Goal: Task Accomplishment & Management: Complete application form

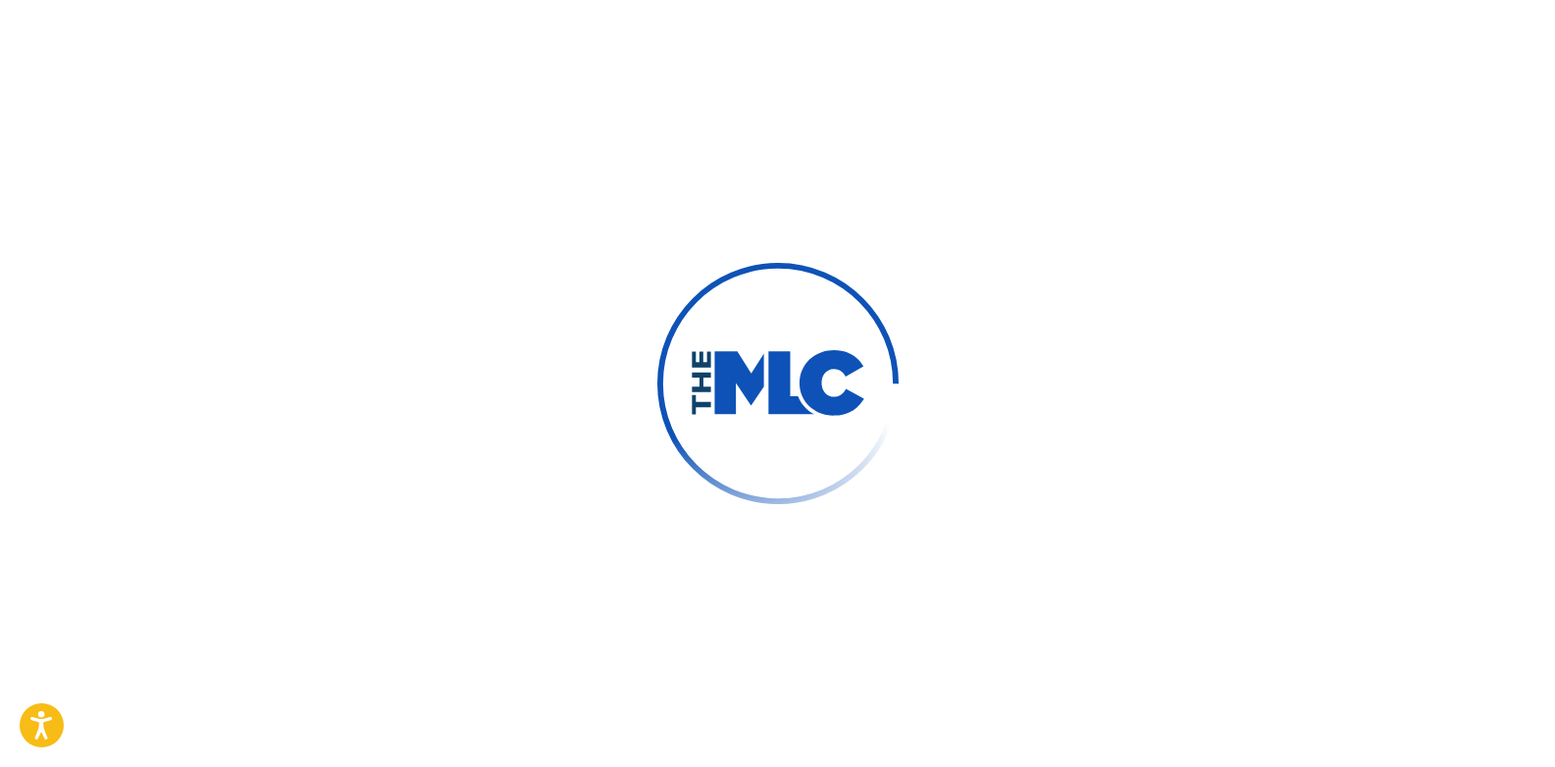
scroll to position [196, 0]
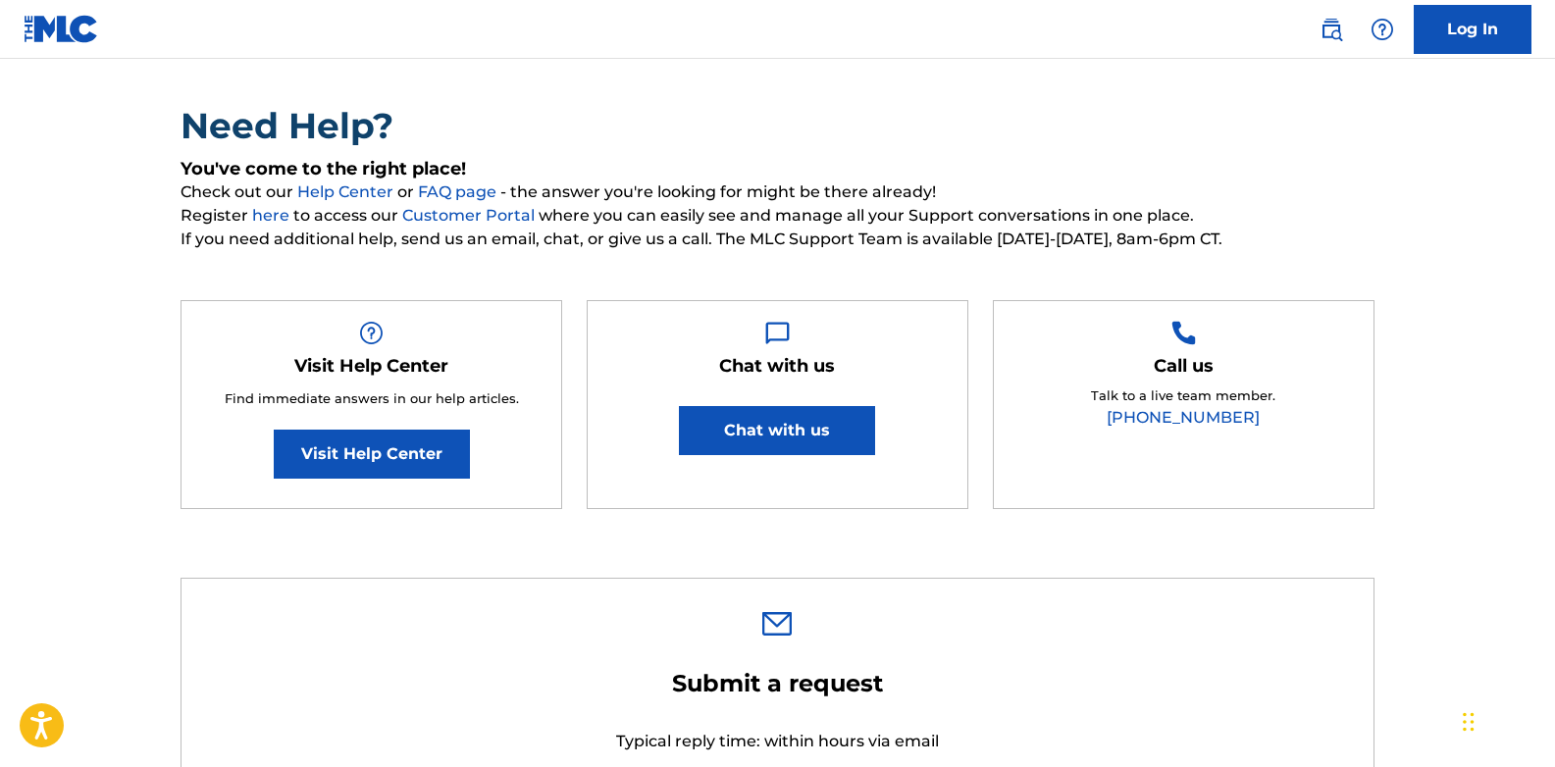
scroll to position [130, 0]
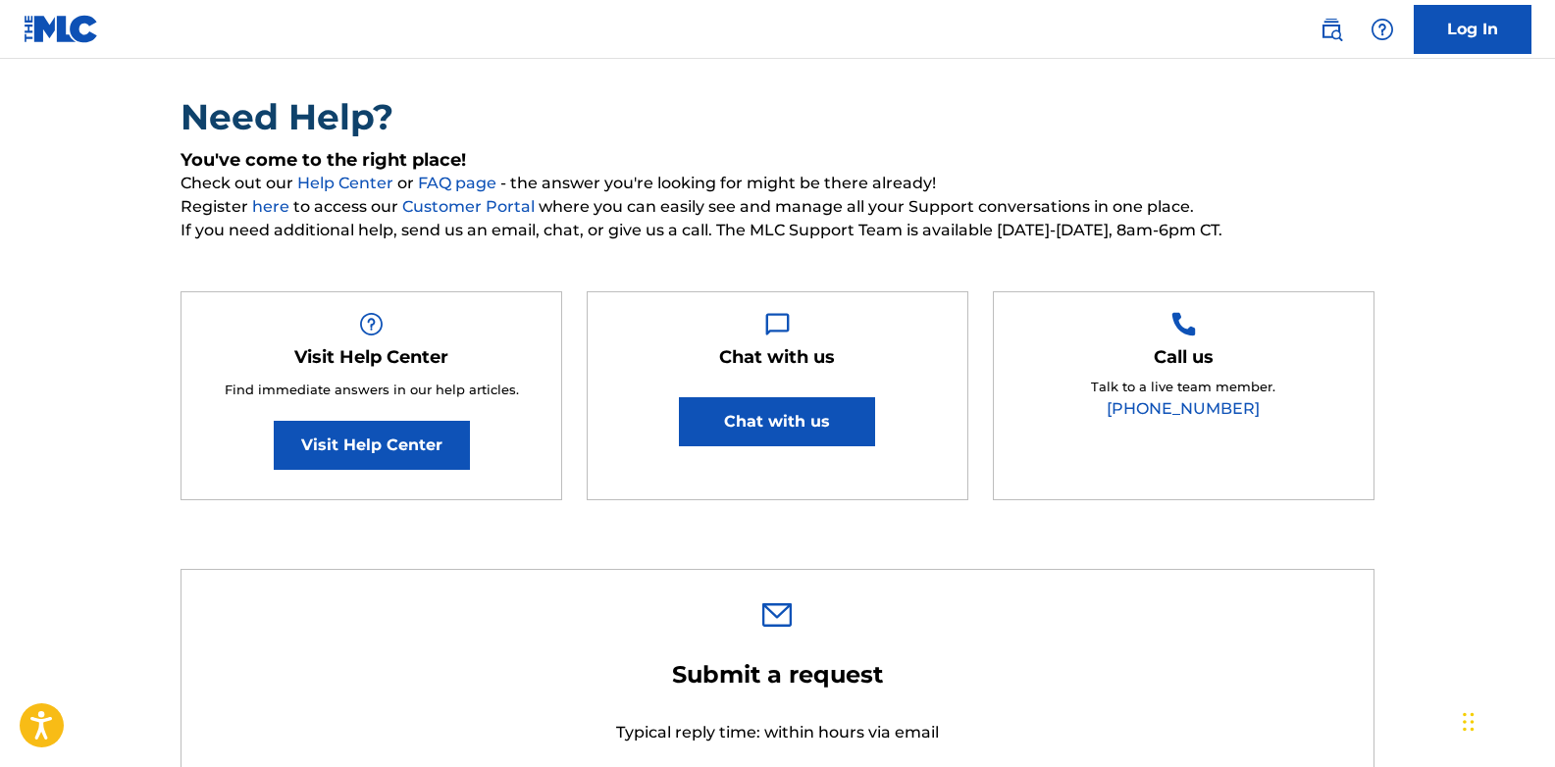
click at [763, 411] on button "Chat with us" at bounding box center [777, 421] width 196 height 49
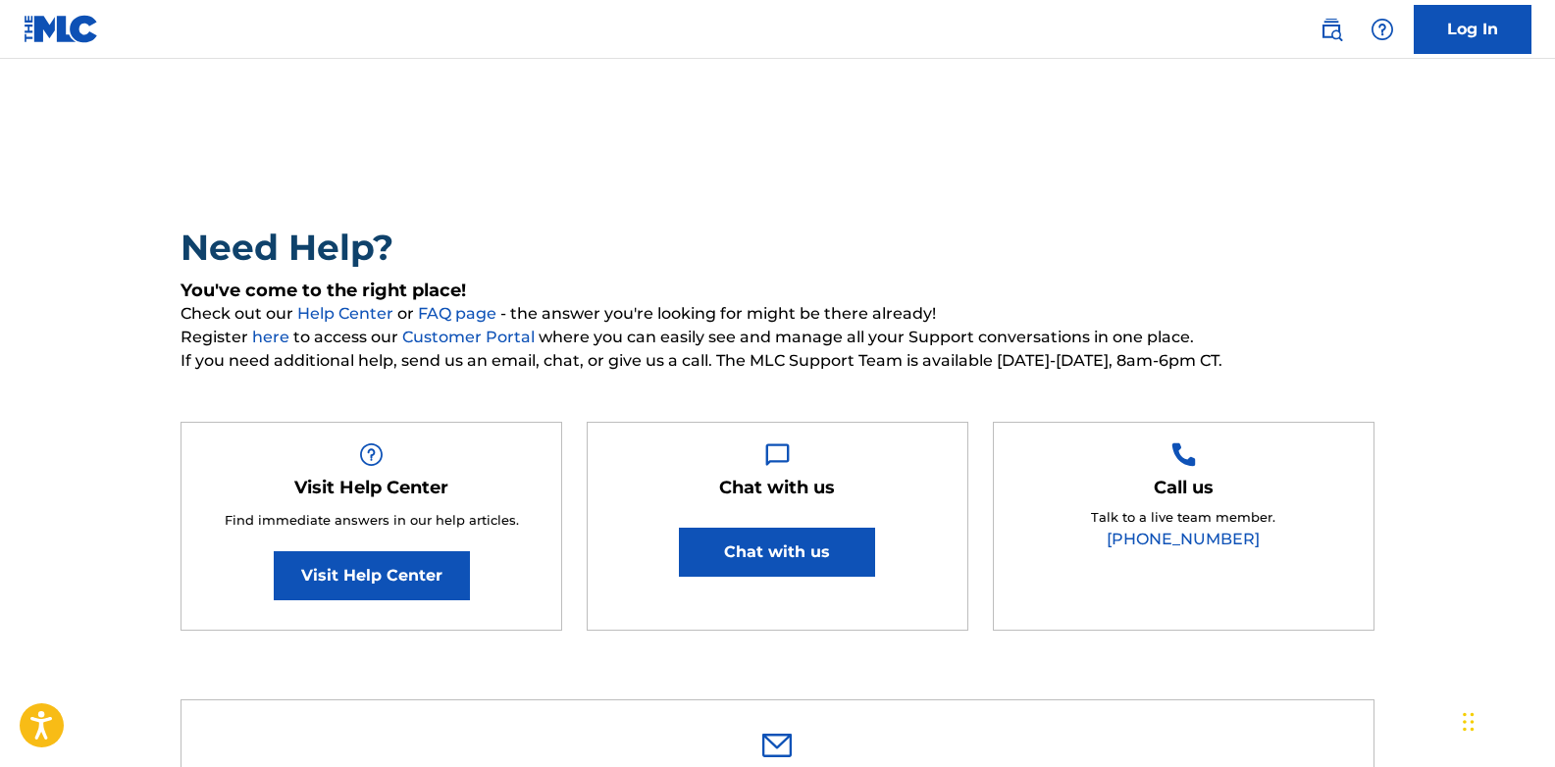
click at [846, 252] on h2 "Need Help?" at bounding box center [777, 248] width 1194 height 44
click at [61, 32] on img at bounding box center [62, 29] width 76 height 28
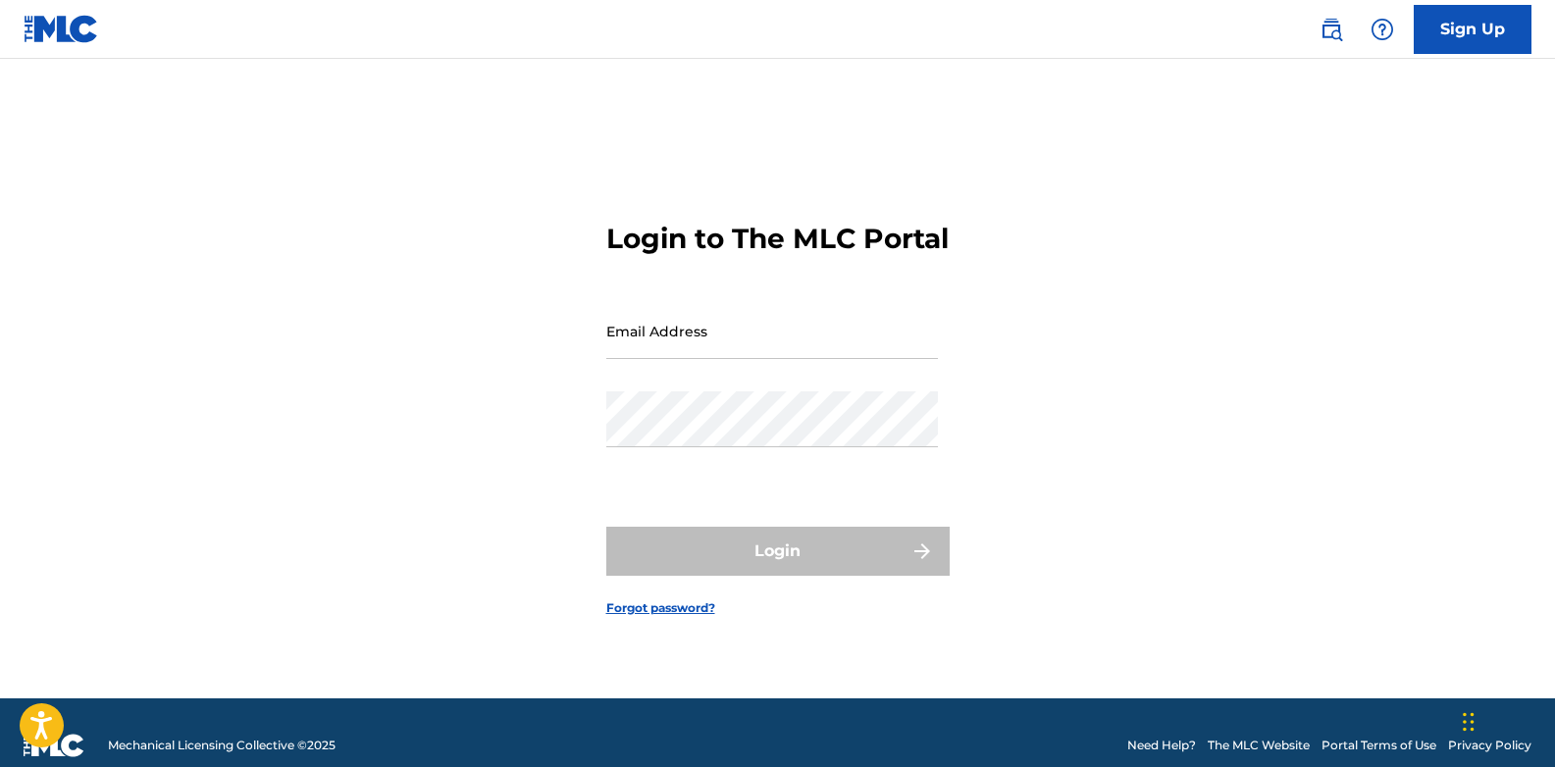
scroll to position [26, 0]
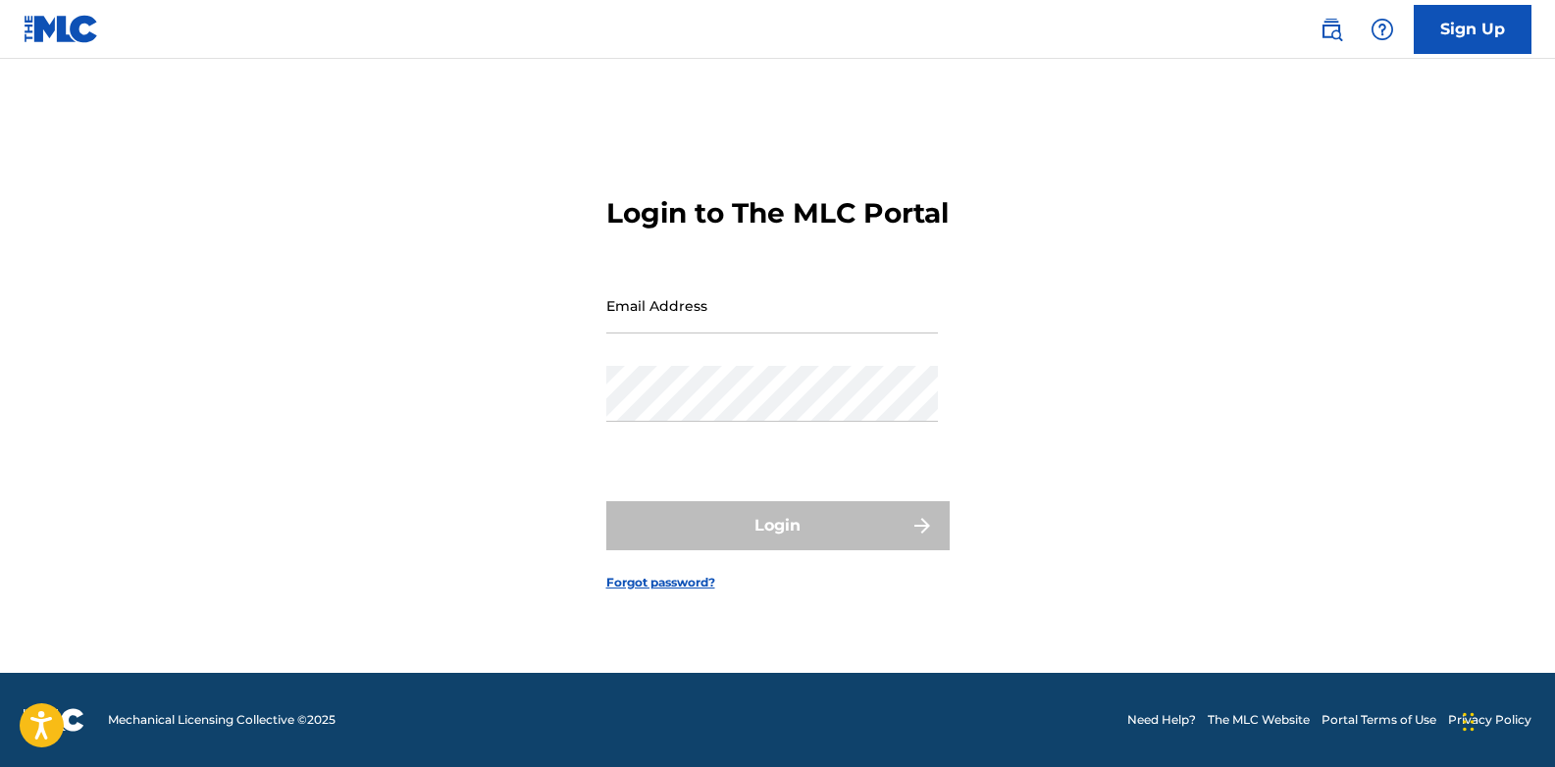
click at [1498, 31] on link "Sign Up" at bounding box center [1472, 29] width 118 height 49
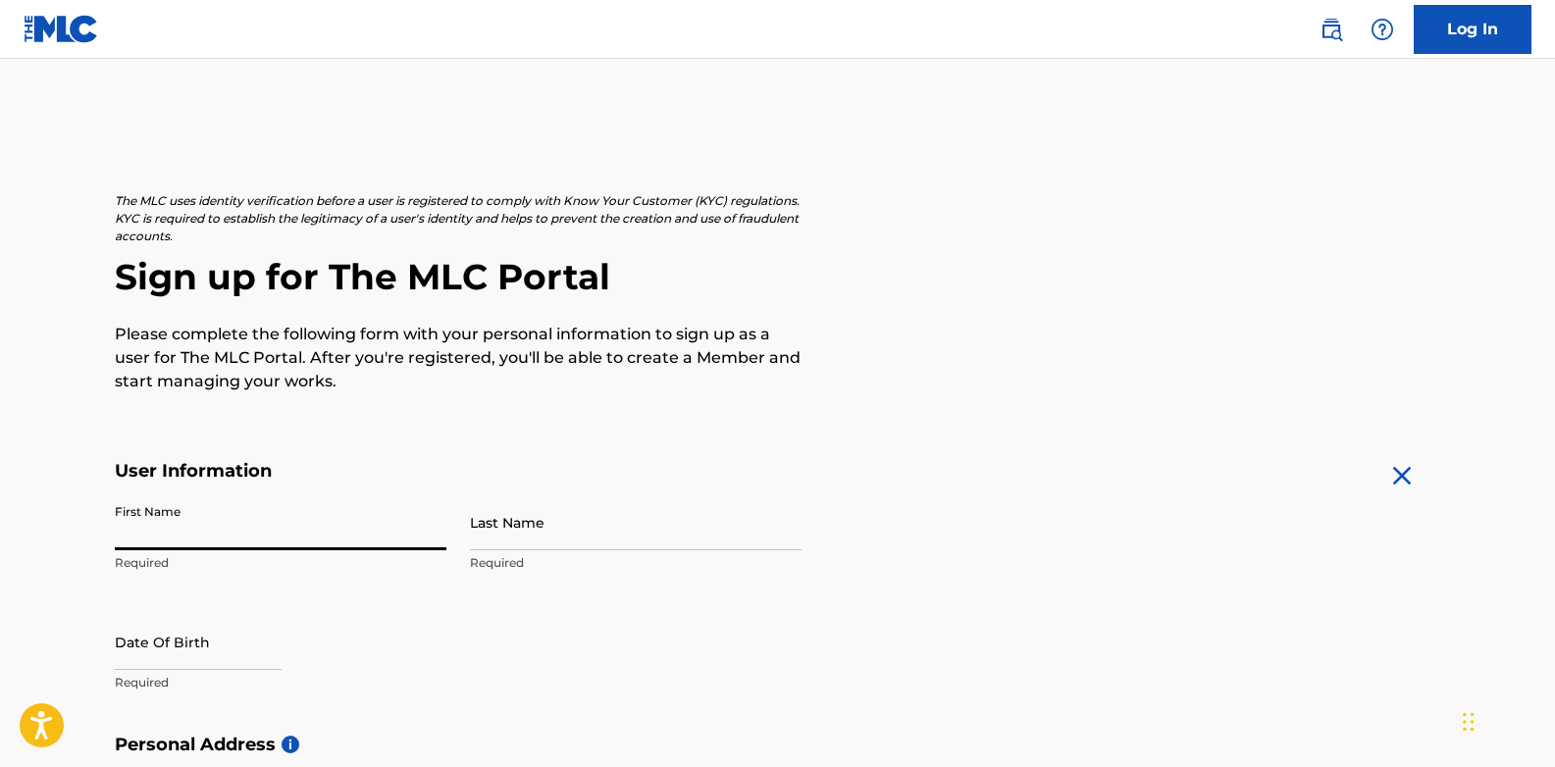
click at [154, 526] on input "First Name" at bounding box center [281, 522] width 332 height 56
click at [267, 536] on input "First Name" at bounding box center [281, 522] width 332 height 56
type input "A"
type input "[PERSON_NAME]"
click at [498, 538] on input "Last Name" at bounding box center [636, 522] width 332 height 56
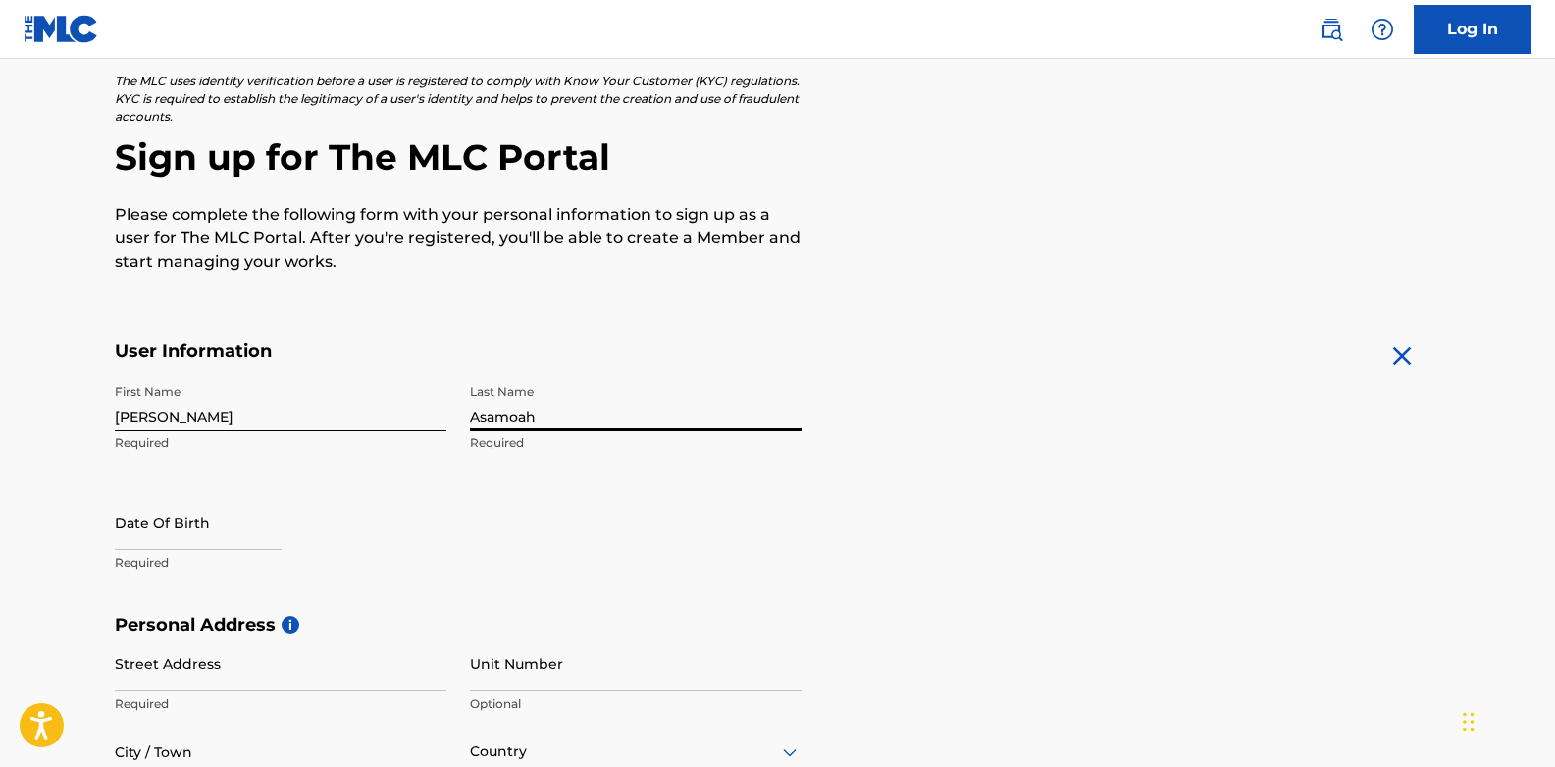
scroll to position [130, 0]
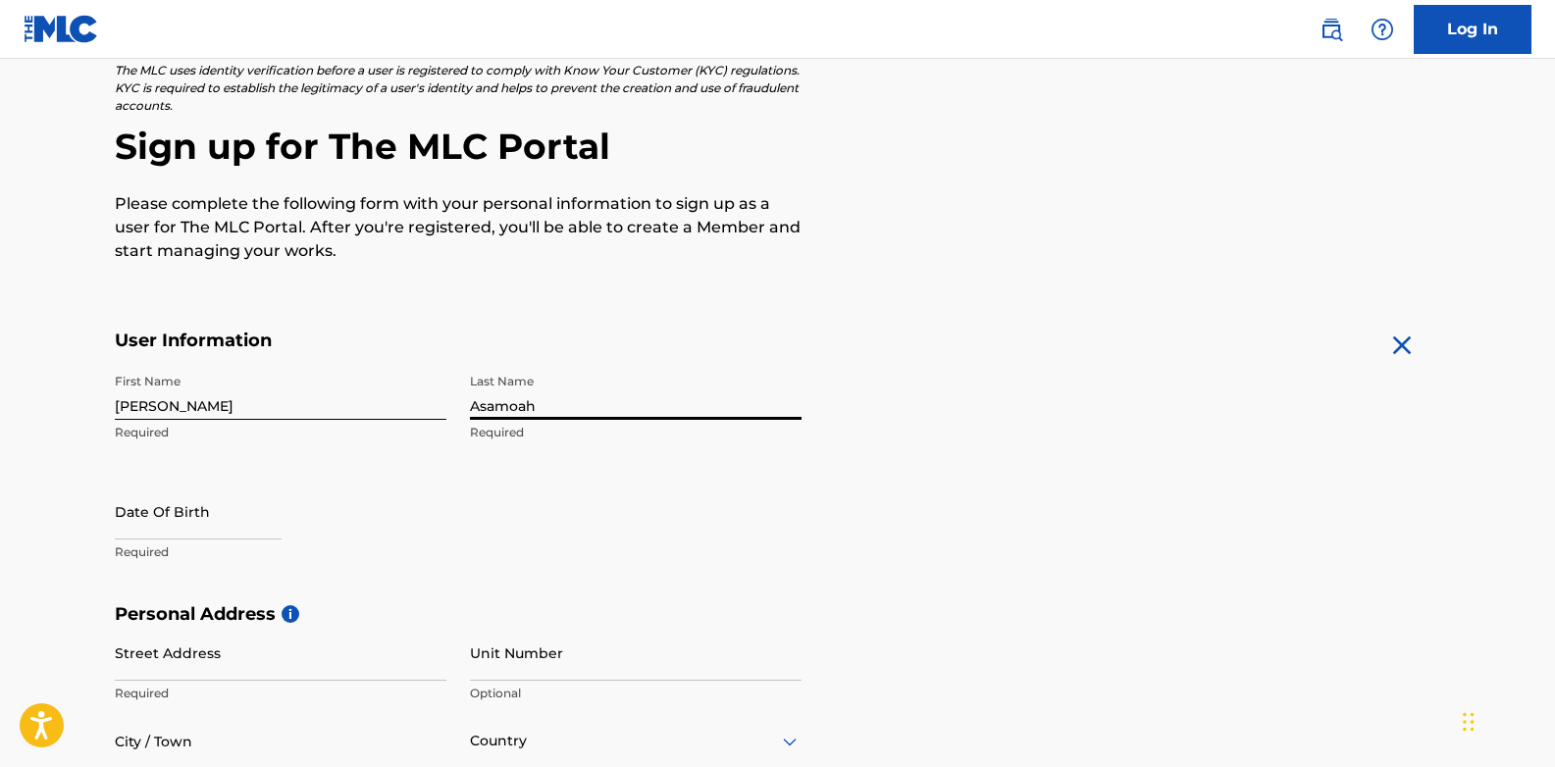
type input "Asamoah"
select select "7"
select select "2025"
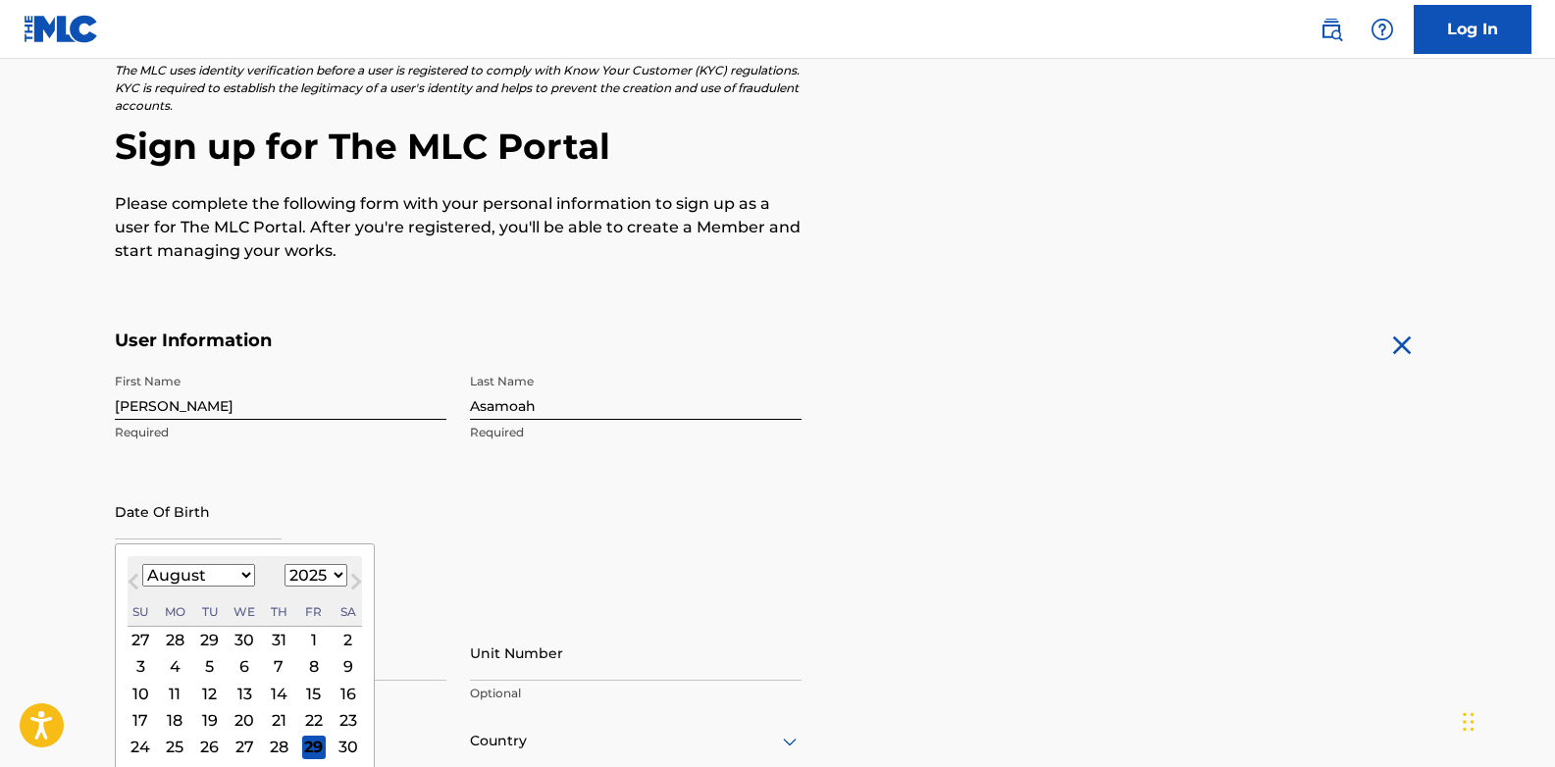
click at [230, 513] on input "text" at bounding box center [198, 512] width 167 height 56
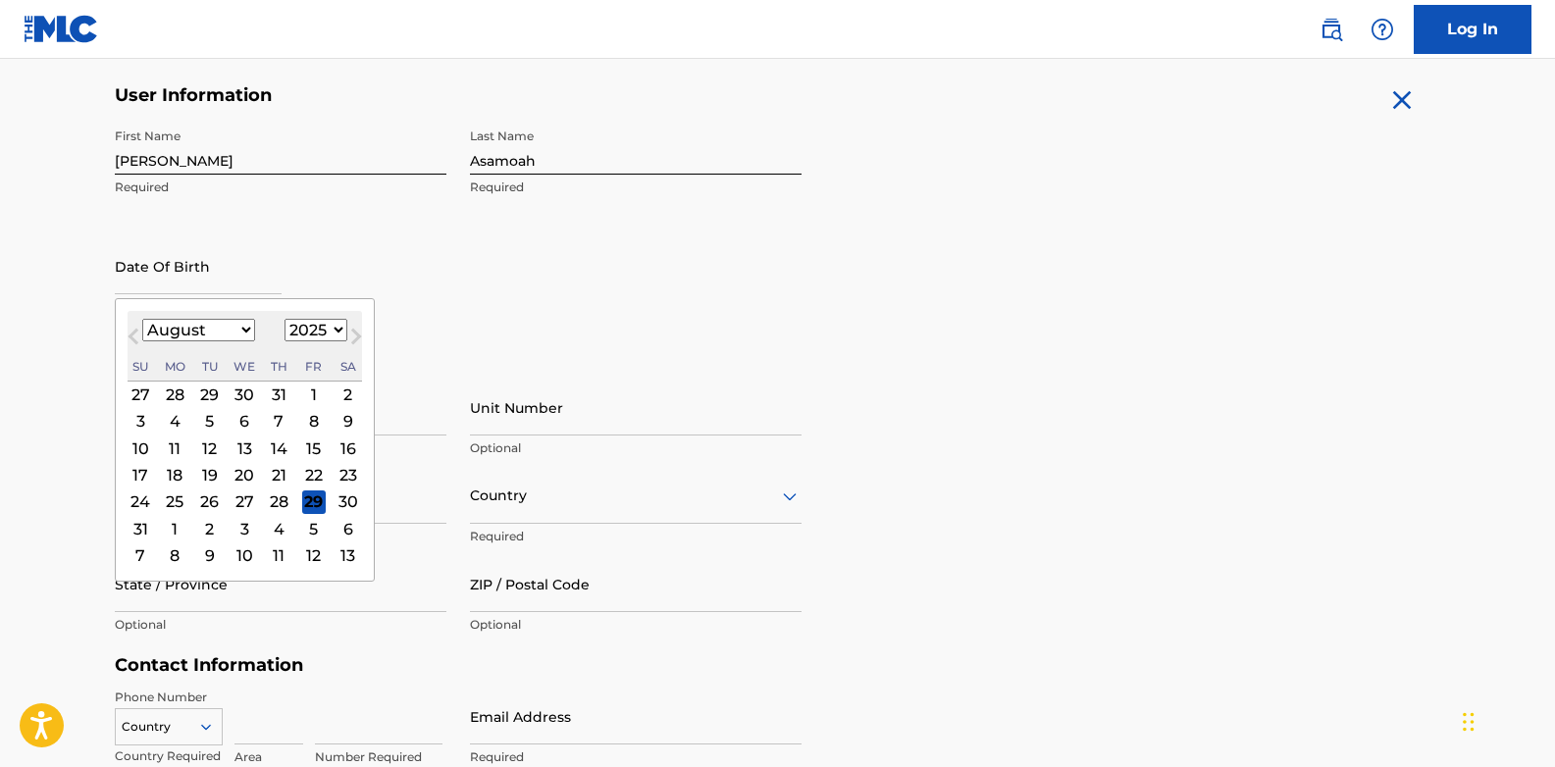
scroll to position [458, 0]
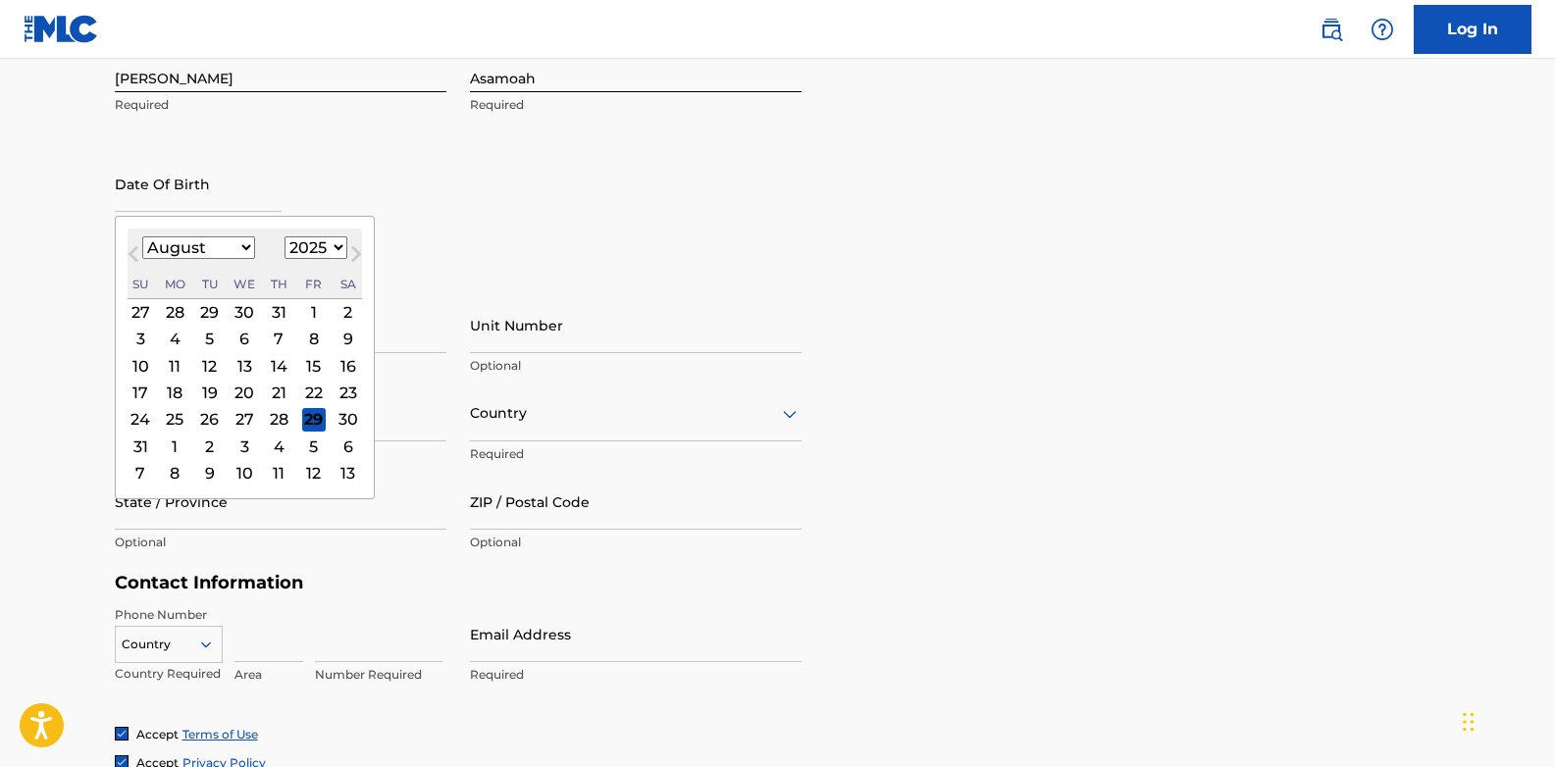
click at [207, 247] on select "January February March April May June July August September October November De…" at bounding box center [198, 247] width 113 height 23
click at [142, 236] on select "January February March April May June July August September October November De…" at bounding box center [198, 247] width 113 height 23
click at [237, 416] on div "27" at bounding box center [244, 420] width 24 height 24
type input "August 27 2025"
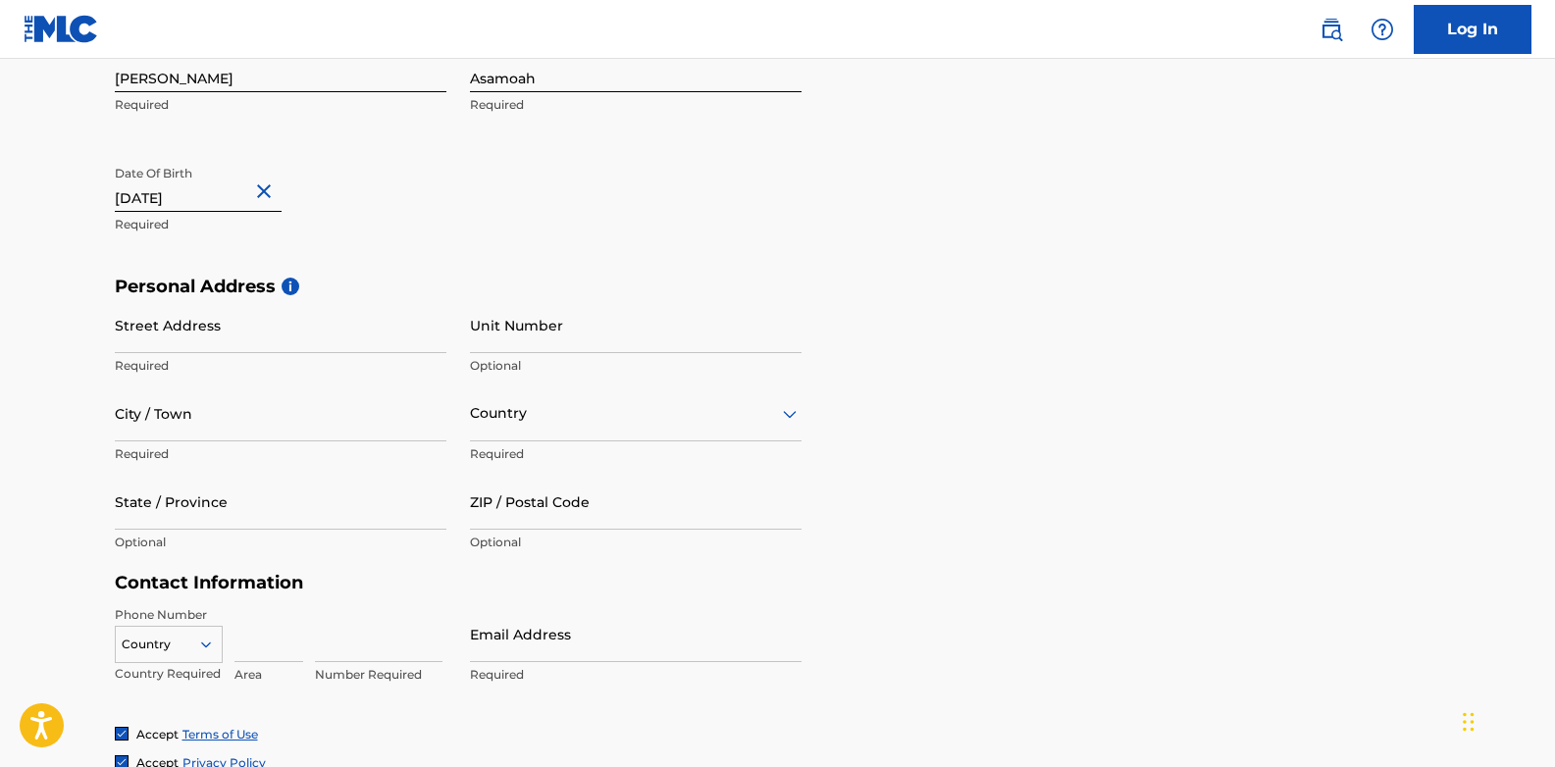
click at [238, 195] on input "August 27 2025" at bounding box center [198, 184] width 167 height 56
select select "7"
select select "2025"
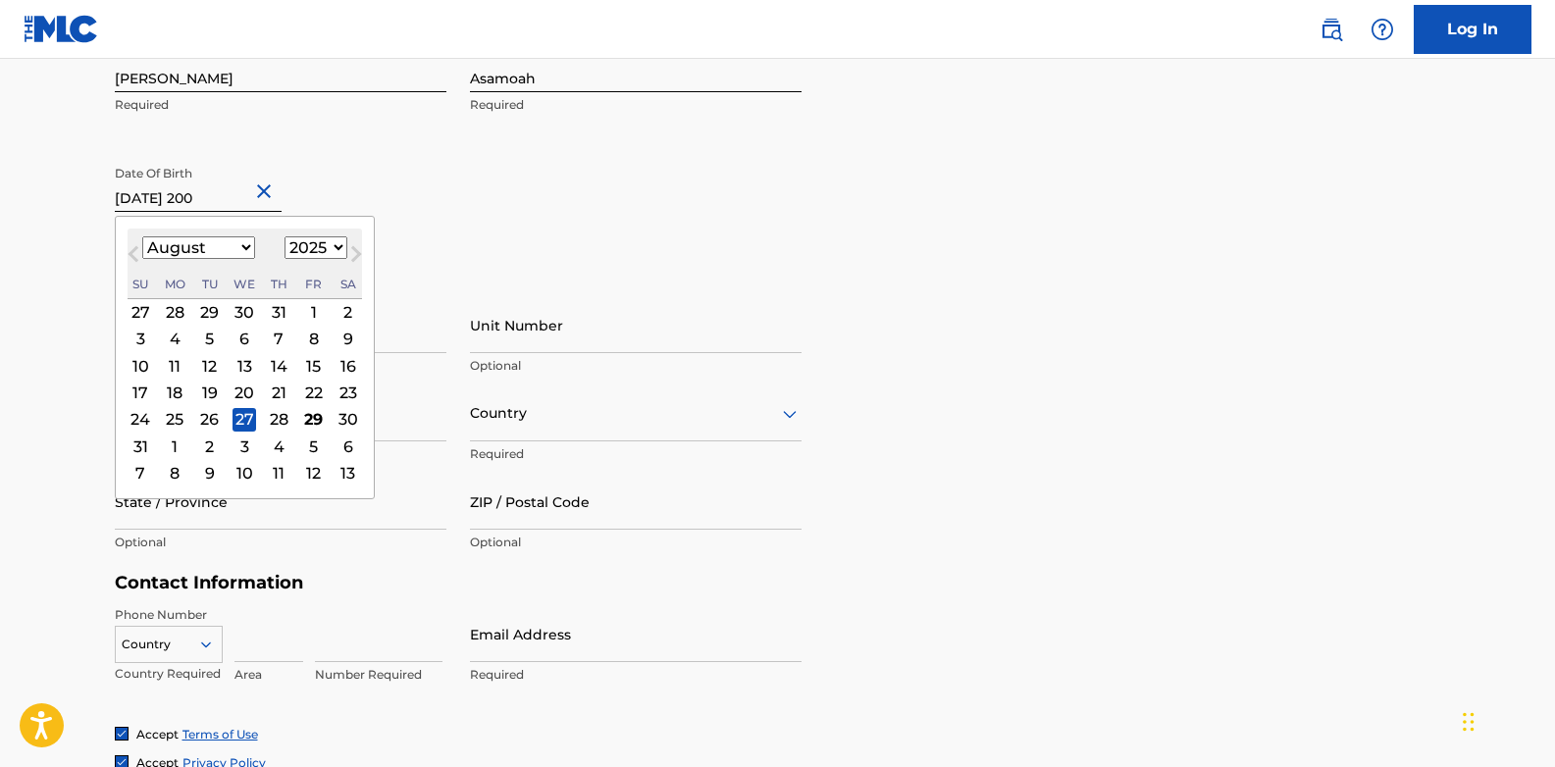
type input "August 27 2000"
select select "2000"
type input "August 27 2000"
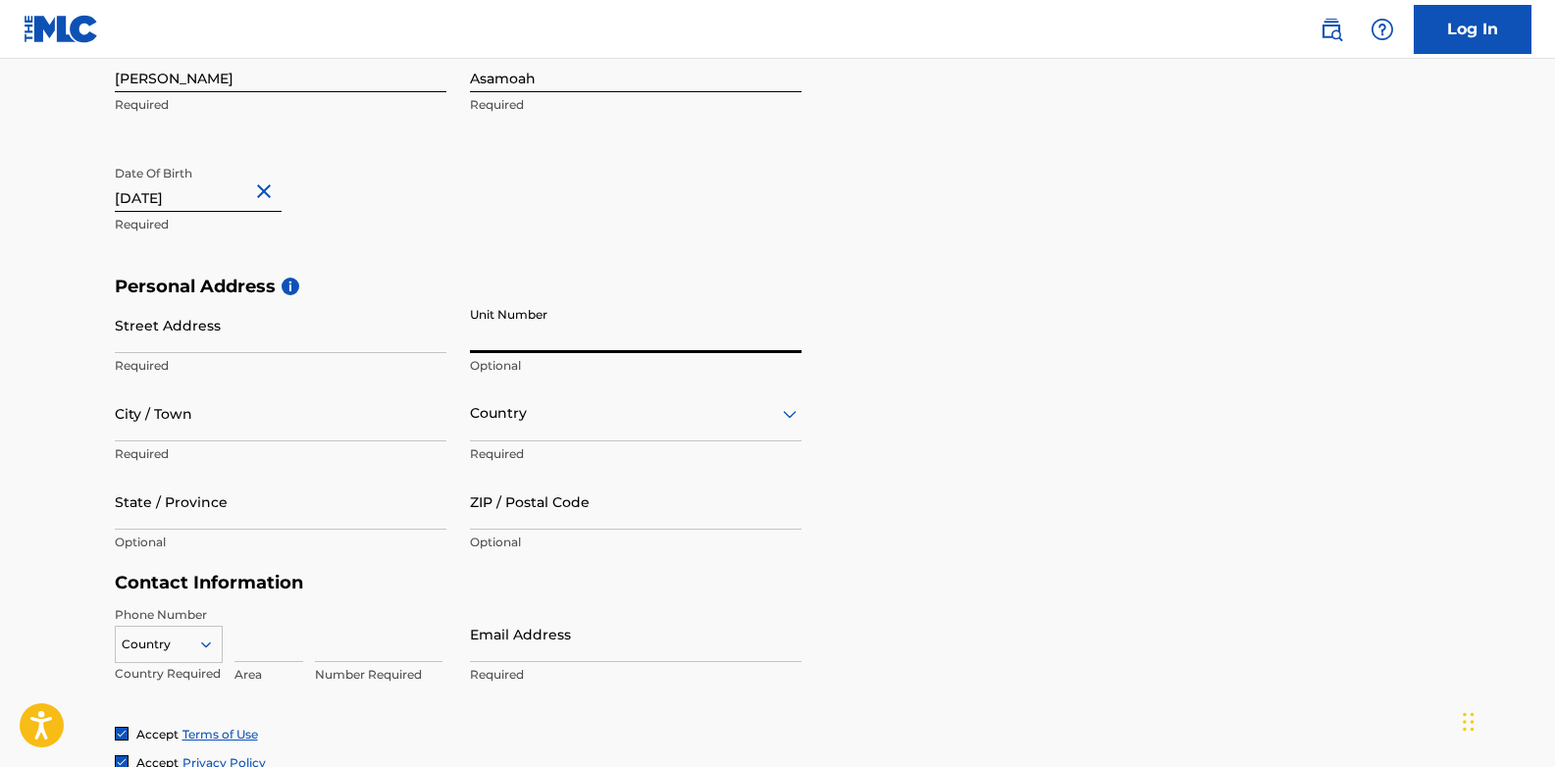
click at [542, 333] on input "Unit Number" at bounding box center [636, 325] width 332 height 56
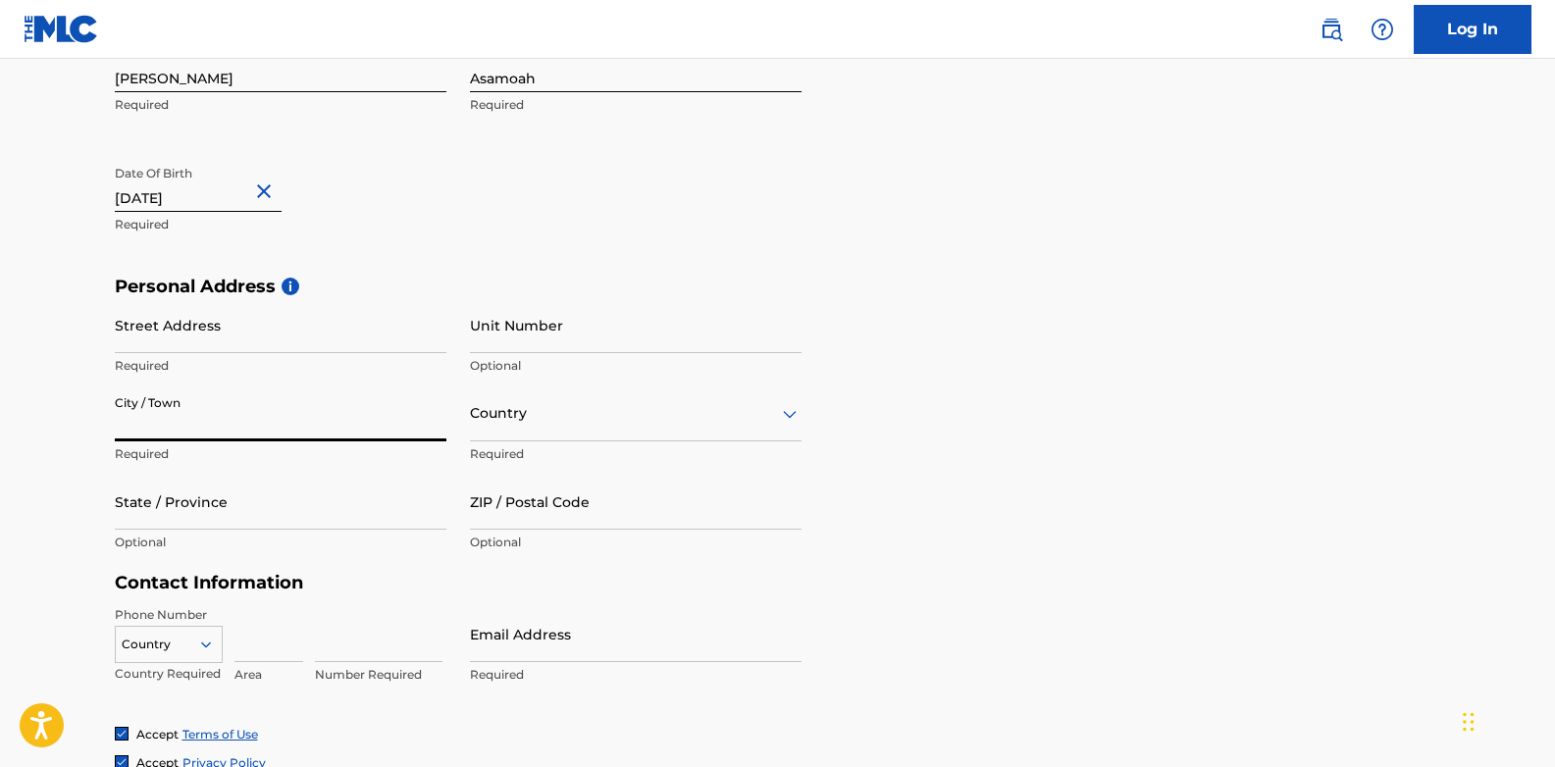
click at [269, 434] on input "City / Town" at bounding box center [281, 413] width 332 height 56
click at [204, 412] on input "Kumasi" at bounding box center [281, 413] width 332 height 56
type input "Kumasi"
click at [5, 439] on main "The MLC uses identity verification before a user is registered to comply with K…" at bounding box center [777, 291] width 1555 height 1381
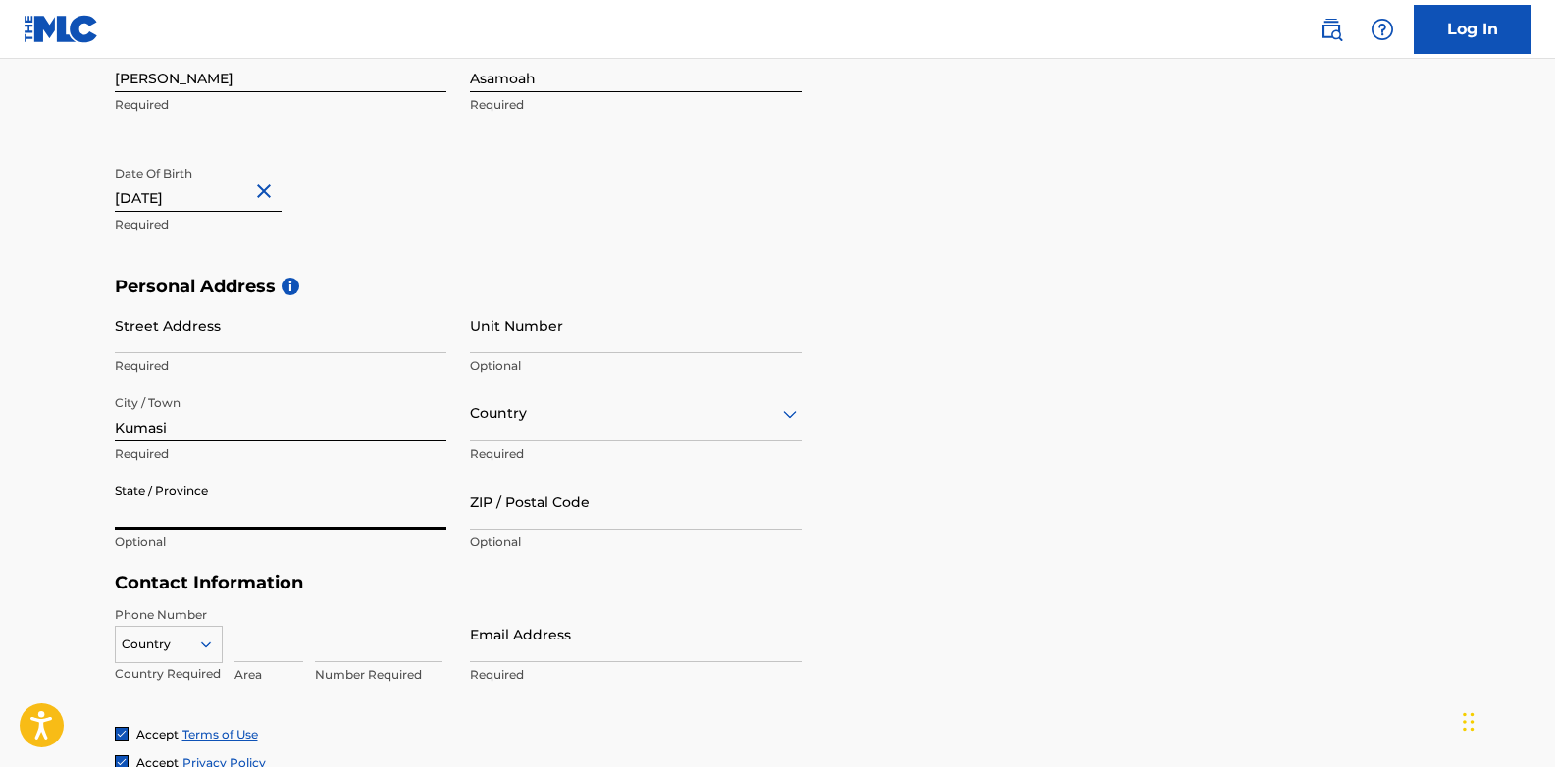
click at [128, 494] on input "State / Province" at bounding box center [281, 502] width 332 height 56
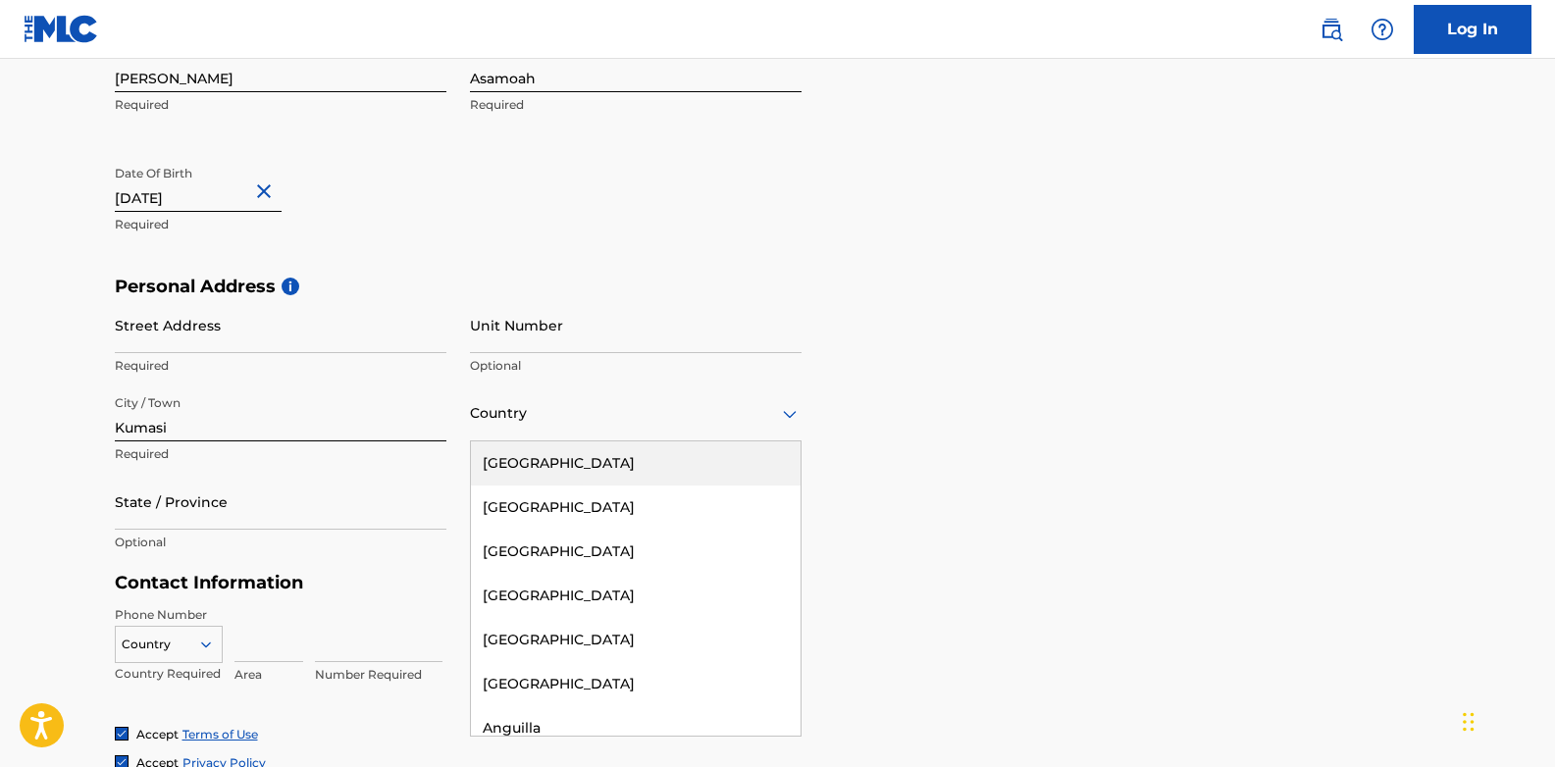
click at [519, 423] on div at bounding box center [636, 413] width 332 height 25
type input "gh"
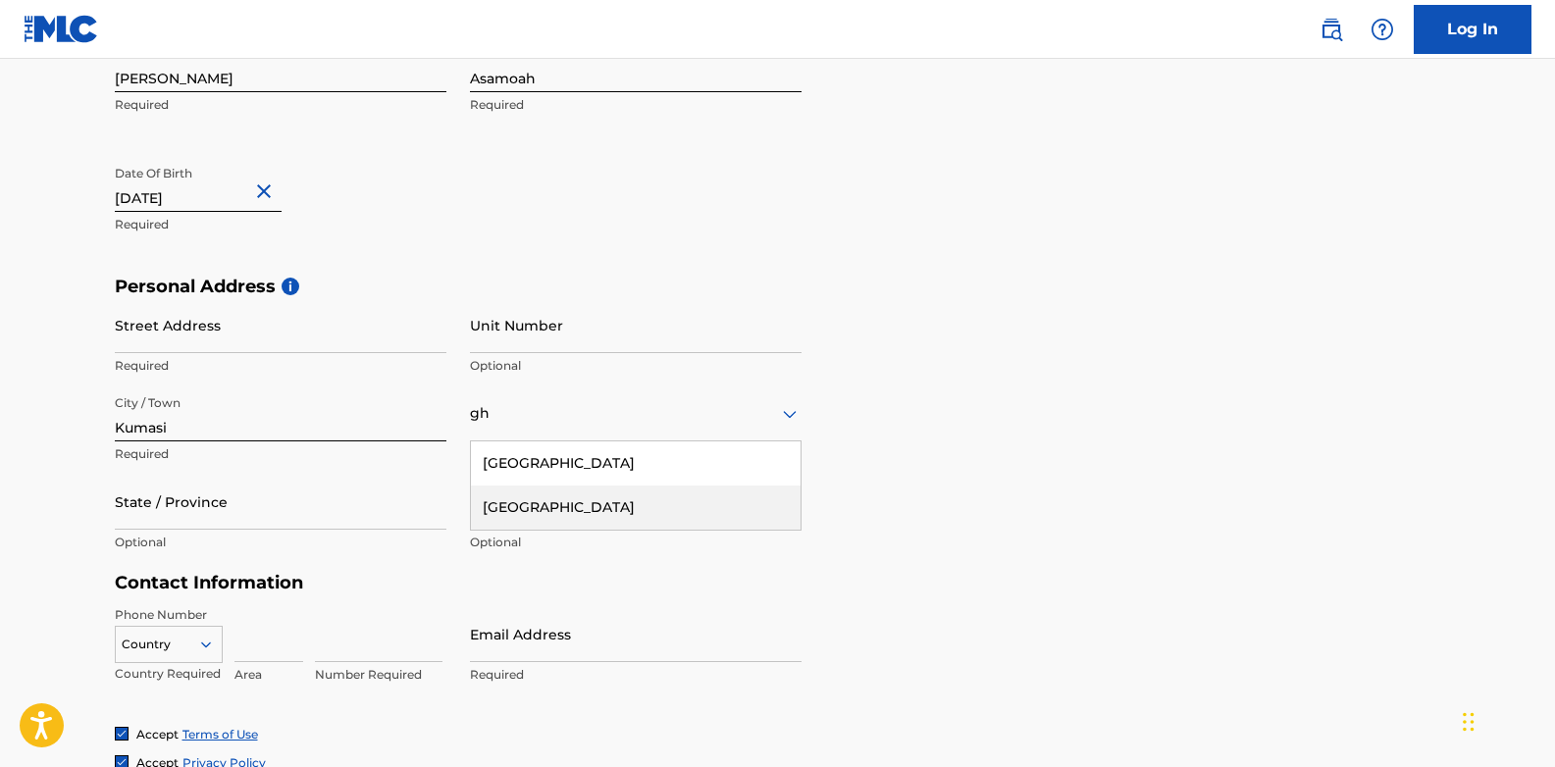
click at [525, 510] on div "Ghana" at bounding box center [636, 508] width 330 height 44
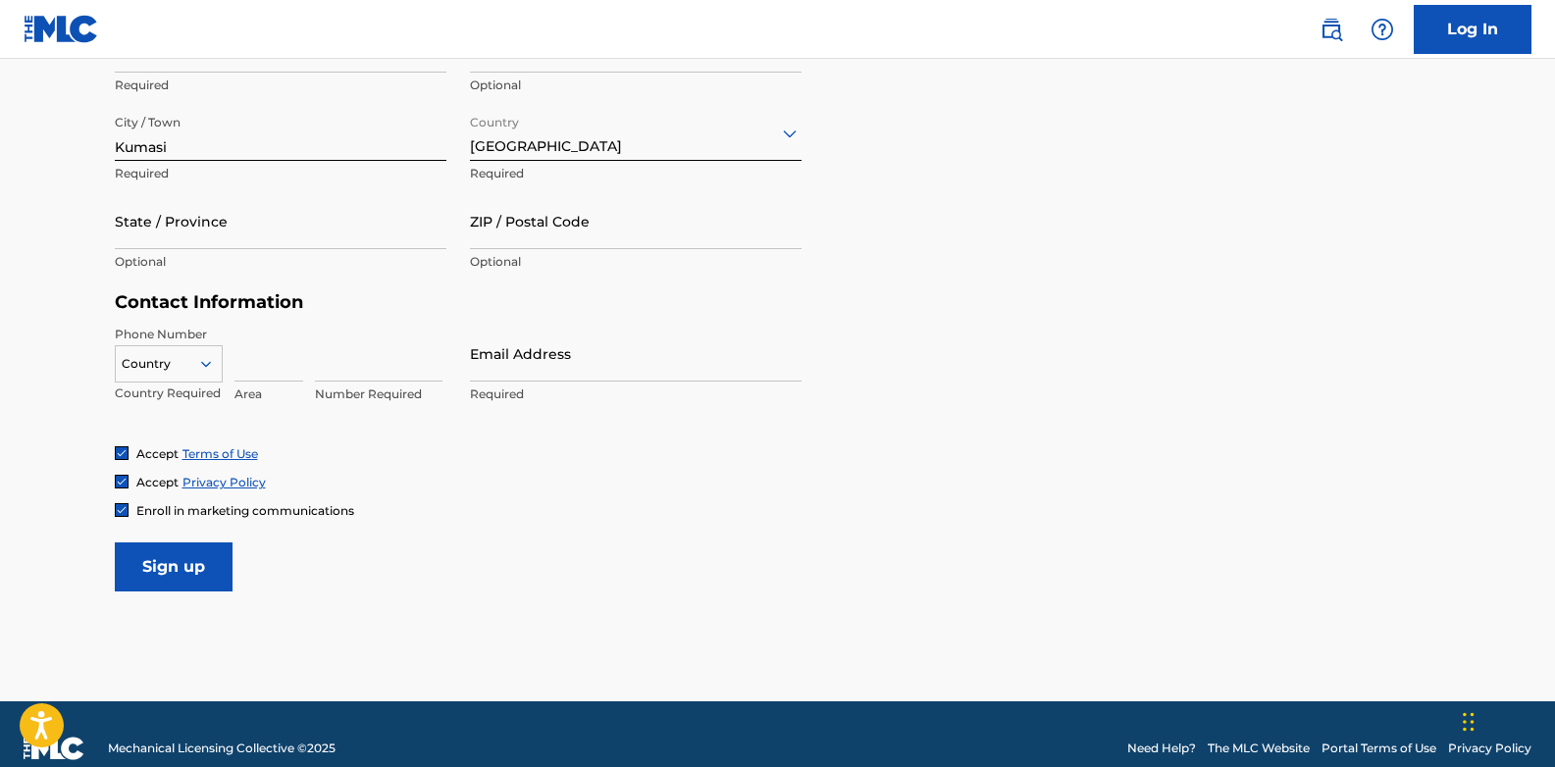
scroll to position [767, 0]
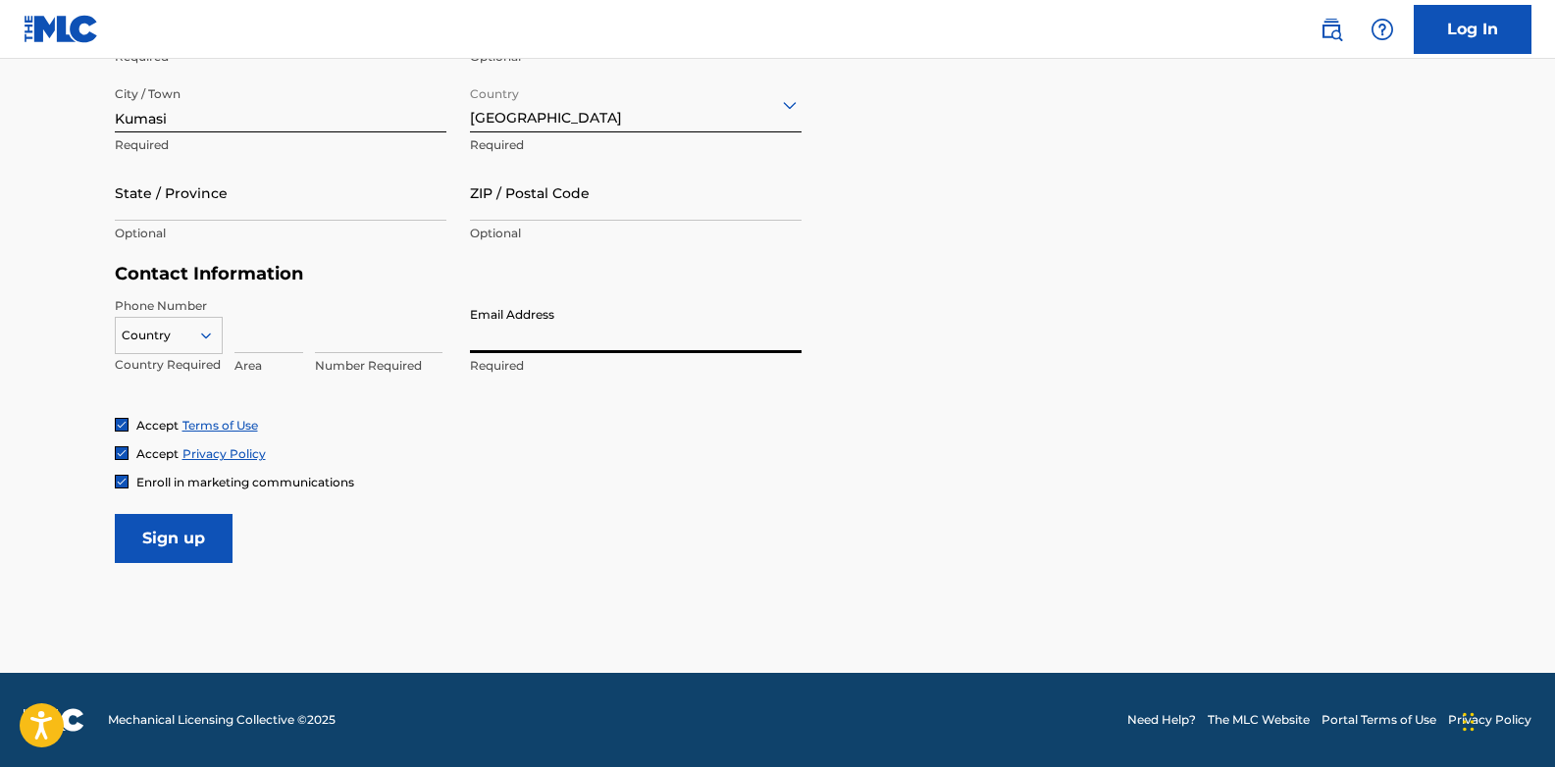
click at [505, 332] on input "Email Address" at bounding box center [636, 325] width 332 height 56
type input "asamoahgilbert6@gmail.com"
type input "Owusu Diake Avenue"
type input "00233"
type input "0551437277"
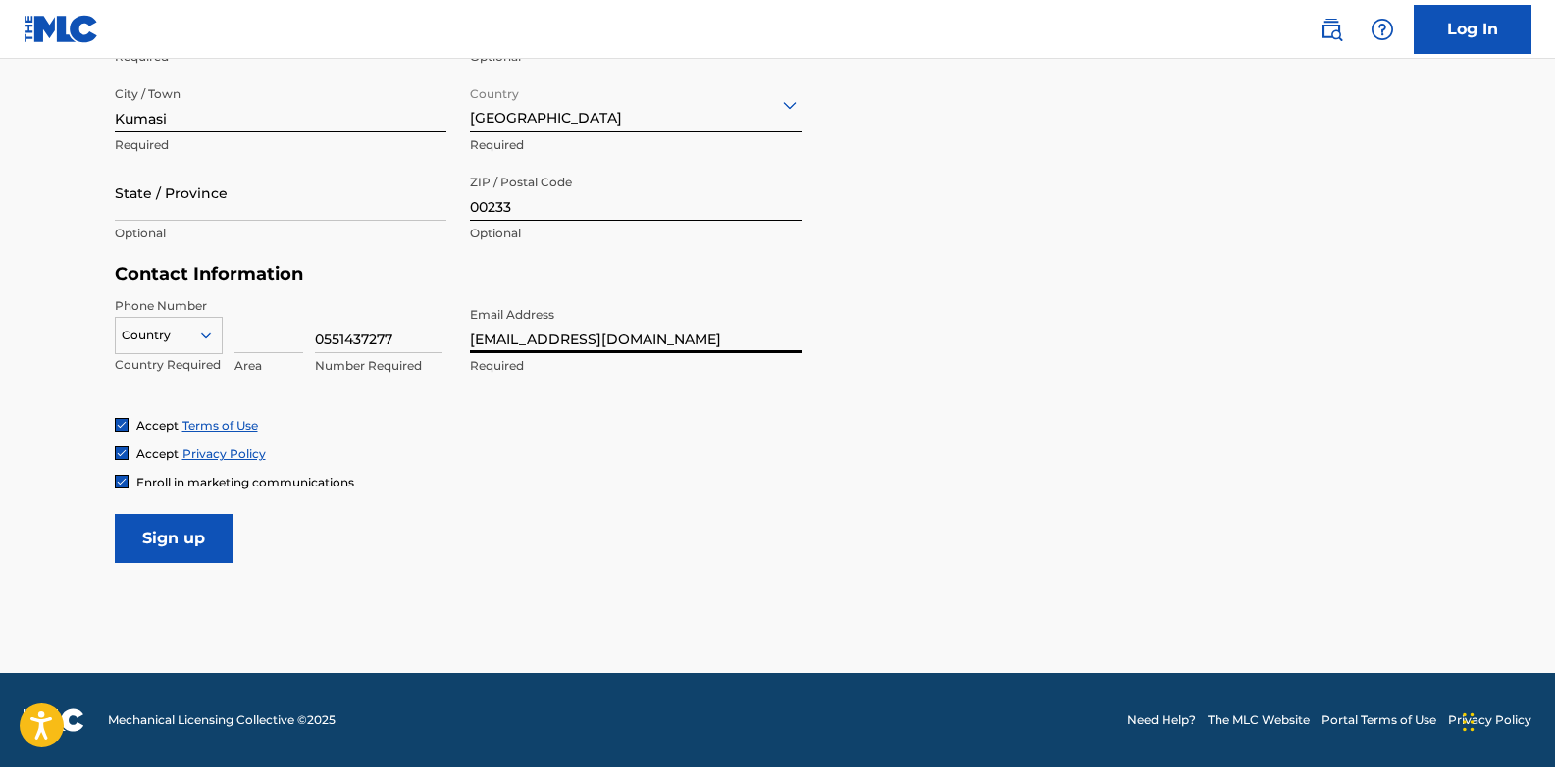
click at [198, 344] on div at bounding box center [169, 336] width 106 height 22
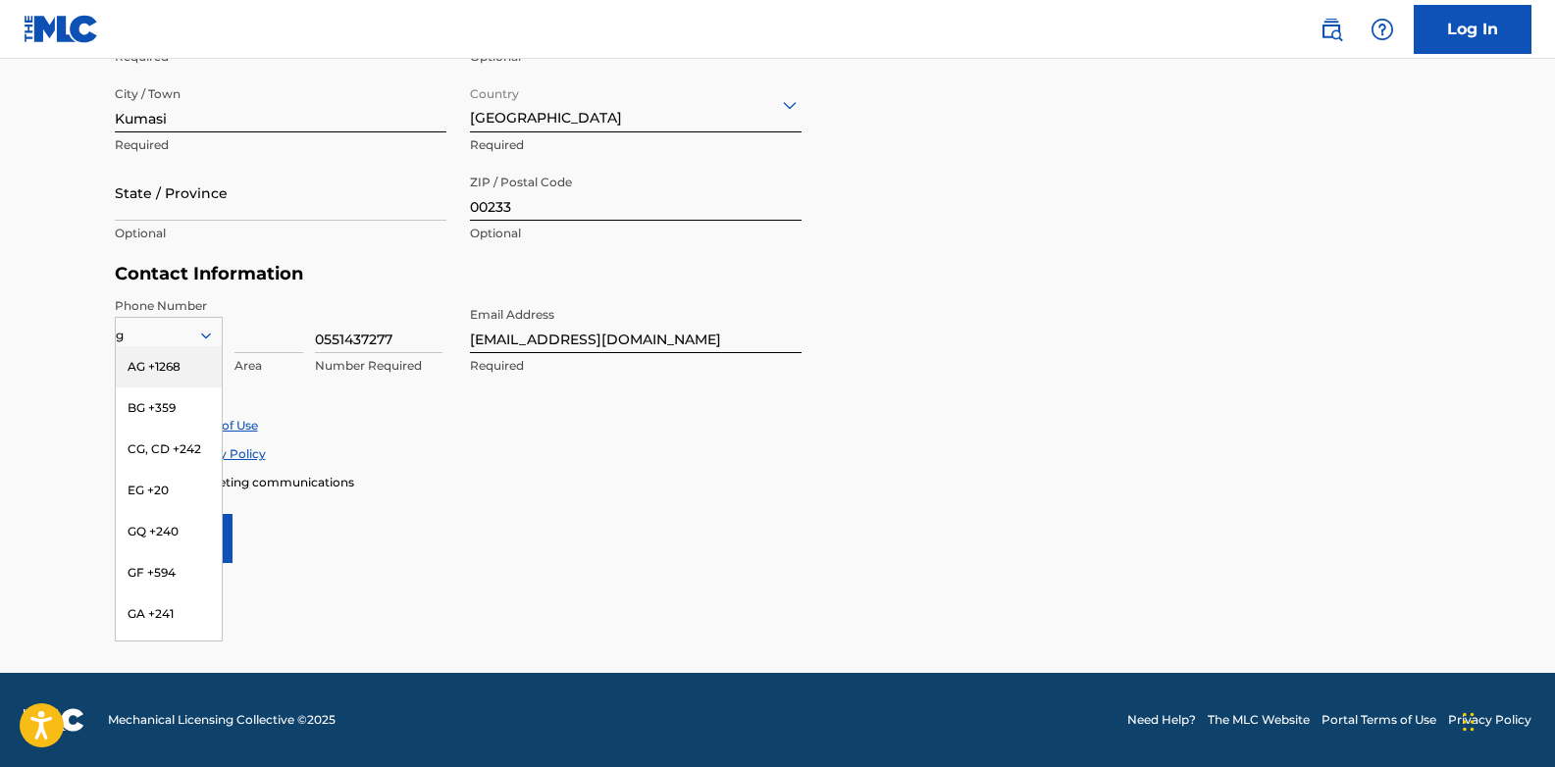
type input "gh"
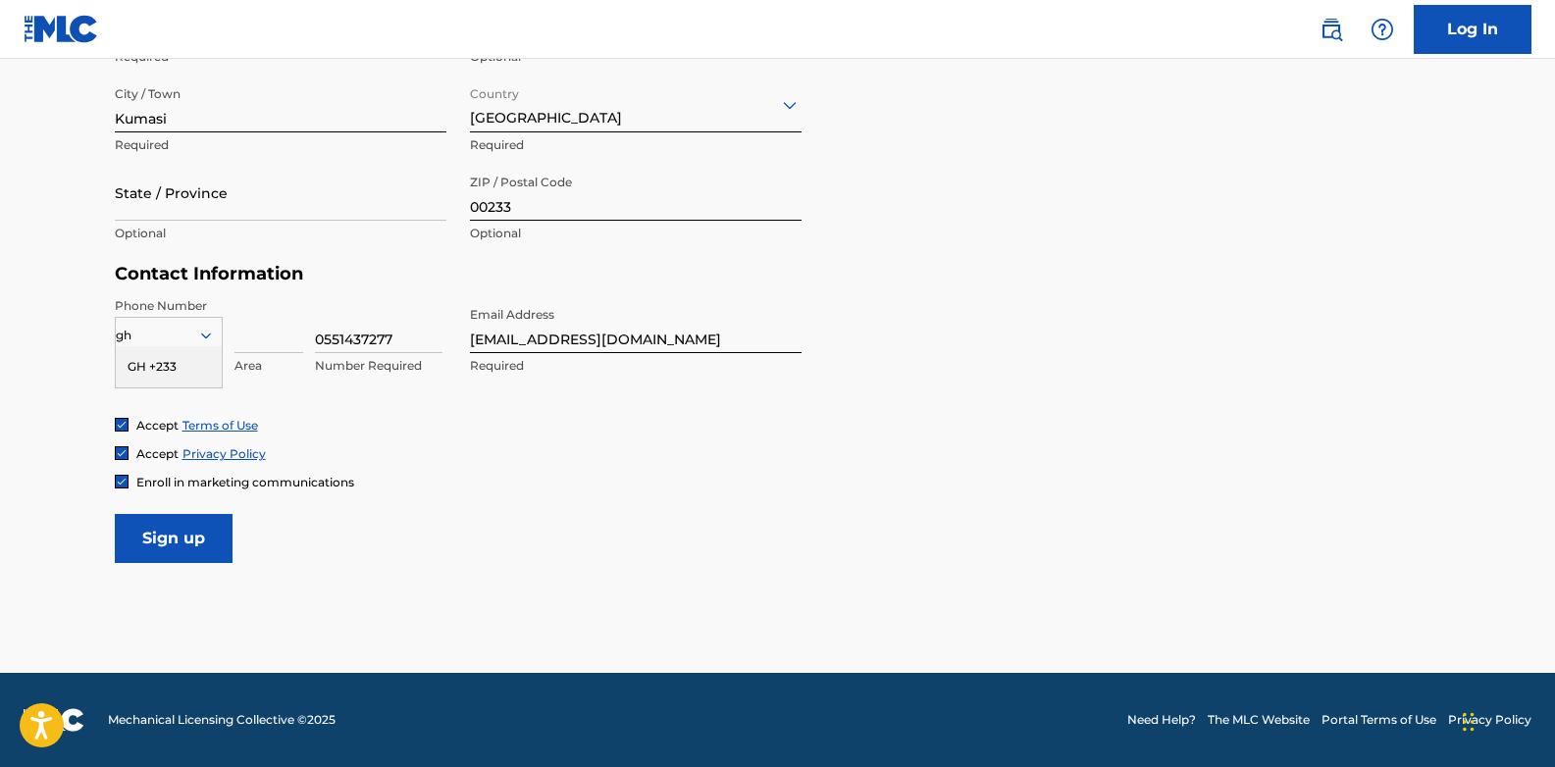
click at [186, 378] on div "GH +233" at bounding box center [169, 366] width 106 height 41
click at [185, 540] on input "Sign up" at bounding box center [174, 538] width 118 height 49
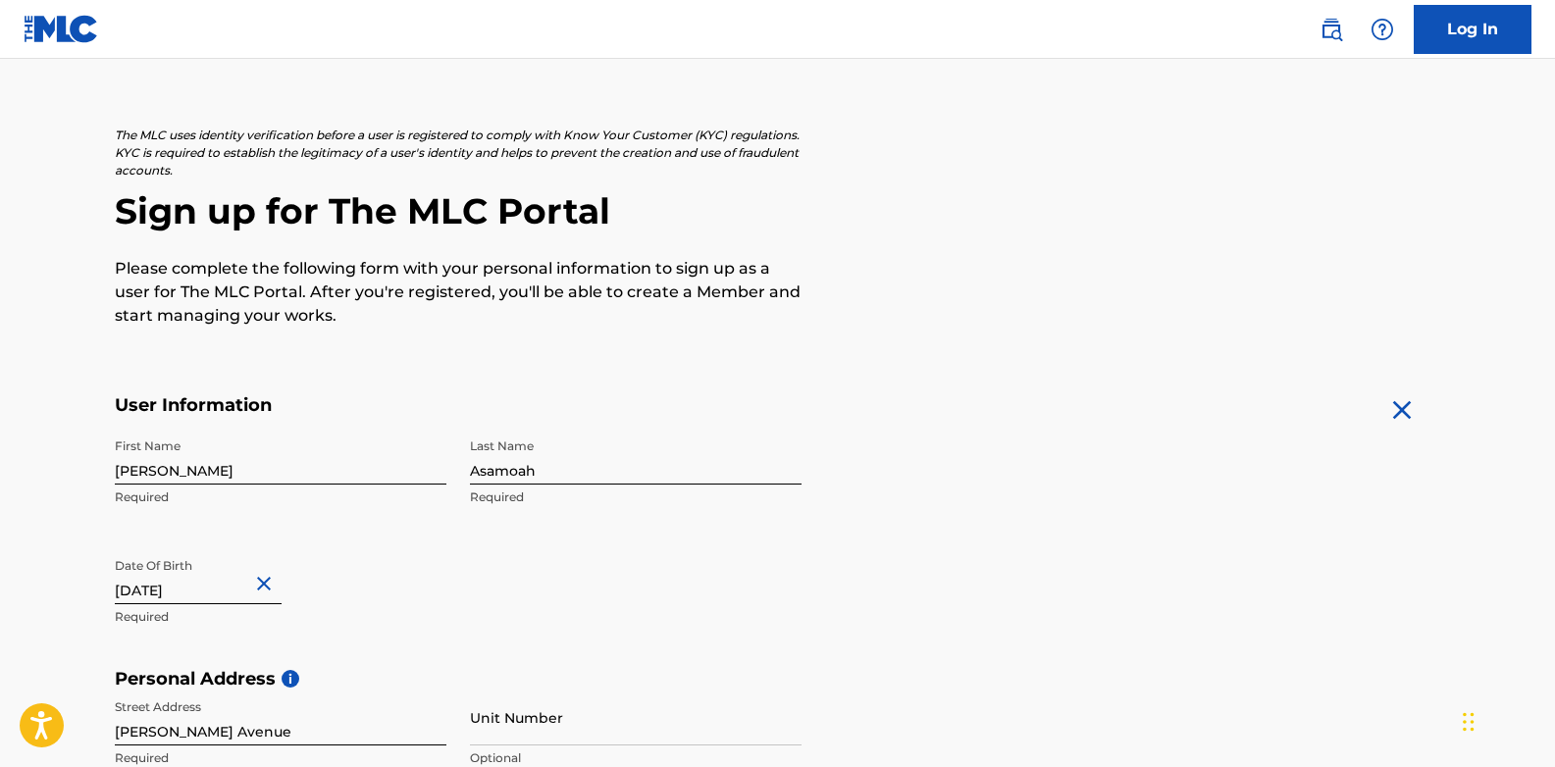
scroll to position [0, 0]
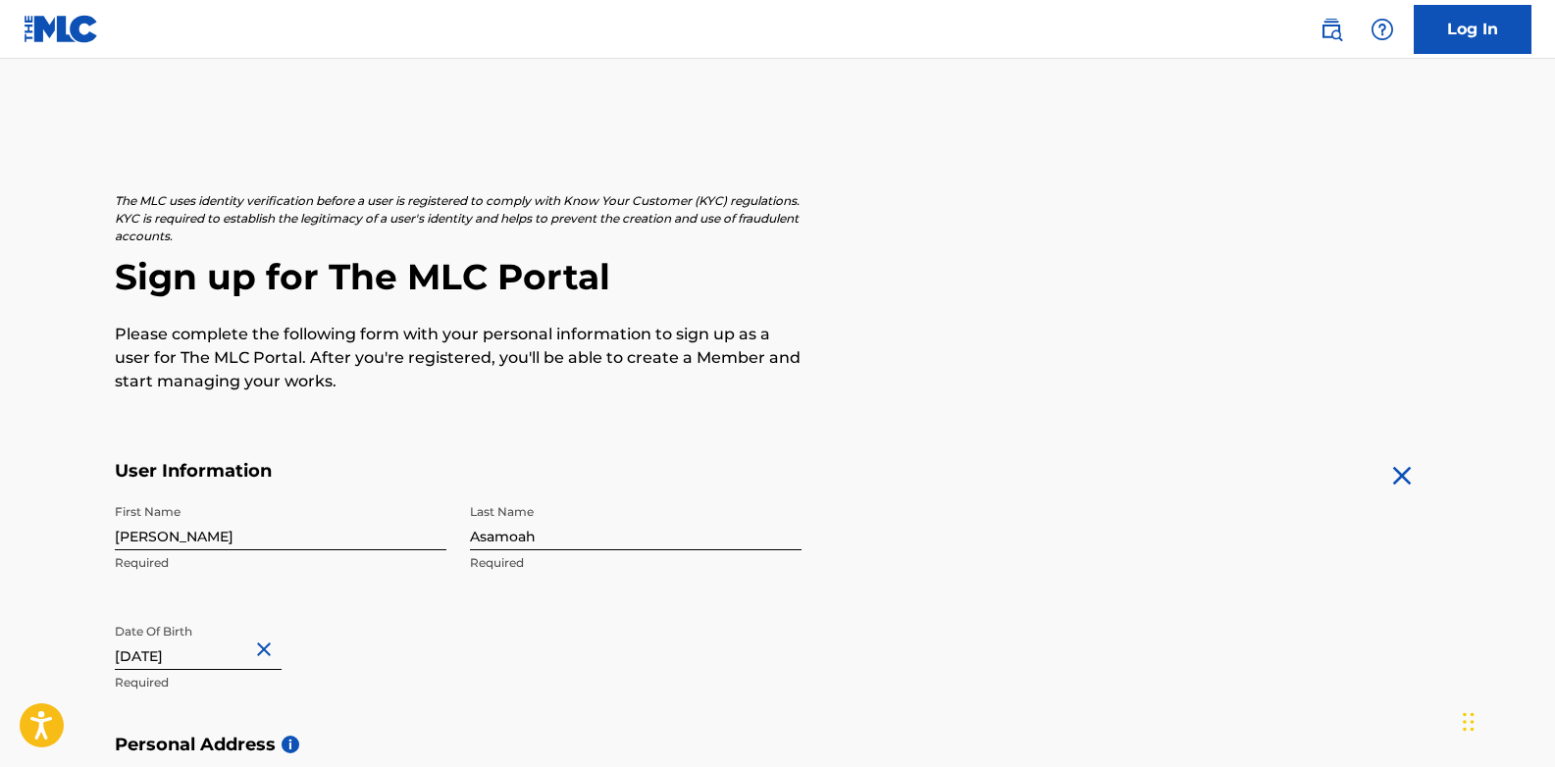
click at [1436, 35] on link "Log In" at bounding box center [1472, 29] width 118 height 49
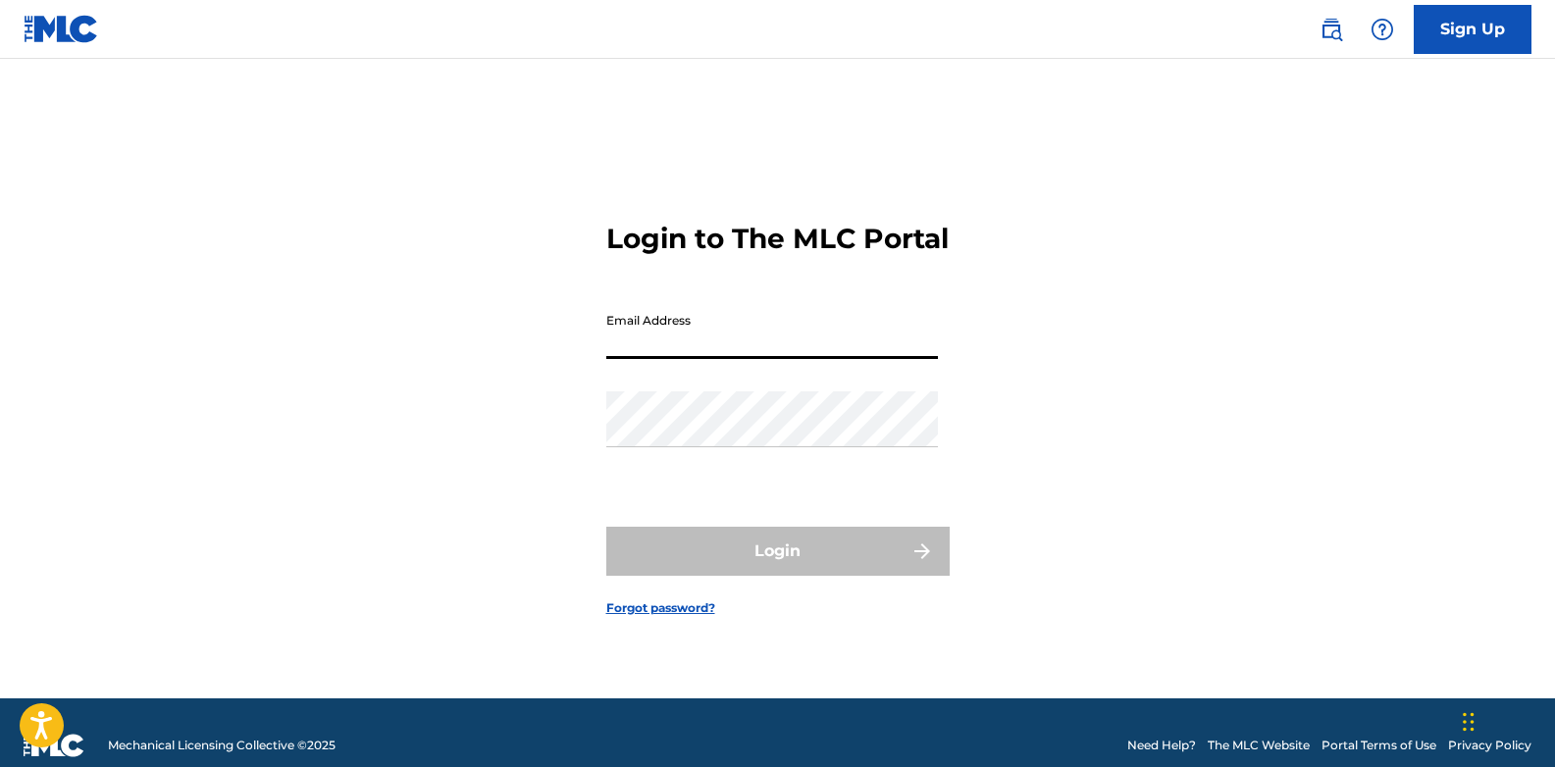
click at [843, 341] on input "Email Address" at bounding box center [772, 331] width 332 height 56
type input "asamoahgilbert6@gmail.com"
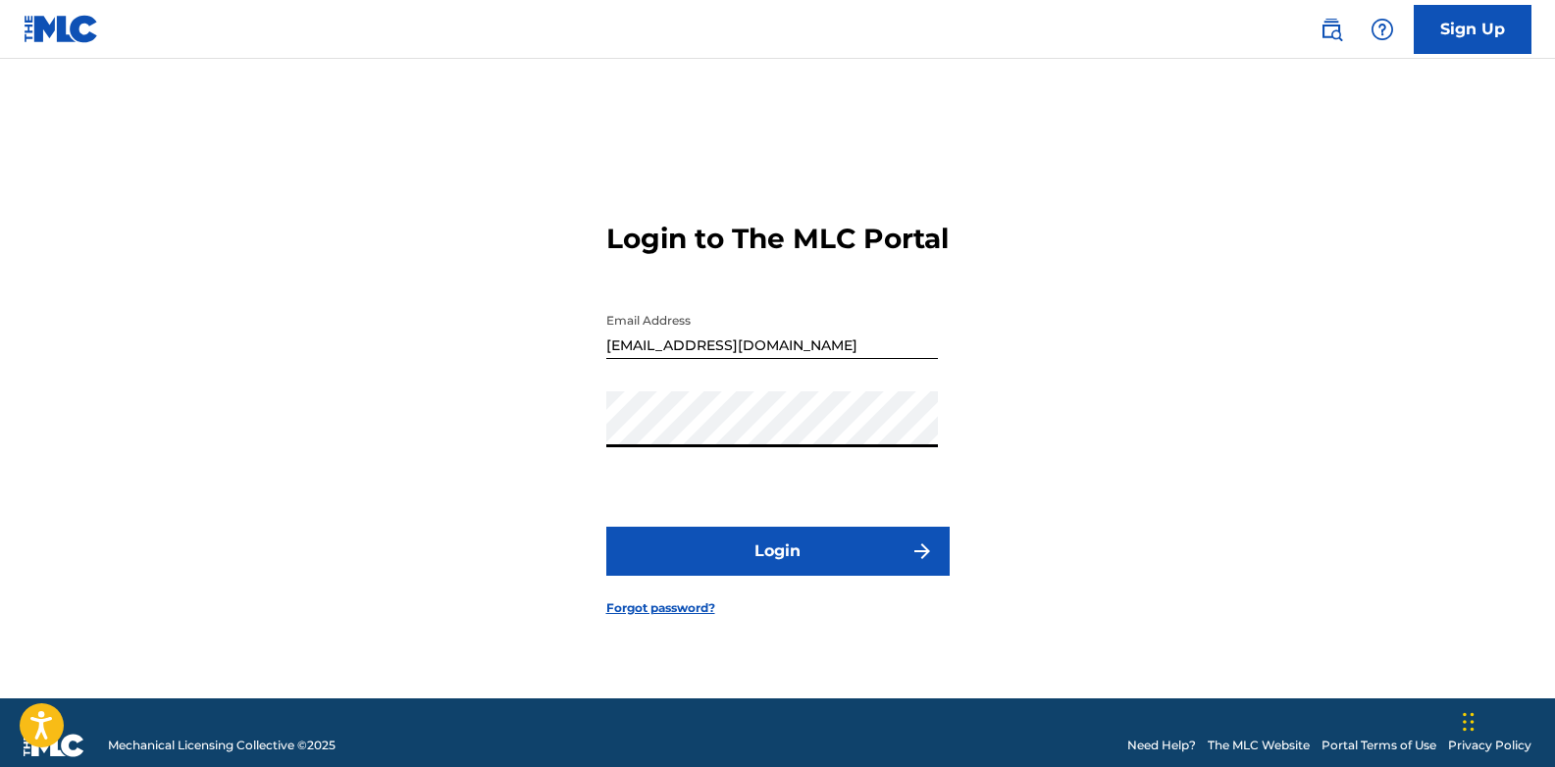
click at [868, 571] on button "Login" at bounding box center [777, 551] width 343 height 49
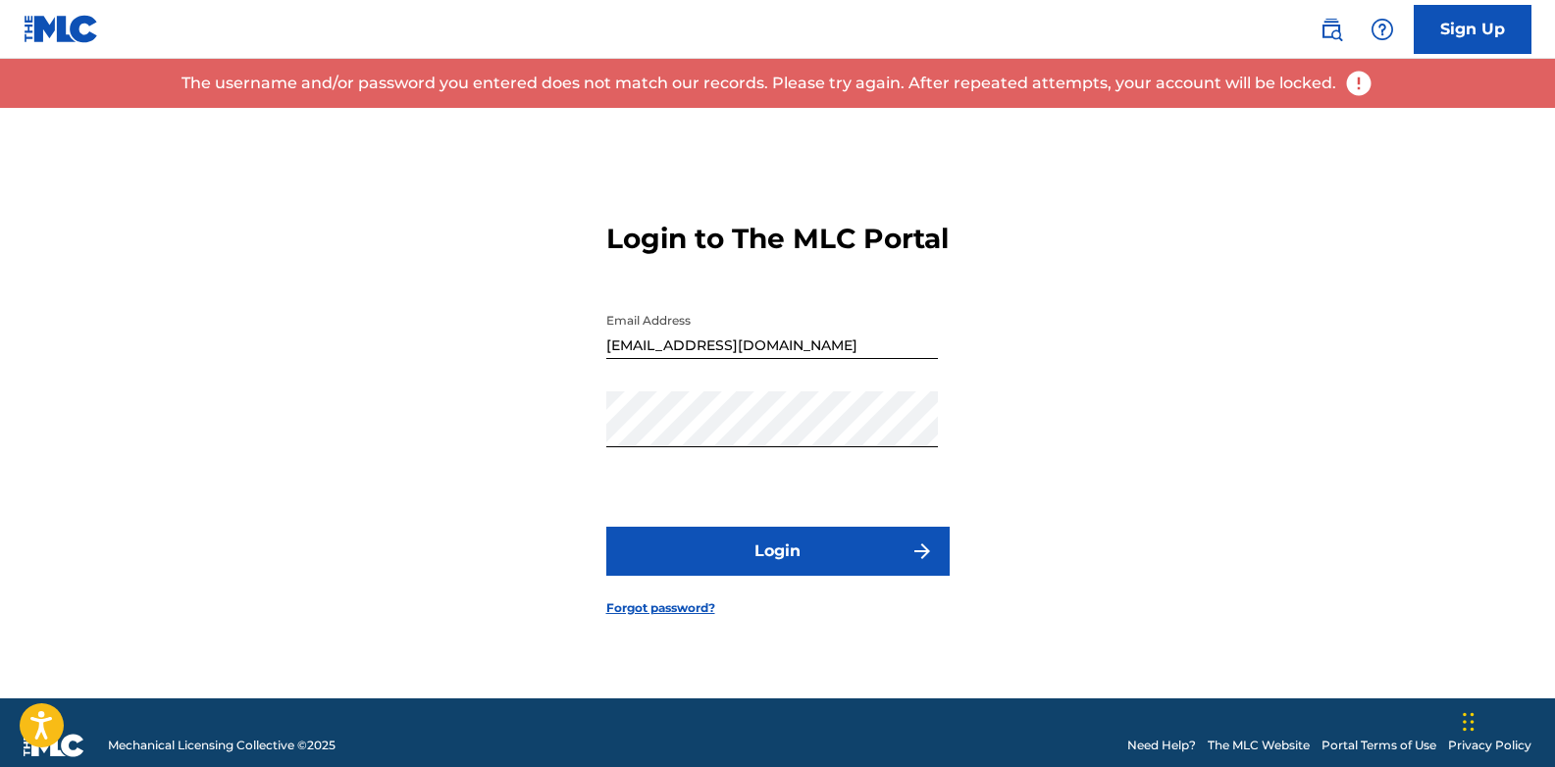
click at [690, 617] on link "Forgot password?" at bounding box center [660, 608] width 109 height 18
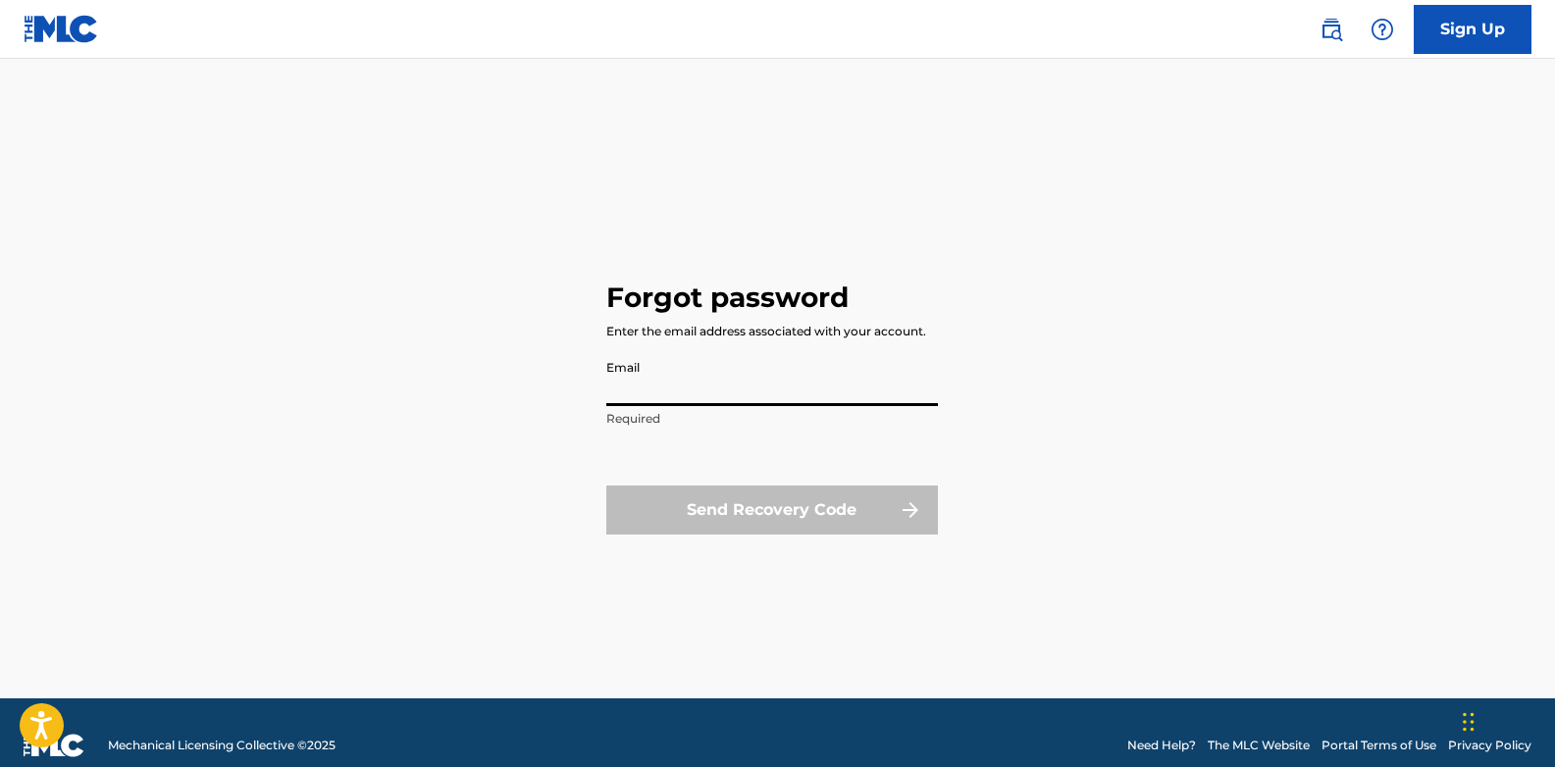
click at [792, 390] on input "Email" at bounding box center [772, 378] width 332 height 56
type input "asamoahgilbert6@gmail.com"
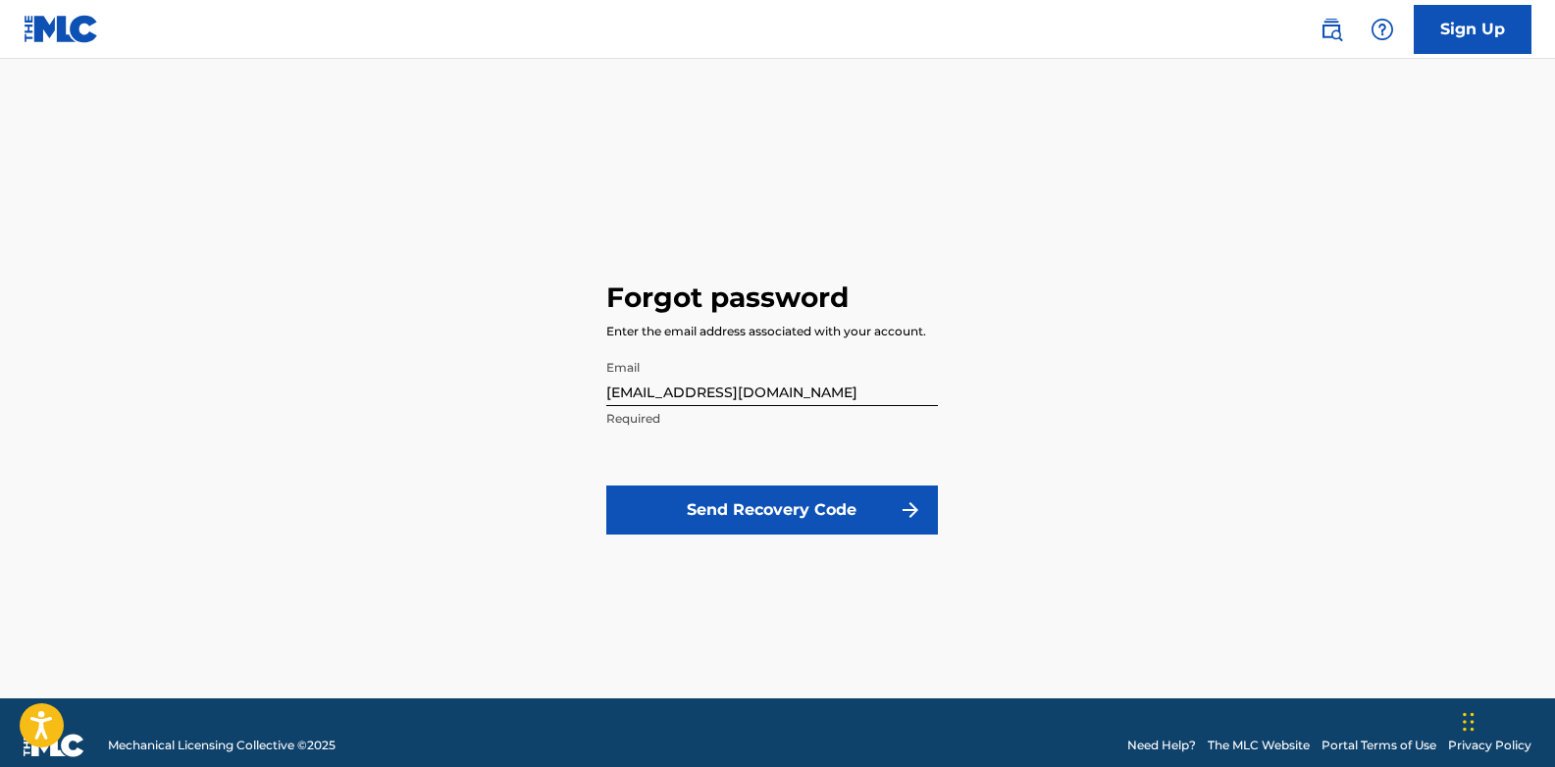
click at [730, 529] on button "Send Recovery Code" at bounding box center [772, 510] width 332 height 49
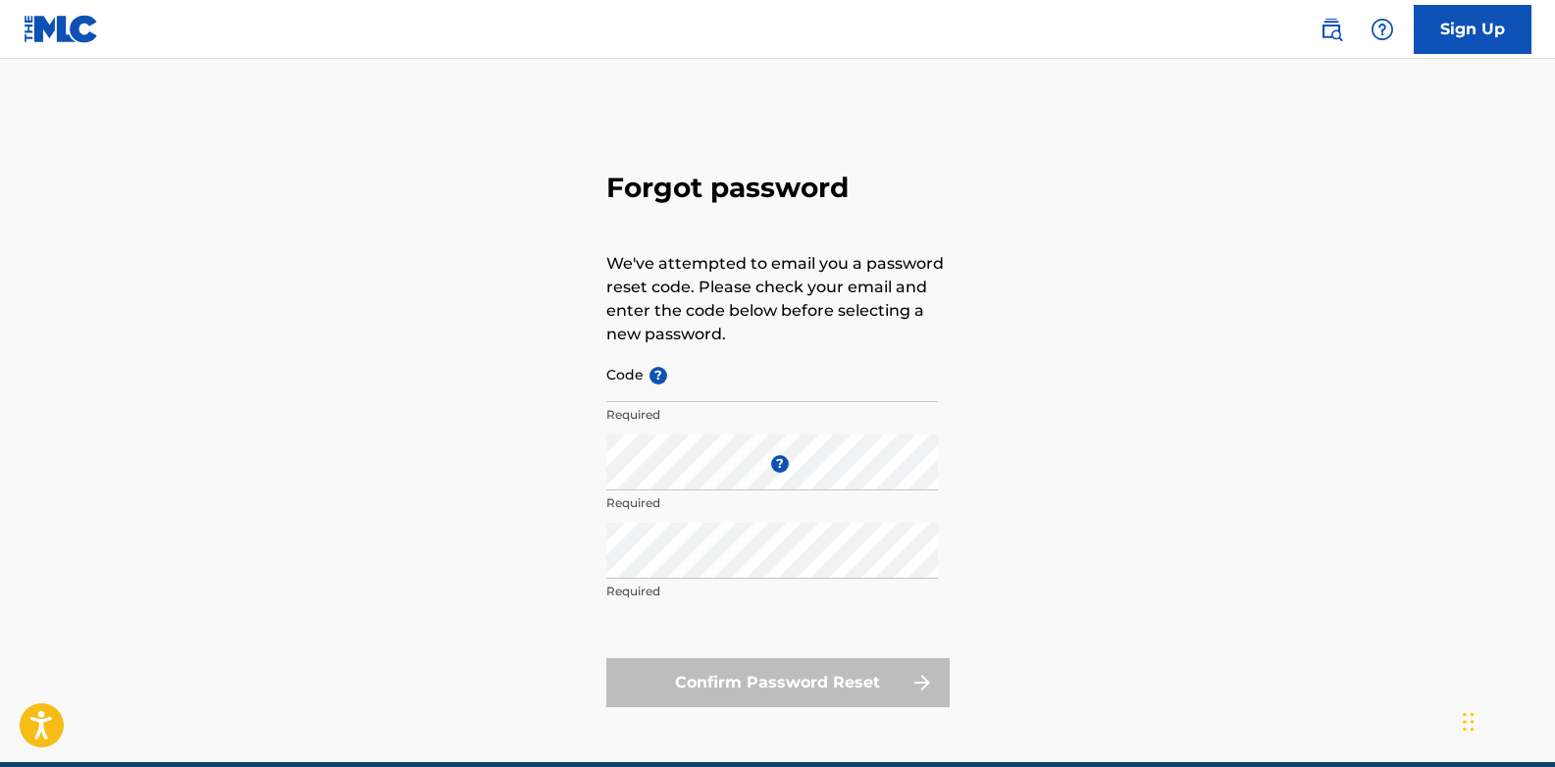
click at [692, 402] on div "Code ? Required" at bounding box center [772, 390] width 332 height 88
click at [683, 371] on input "Code ?" at bounding box center [772, 374] width 332 height 56
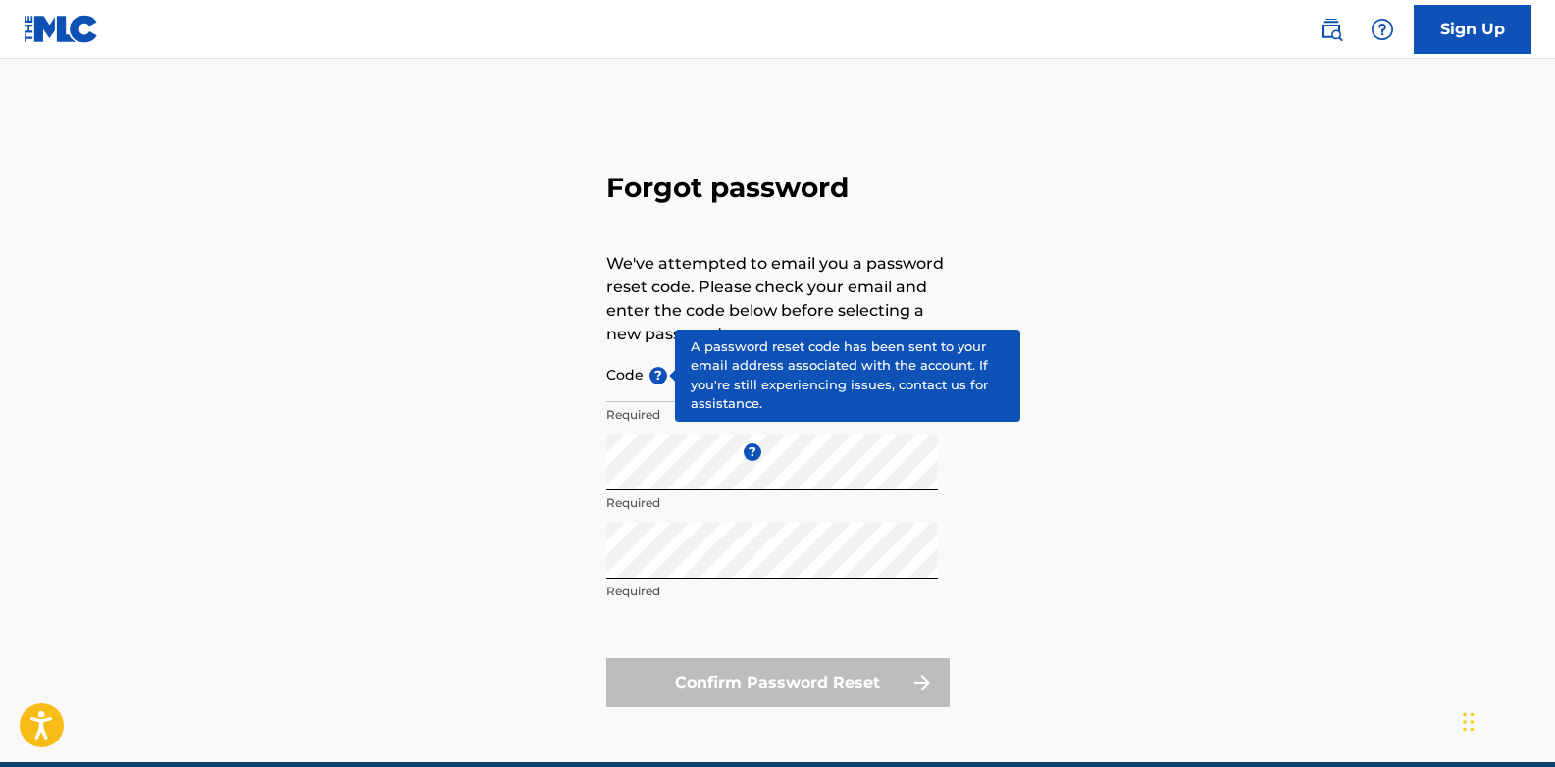
click at [659, 378] on span "?" at bounding box center [658, 376] width 18 height 18
click at [659, 378] on input "Code ?" at bounding box center [772, 374] width 332 height 56
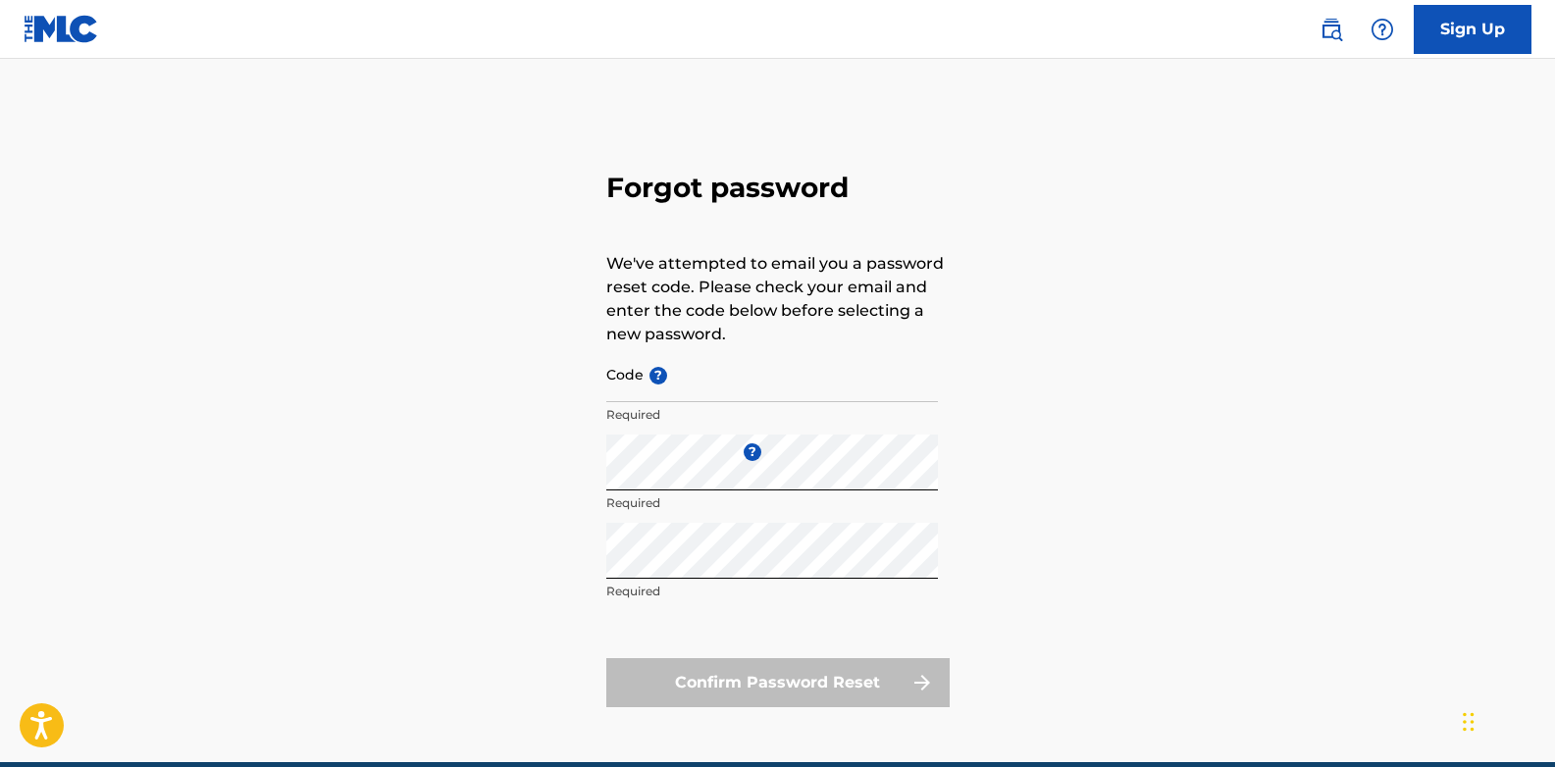
click at [453, 398] on div "Forgot password We've attempted to email you a password reset code. Please chec…" at bounding box center [777, 435] width 1373 height 654
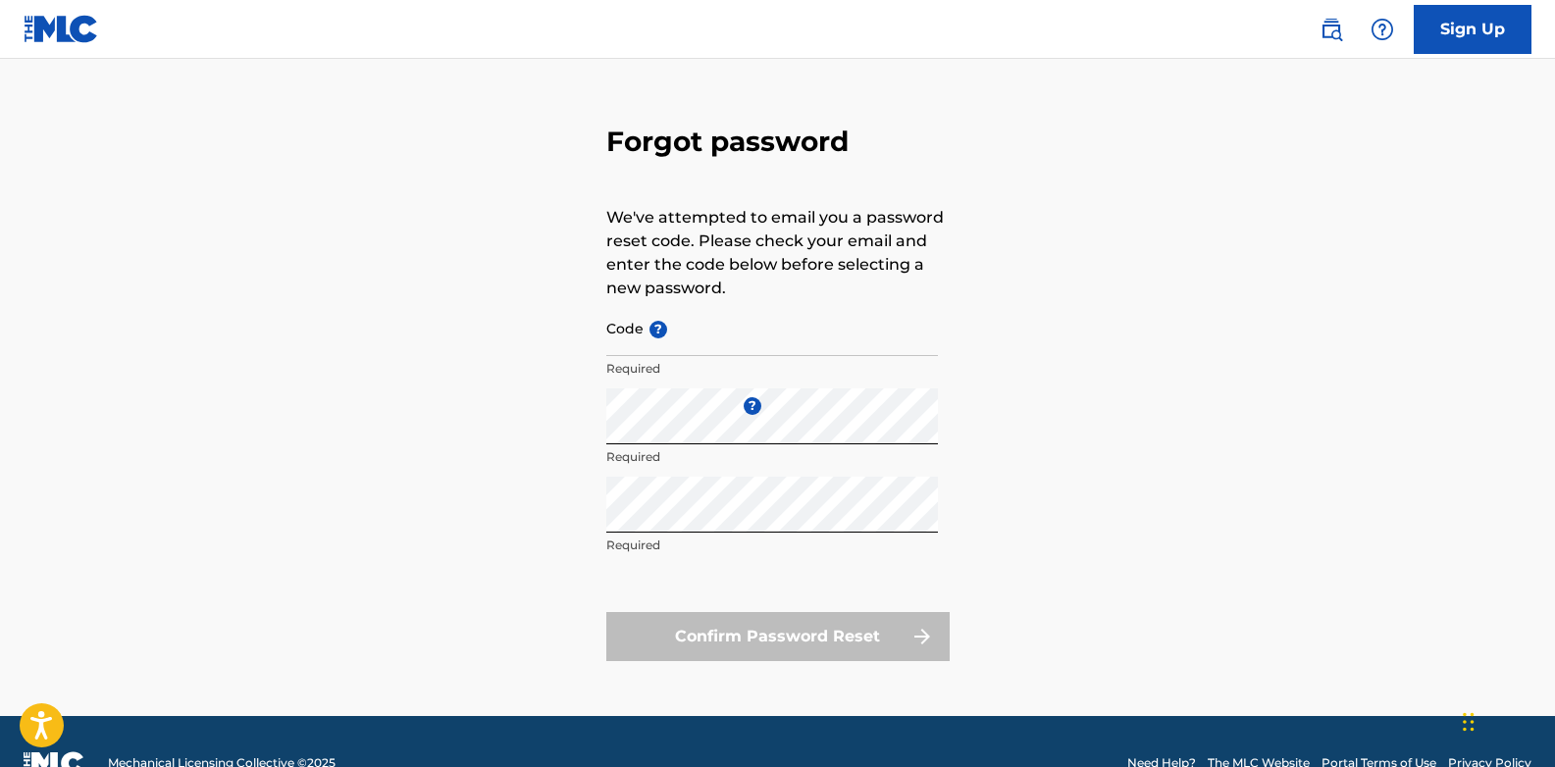
scroll to position [89, 0]
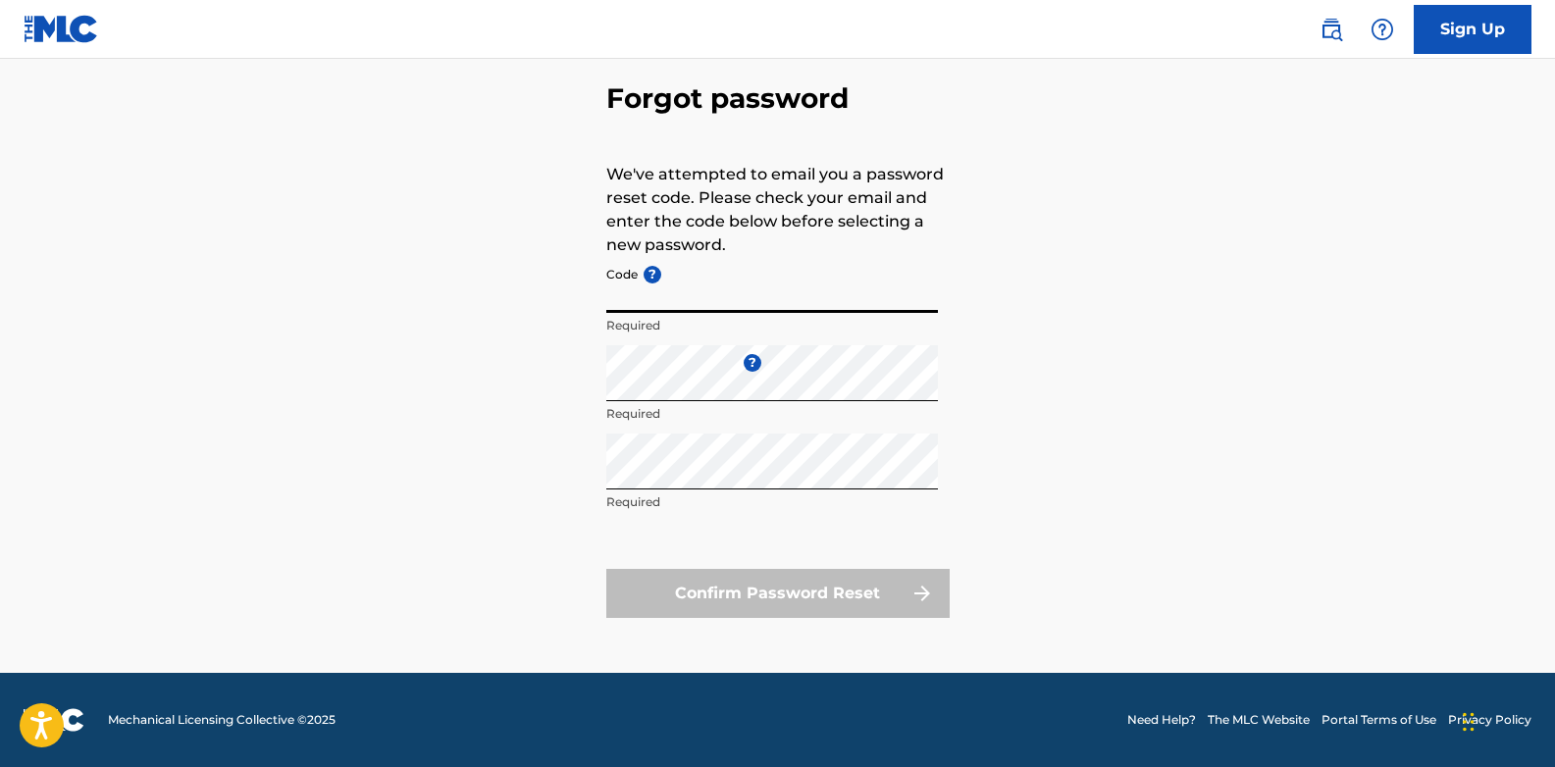
click at [673, 299] on input "Code ?" at bounding box center [772, 285] width 332 height 56
paste input "FP_23464260f8ab857b968d841edc5"
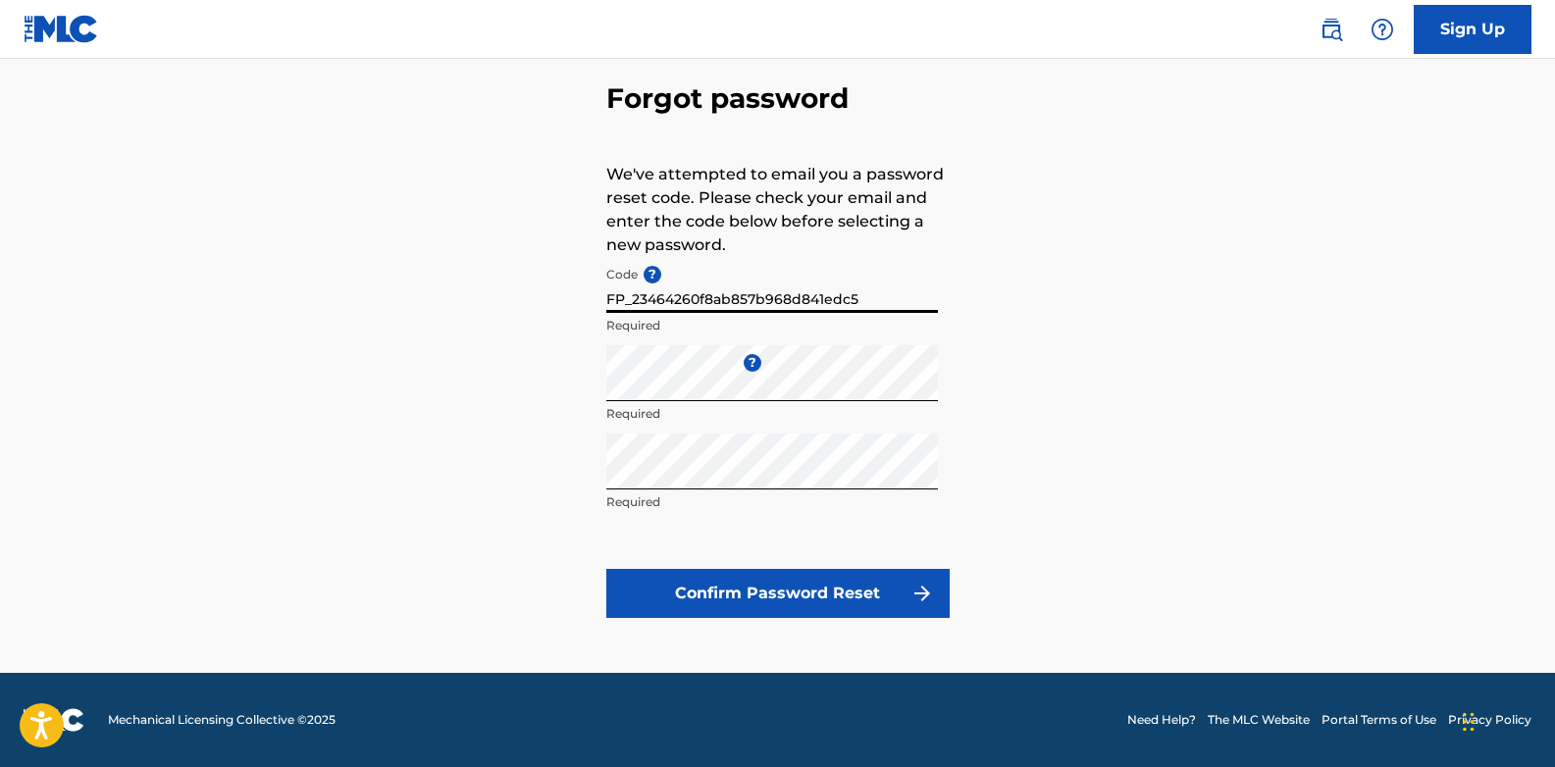
type input "FP_23464260f8ab857b968d841edc5"
click at [814, 602] on button "Confirm Password Reset" at bounding box center [777, 593] width 343 height 49
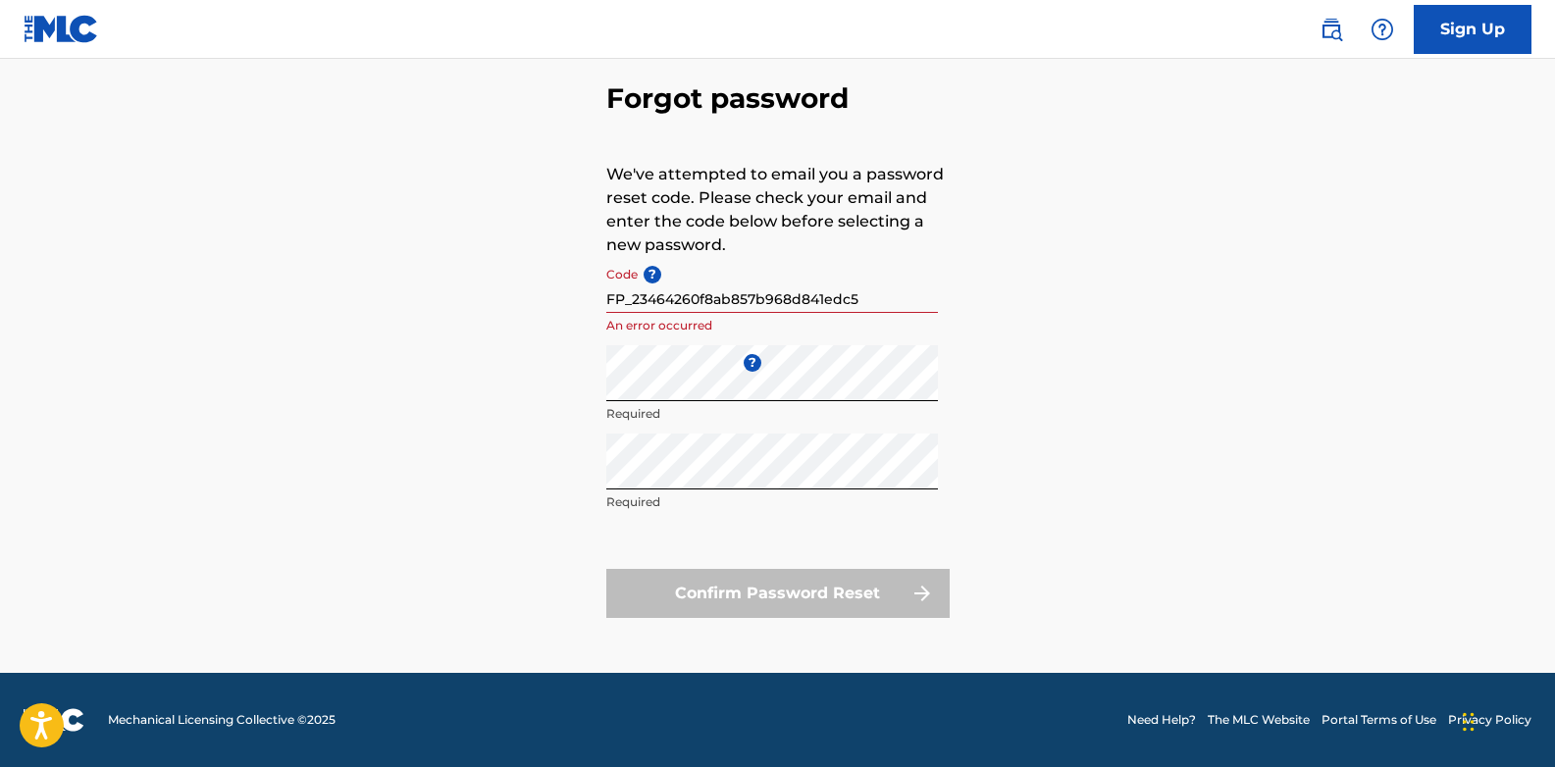
click at [663, 299] on input "FP_23464260f8ab857b968d841edc5" at bounding box center [772, 285] width 332 height 56
click at [872, 295] on input "FP_23464260f8ab857b968d841edc5" at bounding box center [772, 285] width 332 height 56
click at [745, 592] on div "Confirm Password Reset" at bounding box center [777, 593] width 343 height 49
click at [636, 331] on p "An error occurred" at bounding box center [772, 326] width 332 height 18
click at [626, 278] on input "FP_23464260f8ab857b968d841edc5" at bounding box center [772, 285] width 332 height 56
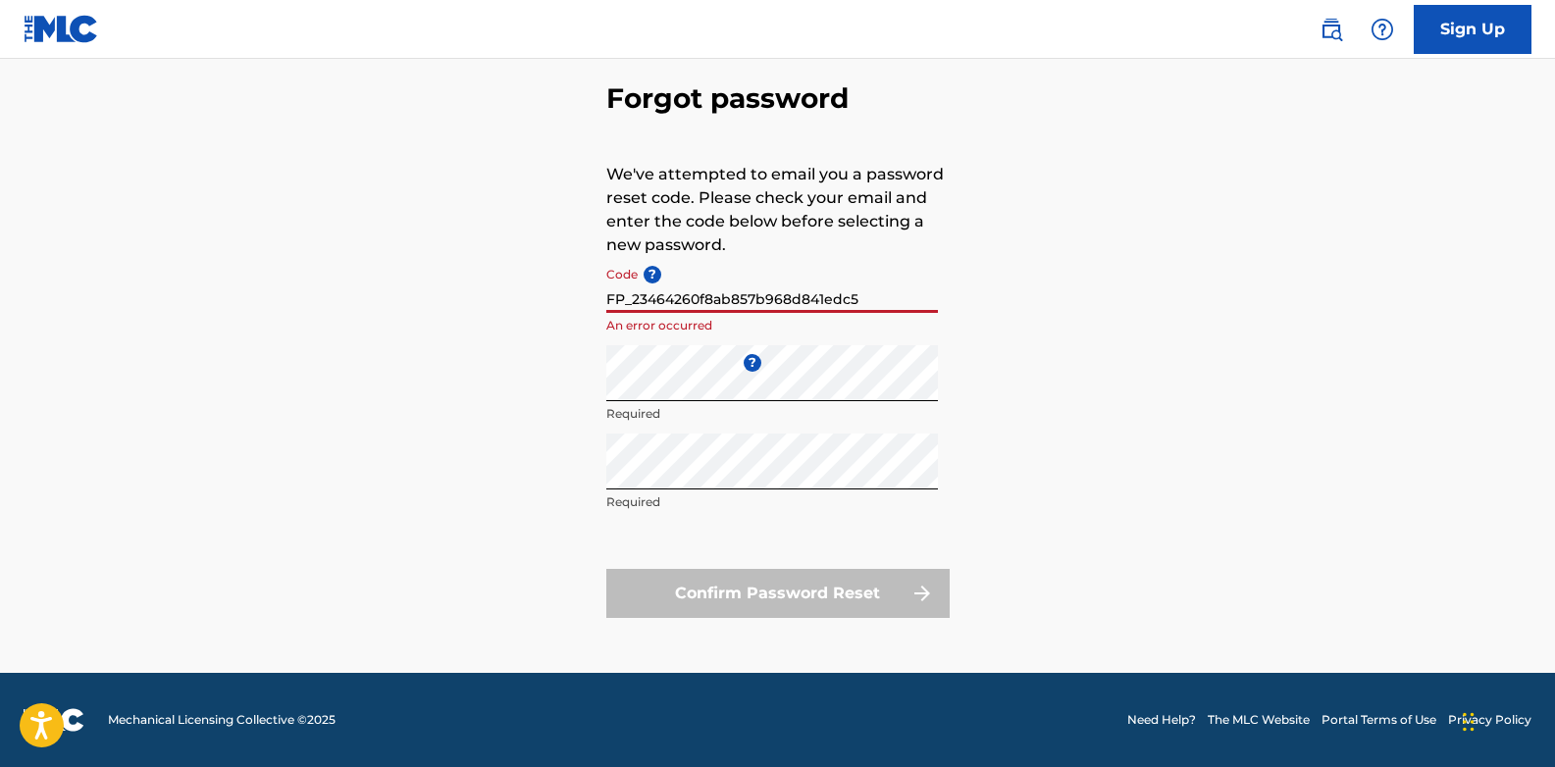
drag, startPoint x: 763, startPoint y: 571, endPoint x: 763, endPoint y: 540, distance: 30.4
click at [763, 549] on form "Code ? FP_23464260f8ab857b968d841edc5 An error occurred Enter a new password ? …" at bounding box center [777, 437] width 343 height 361
click at [809, 301] on input "FP_23464260f8ab857b968d841edc5" at bounding box center [772, 285] width 332 height 56
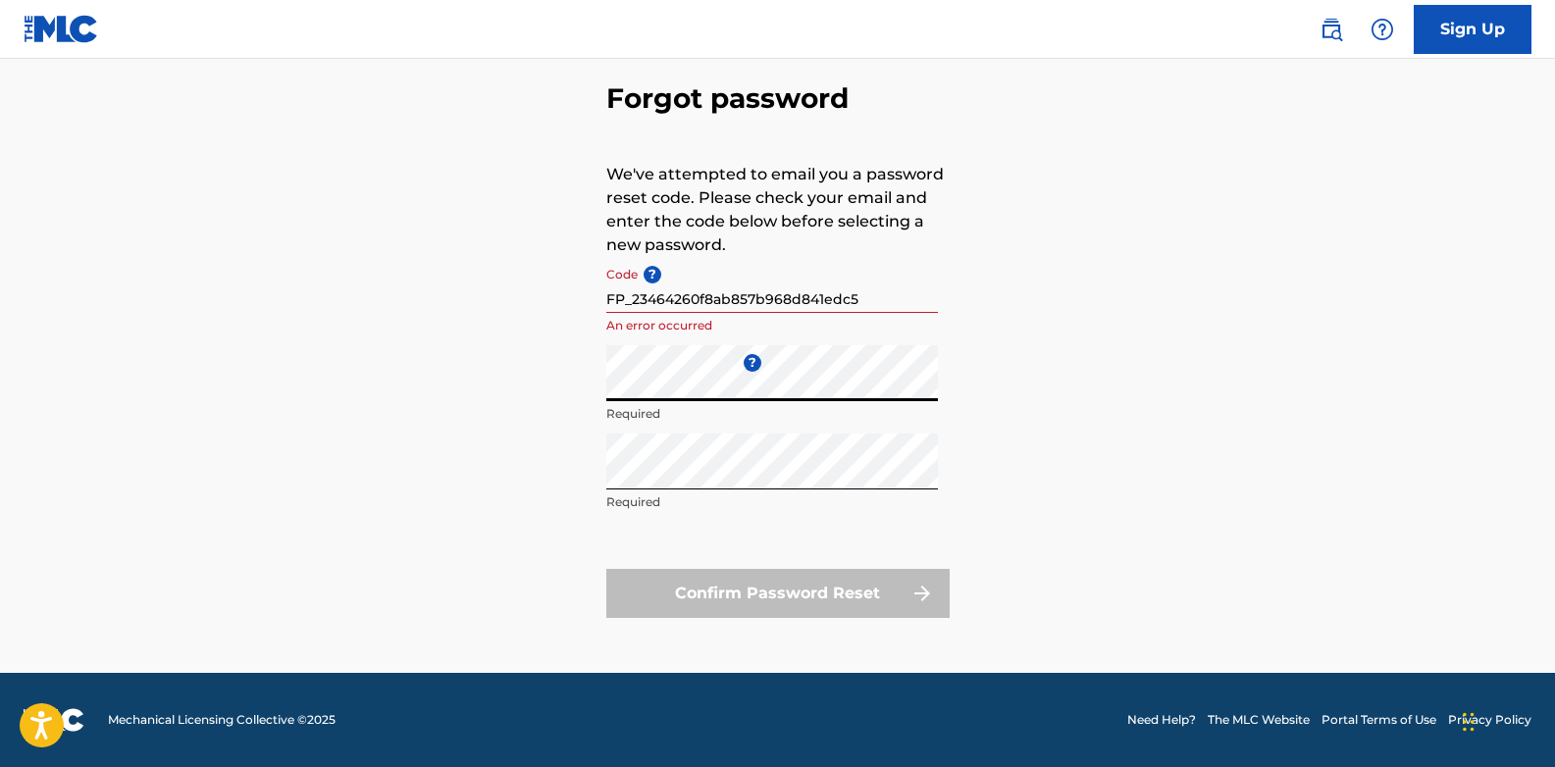
click at [863, 311] on input "FP_23464260f8ab857b968d841edc5" at bounding box center [772, 285] width 332 height 56
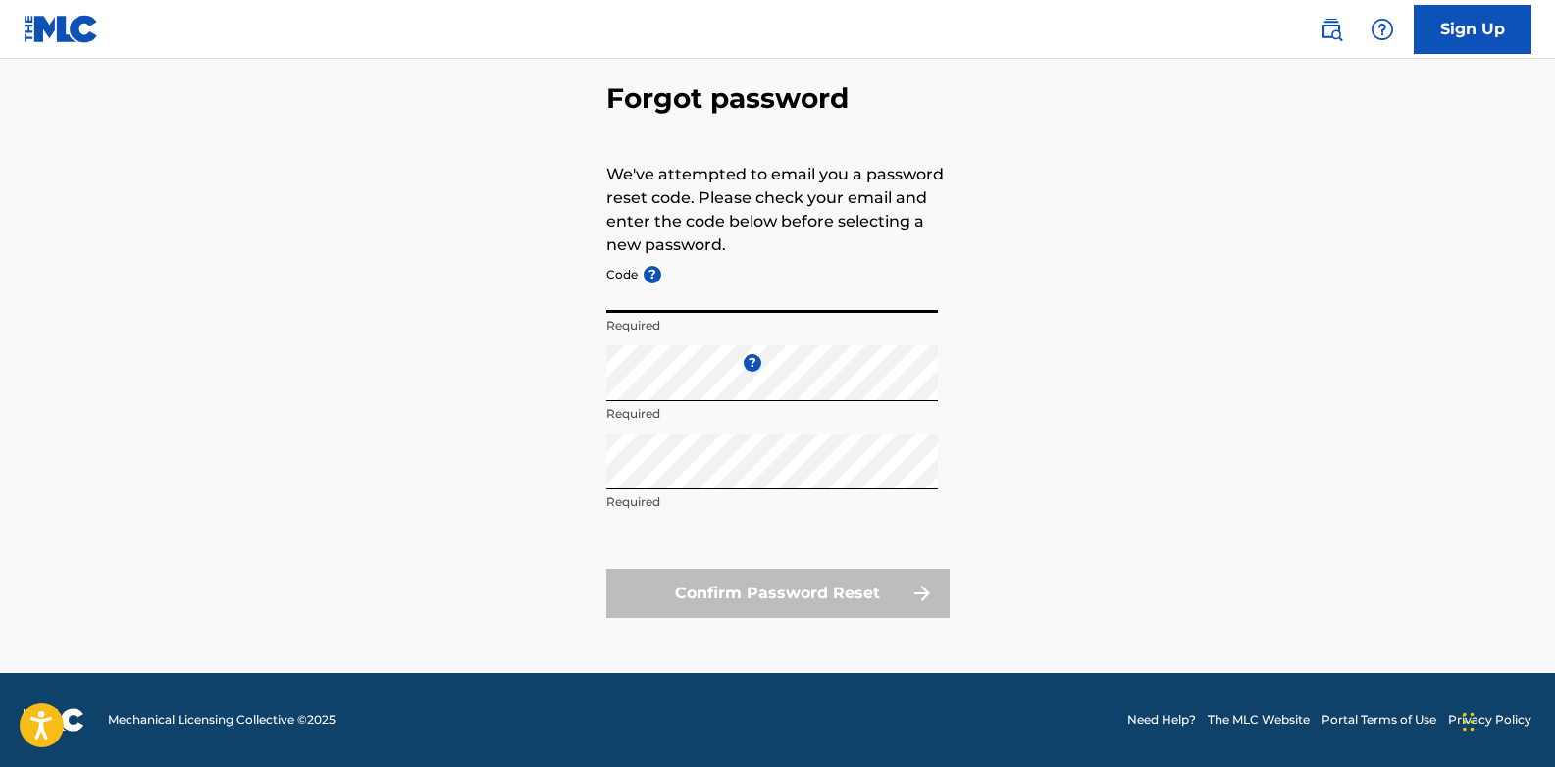
click at [1283, 326] on div "Forgot password We've attempted to email you a password reset code. Please chec…" at bounding box center [777, 346] width 1373 height 654
click at [838, 294] on input "Code ?" at bounding box center [772, 285] width 332 height 56
paste input "FP_23464260f8ab857b968d841edc5"
type input "FP_23464260f8ab857b968d841edc5"
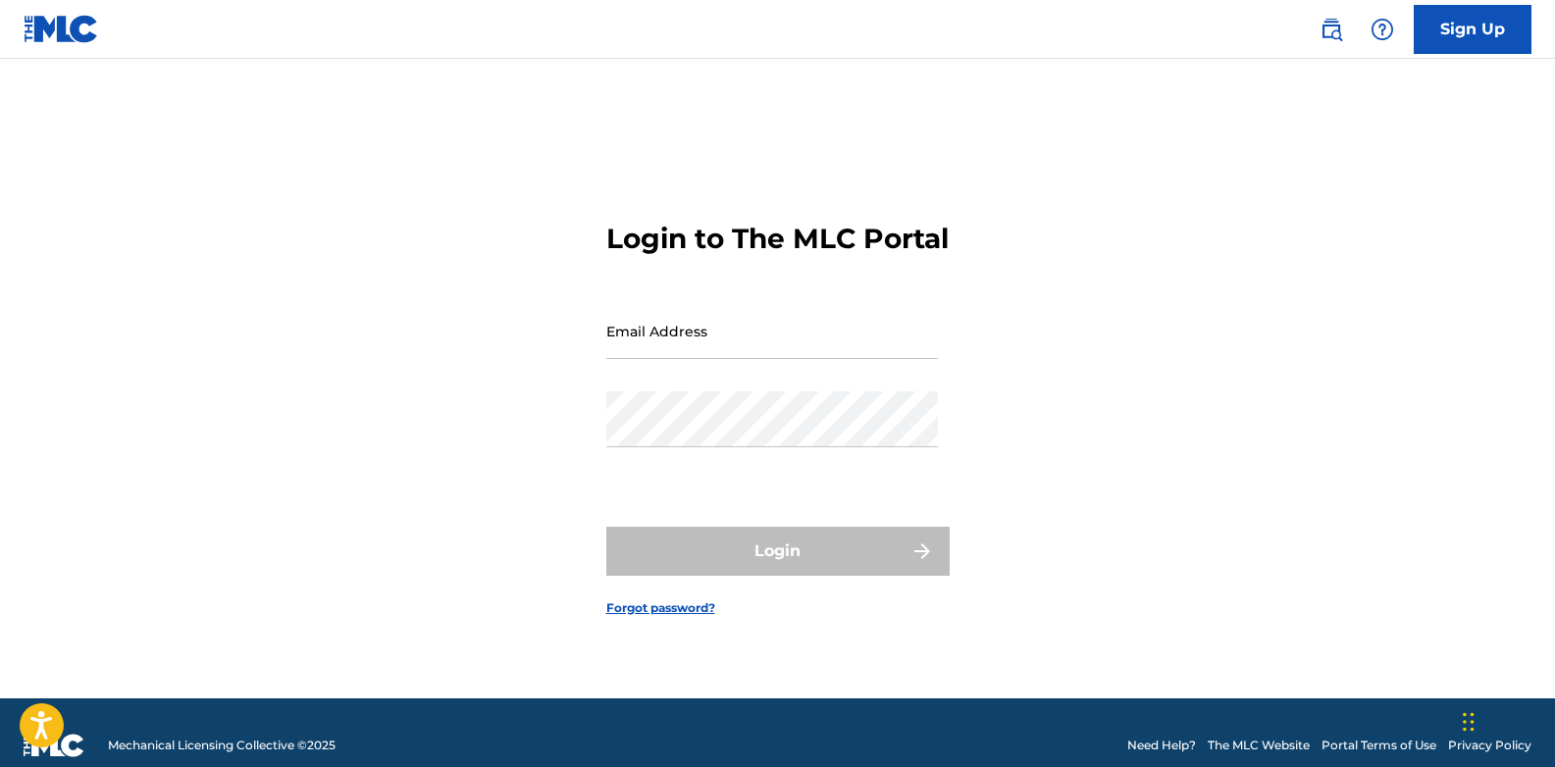
click at [1456, 34] on link "Sign Up" at bounding box center [1472, 29] width 118 height 49
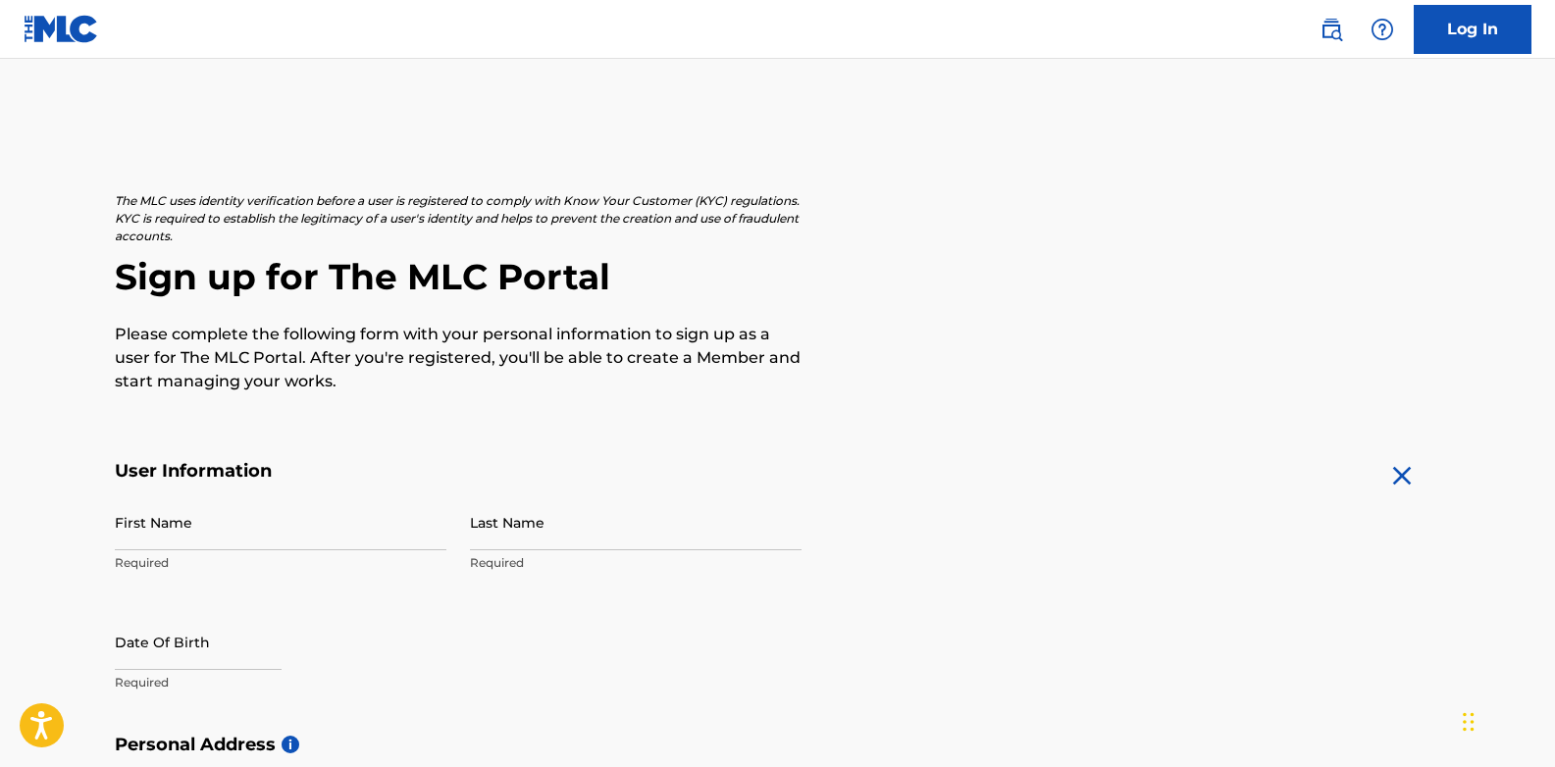
click at [146, 533] on input "First Name" at bounding box center [281, 522] width 332 height 56
type input "[PERSON_NAME]"
type input "Asamoah"
type input "[DATE]"
type input "[PERSON_NAME] Avenue"
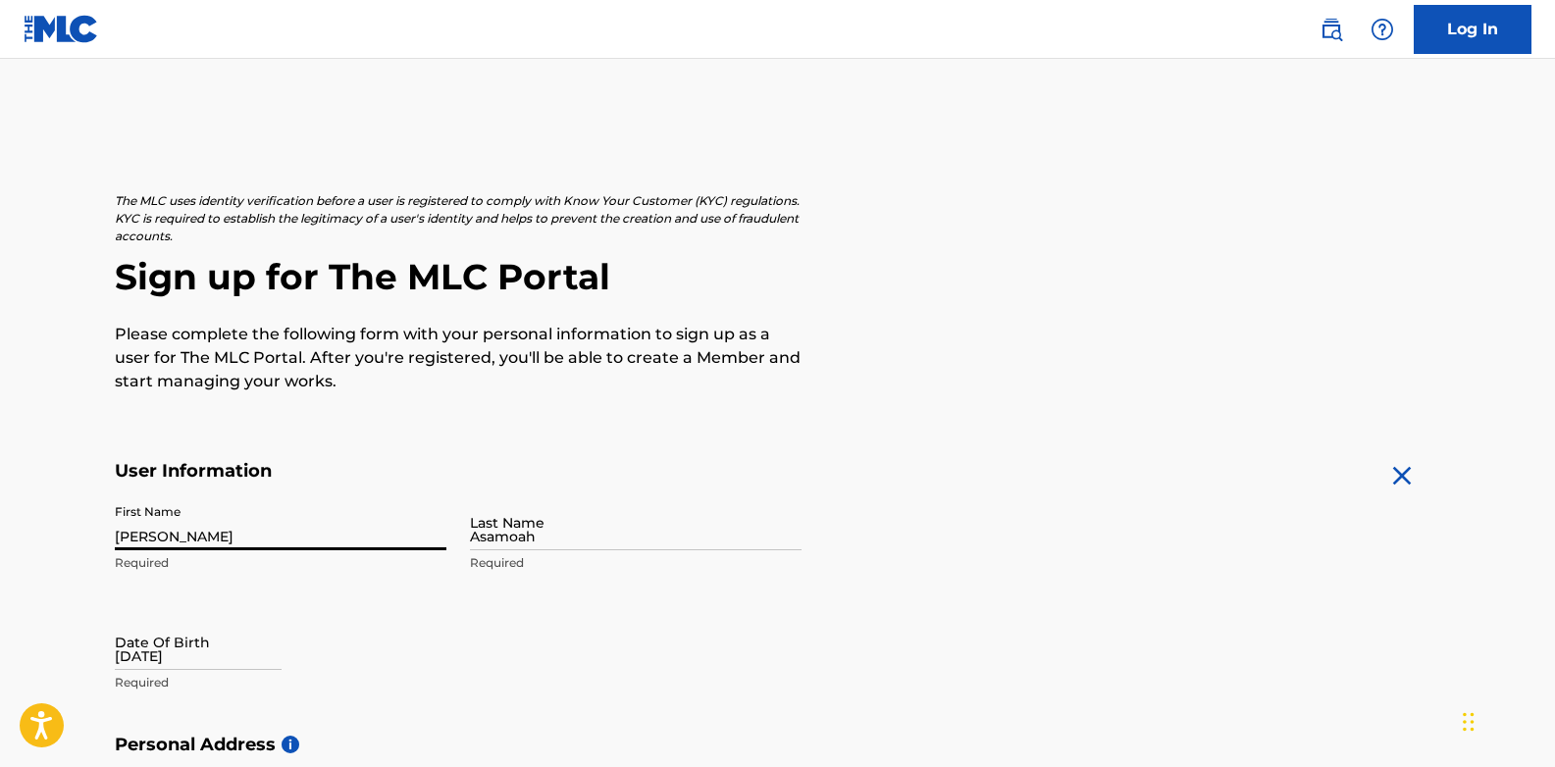
type input "Kumasi"
type input "00233"
type input "0551437277"
type input "[EMAIL_ADDRESS][DOMAIN_NAME]"
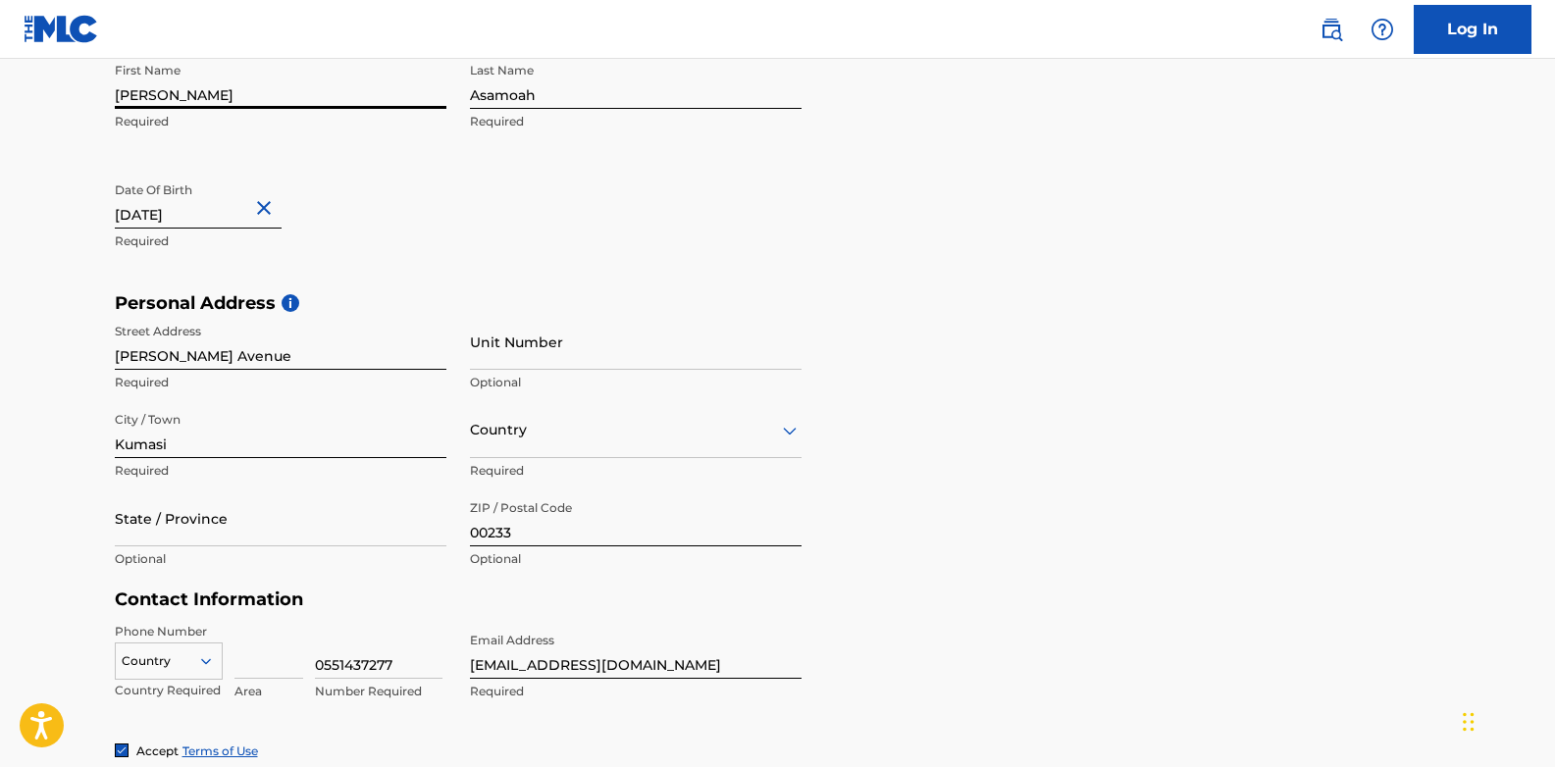
scroll to position [458, 0]
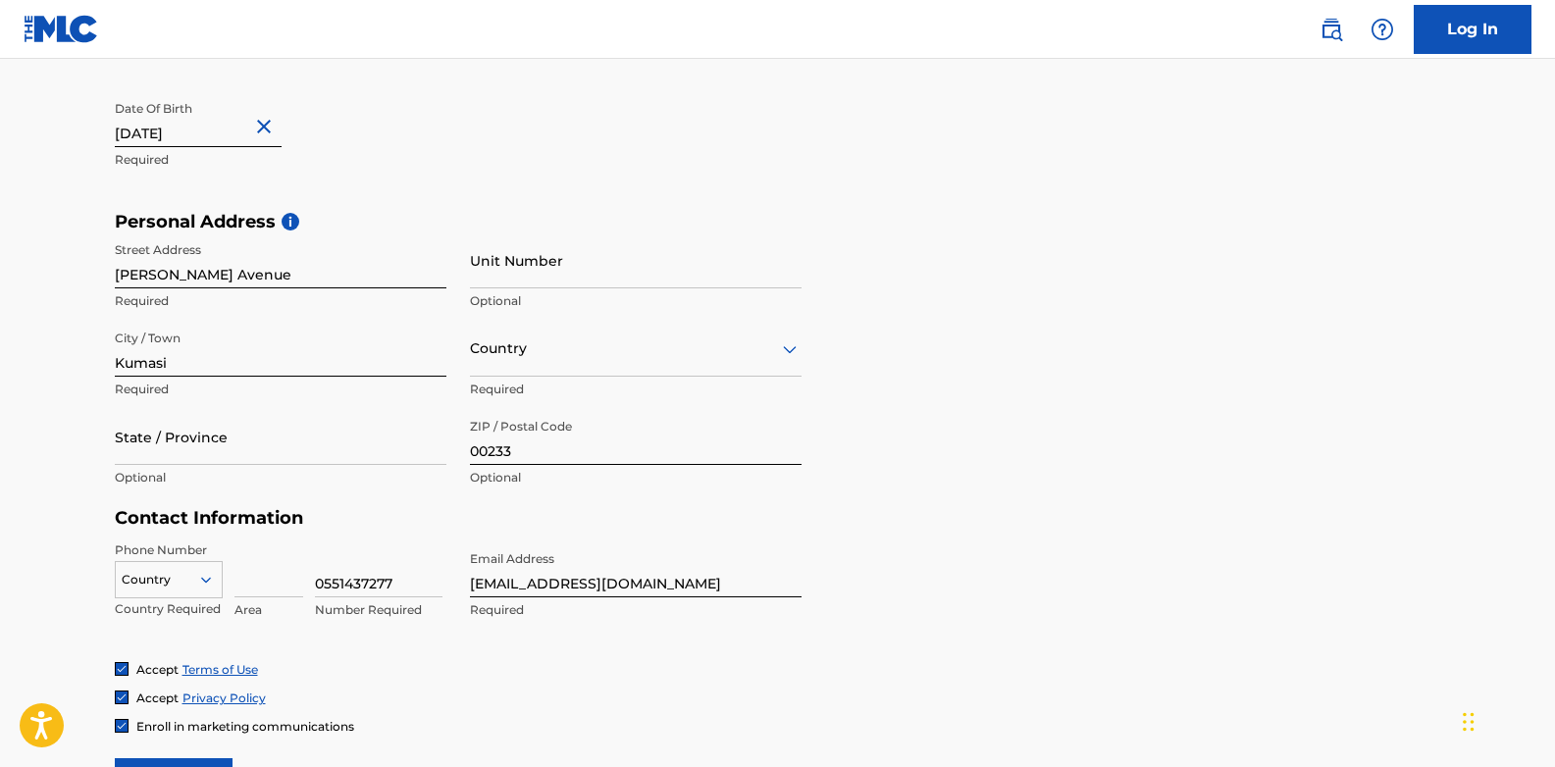
click at [192, 571] on div "Country" at bounding box center [169, 575] width 108 height 29
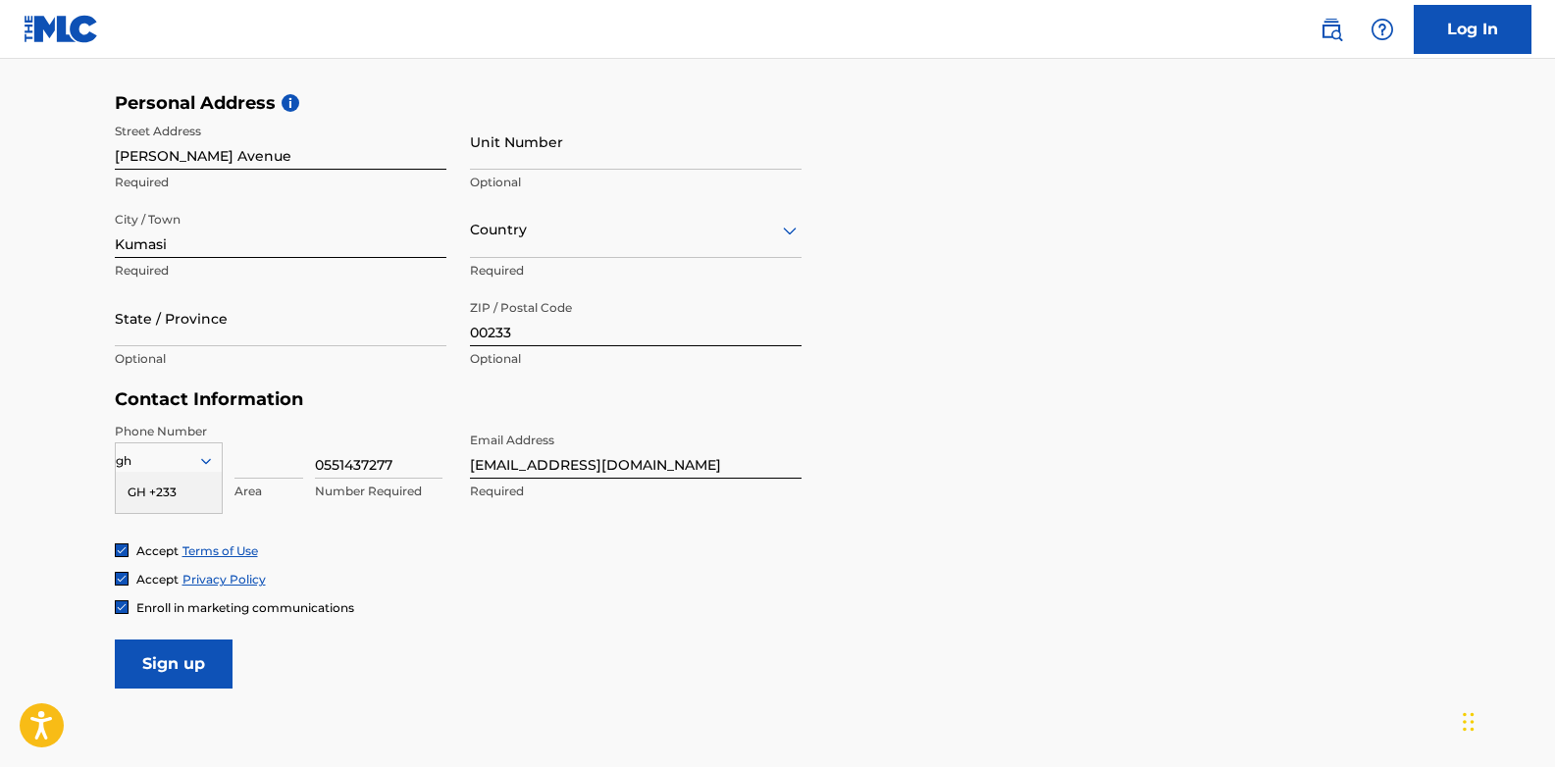
type input "gh"
click at [934, 391] on form "User Information First Name [PERSON_NAME] Required Last Name [PERSON_NAME] Requ…" at bounding box center [778, 254] width 1326 height 870
click at [618, 468] on input "asamoahgilbert6@gmail.com" at bounding box center [636, 451] width 332 height 56
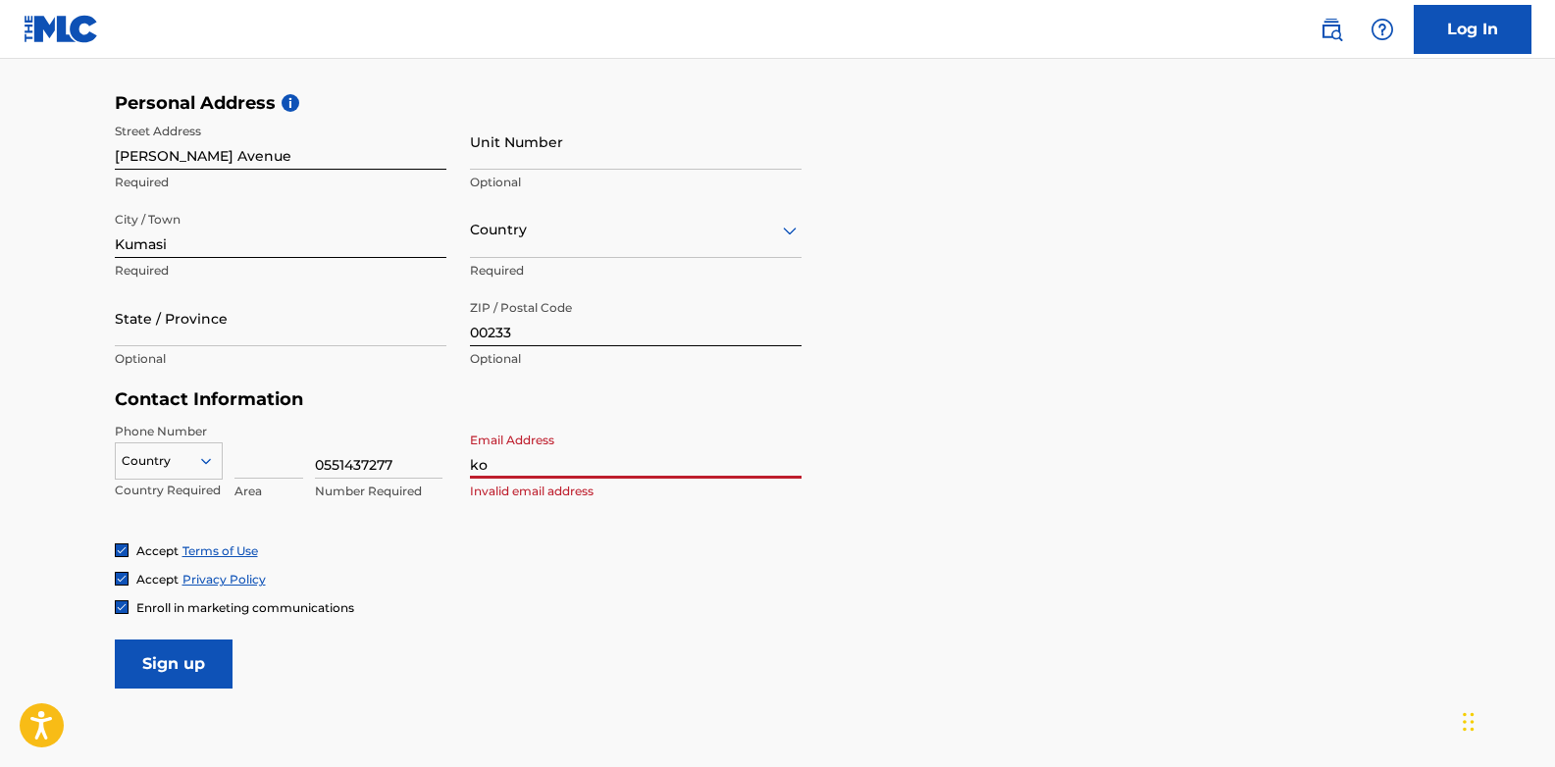
type input "[EMAIL_ADDRESS][DOMAIN_NAME]"
type input "Ghana"
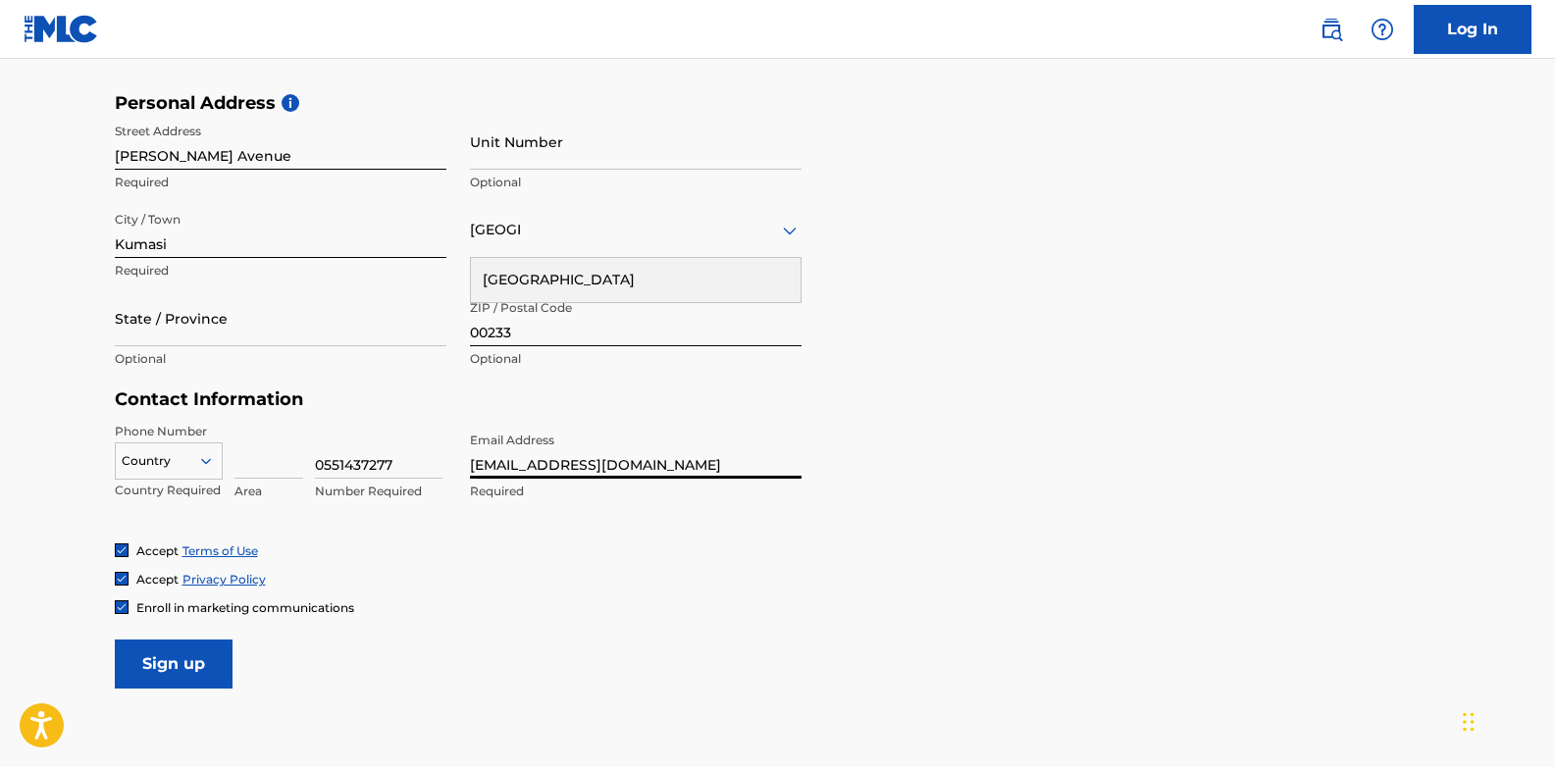
type input "asamoahgilbert6@gmail.com"
click at [178, 664] on input "Sign up" at bounding box center [174, 664] width 118 height 49
click at [174, 459] on div at bounding box center [169, 461] width 106 height 22
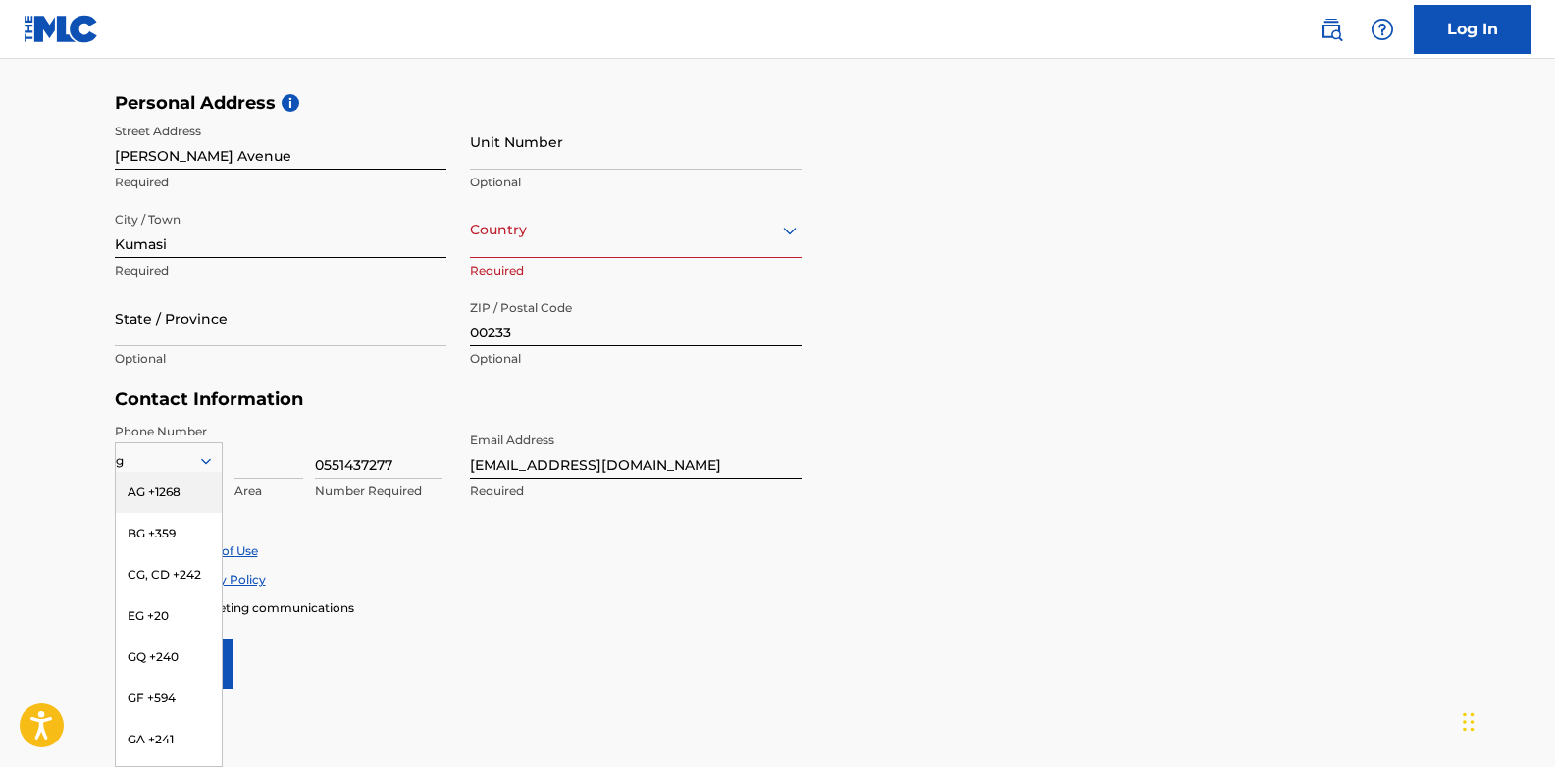
type input "gh"
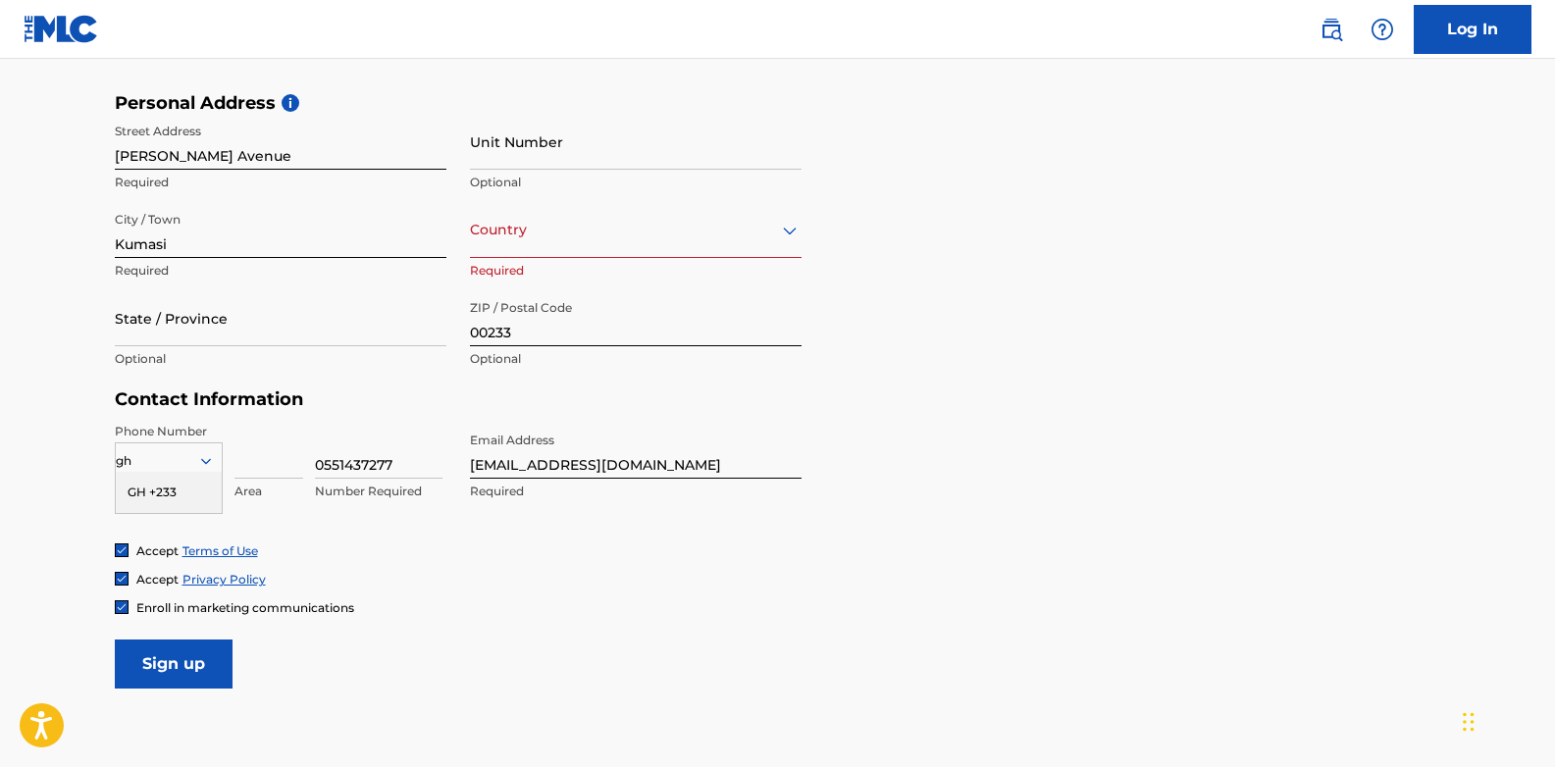
click at [175, 482] on div "GH +233" at bounding box center [169, 492] width 106 height 41
click at [190, 652] on input "Sign up" at bounding box center [174, 664] width 118 height 49
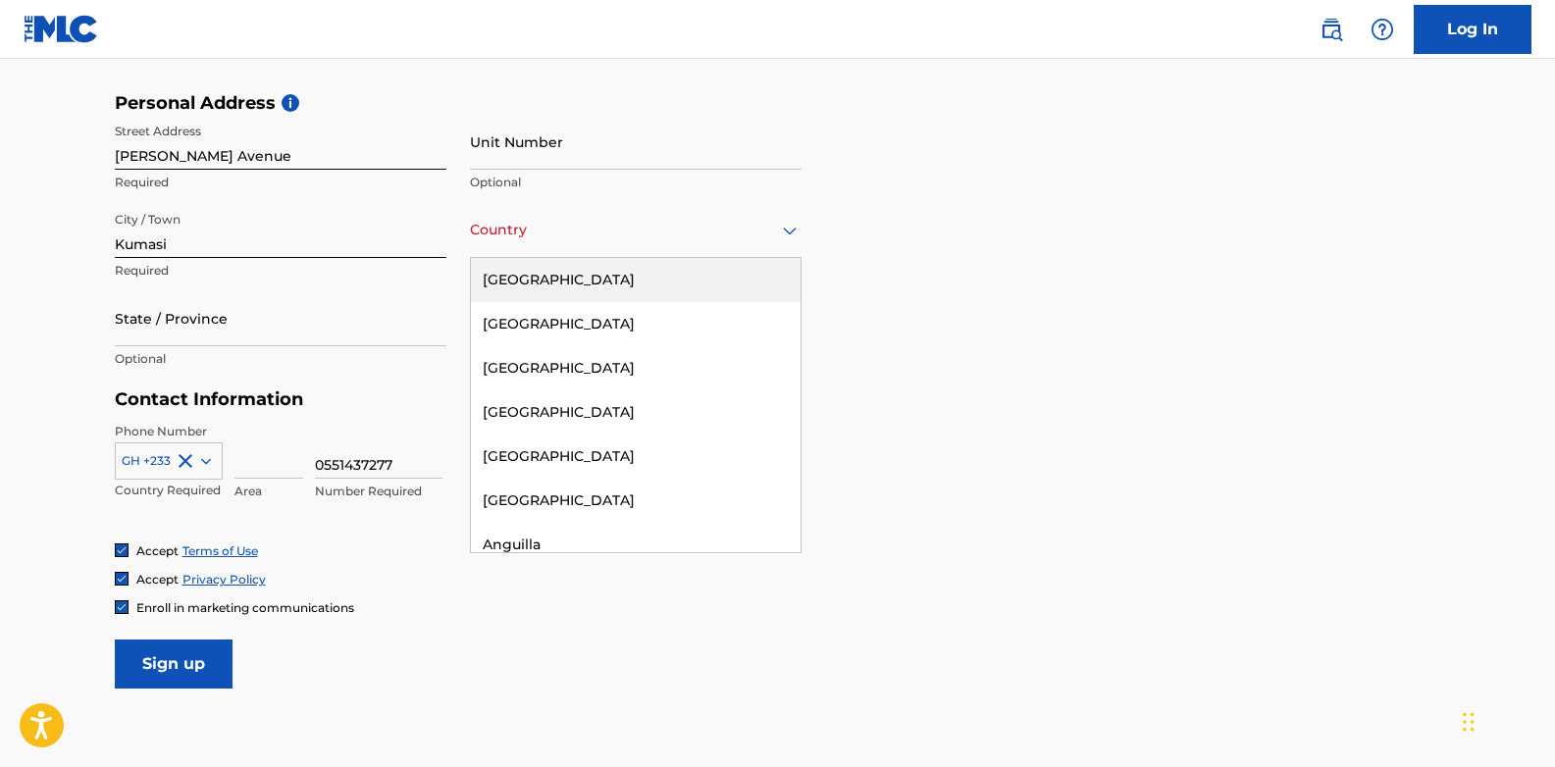
click at [551, 232] on div at bounding box center [636, 230] width 332 height 25
type input "gh"
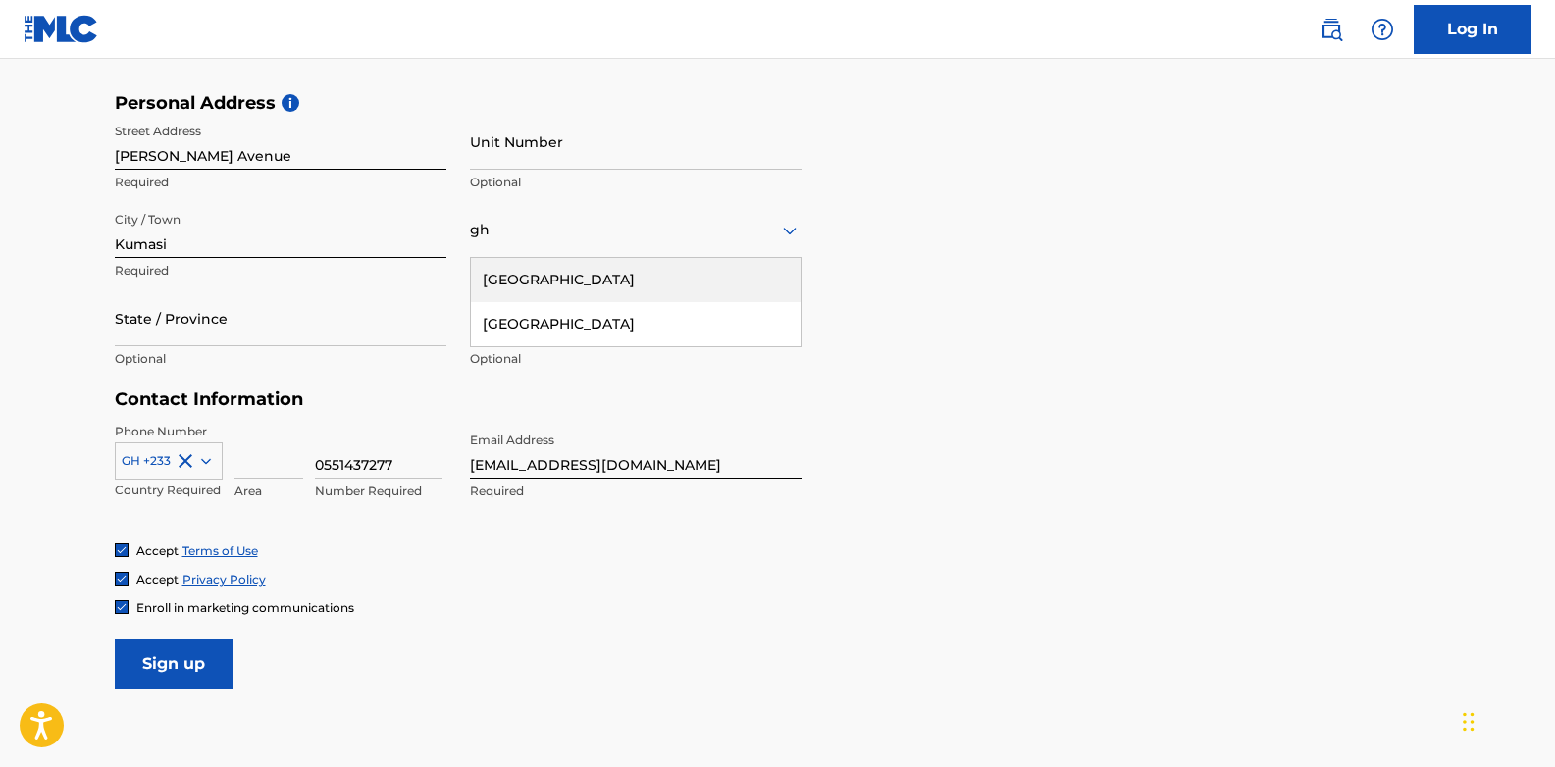
click at [551, 312] on div "Ghana" at bounding box center [636, 324] width 330 height 44
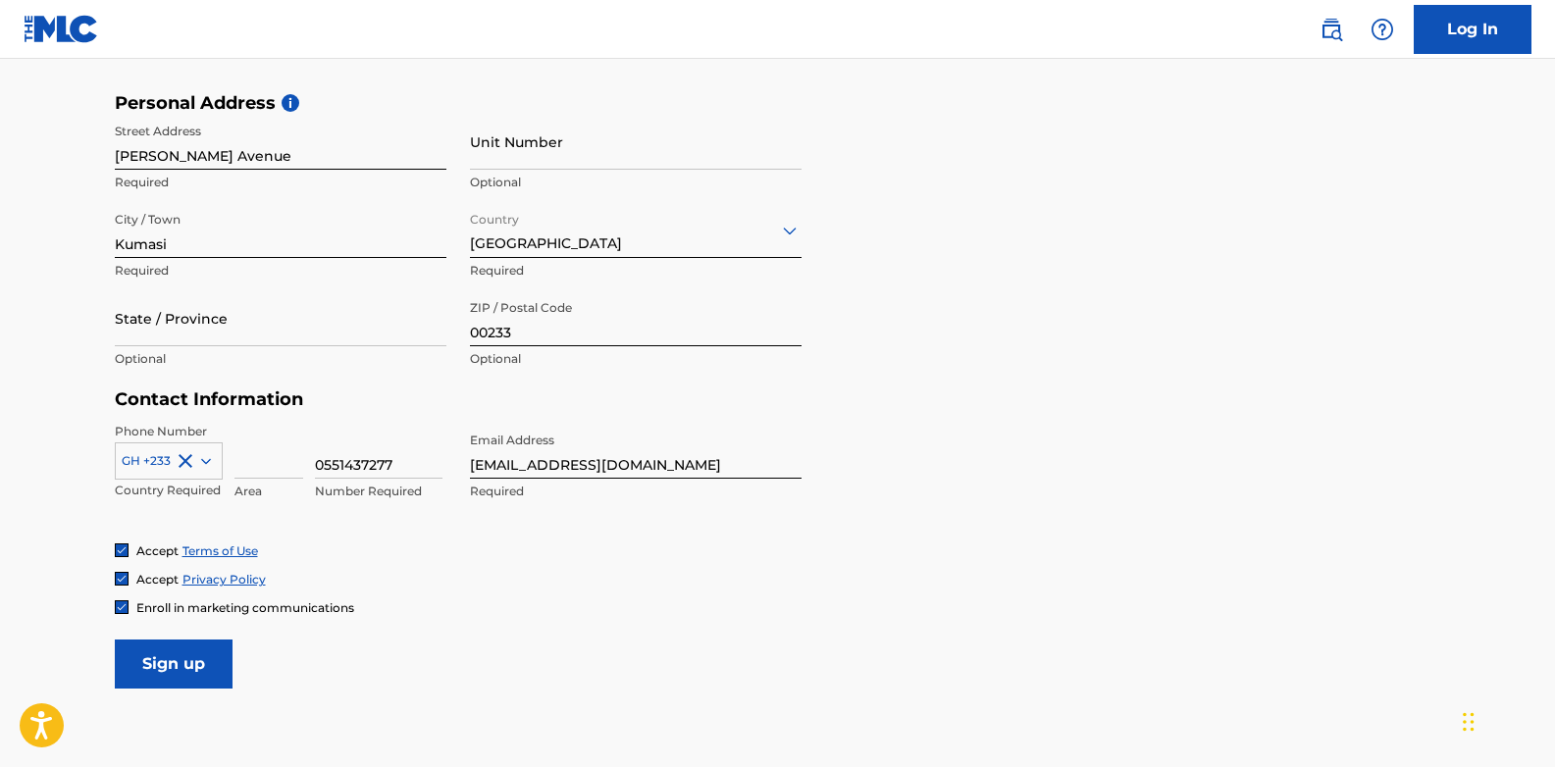
click at [199, 650] on input "Sign up" at bounding box center [174, 664] width 118 height 49
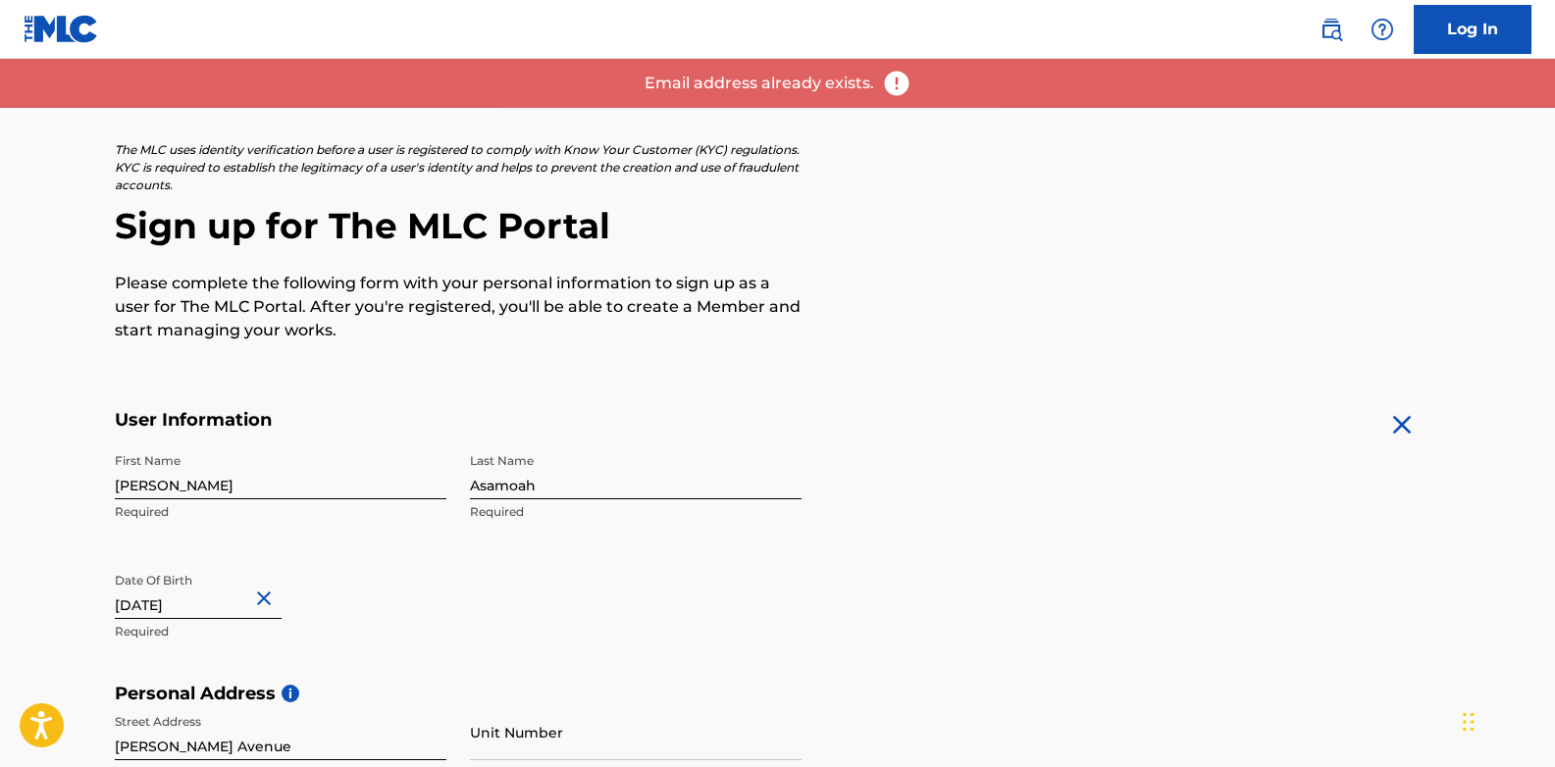
scroll to position [0, 0]
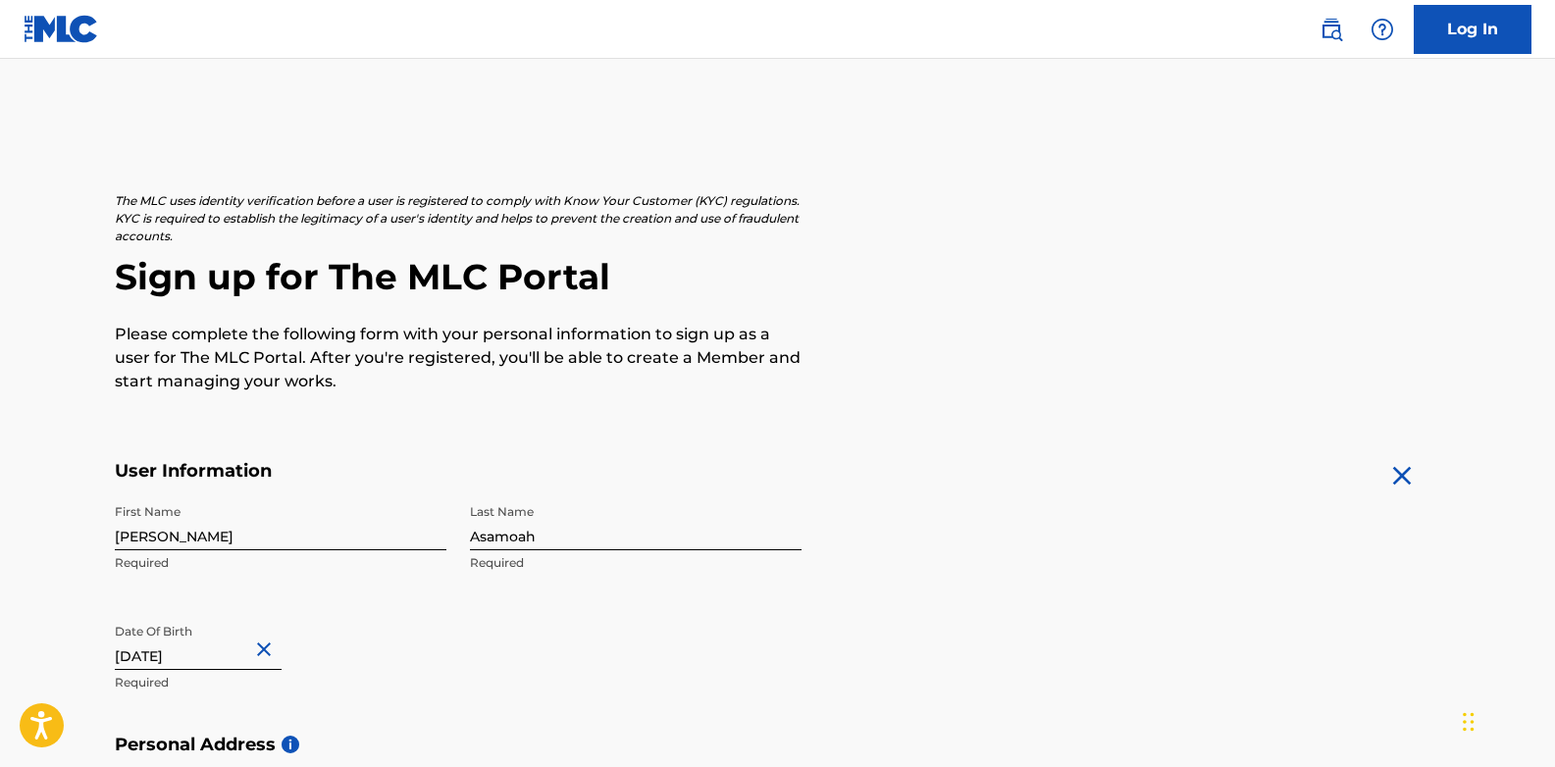
click at [1446, 41] on link "Log In" at bounding box center [1472, 29] width 118 height 49
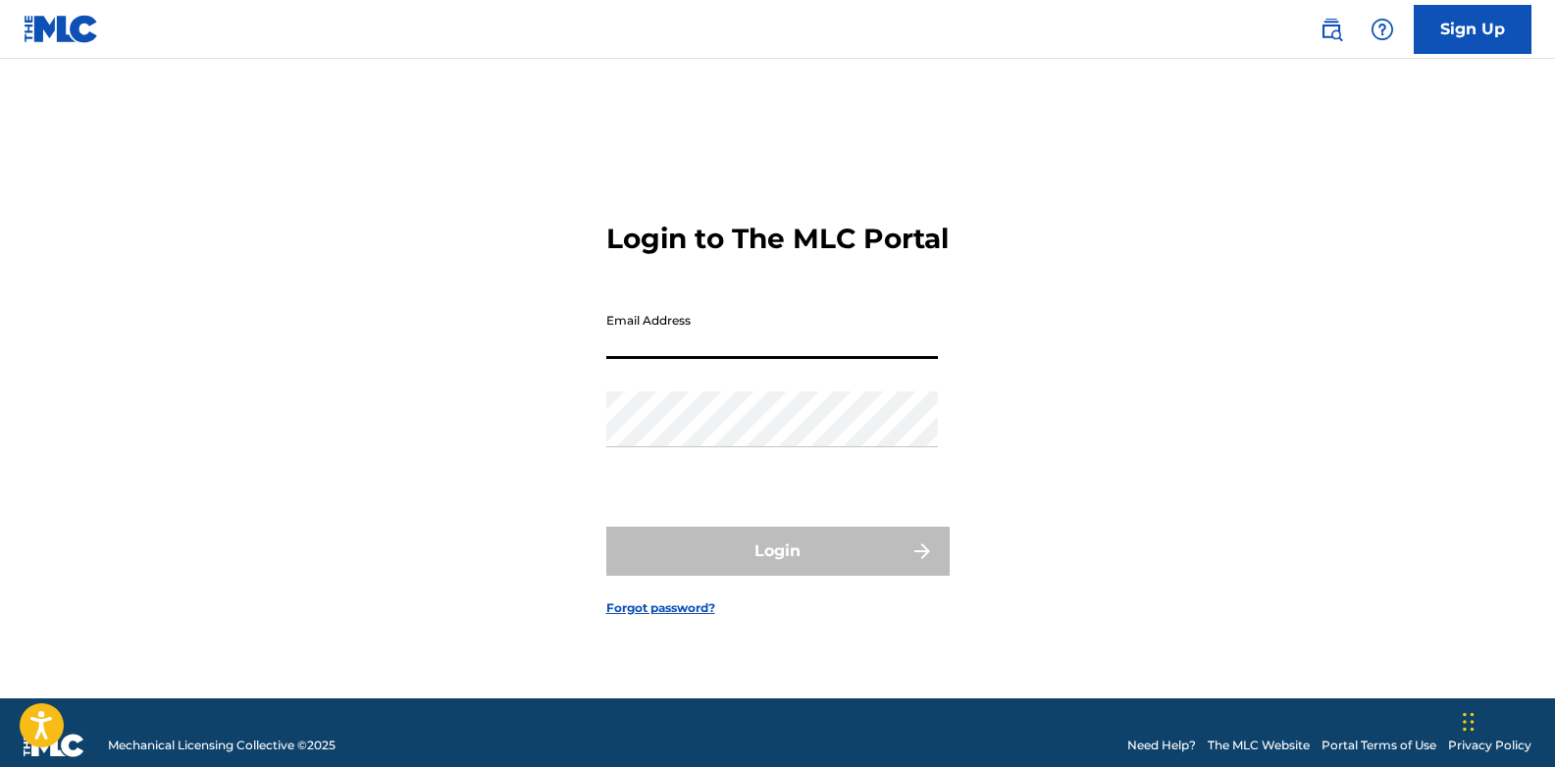
click at [718, 340] on input "Email Address" at bounding box center [772, 331] width 332 height 56
type input "l"
type input "[EMAIL_ADDRESS][DOMAIN_NAME]"
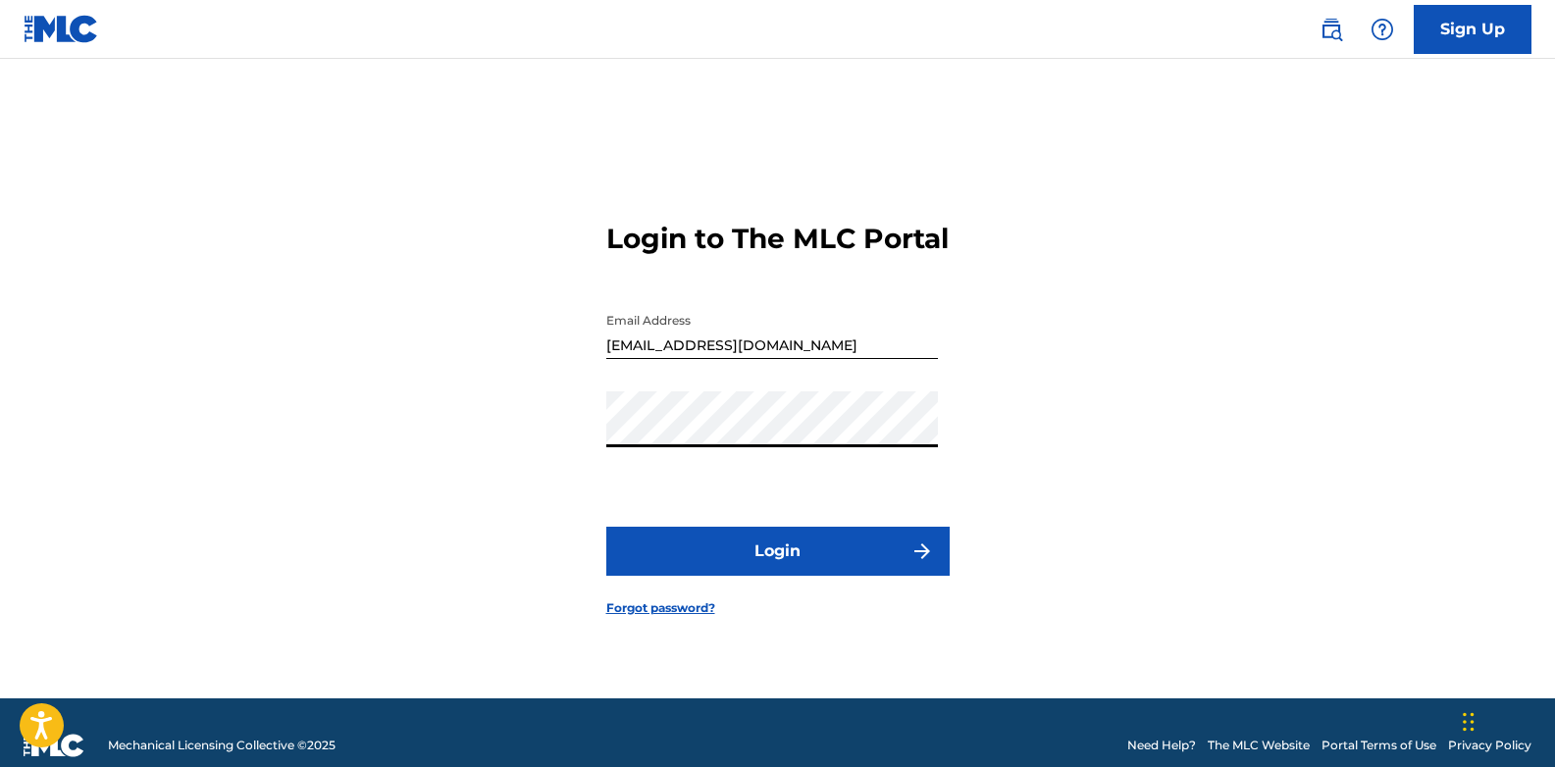
click at [812, 564] on button "Login" at bounding box center [777, 551] width 343 height 49
click at [732, 551] on button "Login" at bounding box center [777, 551] width 343 height 49
click at [667, 617] on link "Forgot password?" at bounding box center [660, 608] width 109 height 18
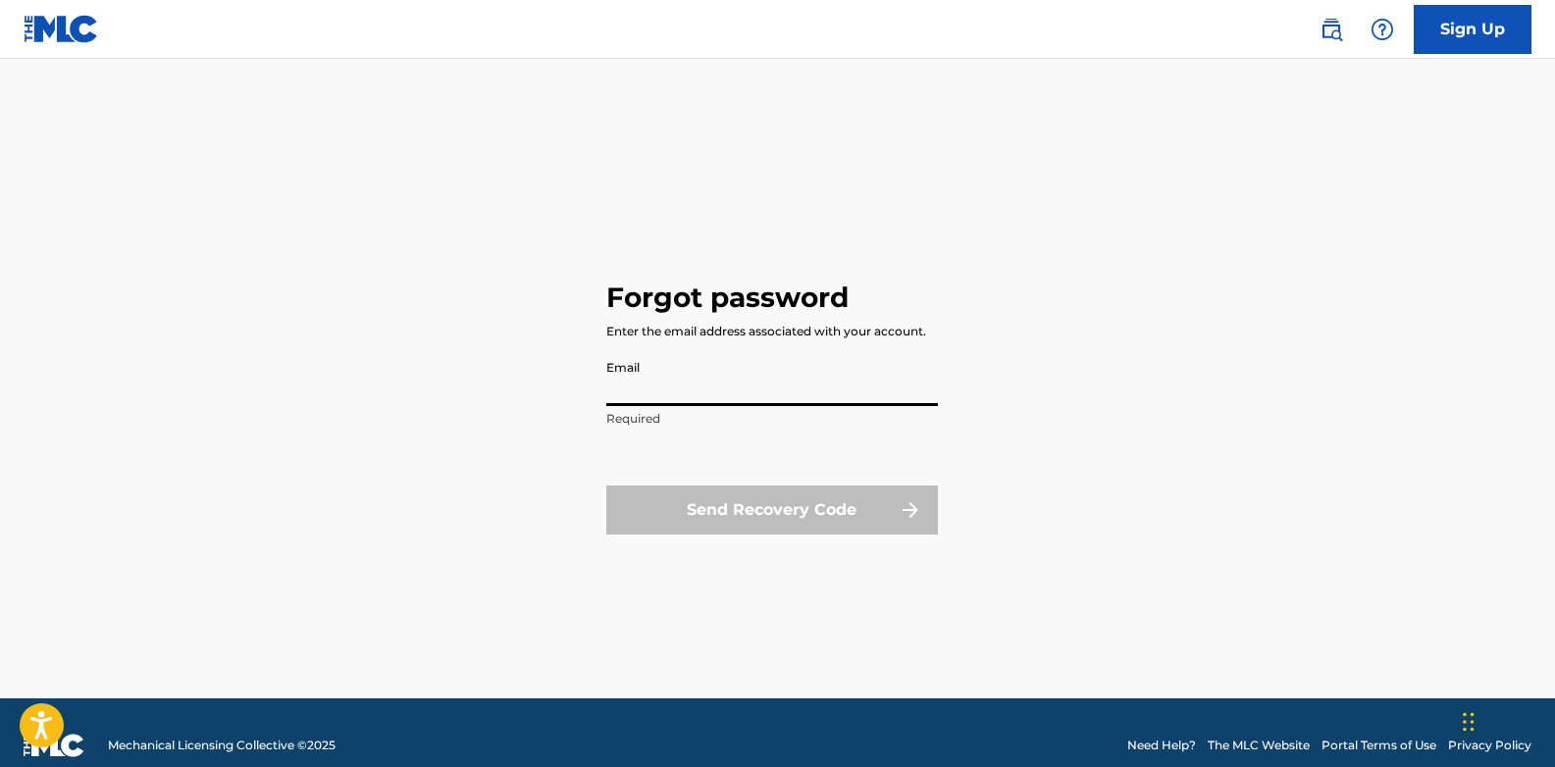
click at [719, 387] on input "Email" at bounding box center [772, 378] width 332 height 56
type input "[EMAIL_ADDRESS][DOMAIN_NAME]"
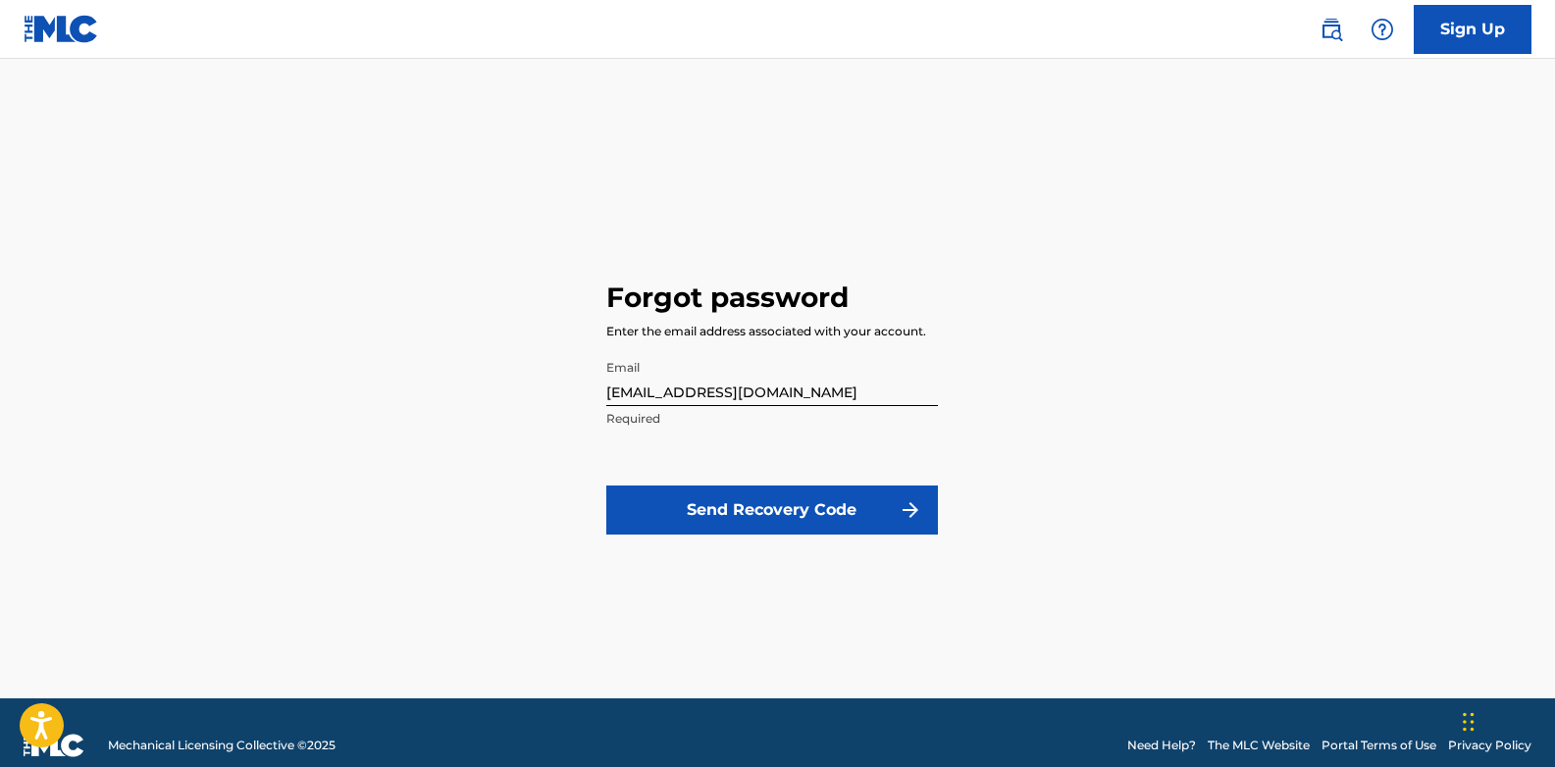
click at [726, 508] on button "Send Recovery Code" at bounding box center [772, 510] width 332 height 49
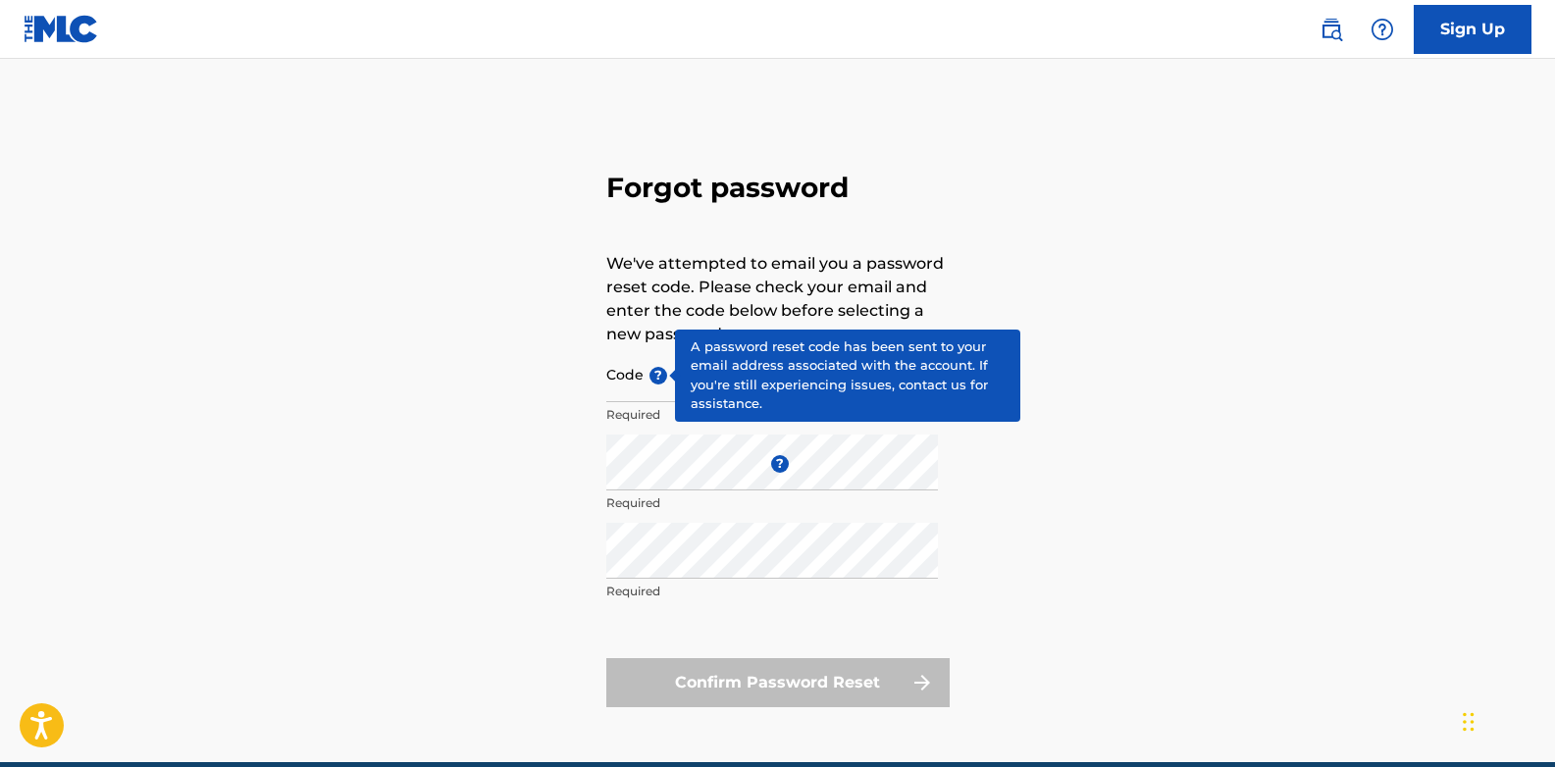
click at [654, 367] on span "?" at bounding box center [658, 376] width 18 height 18
click at [654, 366] on input "Code ?" at bounding box center [772, 374] width 332 height 56
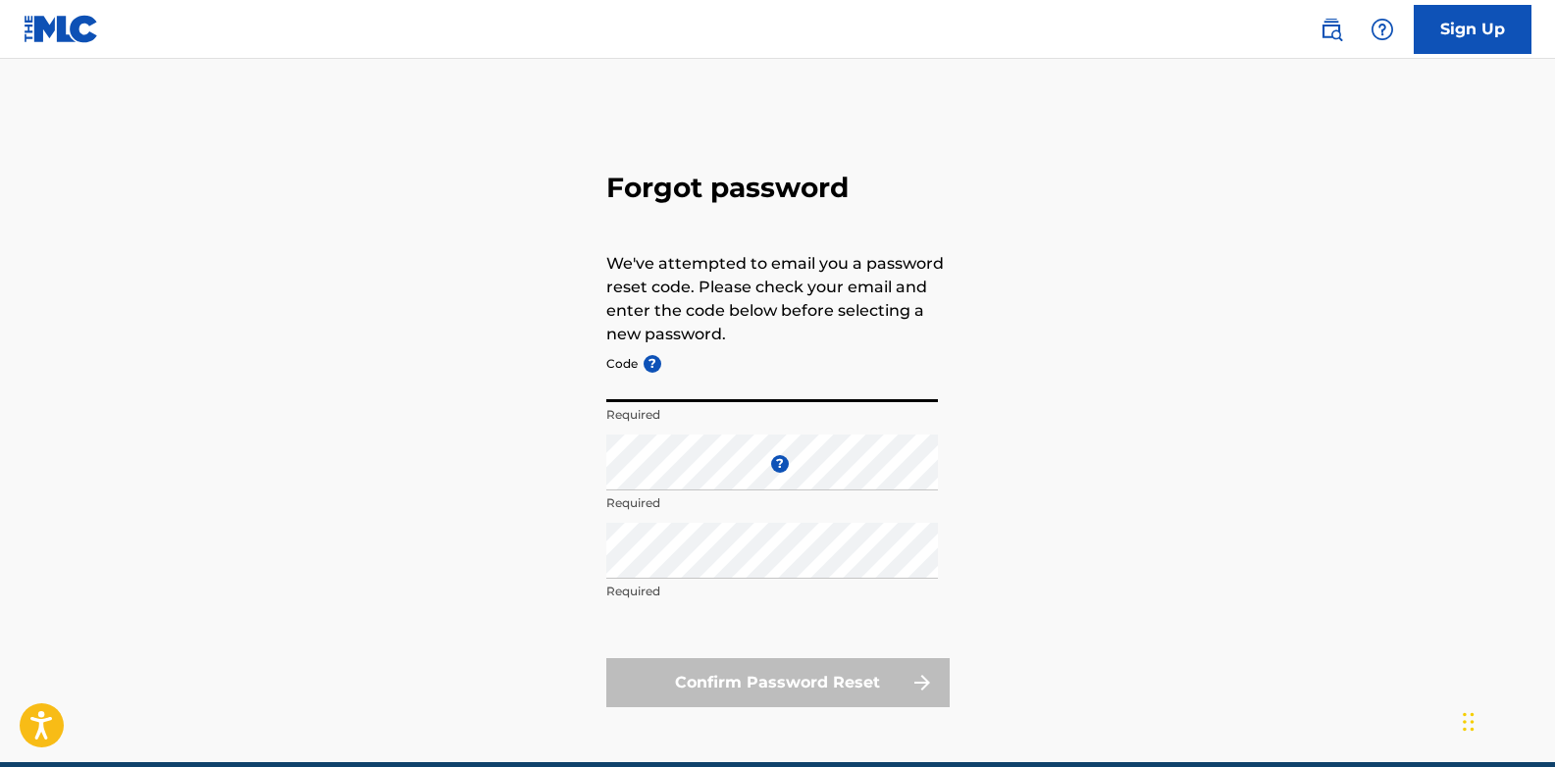
paste input "FP_45bee2fcf6e20441fe3fcfbce049"
type input "FP_45bee2fcf6e20441fe3fcfbce049"
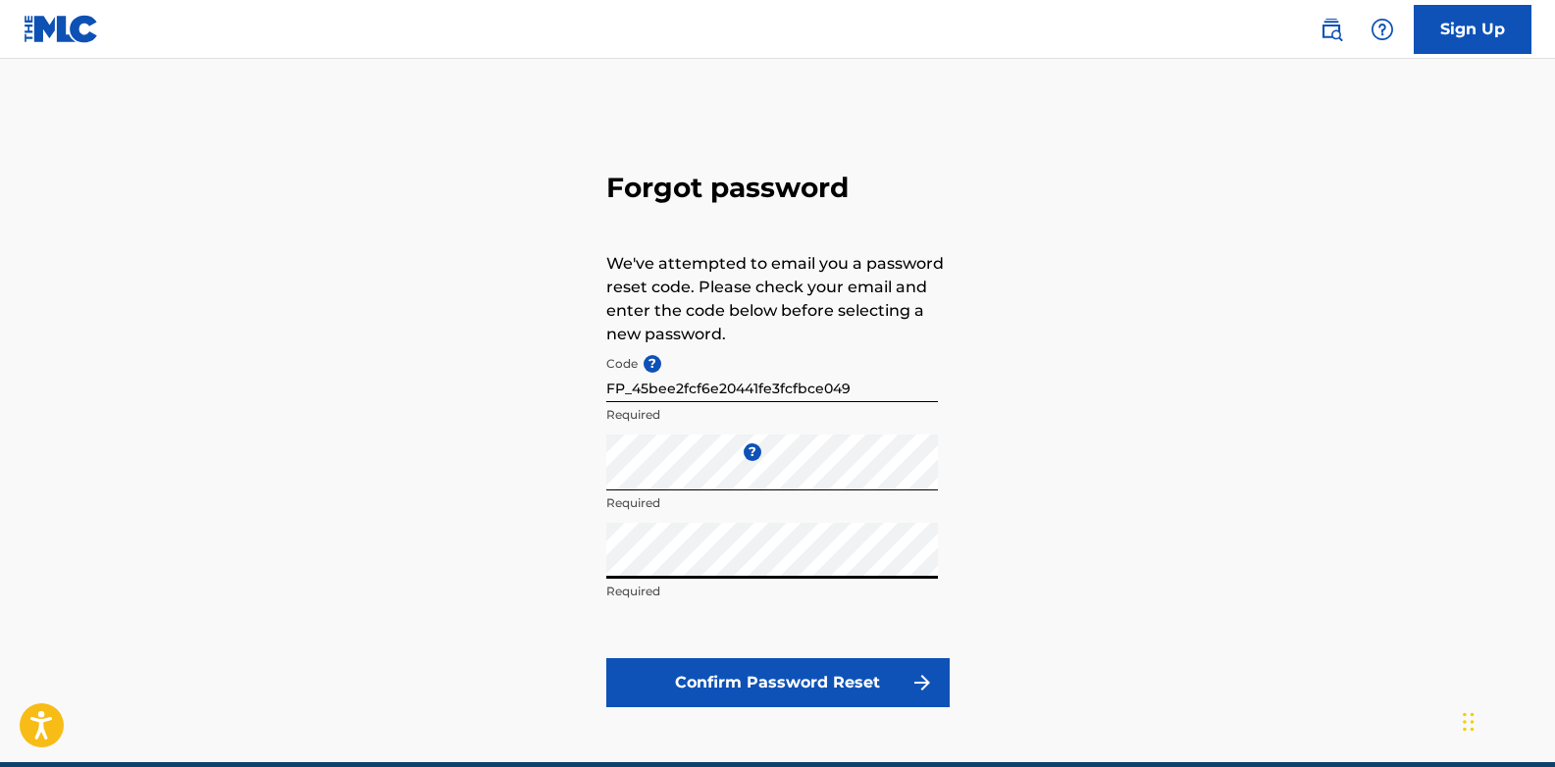
click at [752, 679] on button "Confirm Password Reset" at bounding box center [777, 682] width 343 height 49
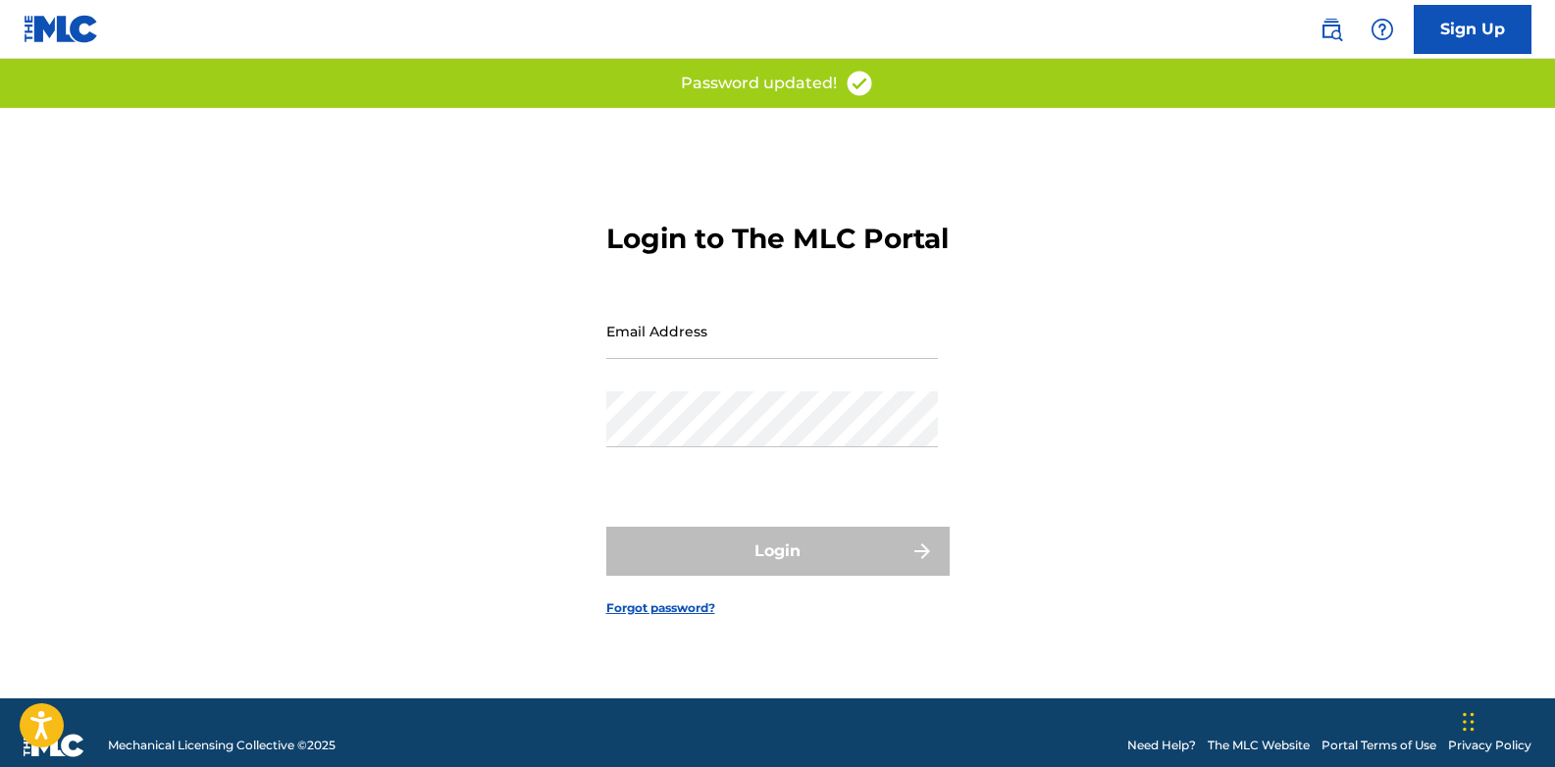
click at [741, 337] on input "Email Address" at bounding box center [772, 331] width 332 height 56
type input "[EMAIL_ADDRESS][DOMAIN_NAME]"
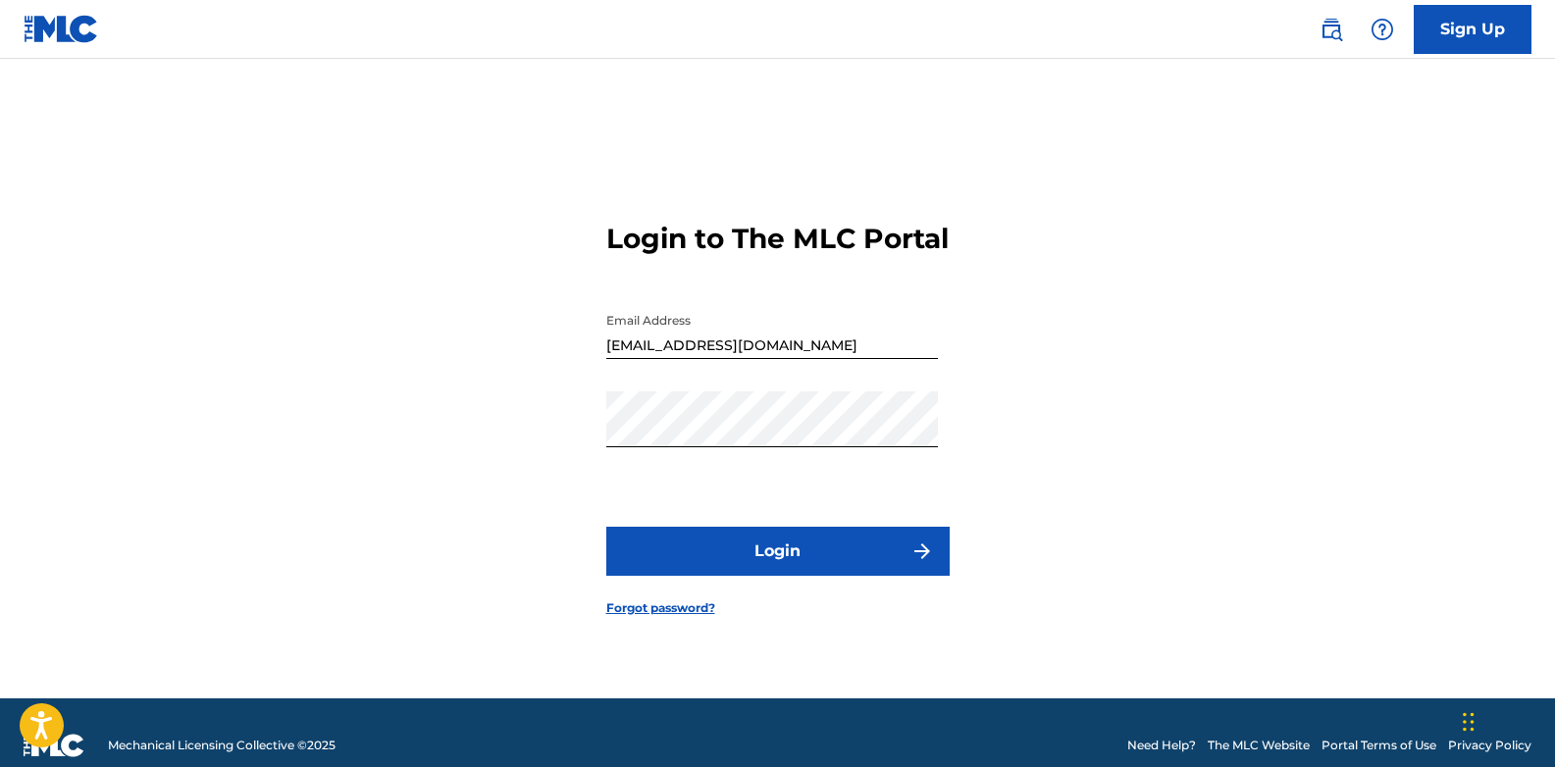
click at [834, 576] on button "Login" at bounding box center [777, 551] width 343 height 49
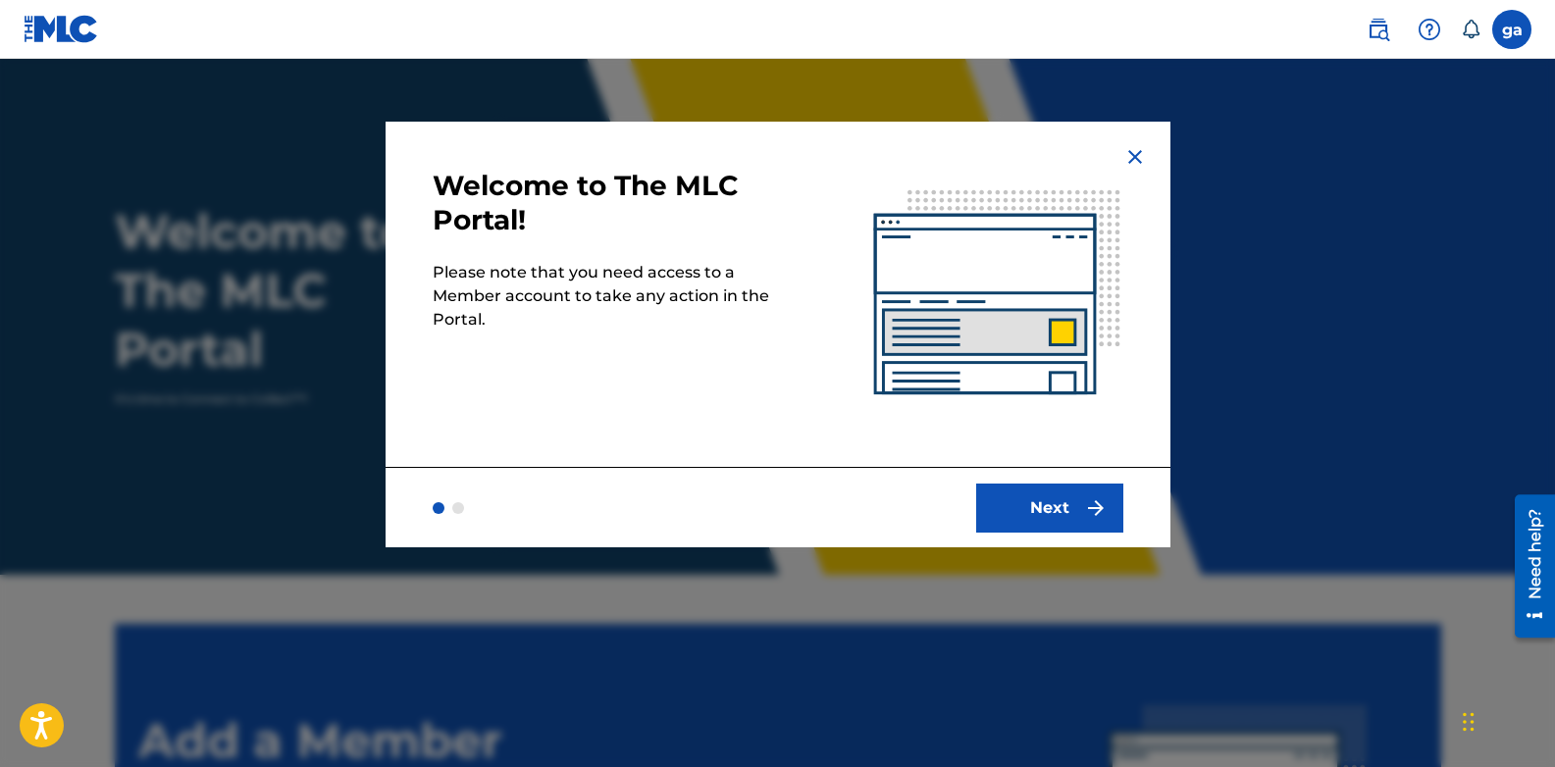
click at [1062, 520] on button "Next" at bounding box center [1049, 508] width 147 height 49
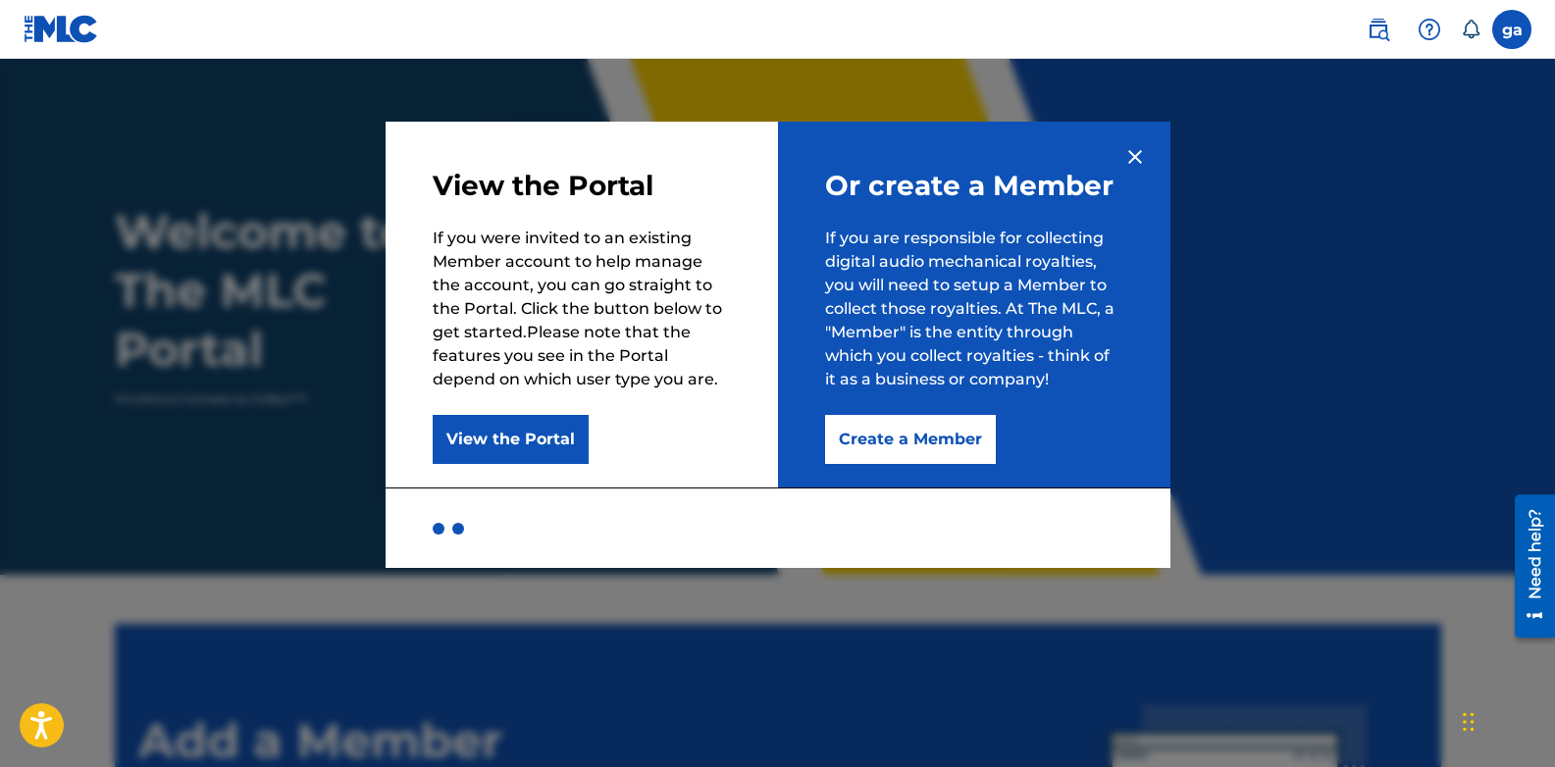
click at [929, 449] on button "Create a Member" at bounding box center [910, 439] width 171 height 49
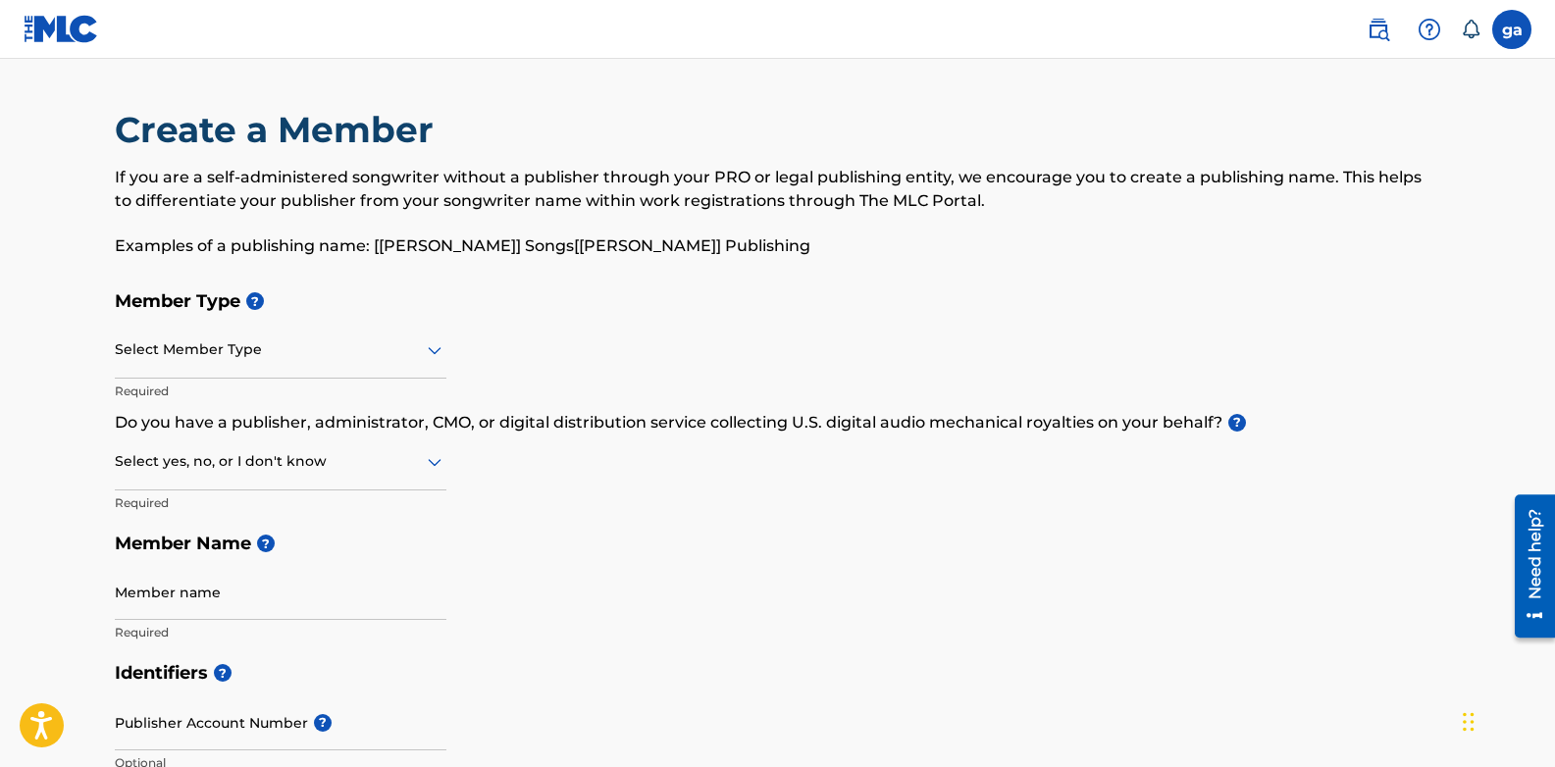
click at [249, 349] on div at bounding box center [281, 349] width 332 height 25
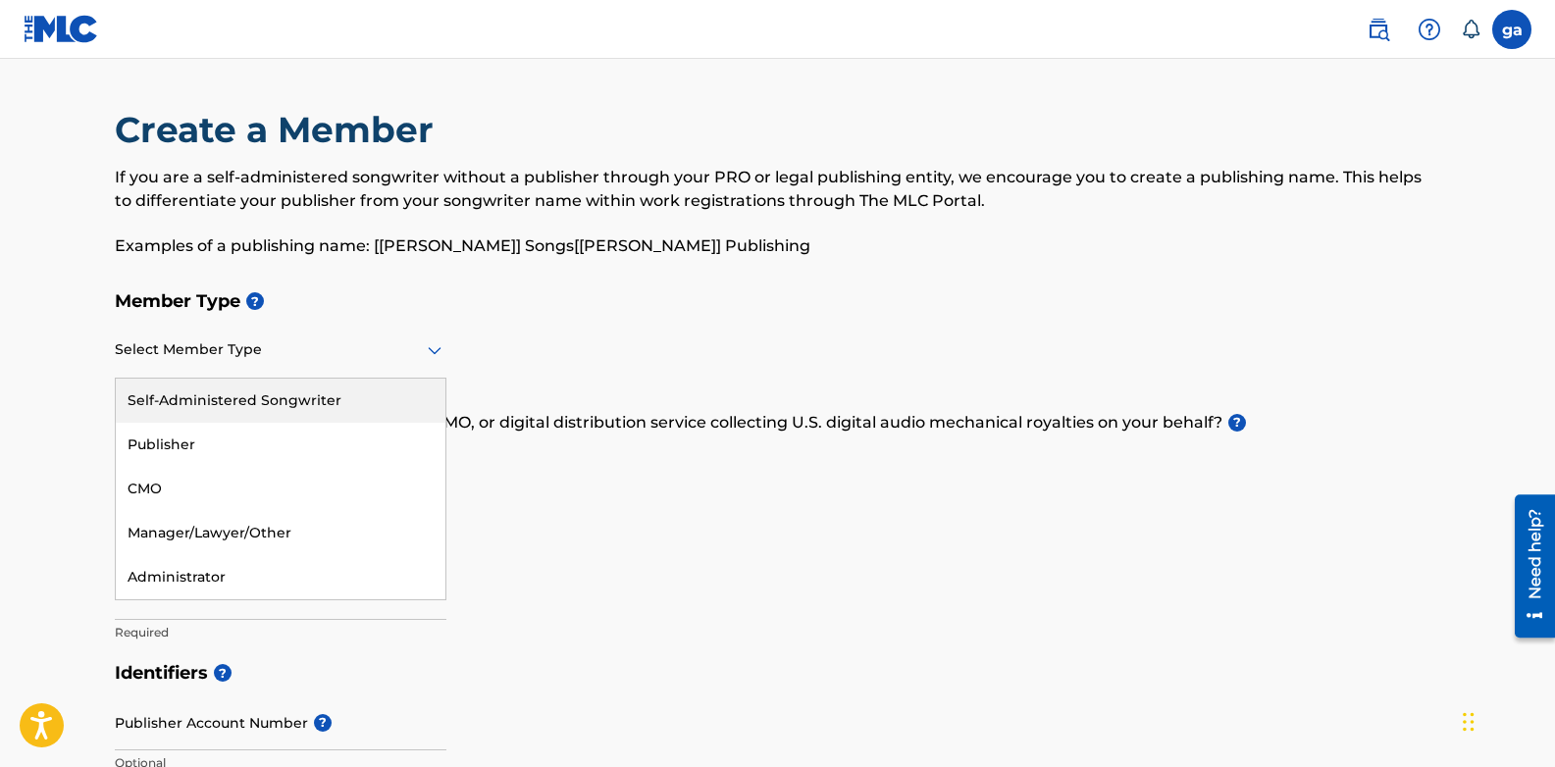
click at [549, 317] on h5 "Member Type ?" at bounding box center [778, 302] width 1326 height 42
click at [286, 342] on div at bounding box center [281, 349] width 332 height 25
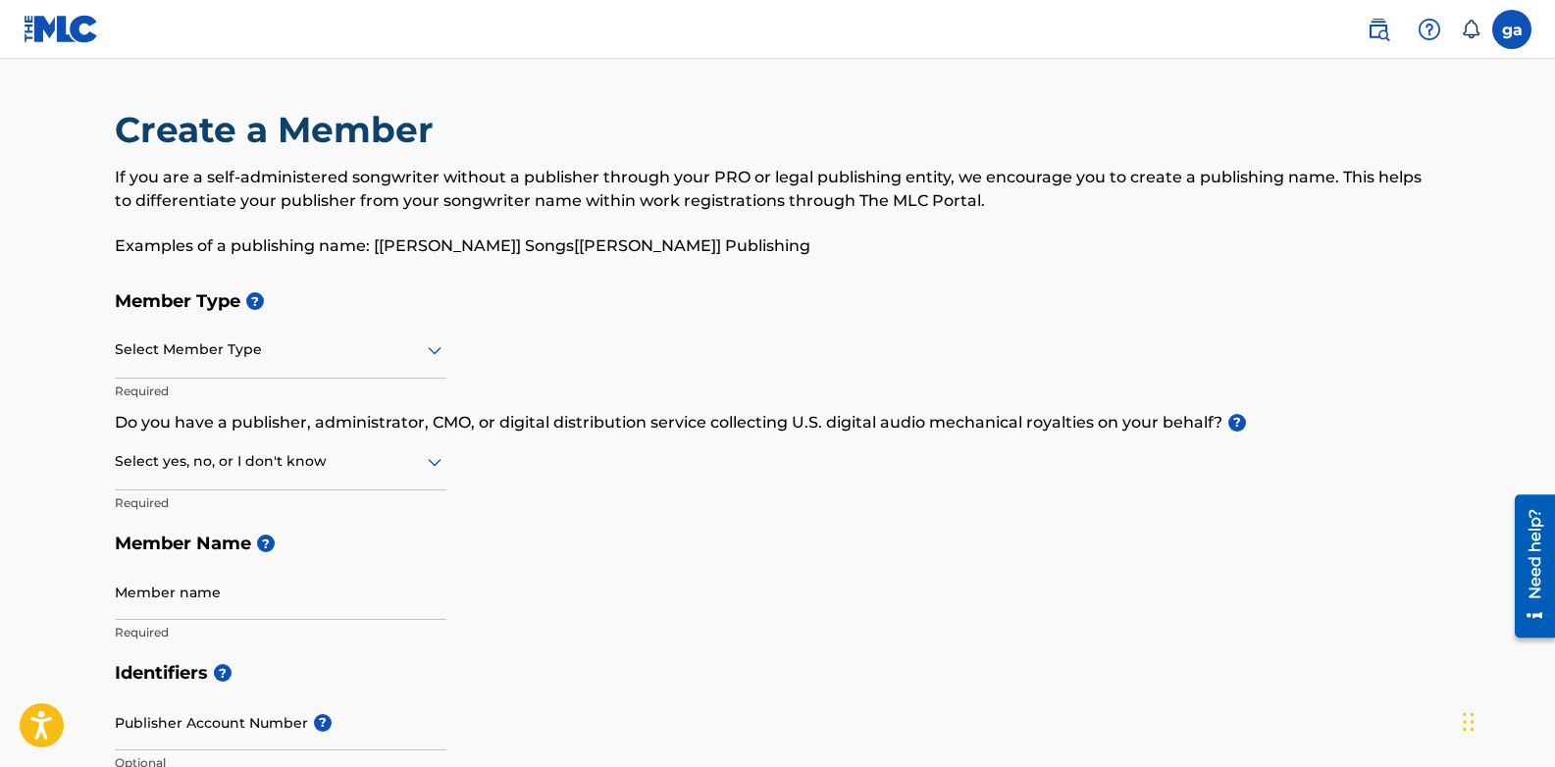
click at [278, 377] on div "Select Member Type" at bounding box center [281, 351] width 332 height 56
click at [343, 472] on div at bounding box center [281, 461] width 332 height 25
click at [240, 597] on div "I don't know" at bounding box center [281, 601] width 330 height 44
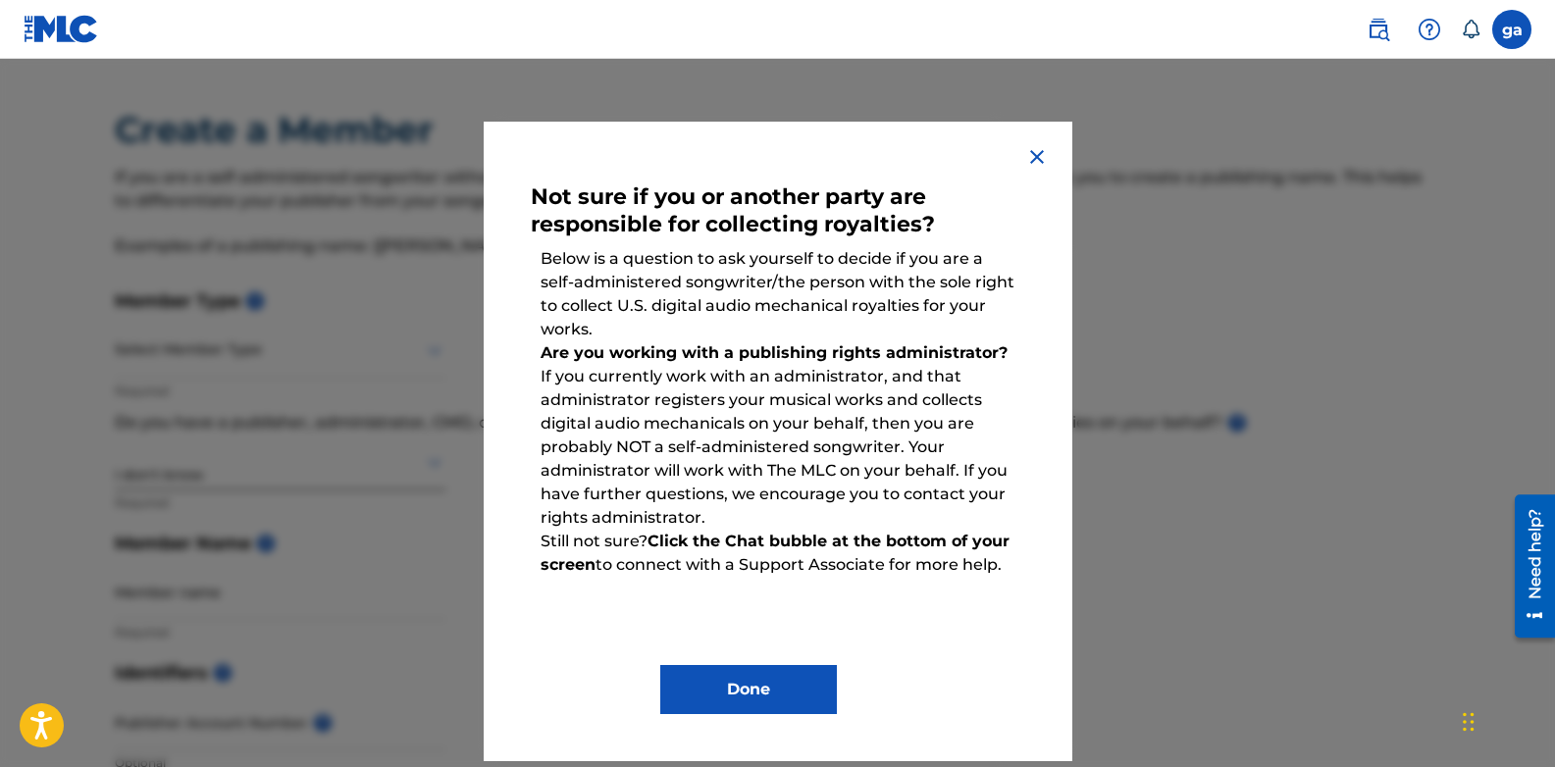
click at [770, 697] on button "Done" at bounding box center [748, 689] width 177 height 49
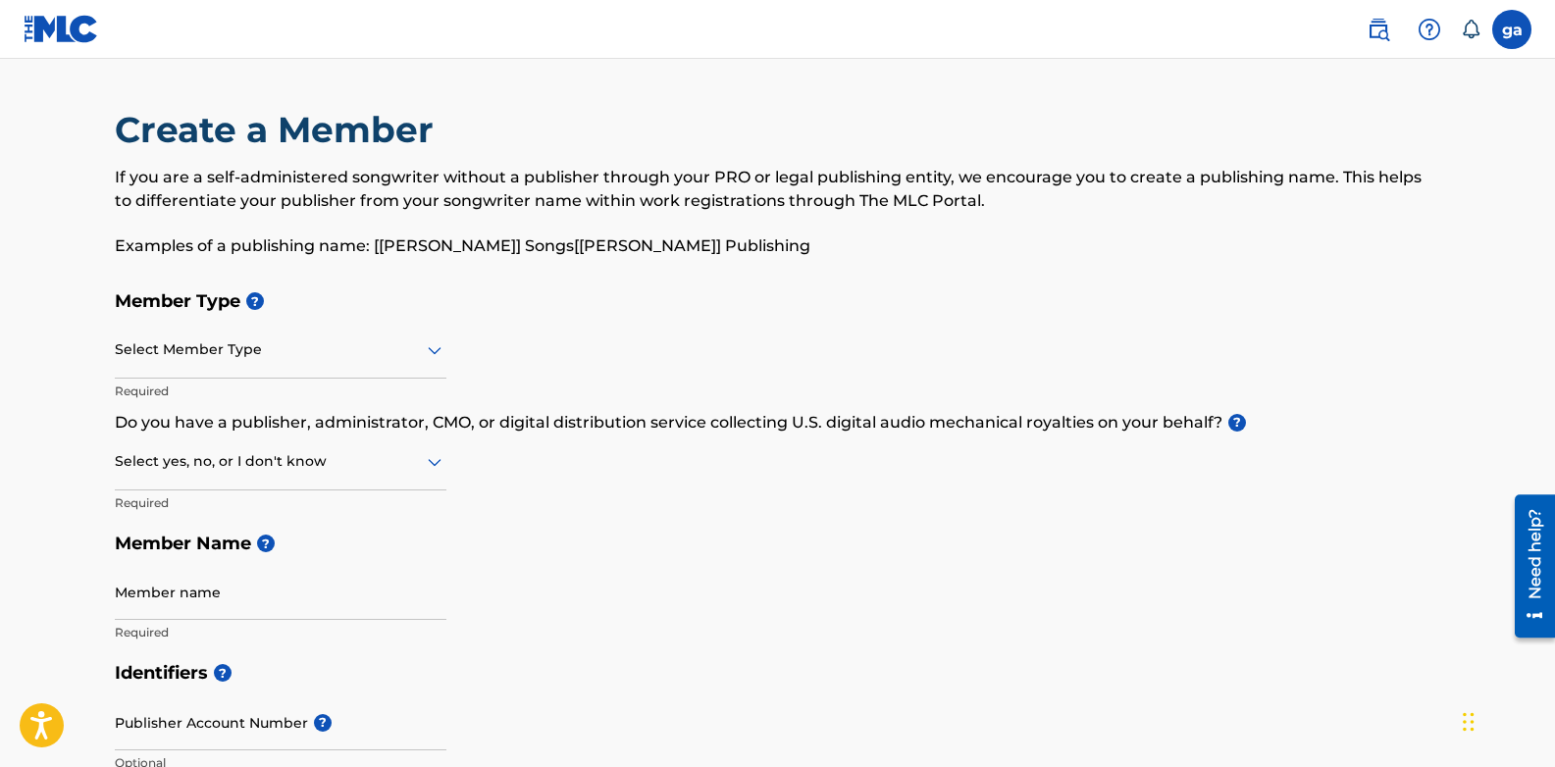
click at [306, 459] on div at bounding box center [281, 461] width 332 height 25
click at [193, 559] on div "No" at bounding box center [281, 557] width 330 height 44
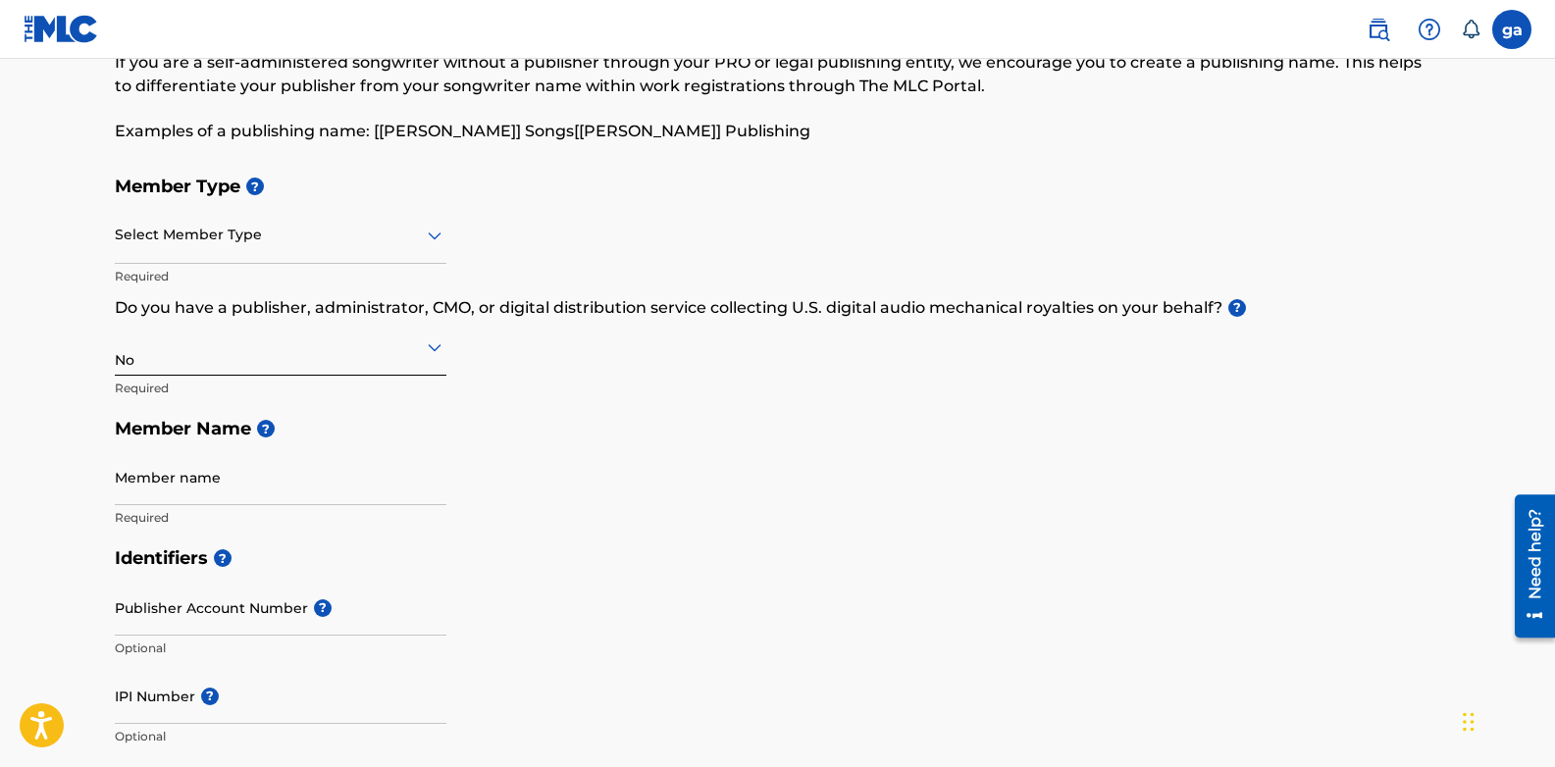
scroll to position [130, 0]
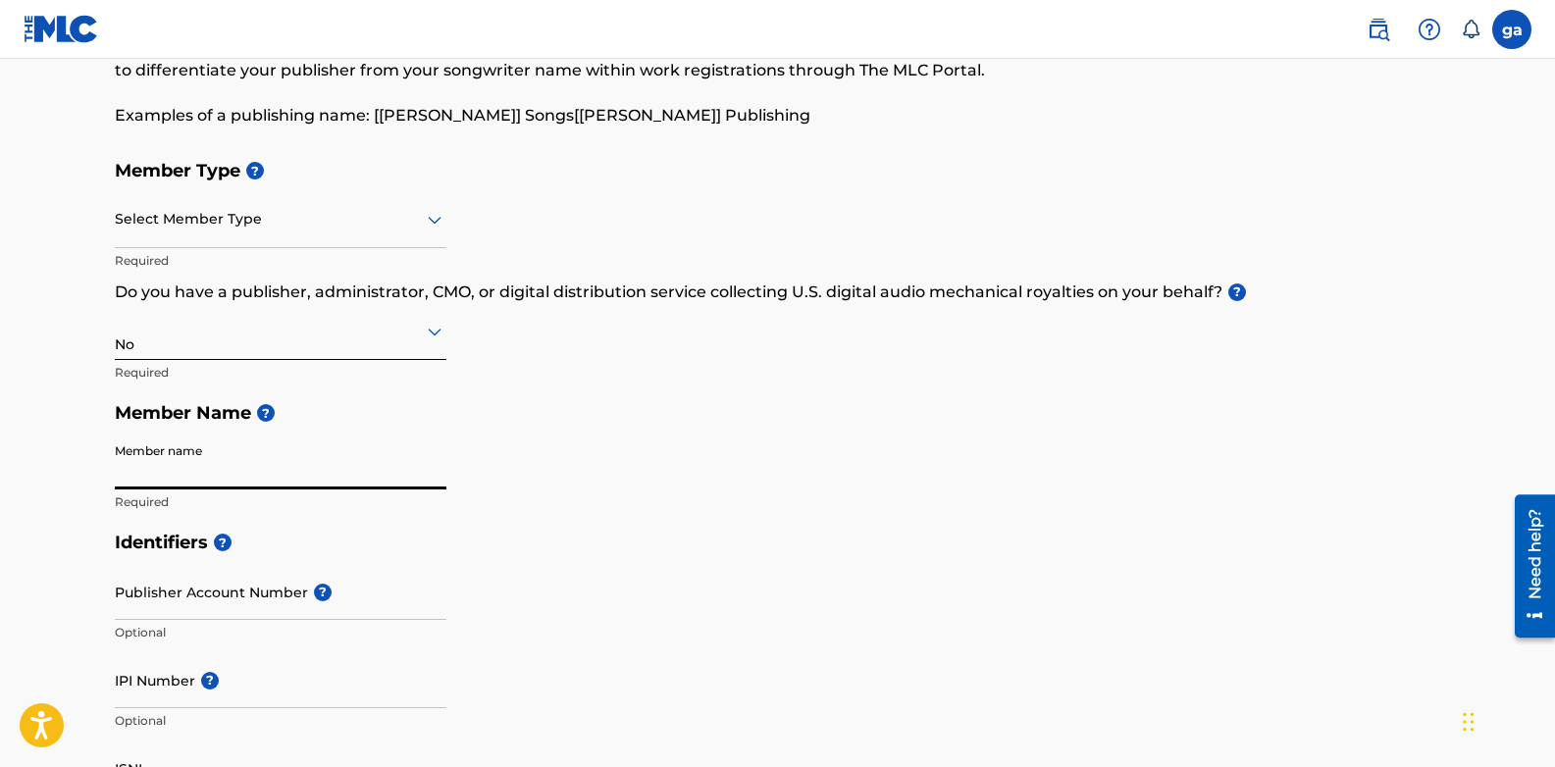
click at [225, 451] on input "Member name" at bounding box center [281, 462] width 332 height 56
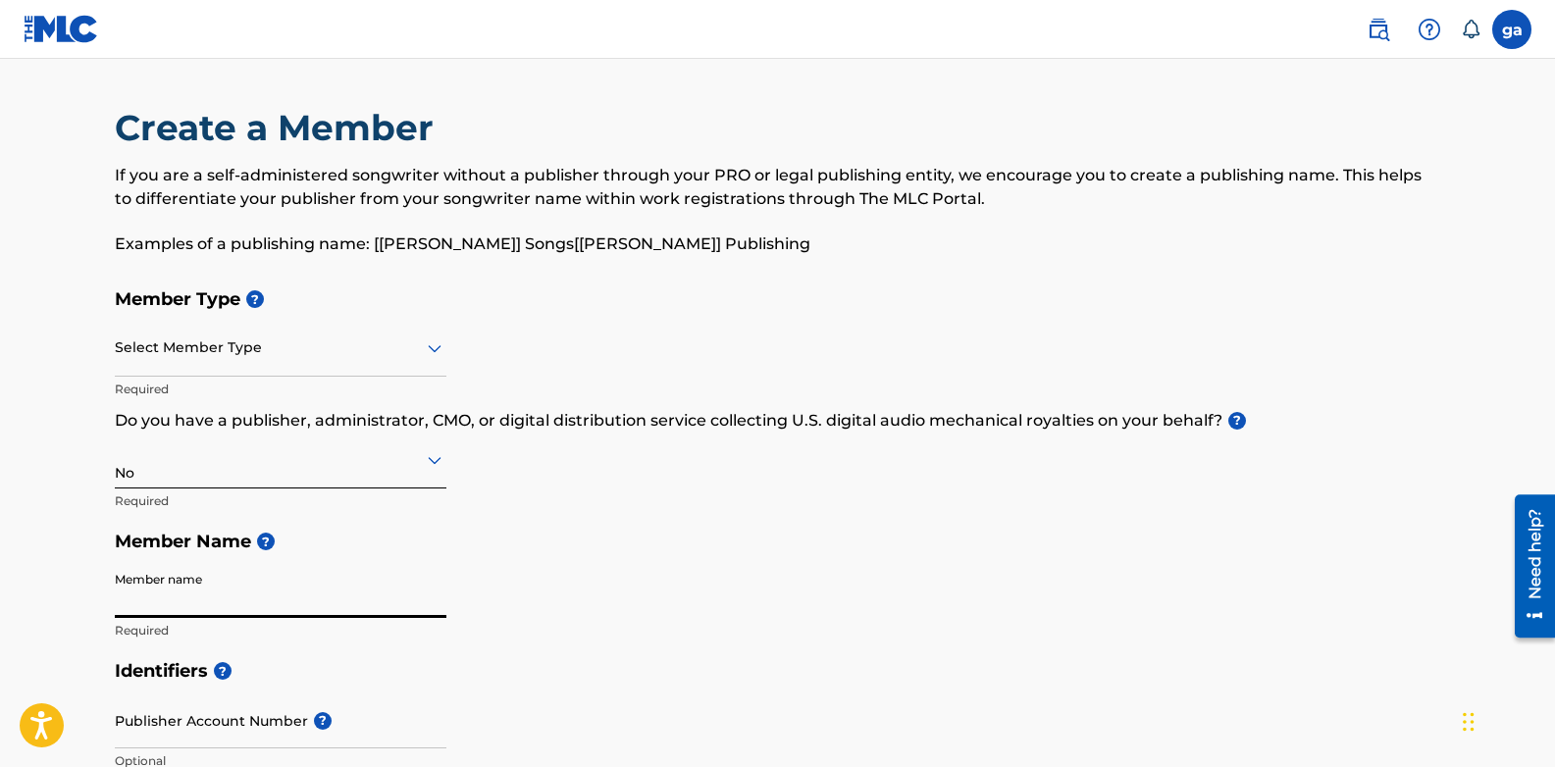
scroll to position [0, 0]
type input "Gilbert Asamoah"
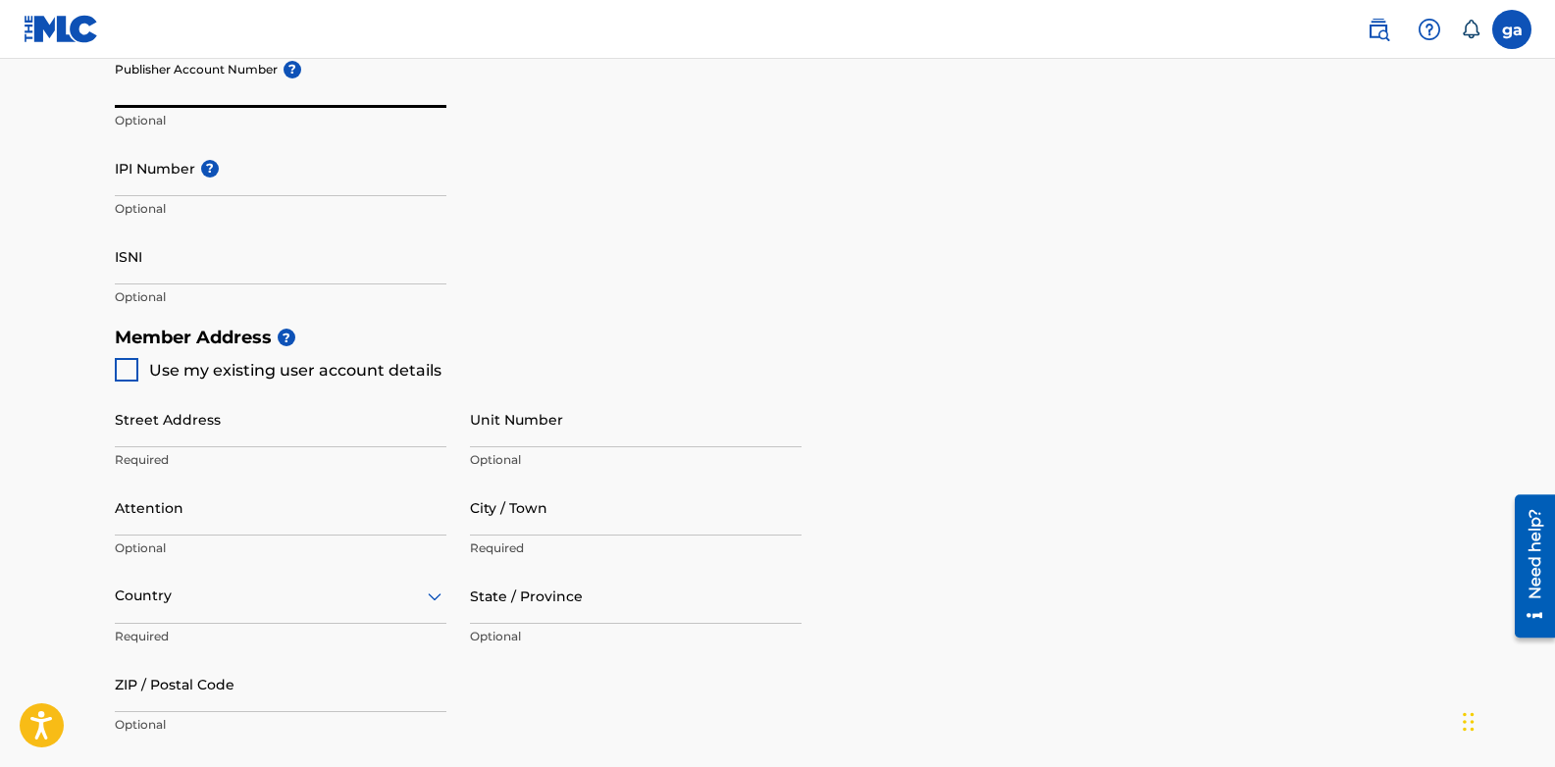
scroll to position [654, 0]
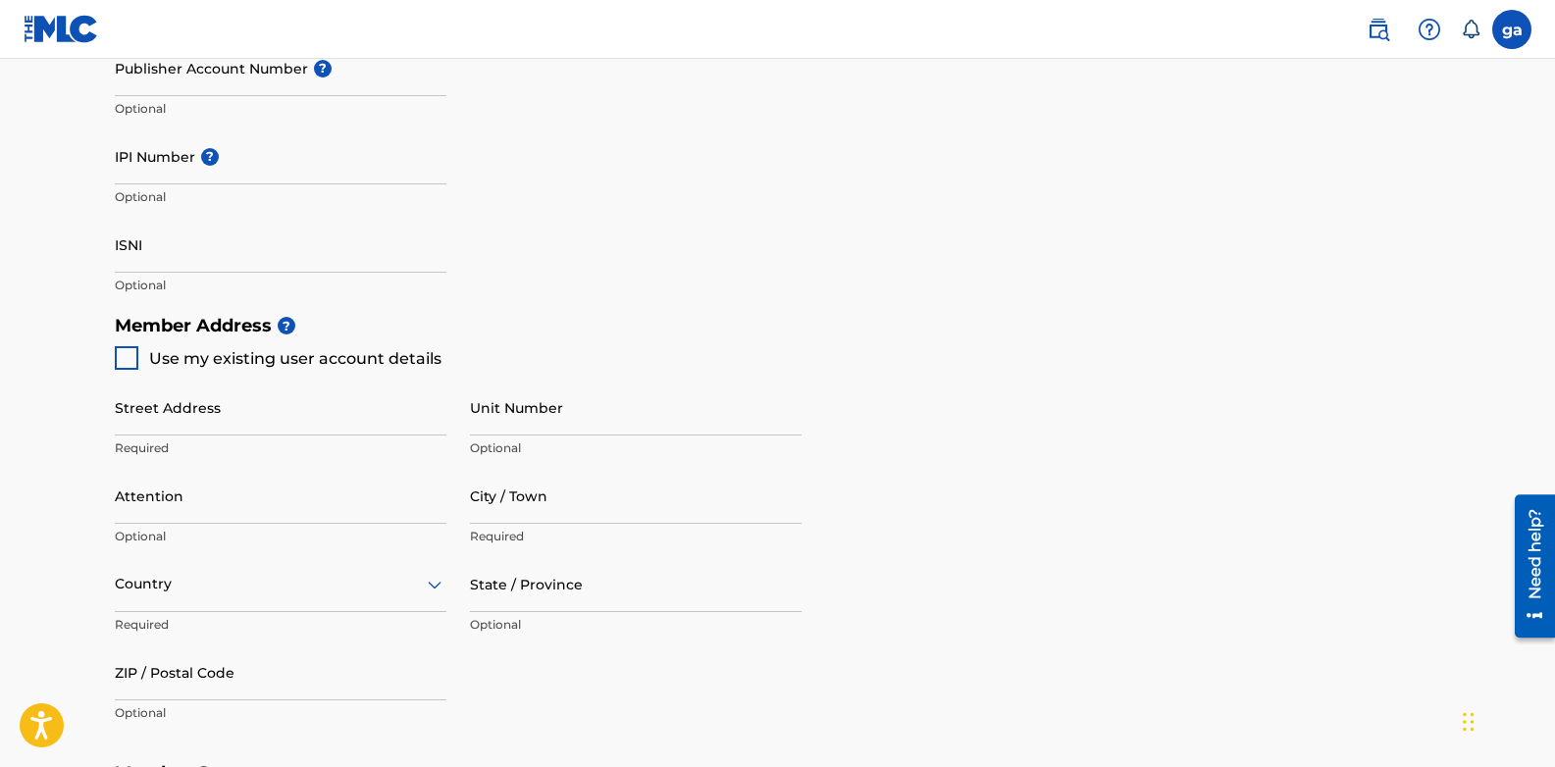
click at [129, 357] on div at bounding box center [127, 358] width 24 height 24
type input "[PERSON_NAME] ave"
type input "kumasi"
type input "551"
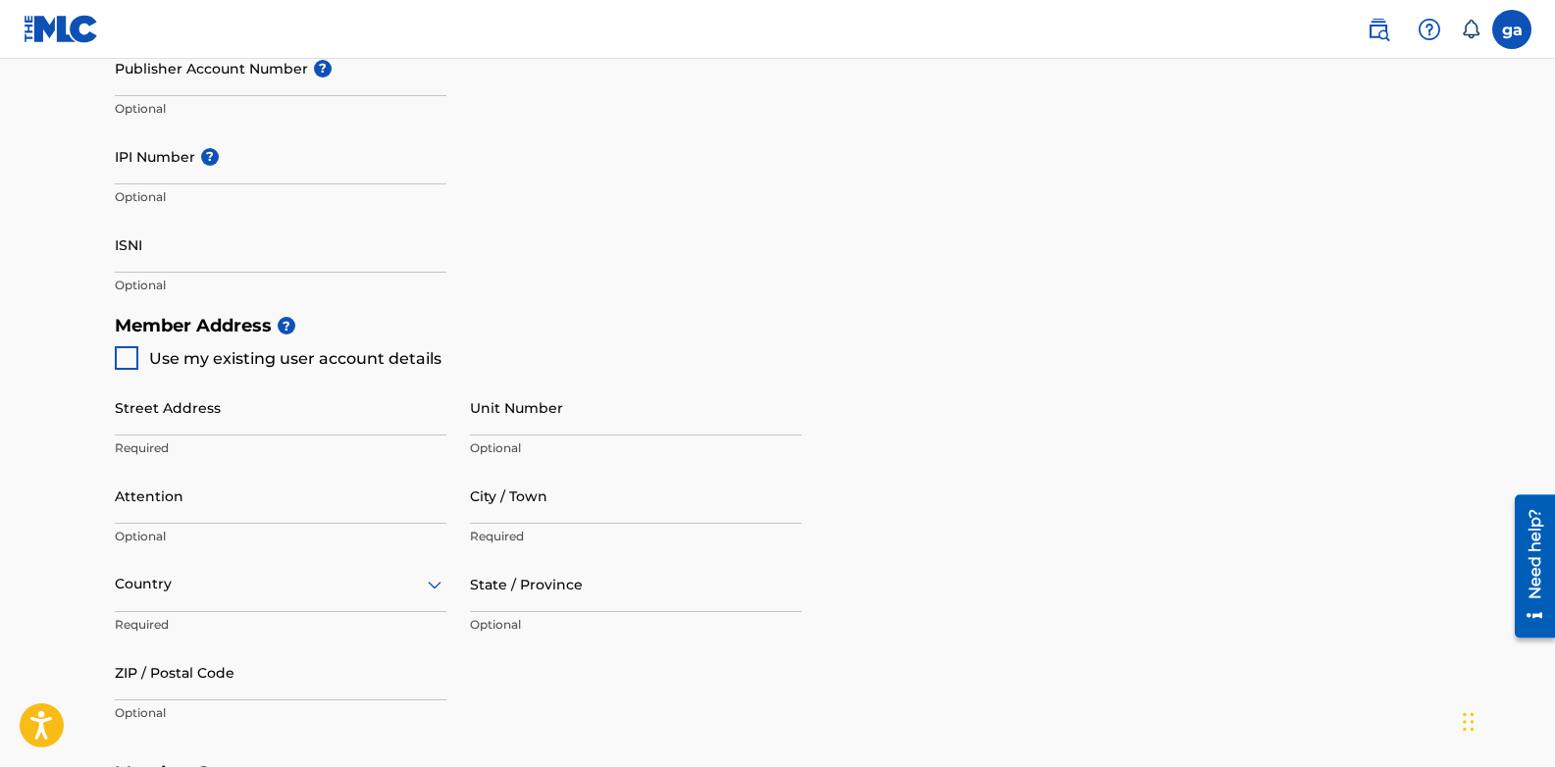
type input "437277"
type input "[EMAIL_ADDRESS][DOMAIN_NAME]"
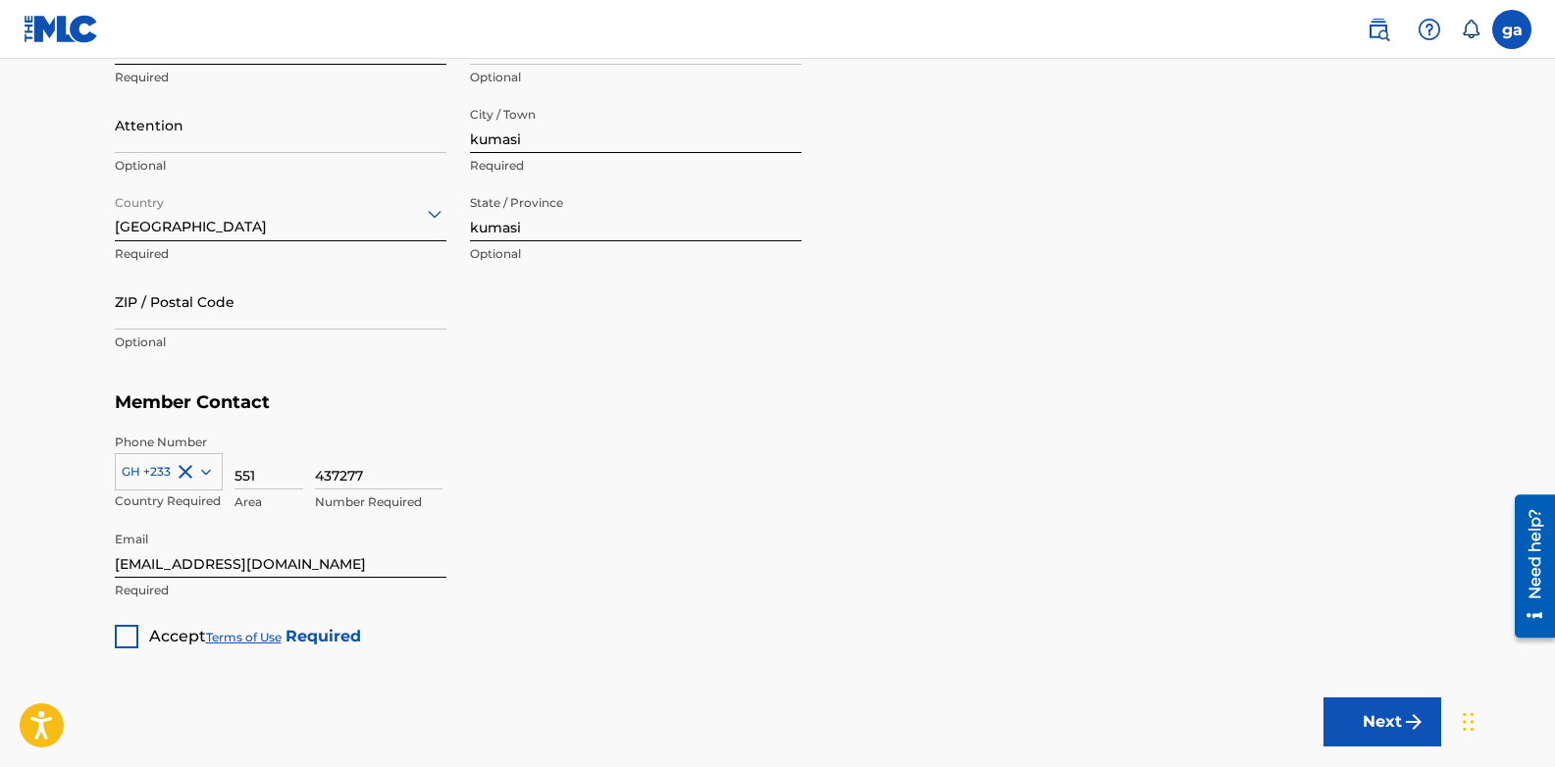
scroll to position [1047, 0]
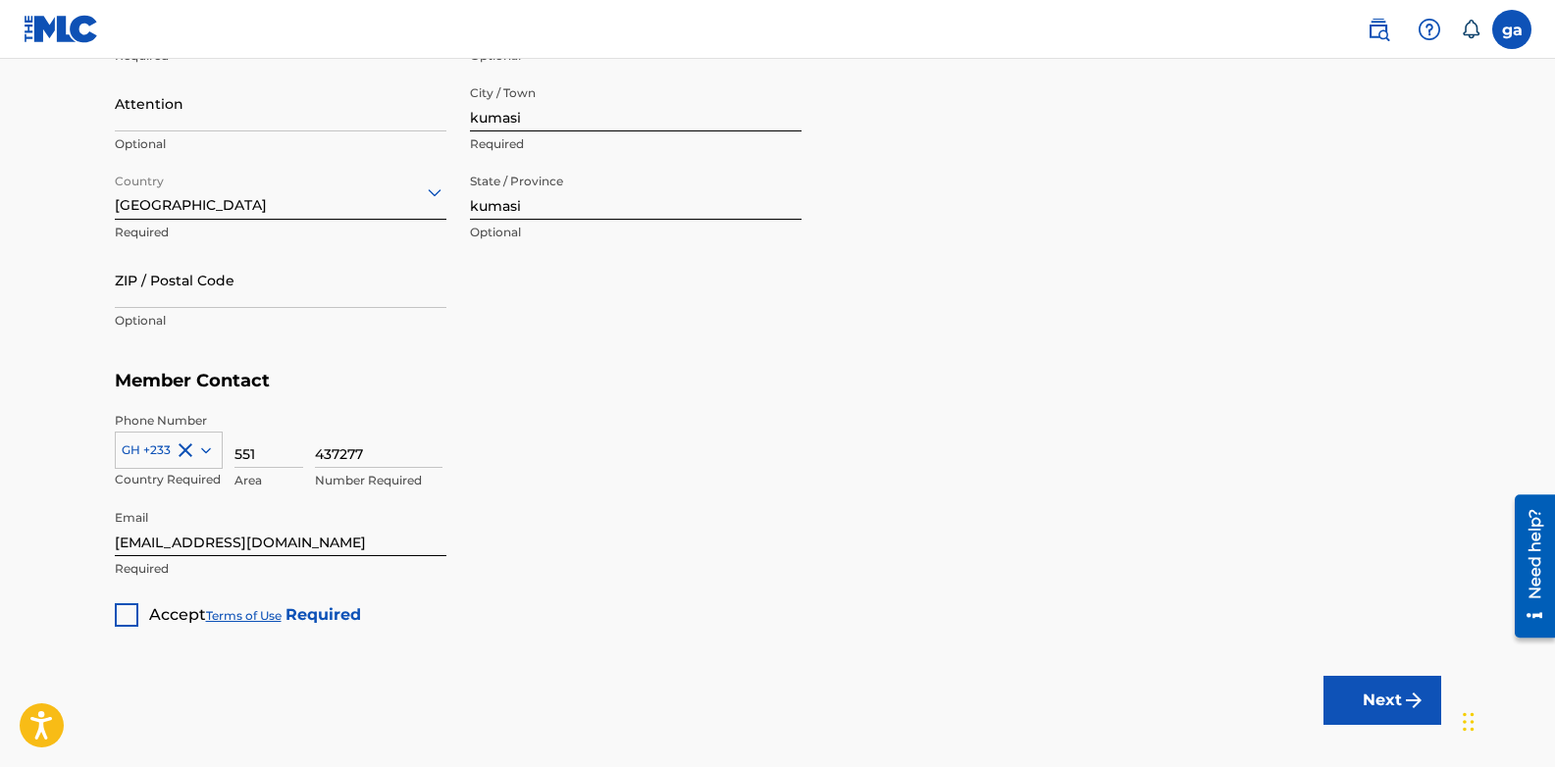
click at [126, 616] on div at bounding box center [127, 615] width 24 height 24
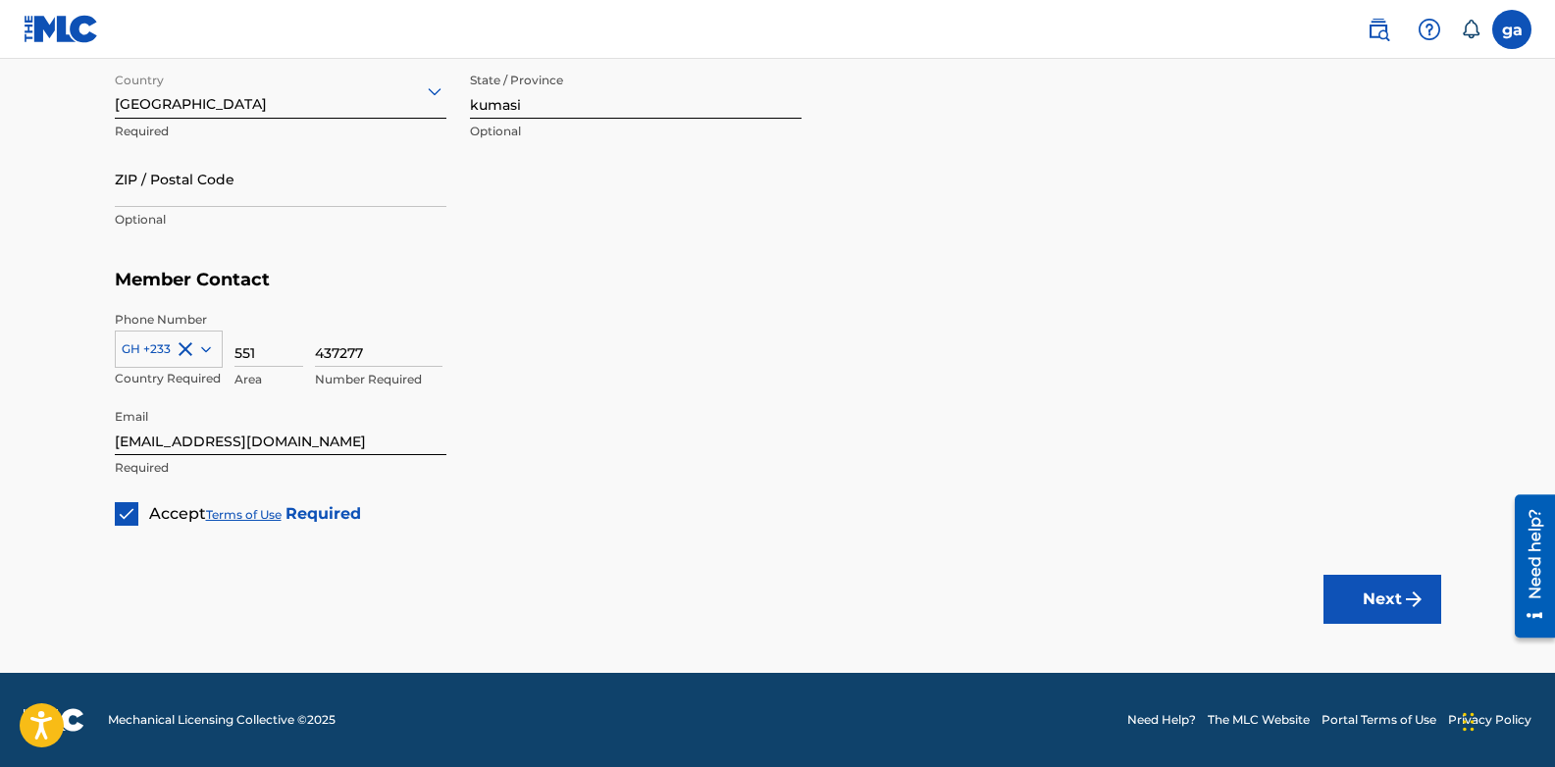
click at [1382, 609] on button "Next" at bounding box center [1382, 599] width 118 height 49
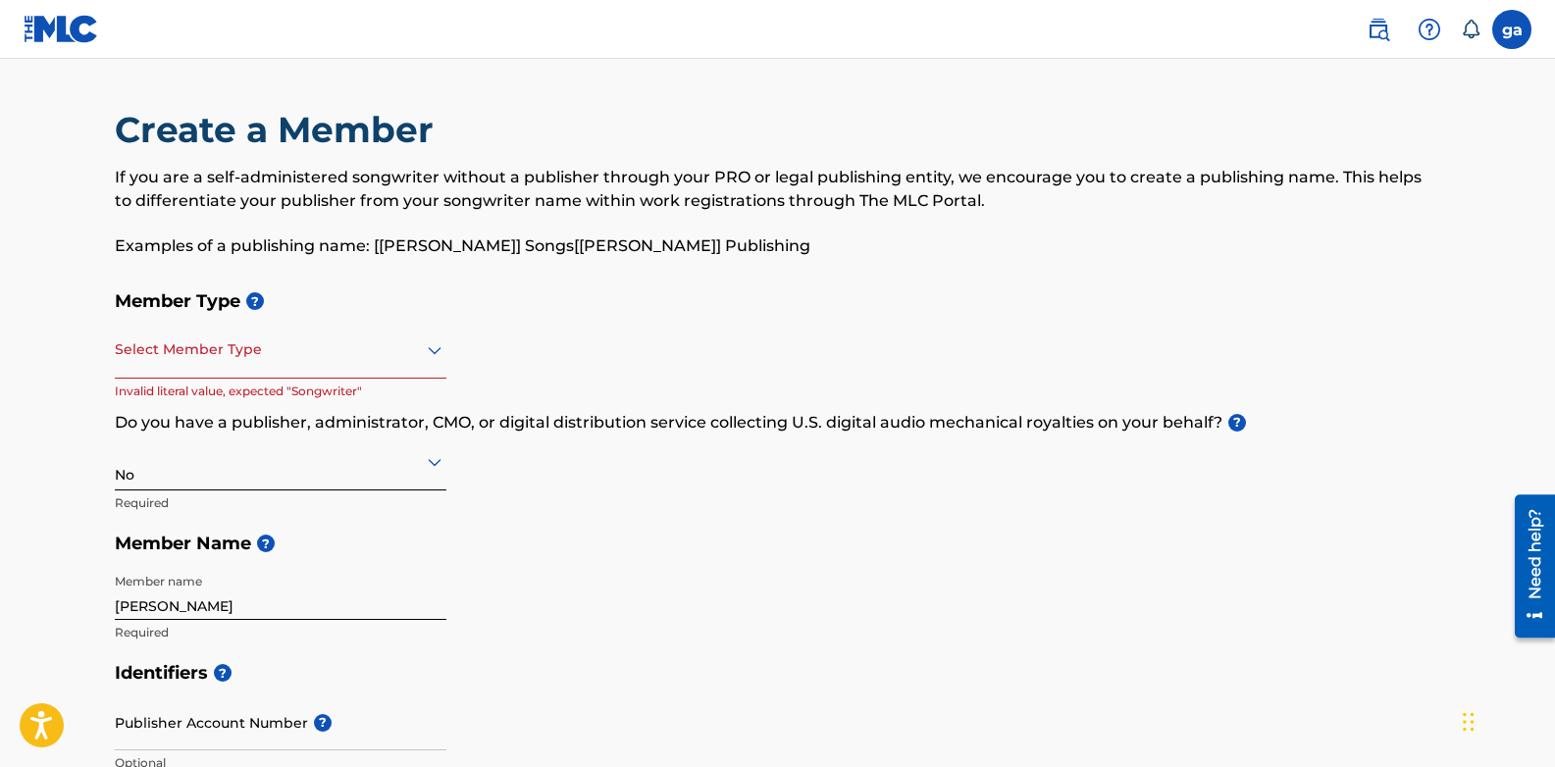
click at [270, 360] on div at bounding box center [281, 349] width 332 height 25
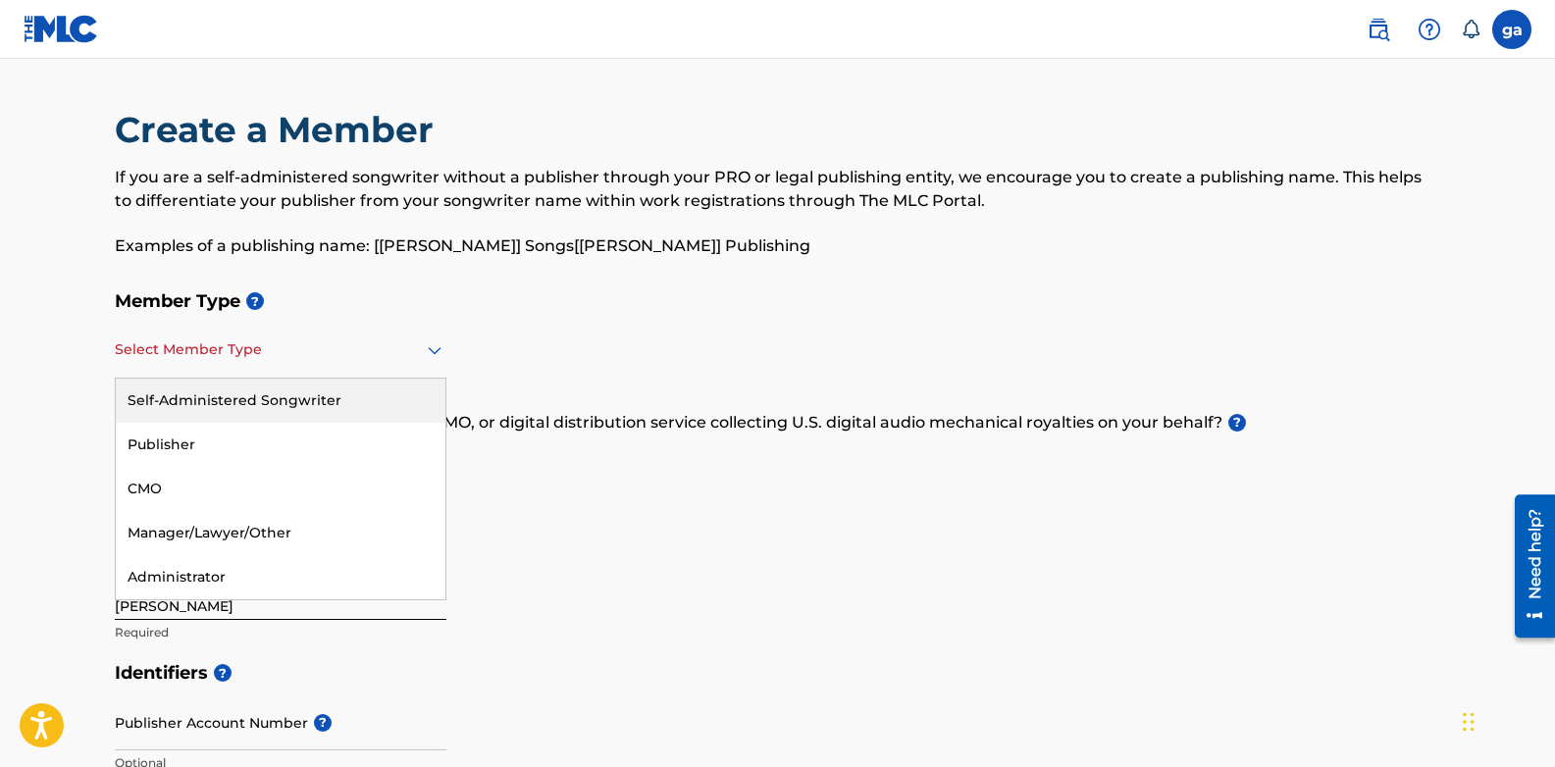
click at [259, 405] on div "Self-Administered Songwriter" at bounding box center [281, 401] width 330 height 44
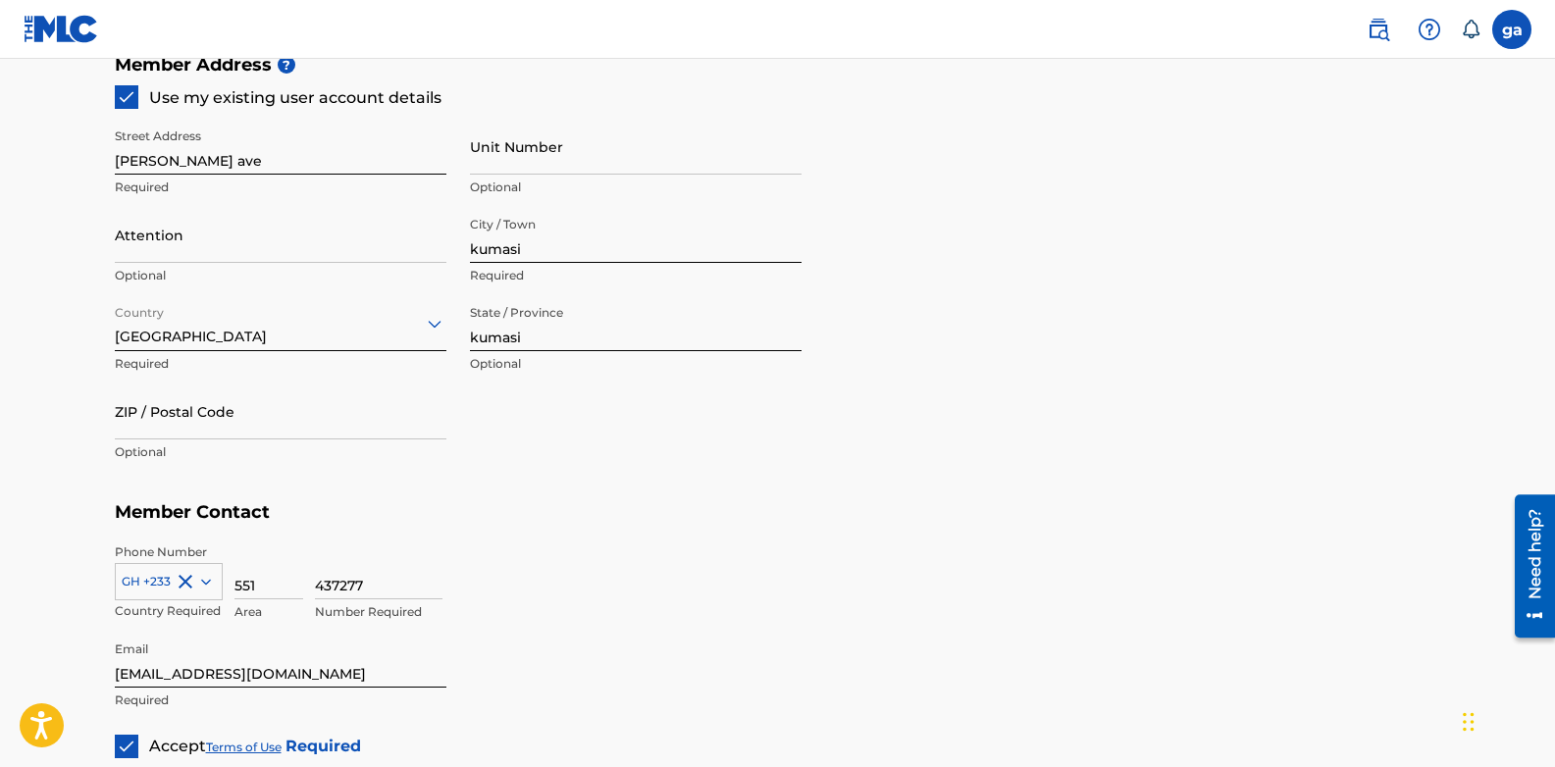
scroll to position [1148, 0]
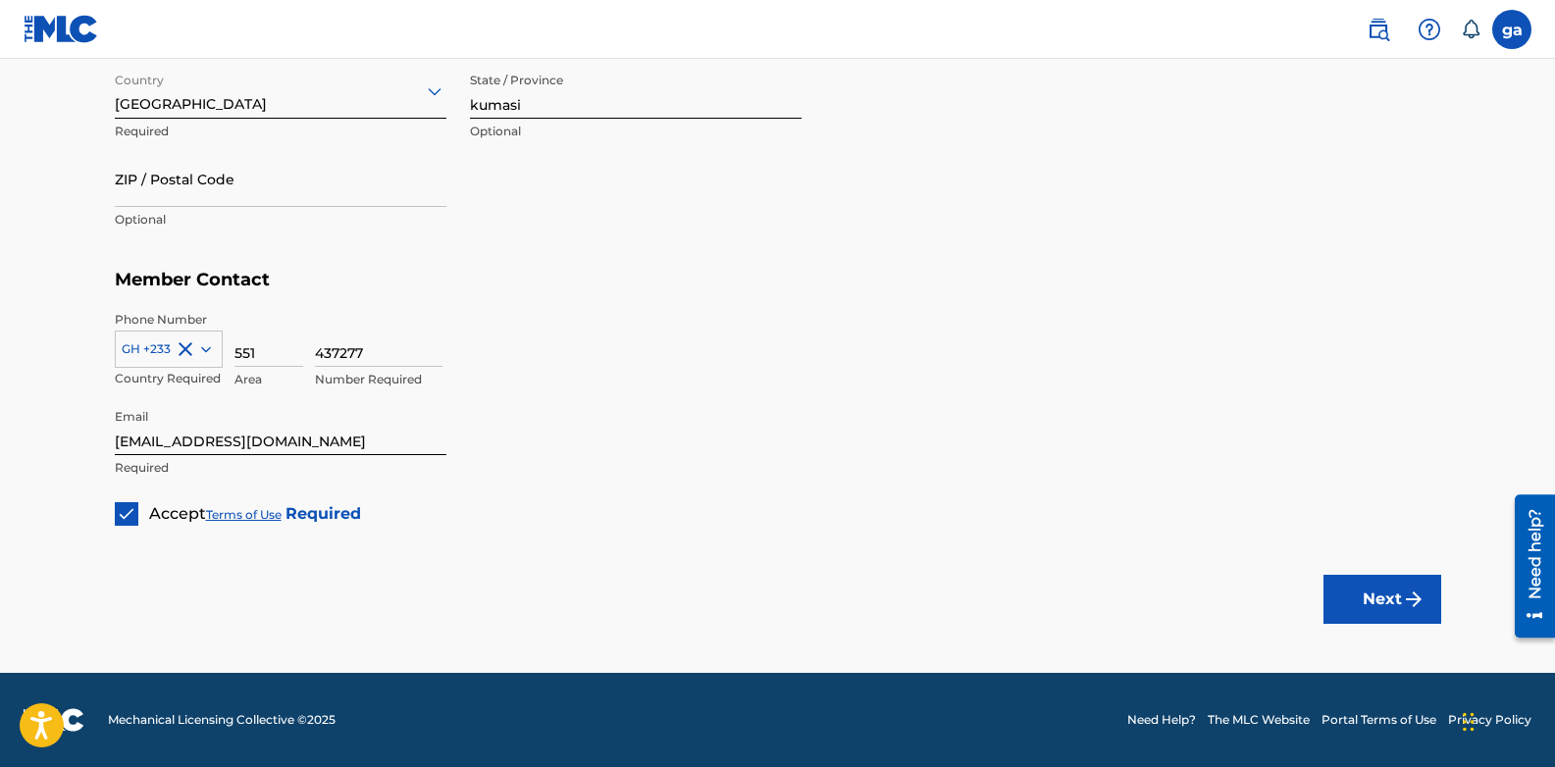
click at [1371, 588] on button "Next" at bounding box center [1382, 599] width 118 height 49
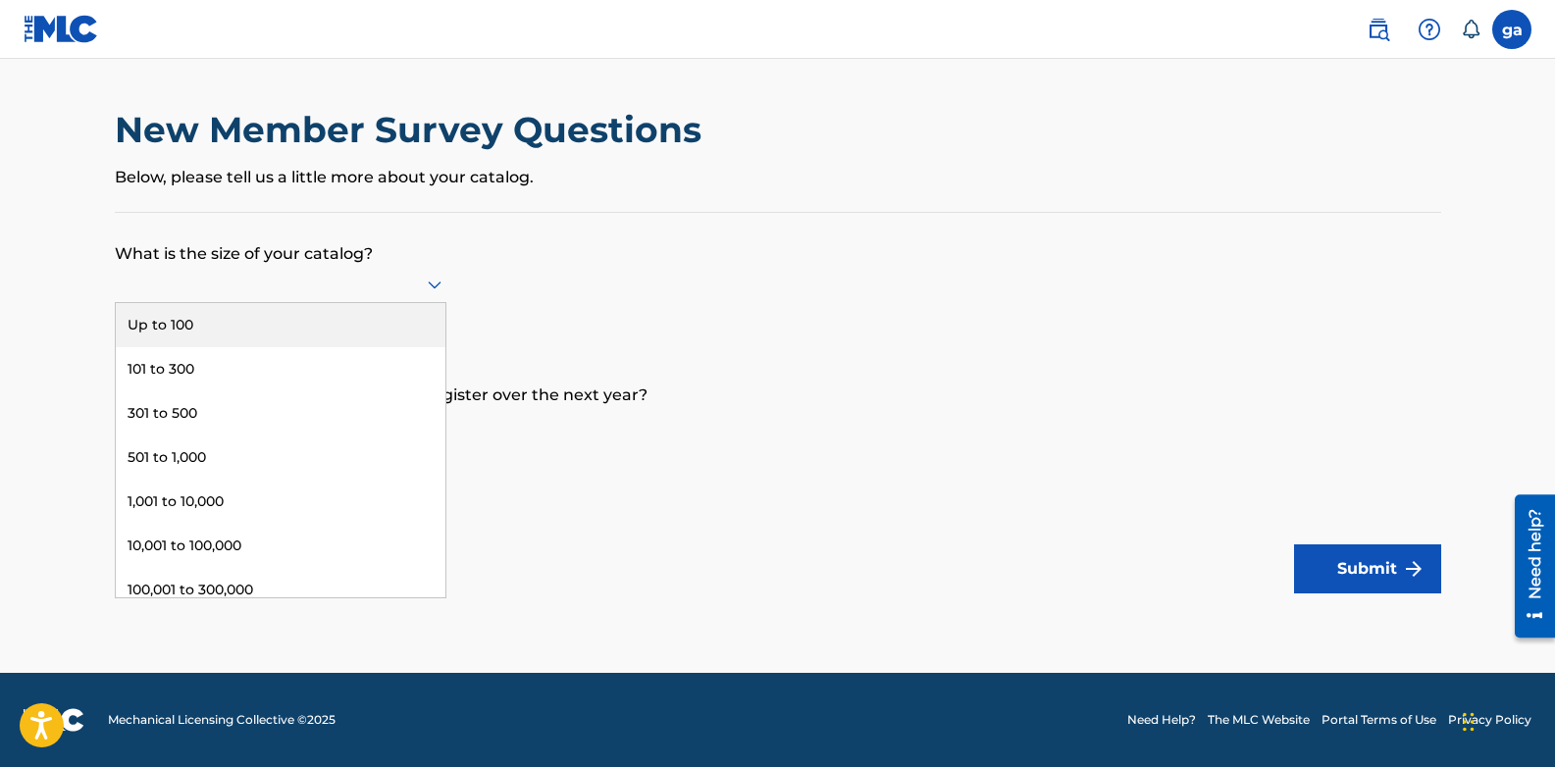
click at [355, 291] on div at bounding box center [281, 284] width 332 height 25
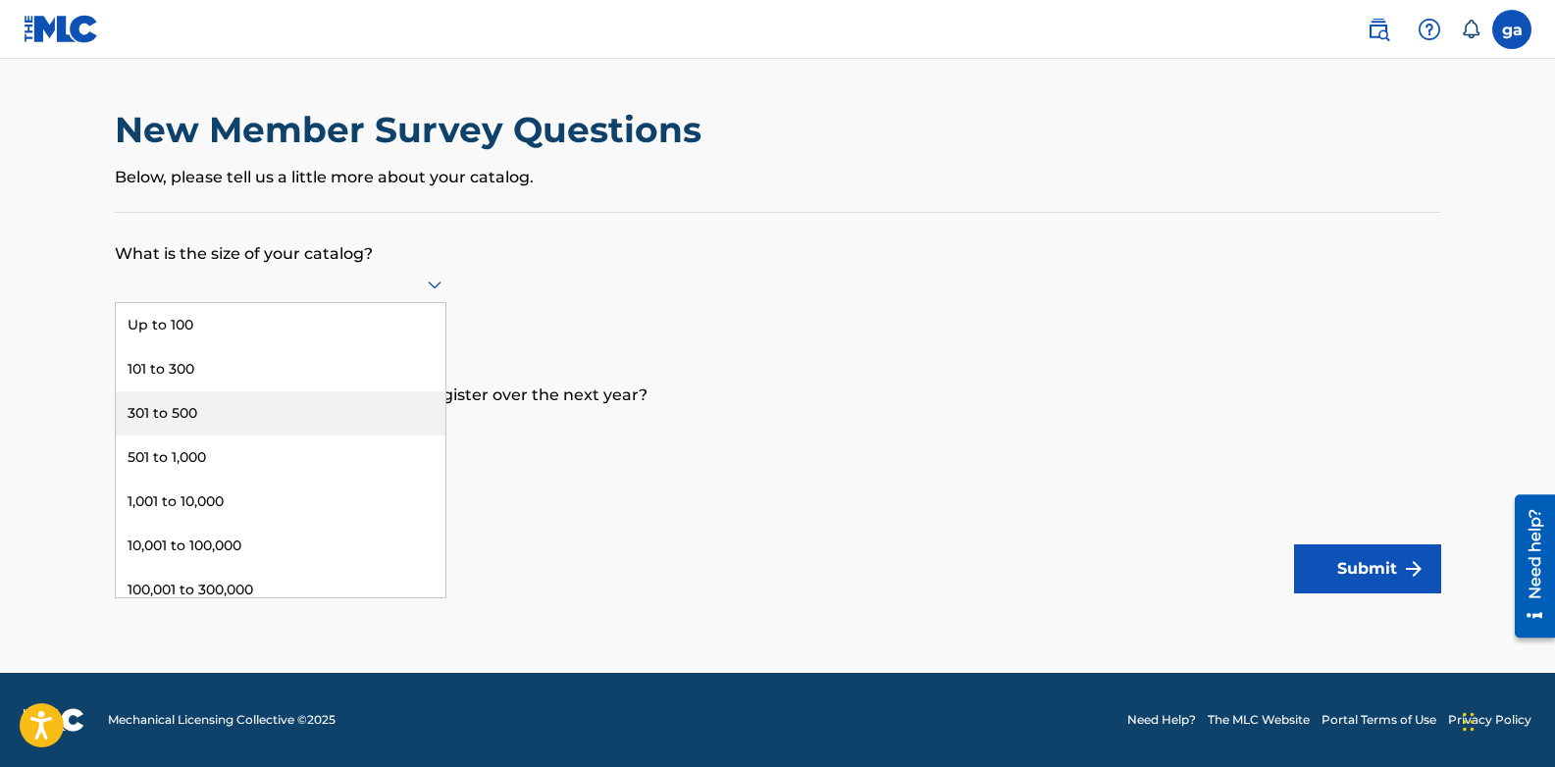
scroll to position [103, 0]
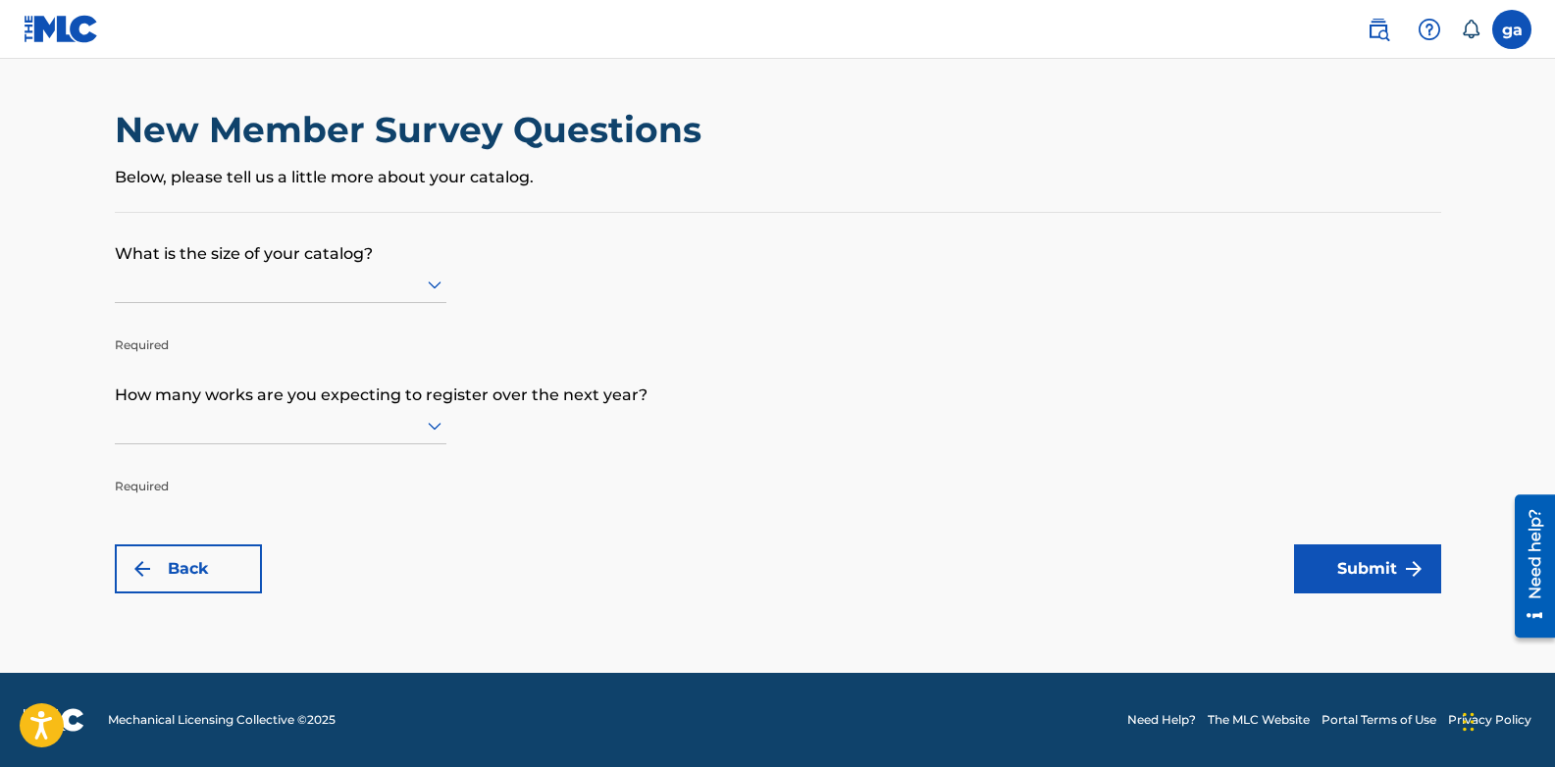
click at [562, 262] on p "What is the size of your catalog?" at bounding box center [778, 239] width 1326 height 53
click at [307, 420] on div at bounding box center [281, 425] width 332 height 25
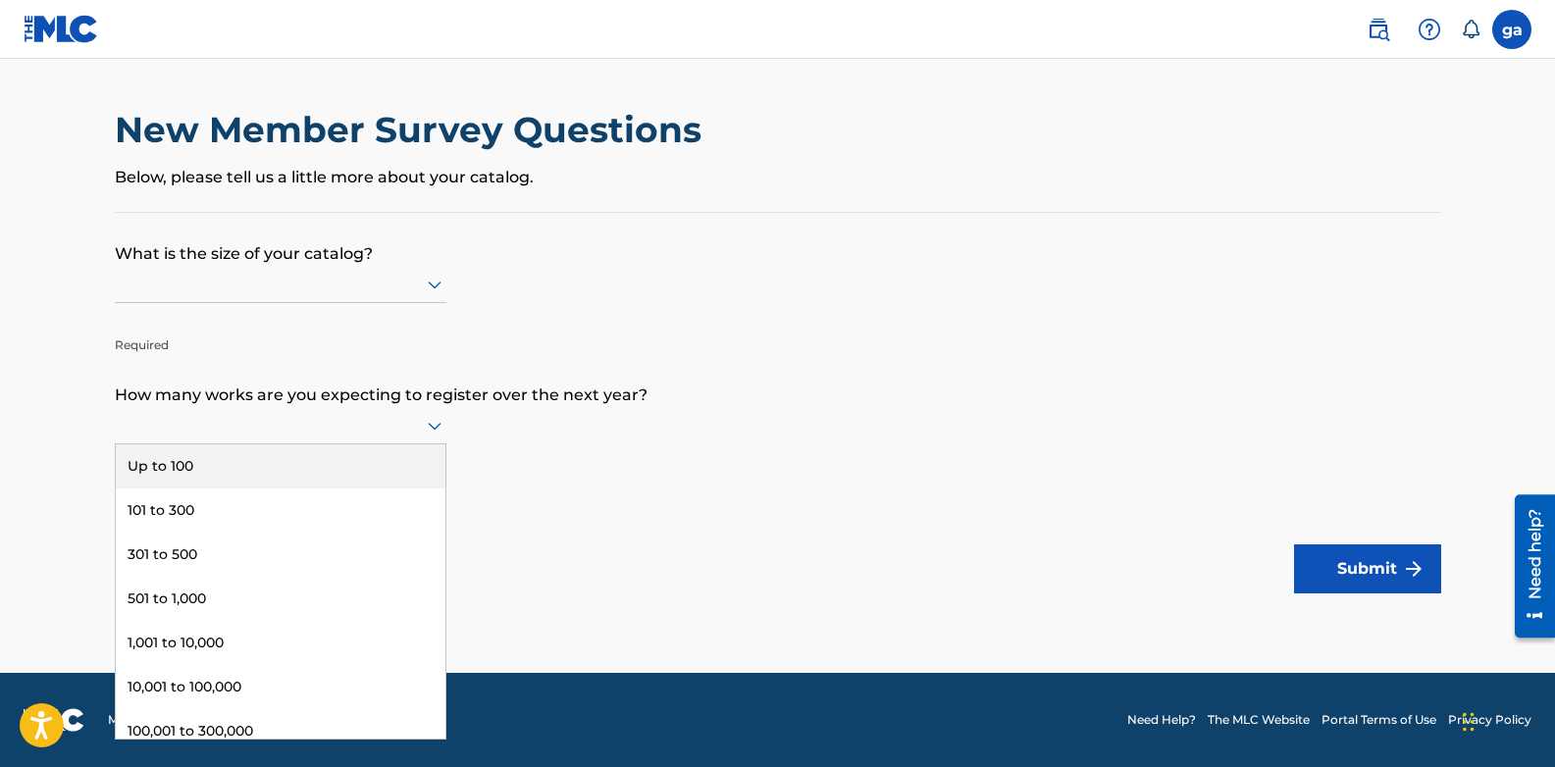
click at [256, 462] on div "Up to 100" at bounding box center [281, 466] width 330 height 44
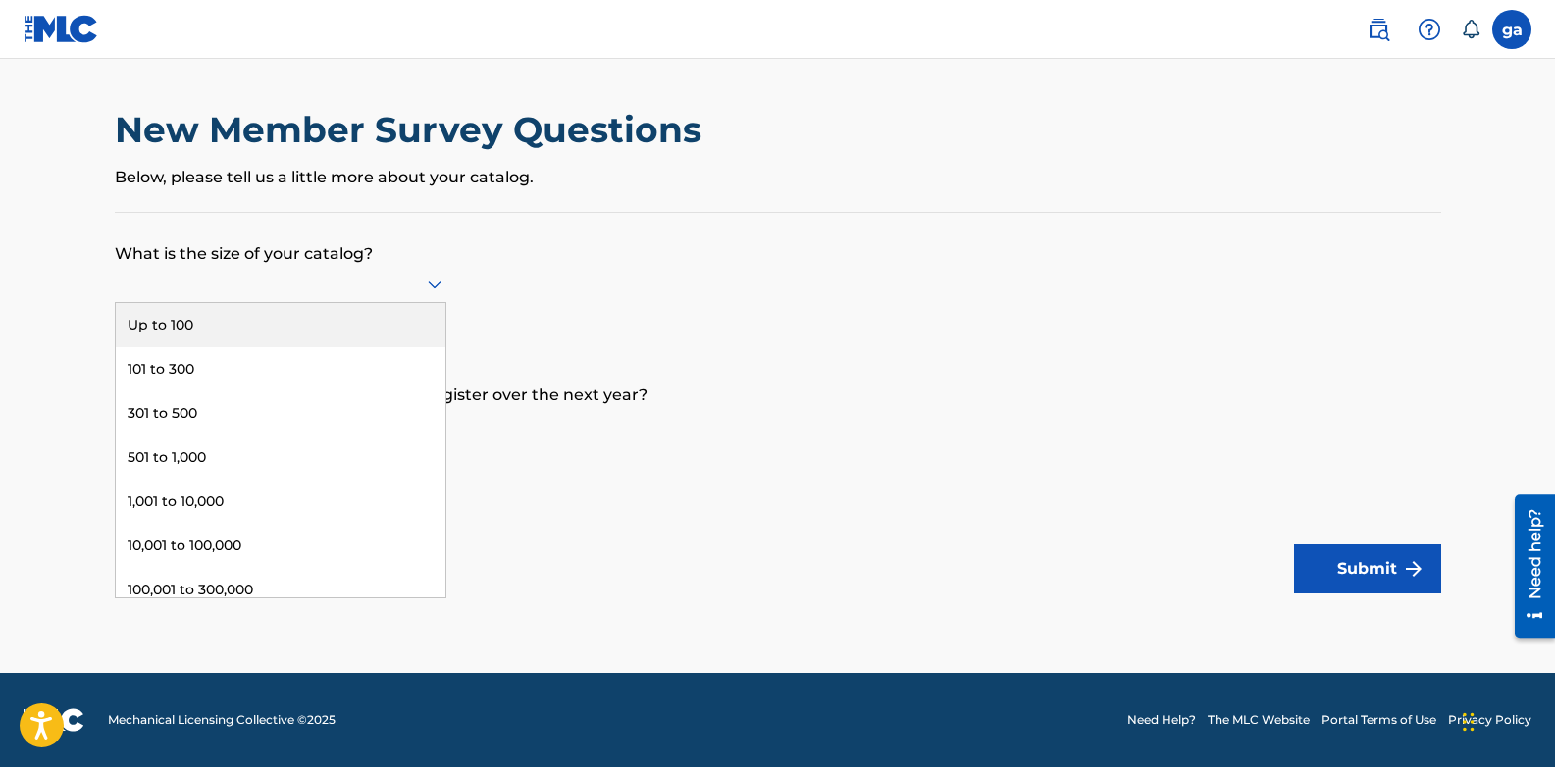
click at [261, 288] on div at bounding box center [281, 284] width 332 height 25
click at [237, 325] on div "Up to 100" at bounding box center [281, 325] width 330 height 44
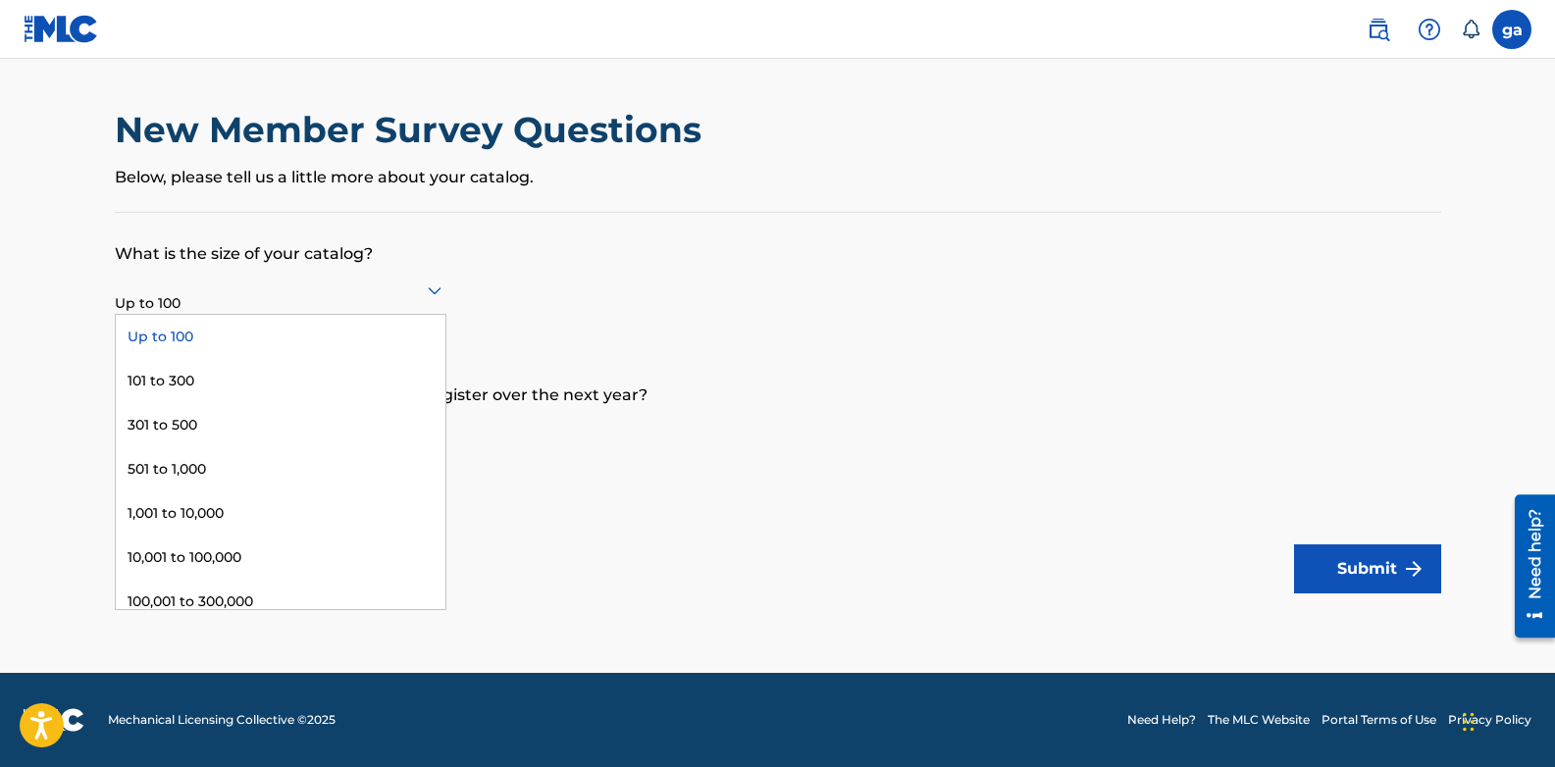
click at [245, 287] on div at bounding box center [281, 290] width 332 height 25
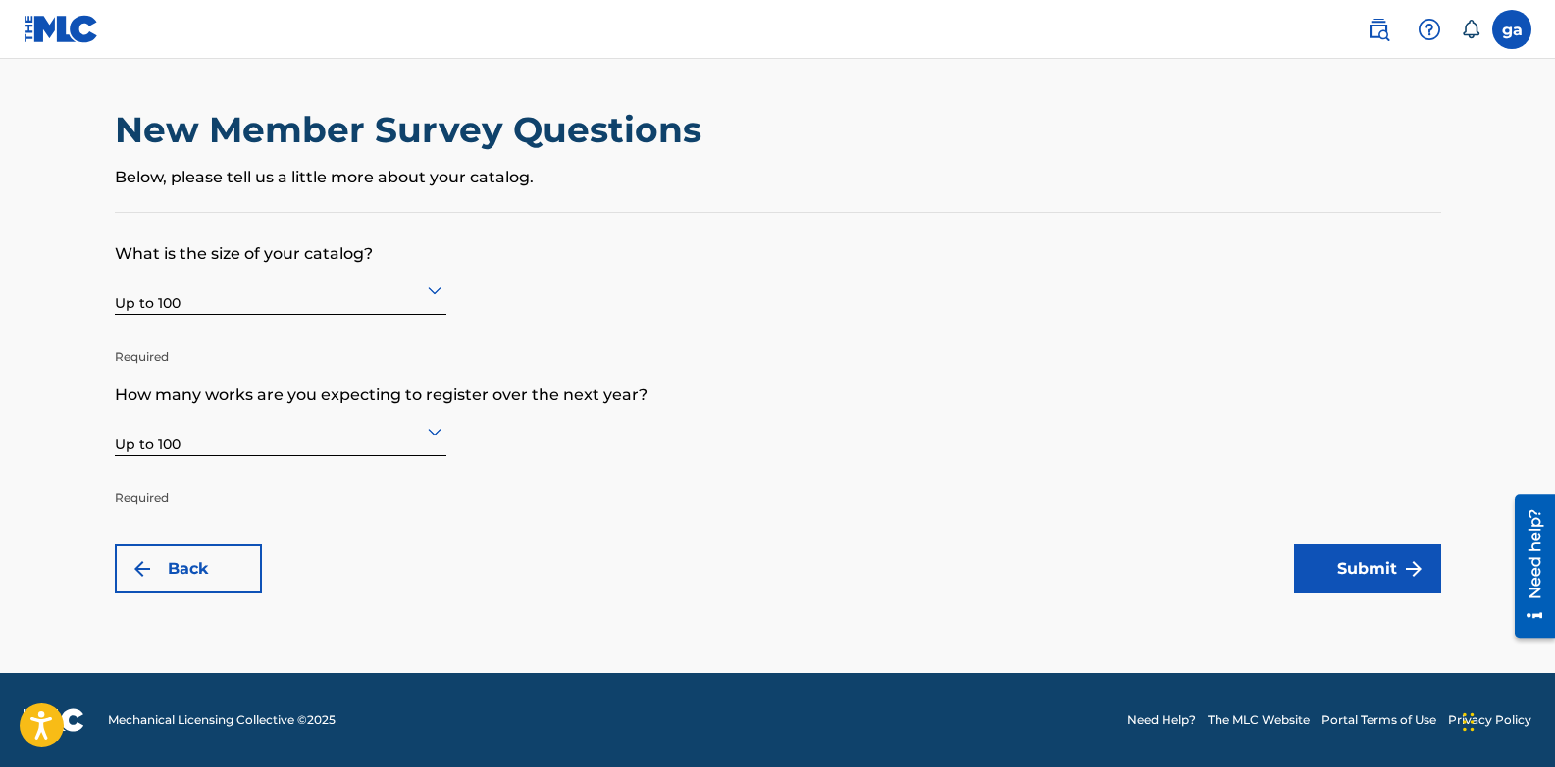
click at [56, 250] on main "New Member Survey Questions Below, please tell us a little more about your cata…" at bounding box center [777, 366] width 1555 height 614
click at [1386, 560] on button "Submit" at bounding box center [1367, 568] width 147 height 49
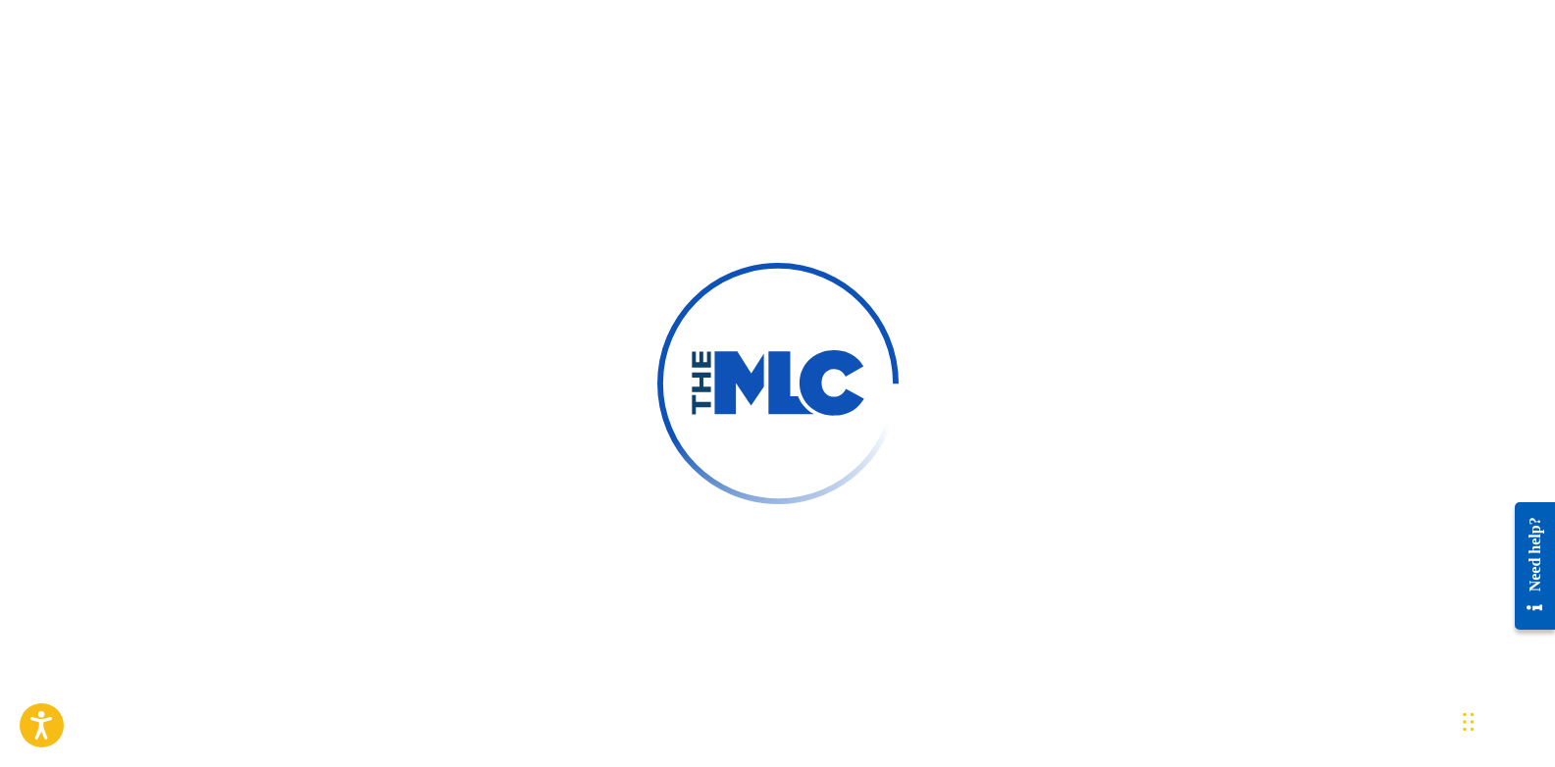
click at [517, 233] on div at bounding box center [777, 383] width 1555 height 767
click at [737, 355] on img at bounding box center [778, 383] width 177 height 67
drag, startPoint x: 643, startPoint y: 237, endPoint x: 542, endPoint y: 227, distance: 101.6
click at [542, 227] on div at bounding box center [777, 383] width 1555 height 767
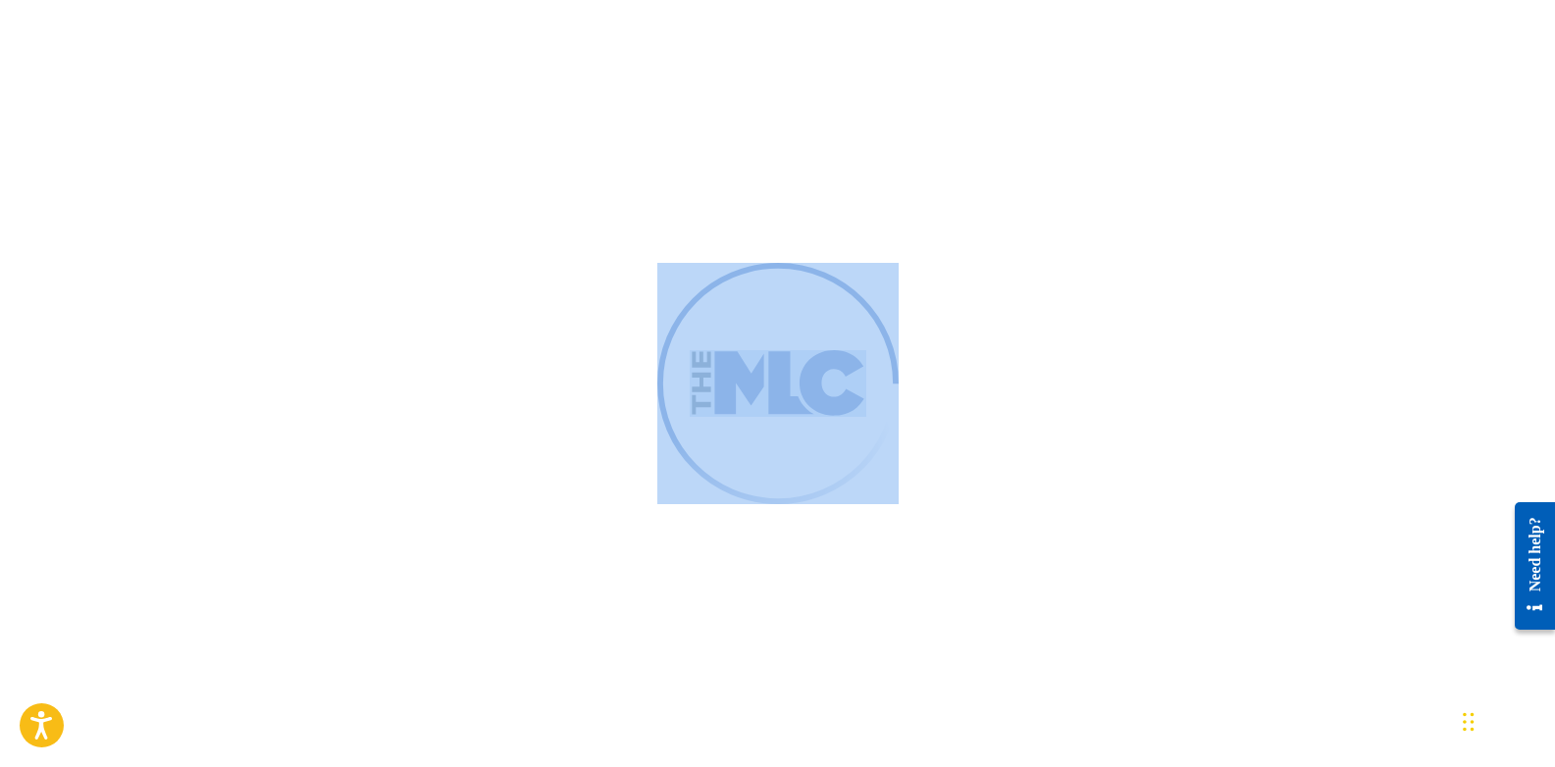
click at [542, 227] on div at bounding box center [777, 383] width 1555 height 767
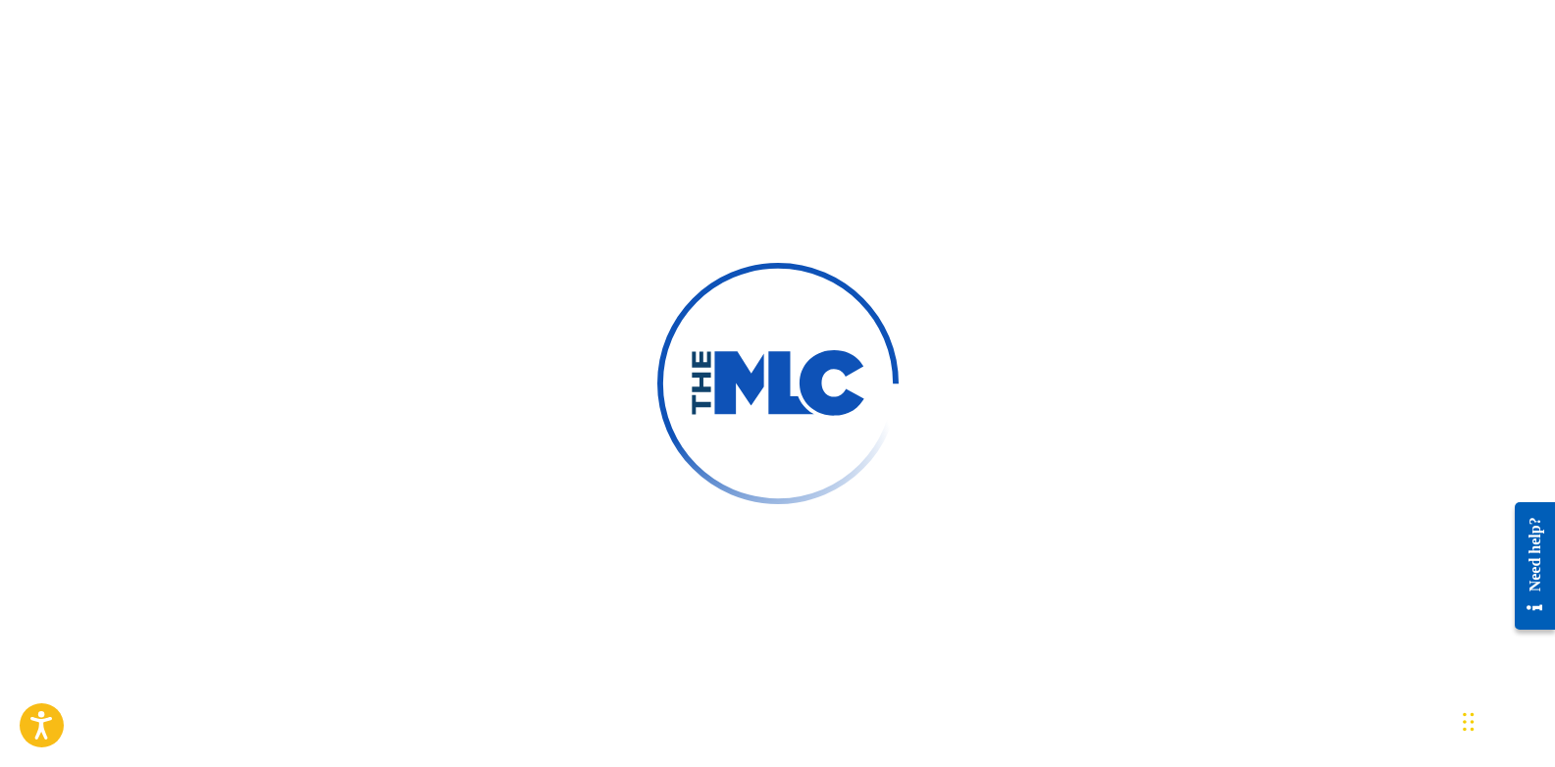
click at [542, 227] on div at bounding box center [777, 383] width 1555 height 767
click at [596, 319] on div at bounding box center [777, 383] width 1555 height 767
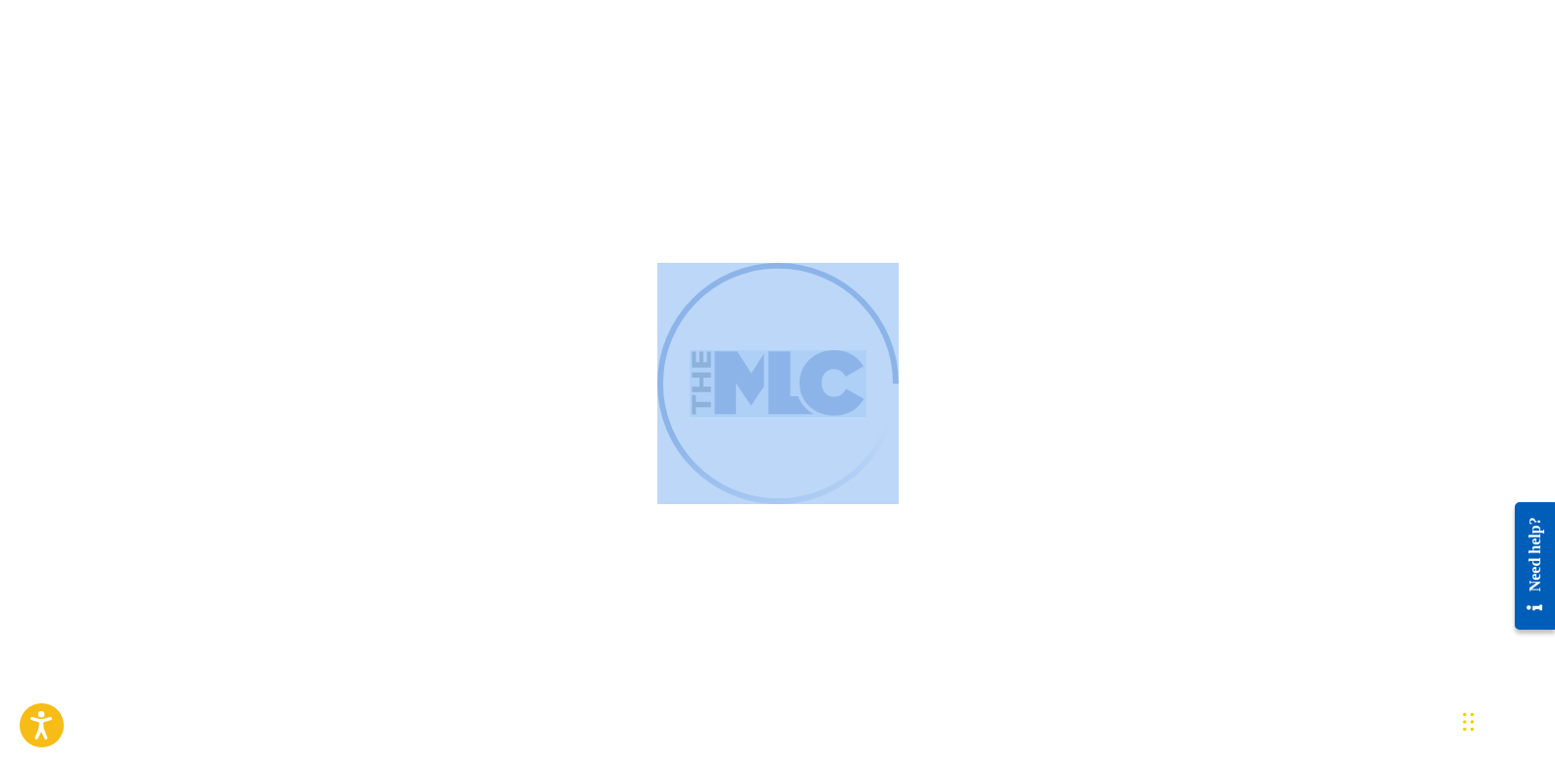
click at [596, 319] on div at bounding box center [777, 383] width 1555 height 767
click at [475, 382] on div at bounding box center [777, 383] width 1555 height 767
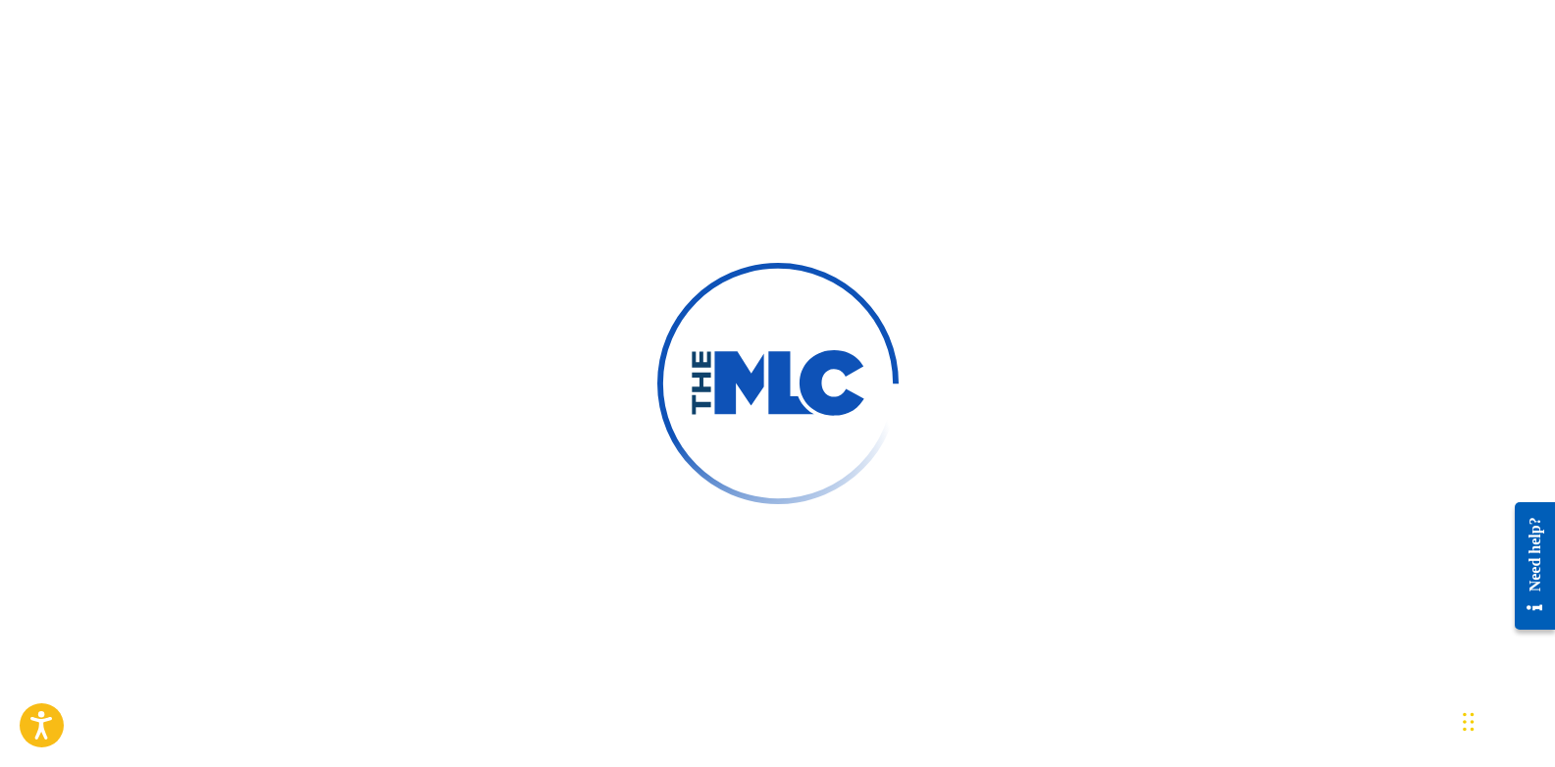
click at [487, 482] on div at bounding box center [777, 383] width 1555 height 767
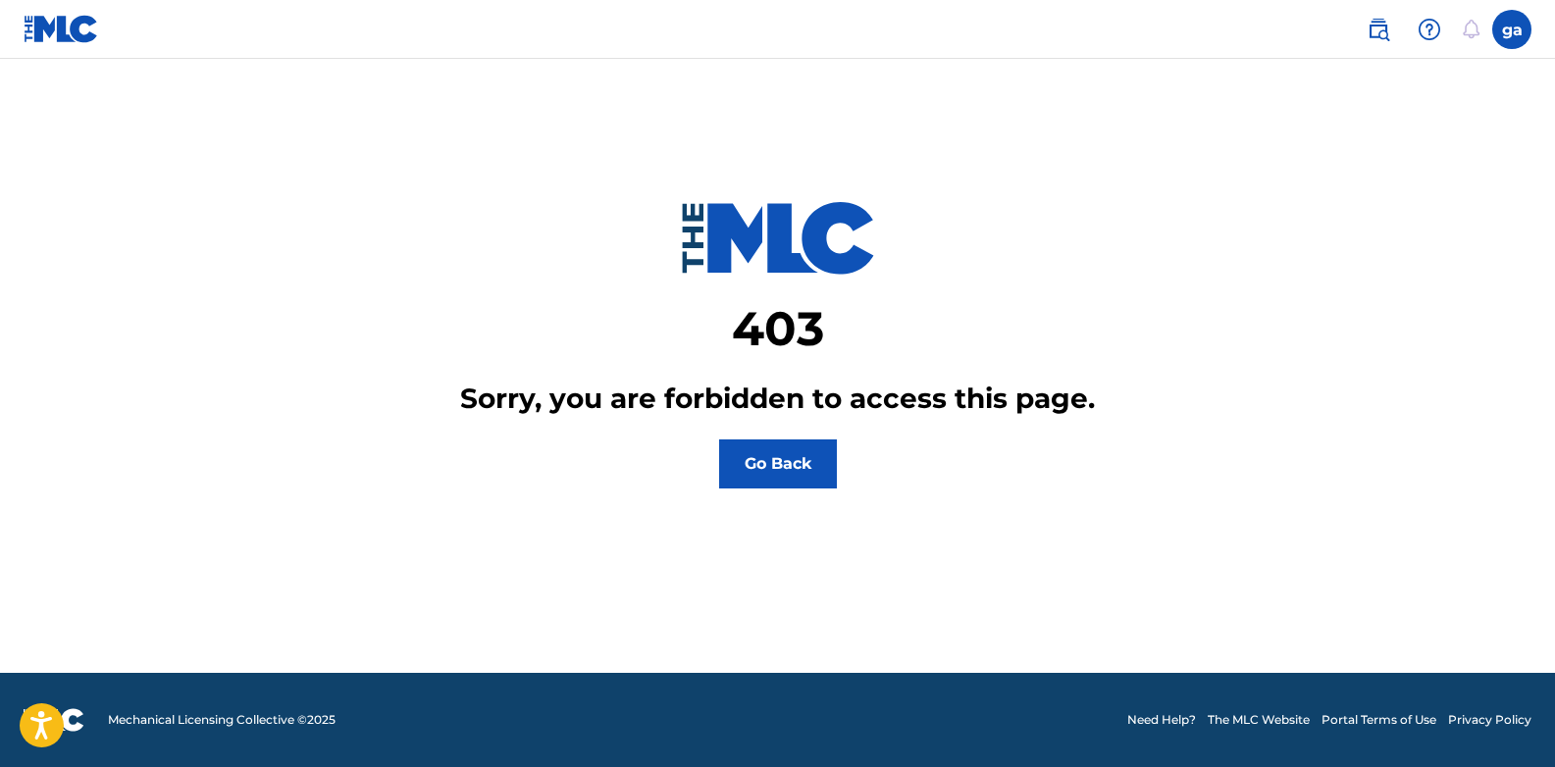
click at [772, 455] on button "Go Back" at bounding box center [778, 463] width 118 height 49
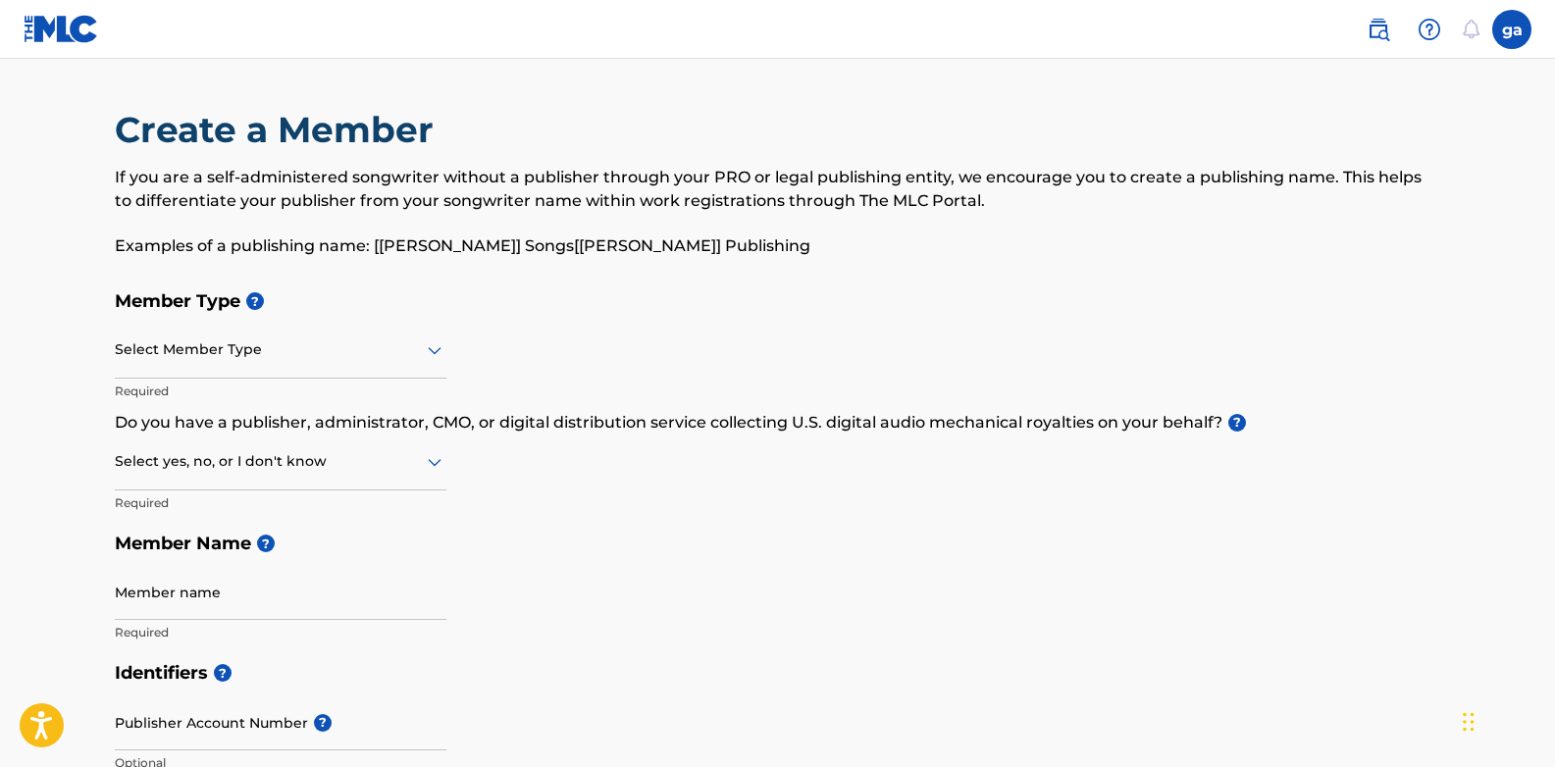
click at [305, 341] on div at bounding box center [281, 349] width 332 height 25
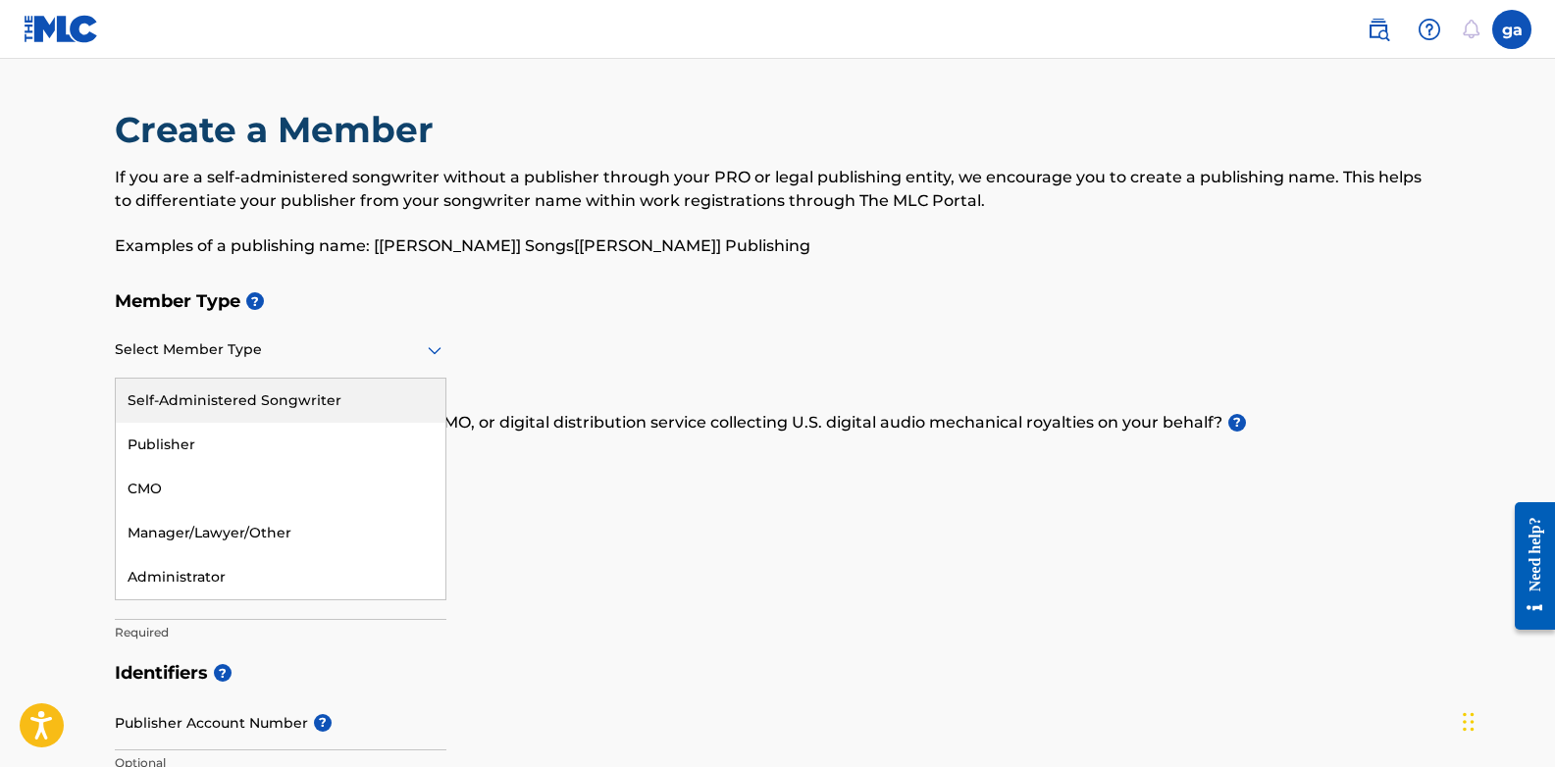
click at [274, 403] on div "Self-Administered Songwriter" at bounding box center [281, 401] width 330 height 44
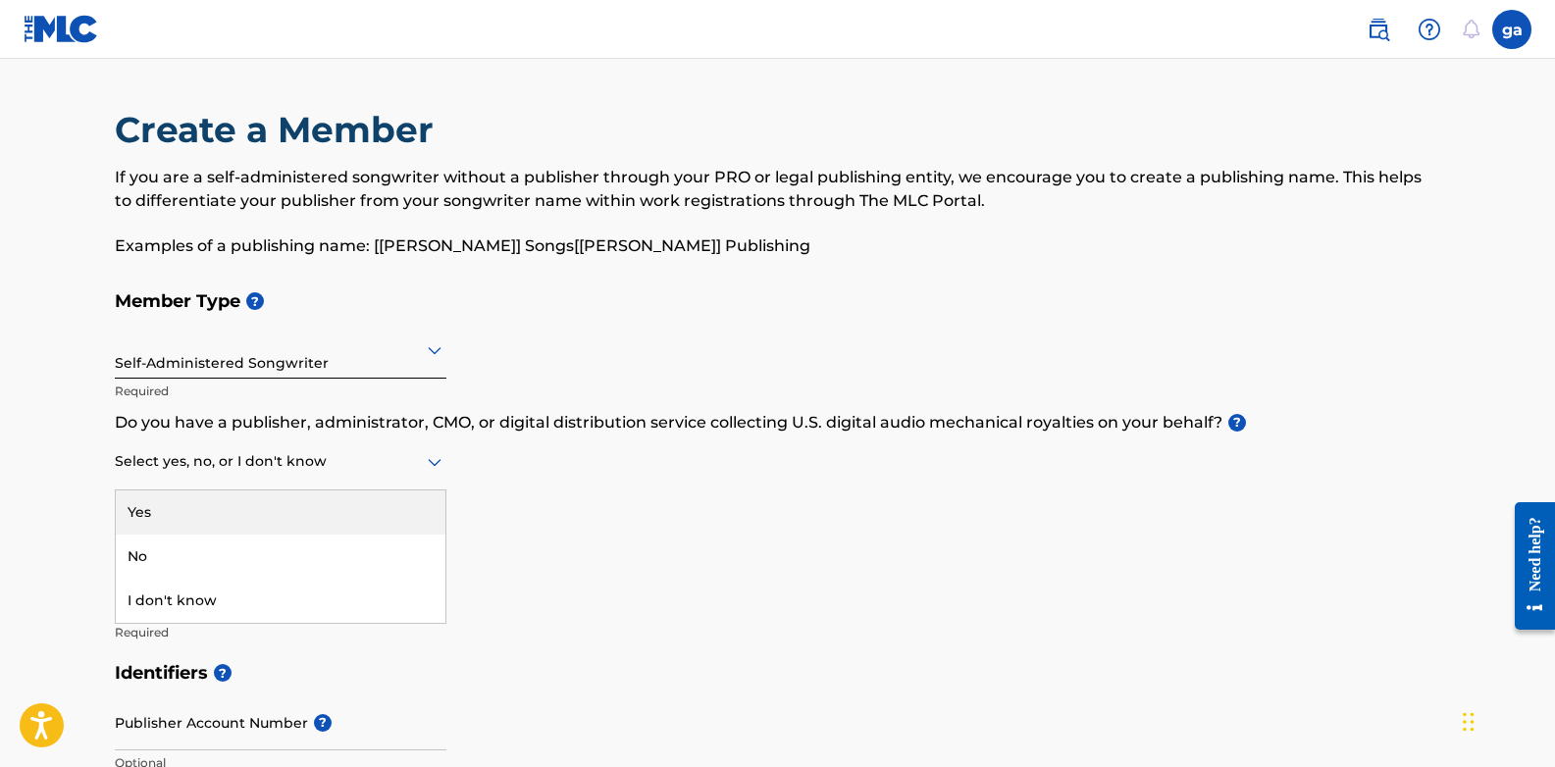
click at [286, 458] on div at bounding box center [281, 461] width 332 height 25
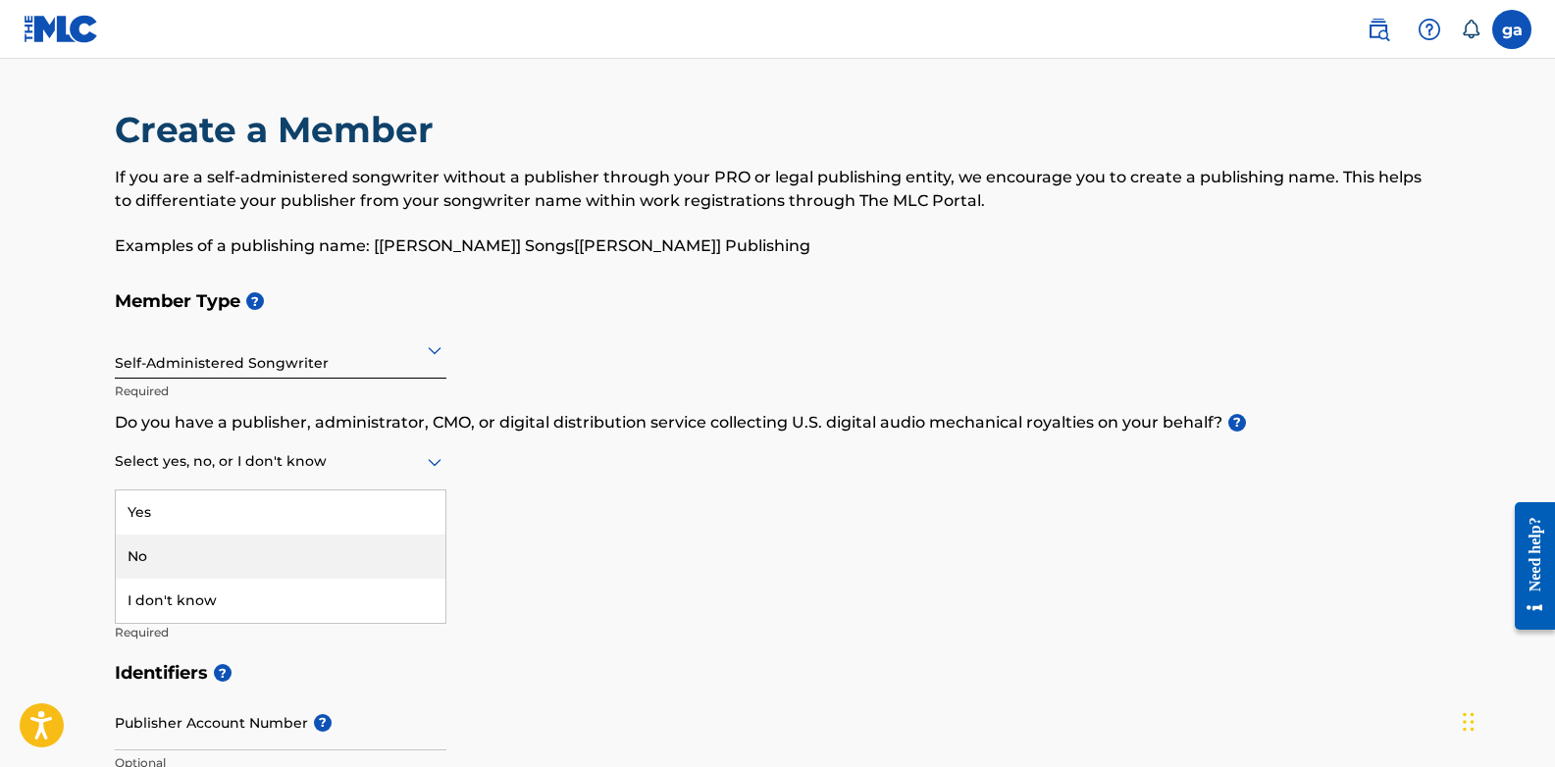
click at [218, 547] on div "No" at bounding box center [281, 557] width 330 height 44
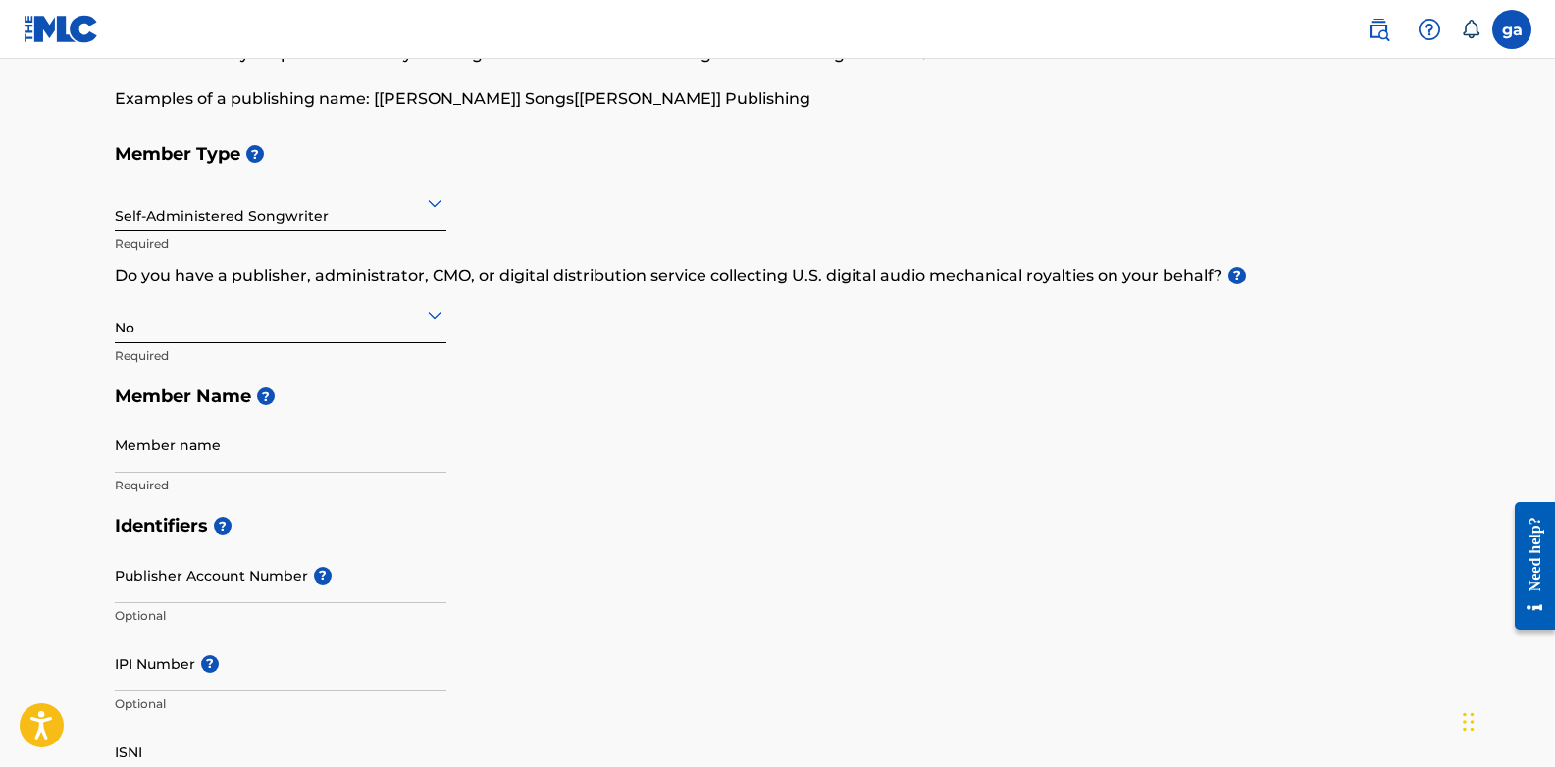
scroll to position [196, 0]
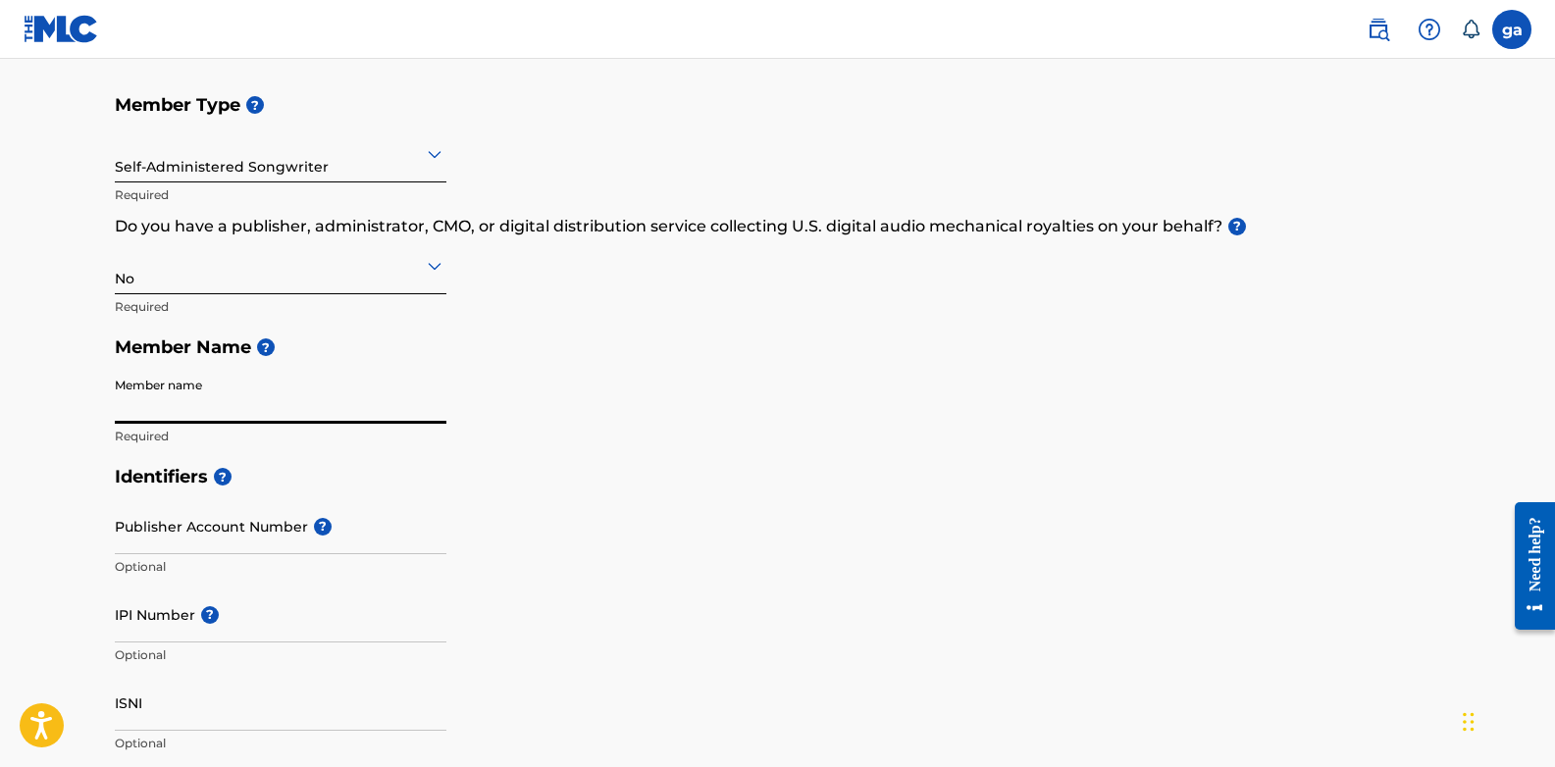
click at [239, 415] on input "Member name" at bounding box center [281, 396] width 332 height 56
type input "Gilbert Asamoah"
type input "Owusu Diake Avenue"
type input "Kumasi"
type input "[GEOGRAPHIC_DATA]"
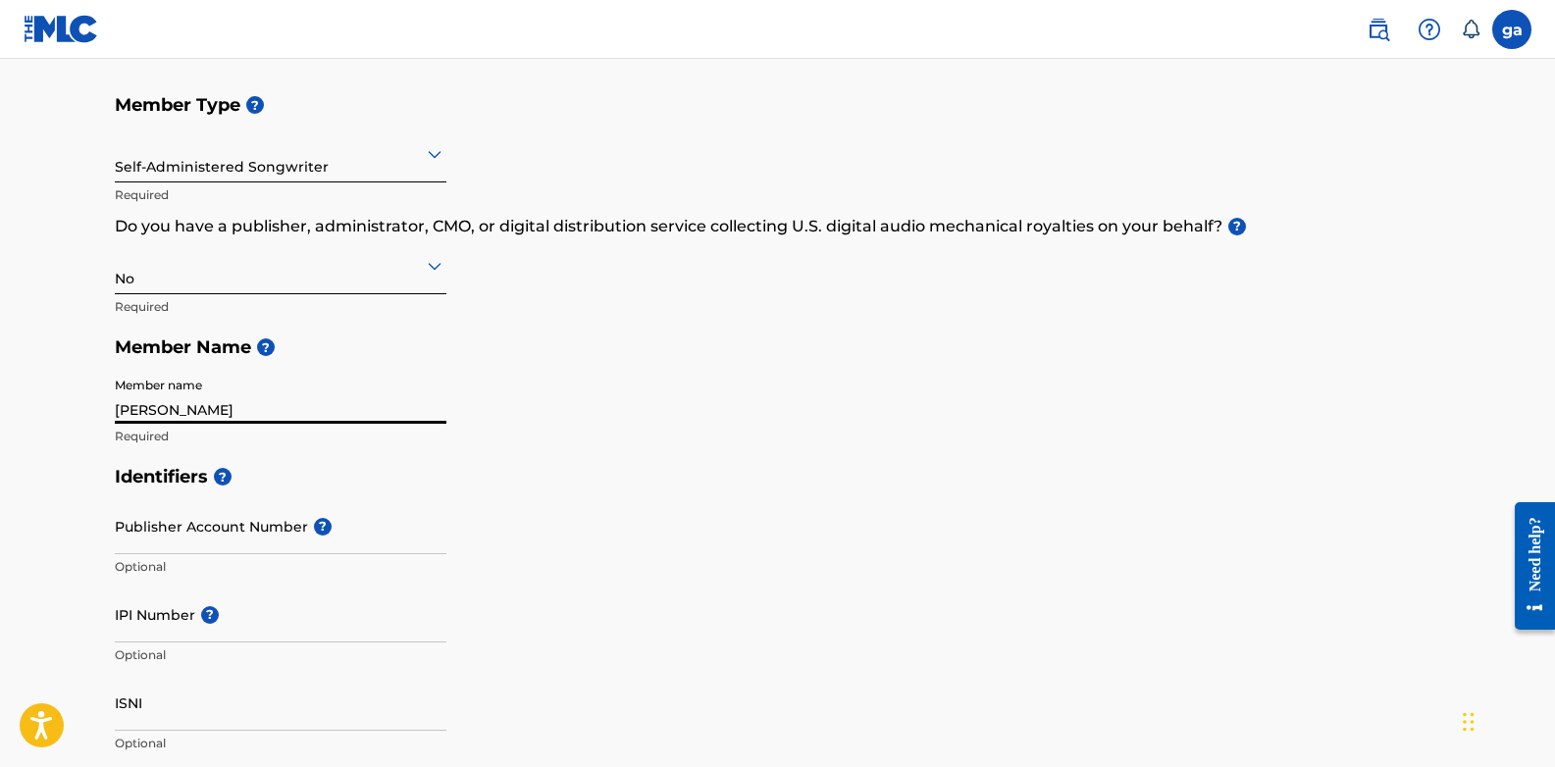
type input "kumasi"
type input "00233"
type input "[GEOGRAPHIC_DATA]"
type input "asamoahgilbert6@gmail.com"
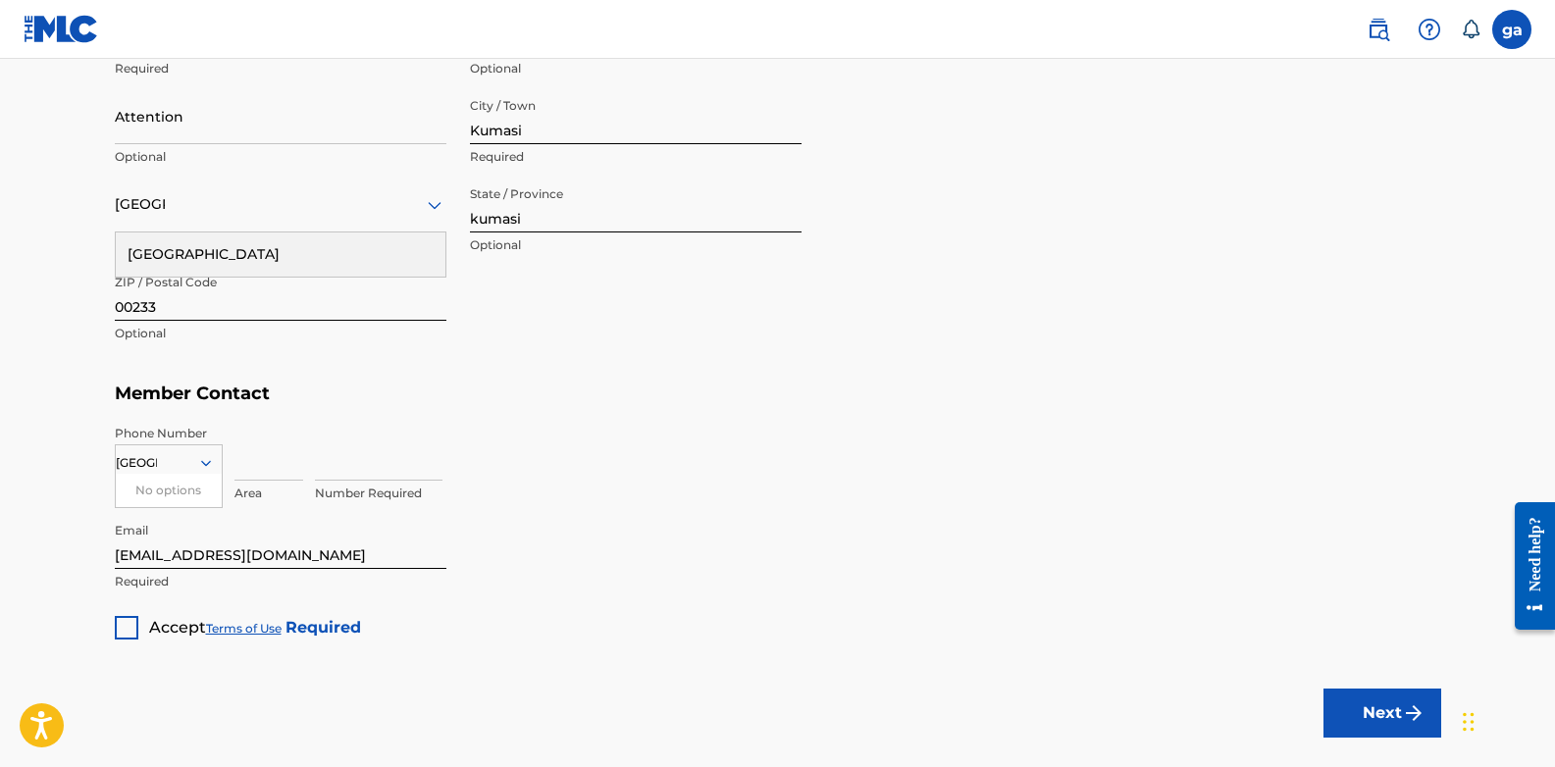
scroll to position [1037, 0]
click at [168, 460] on div "[GEOGRAPHIC_DATA]" at bounding box center [169, 460] width 106 height 22
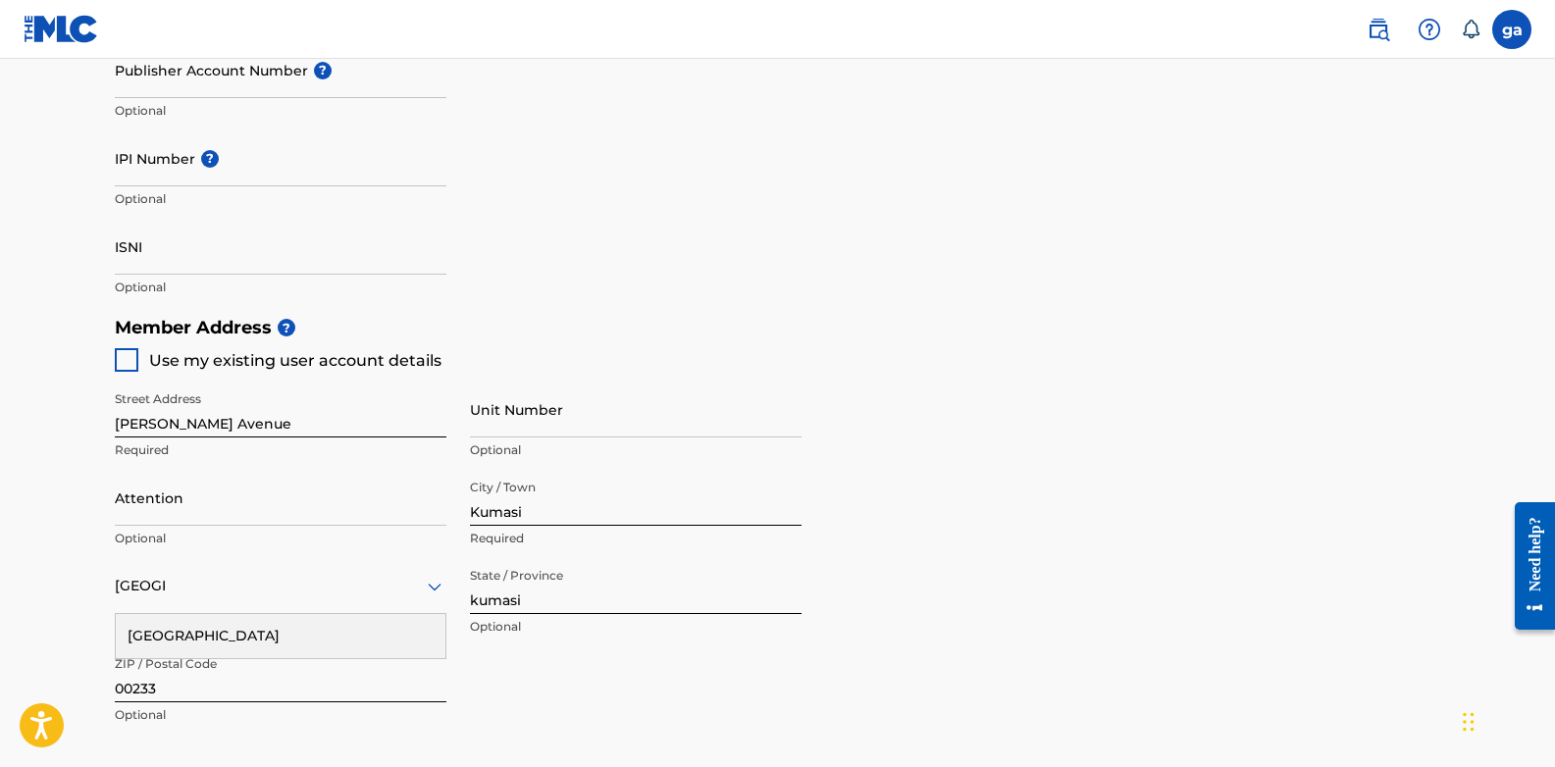
scroll to position [644, 0]
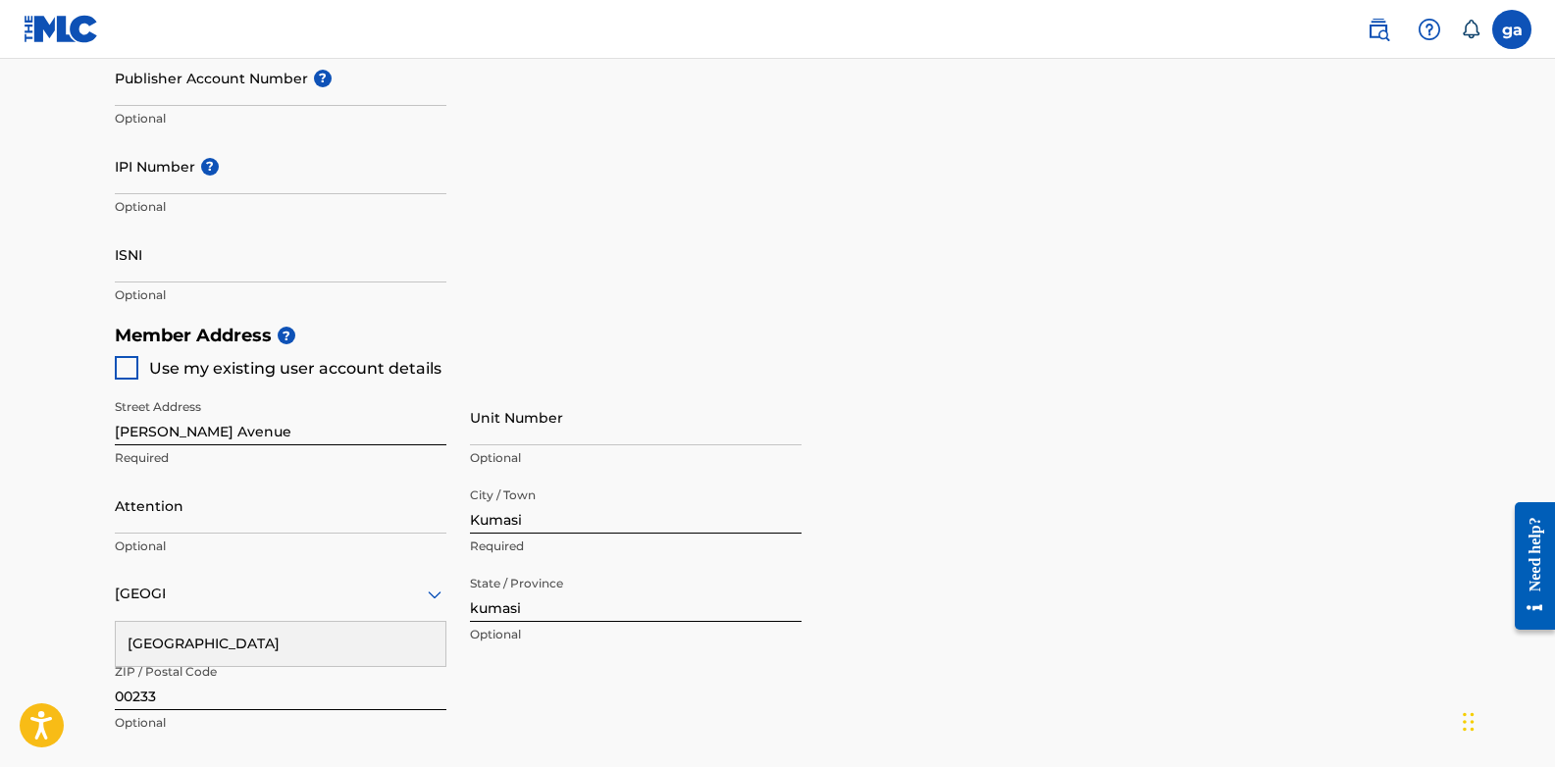
click at [127, 367] on div at bounding box center [127, 368] width 24 height 24
type input "[PERSON_NAME] ave"
type input "kumasi"
type input "551"
type input "437277"
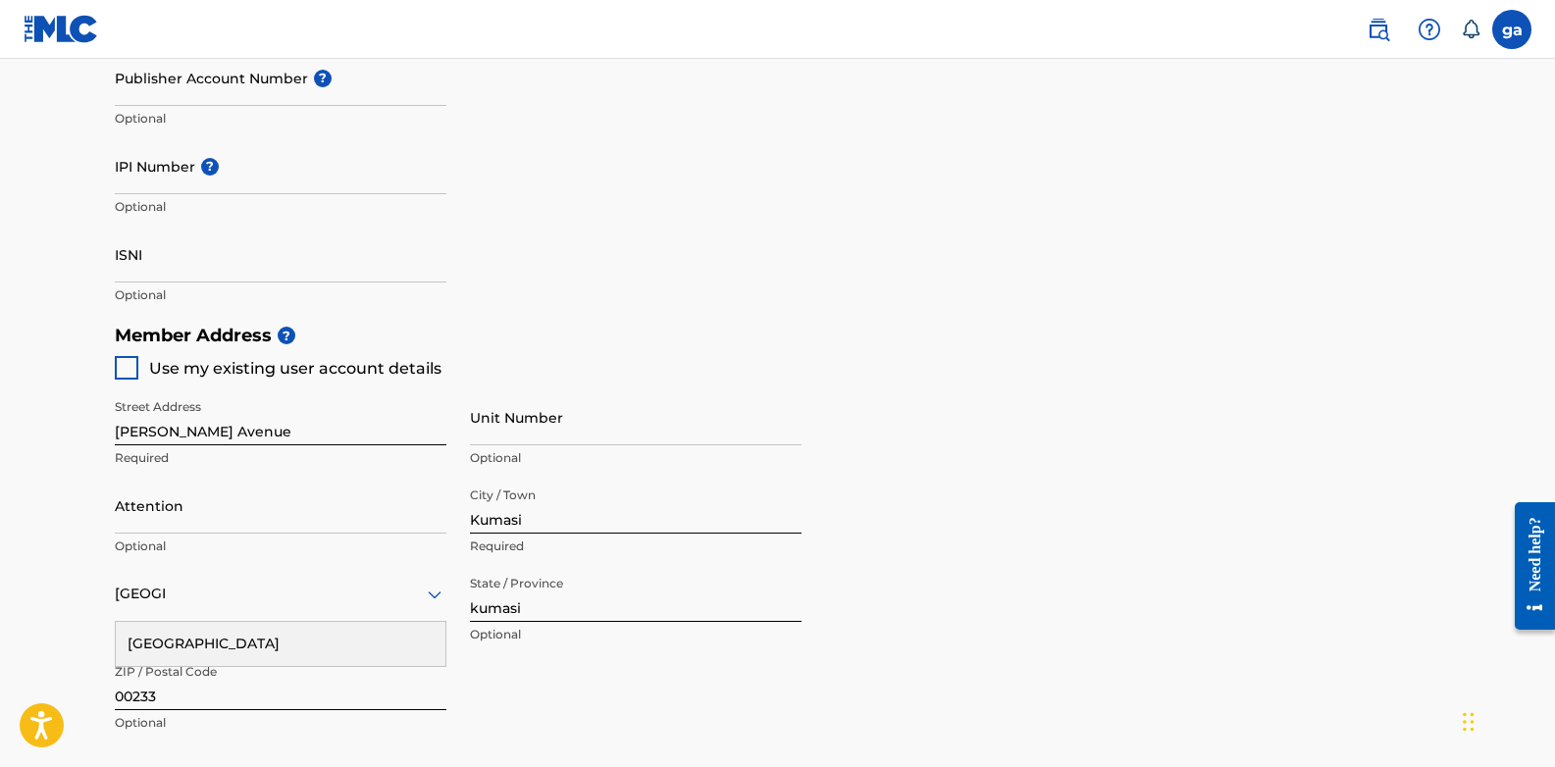
type input "[EMAIL_ADDRESS][DOMAIN_NAME]"
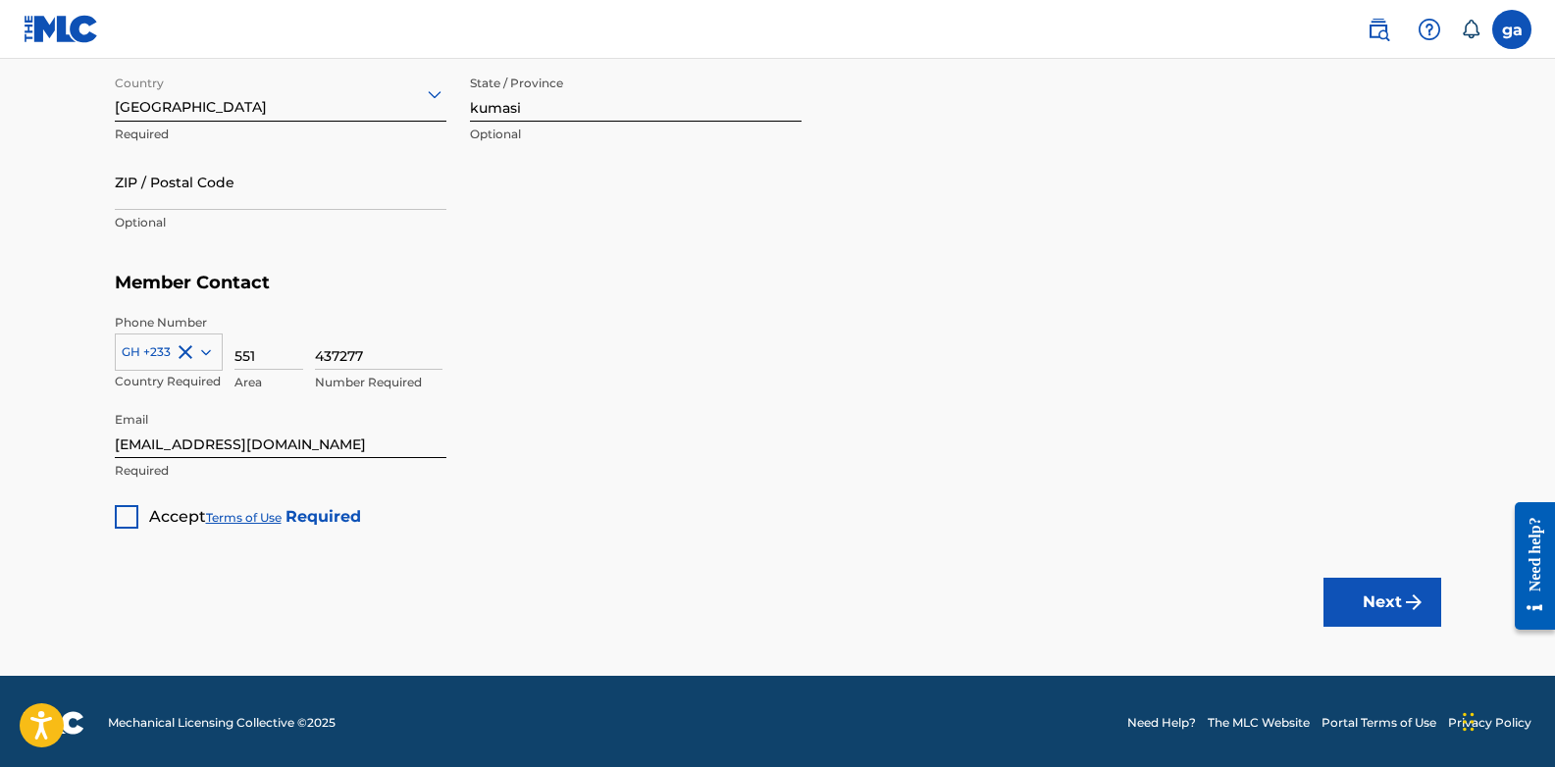
scroll to position [1148, 0]
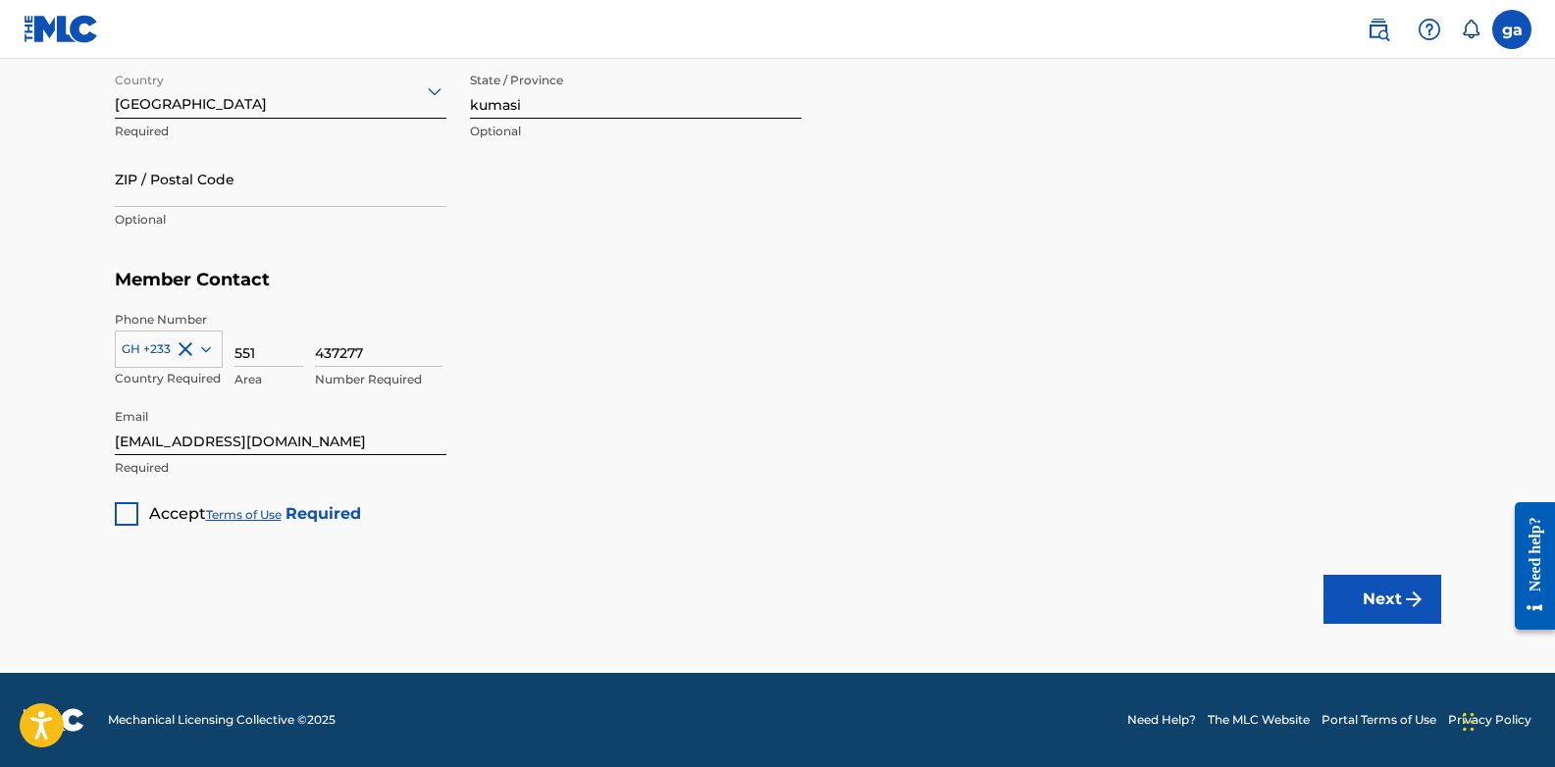
click at [132, 511] on div at bounding box center [127, 514] width 24 height 24
click at [1398, 590] on button "Next" at bounding box center [1382, 599] width 118 height 49
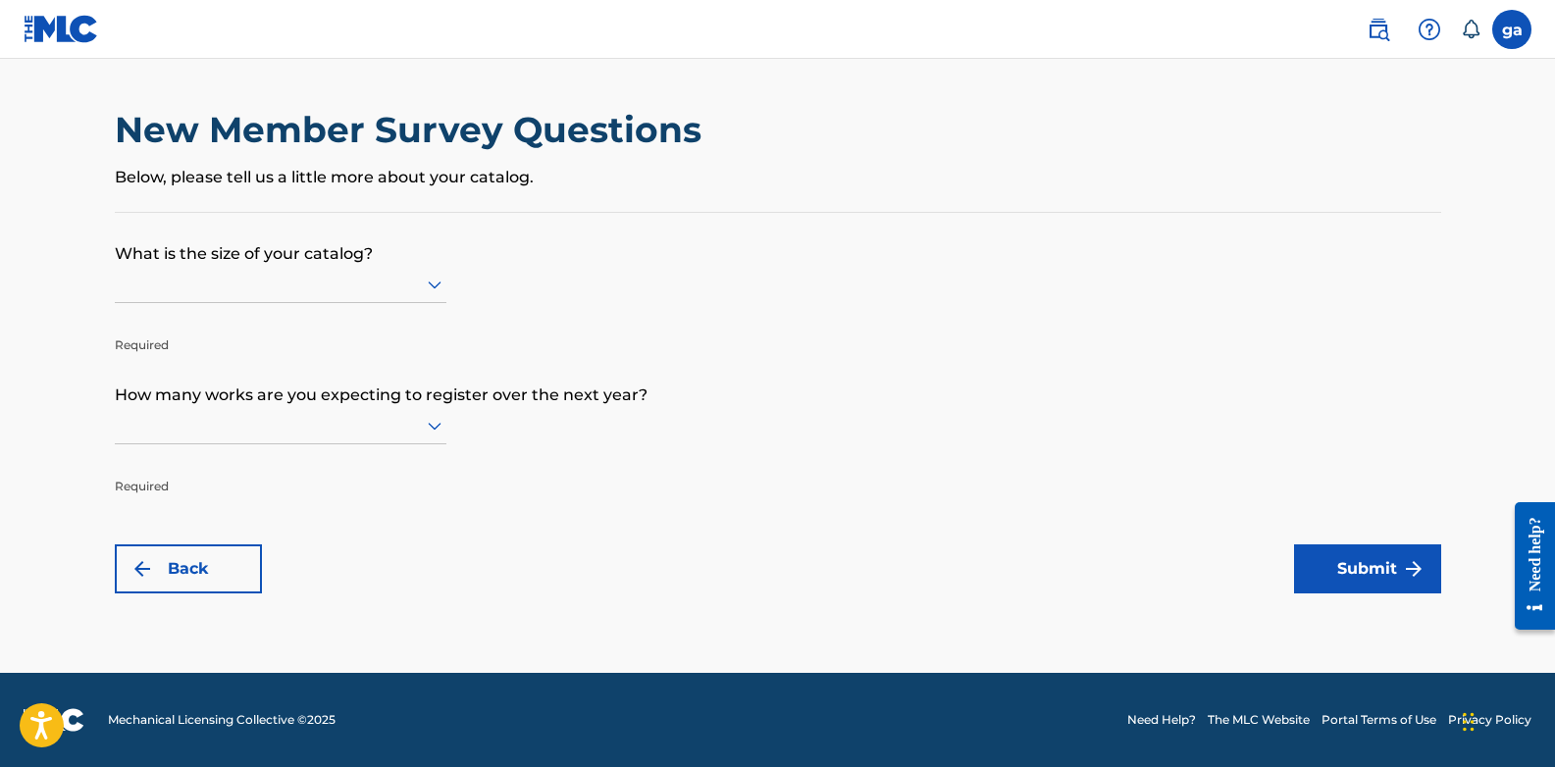
click at [239, 272] on div at bounding box center [281, 284] width 332 height 25
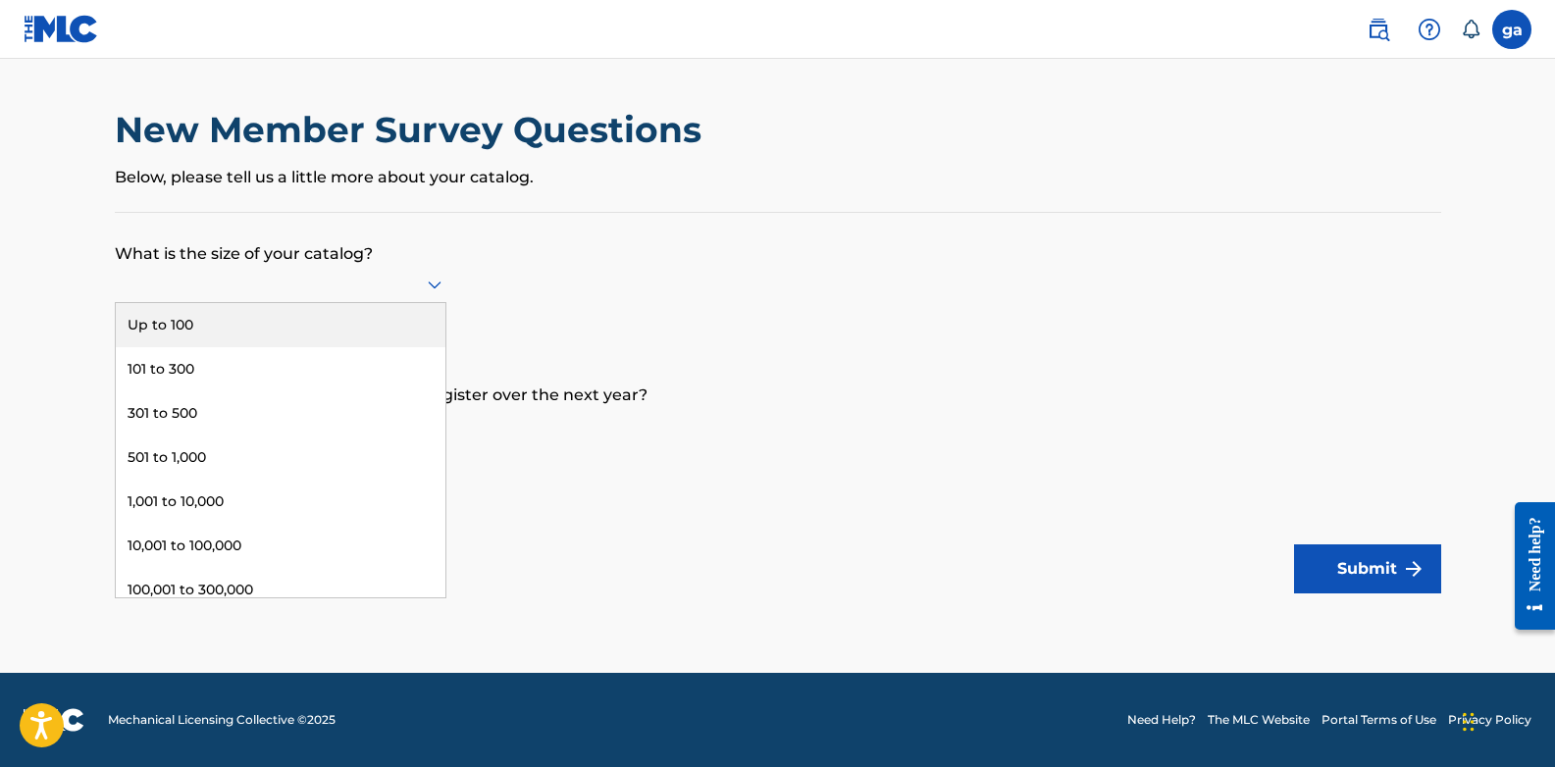
click at [207, 318] on div "Up to 100" at bounding box center [281, 325] width 330 height 44
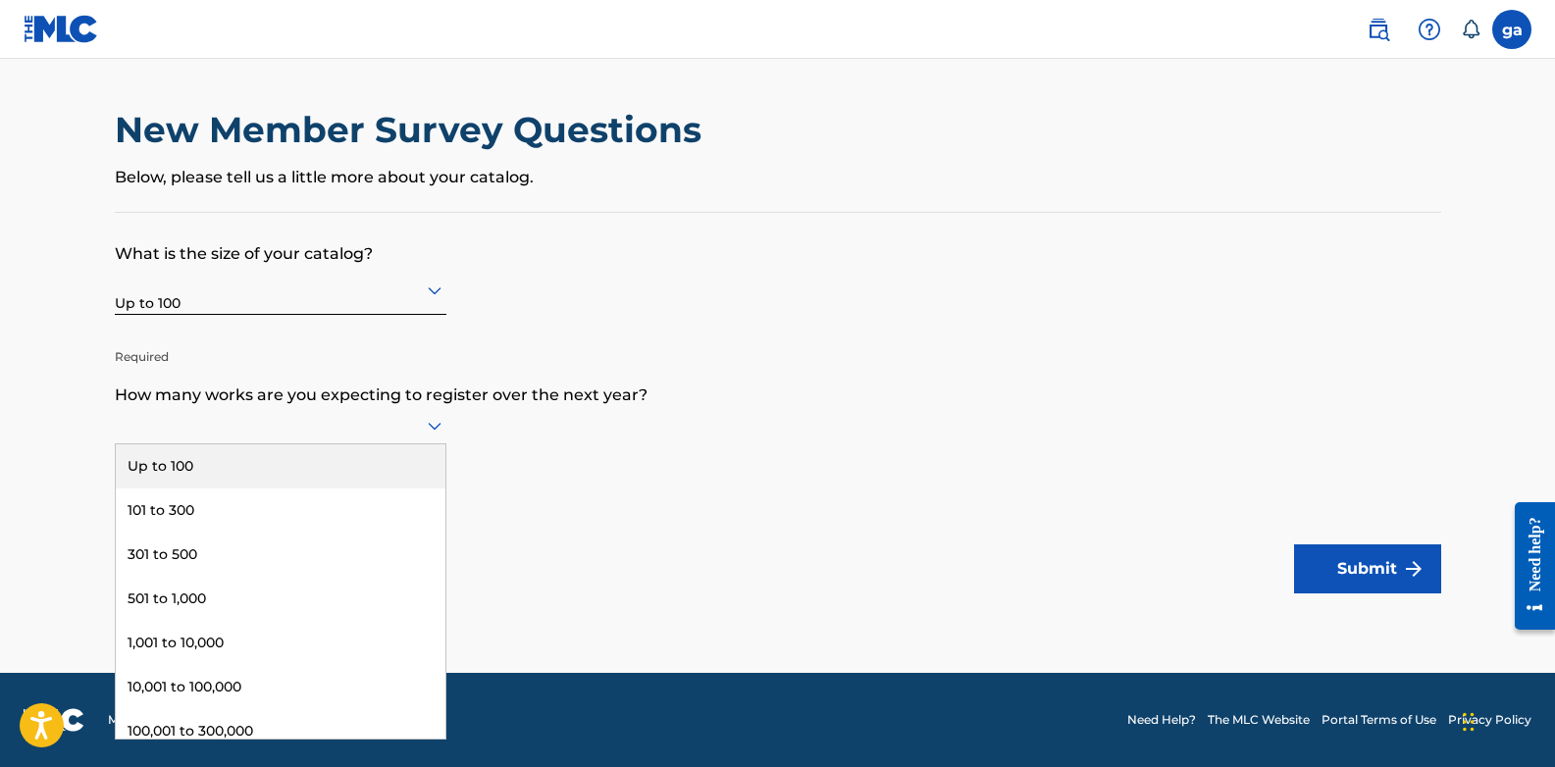
click at [192, 407] on div at bounding box center [281, 425] width 332 height 37
click at [212, 482] on div "Up to 100" at bounding box center [281, 466] width 330 height 44
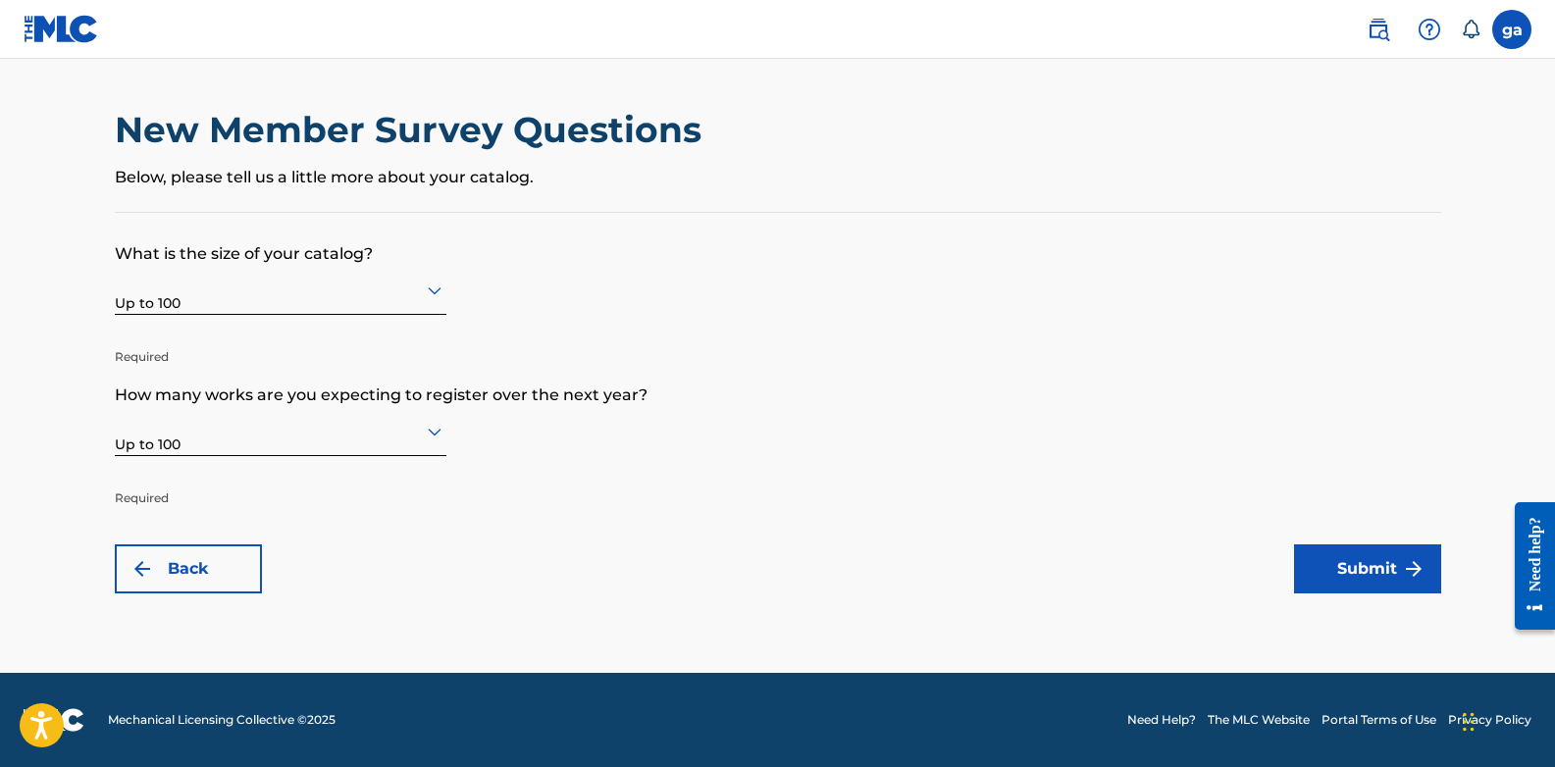
click at [1377, 588] on button "Submit" at bounding box center [1367, 568] width 147 height 49
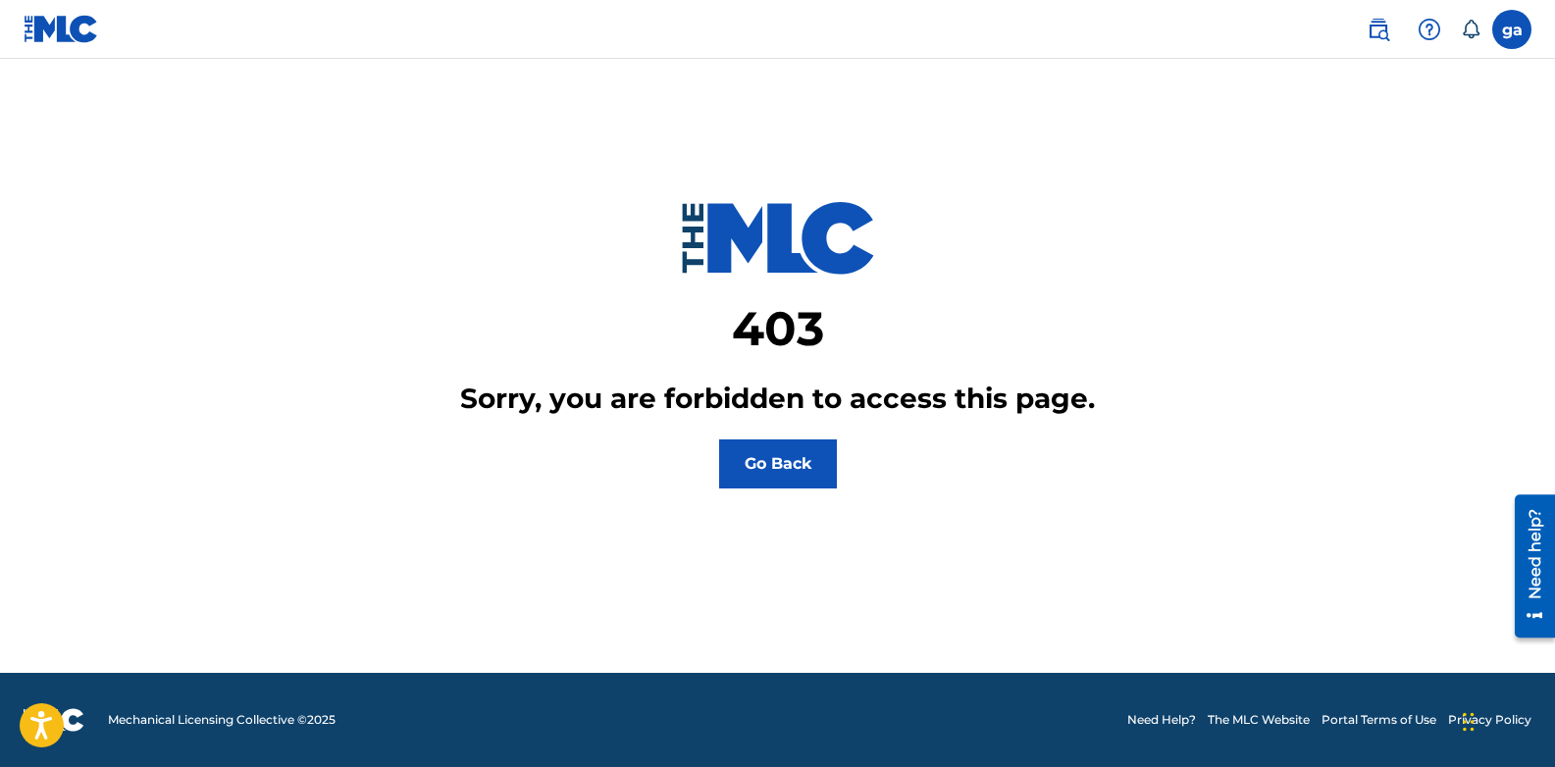
click at [1514, 34] on label at bounding box center [1511, 29] width 39 height 39
click at [1512, 29] on input "ga [PERSON_NAME] [PERSON_NAME][EMAIL_ADDRESS][DOMAIN_NAME] Notification Prefere…" at bounding box center [1512, 29] width 0 height 0
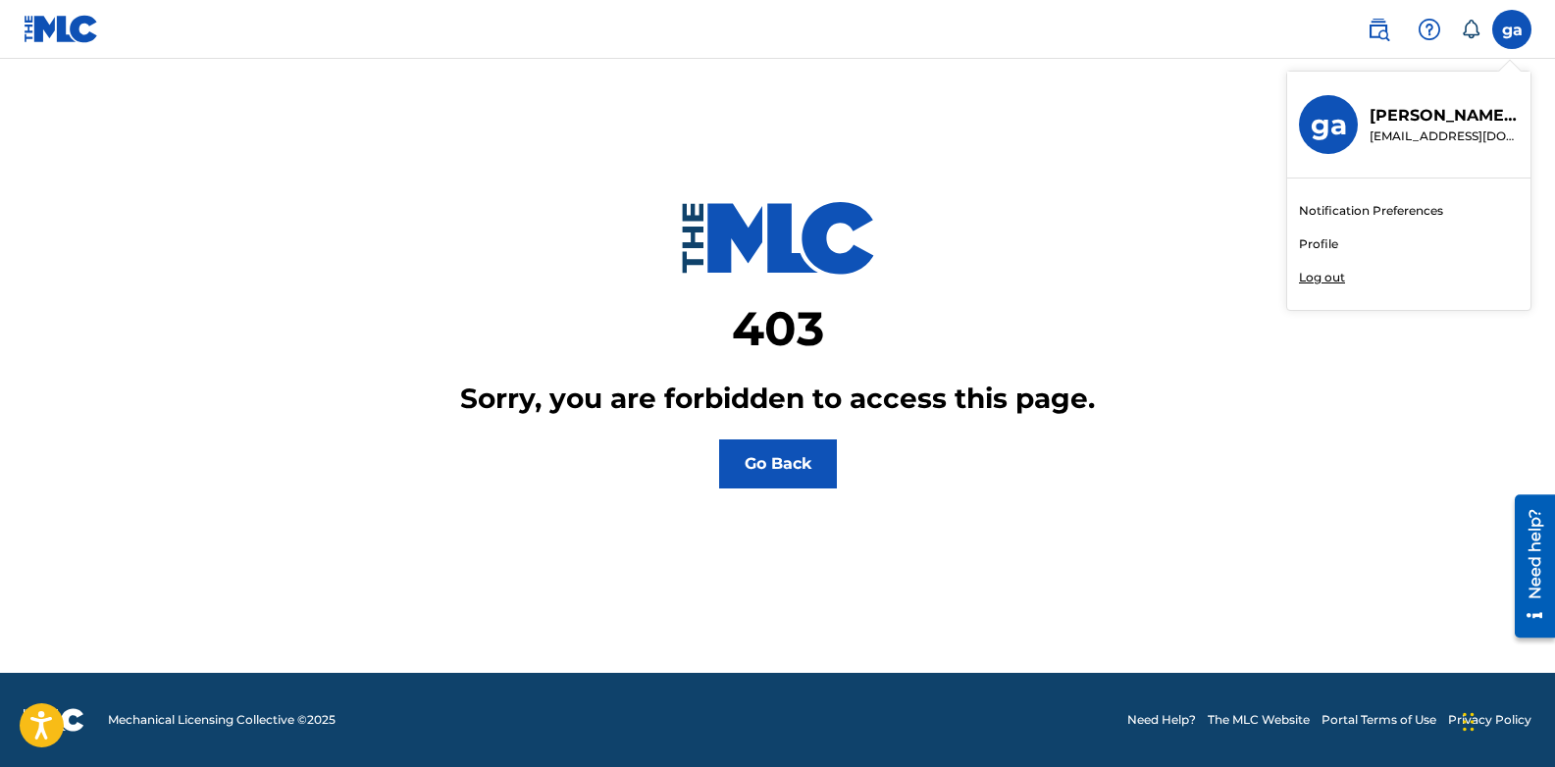
drag, startPoint x: 1312, startPoint y: 258, endPoint x: 1315, endPoint y: 239, distance: 18.9
click at [1315, 239] on div "Notification Preferences Profile Log out" at bounding box center [1408, 244] width 243 height 131
click at [1512, 29] on input "ga [PERSON_NAME] [PERSON_NAME][EMAIL_ADDRESS][DOMAIN_NAME] Notification Prefere…" at bounding box center [1512, 29] width 0 height 0
click at [1315, 239] on link "Profile" at bounding box center [1318, 244] width 39 height 18
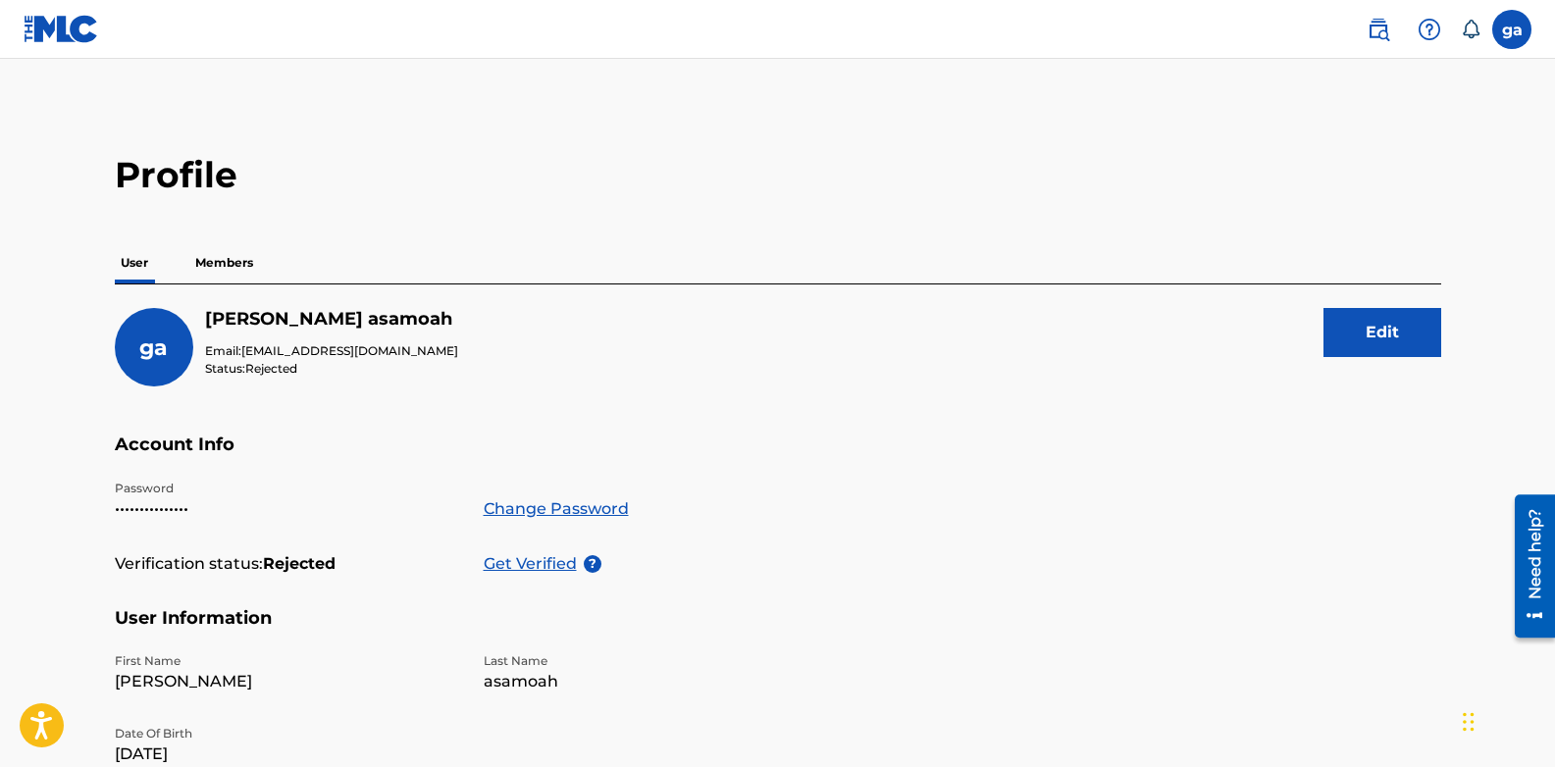
click at [218, 269] on p "Members" at bounding box center [224, 262] width 70 height 41
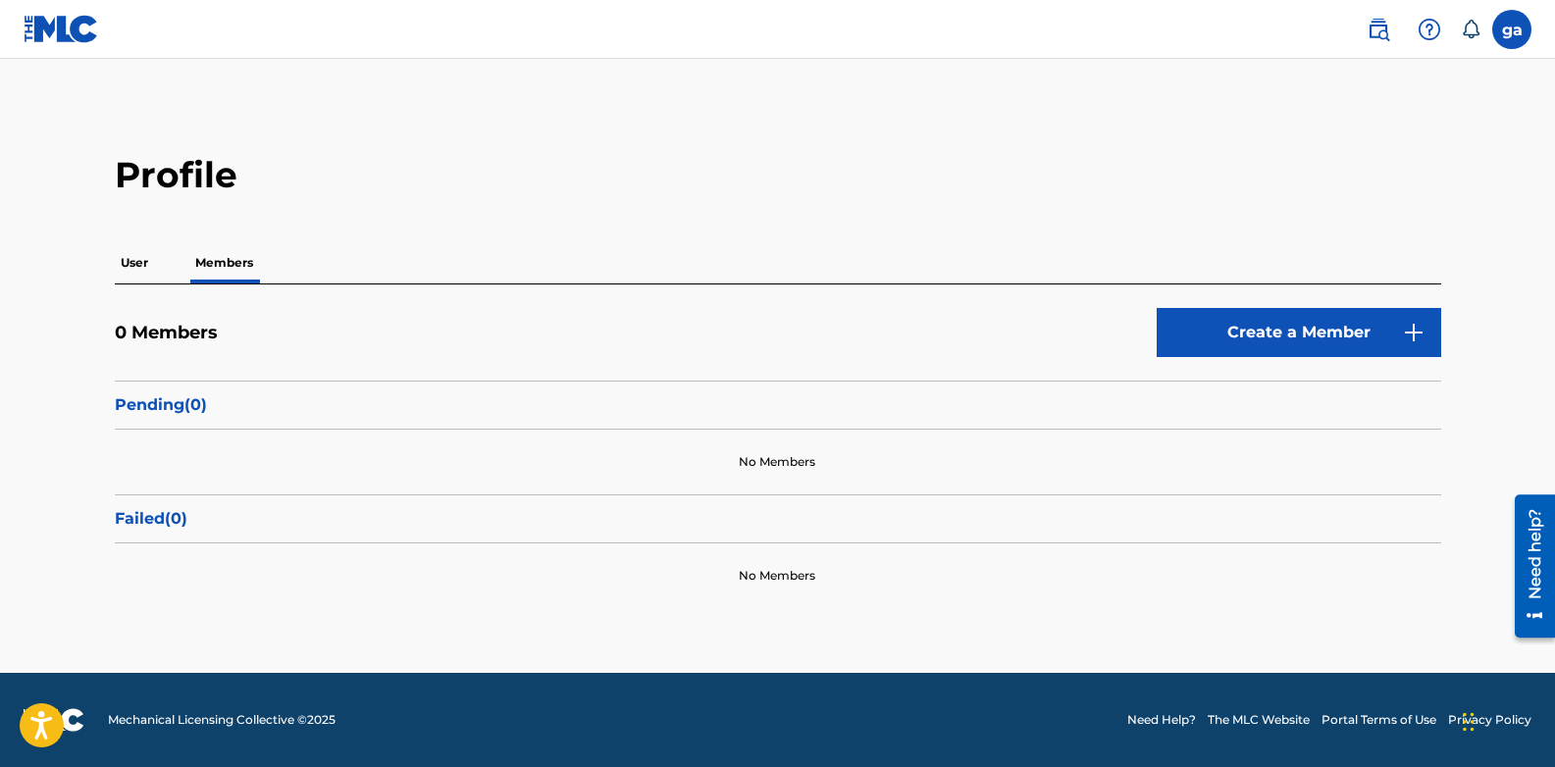
click at [1260, 347] on button "Create a Member" at bounding box center [1298, 332] width 284 height 49
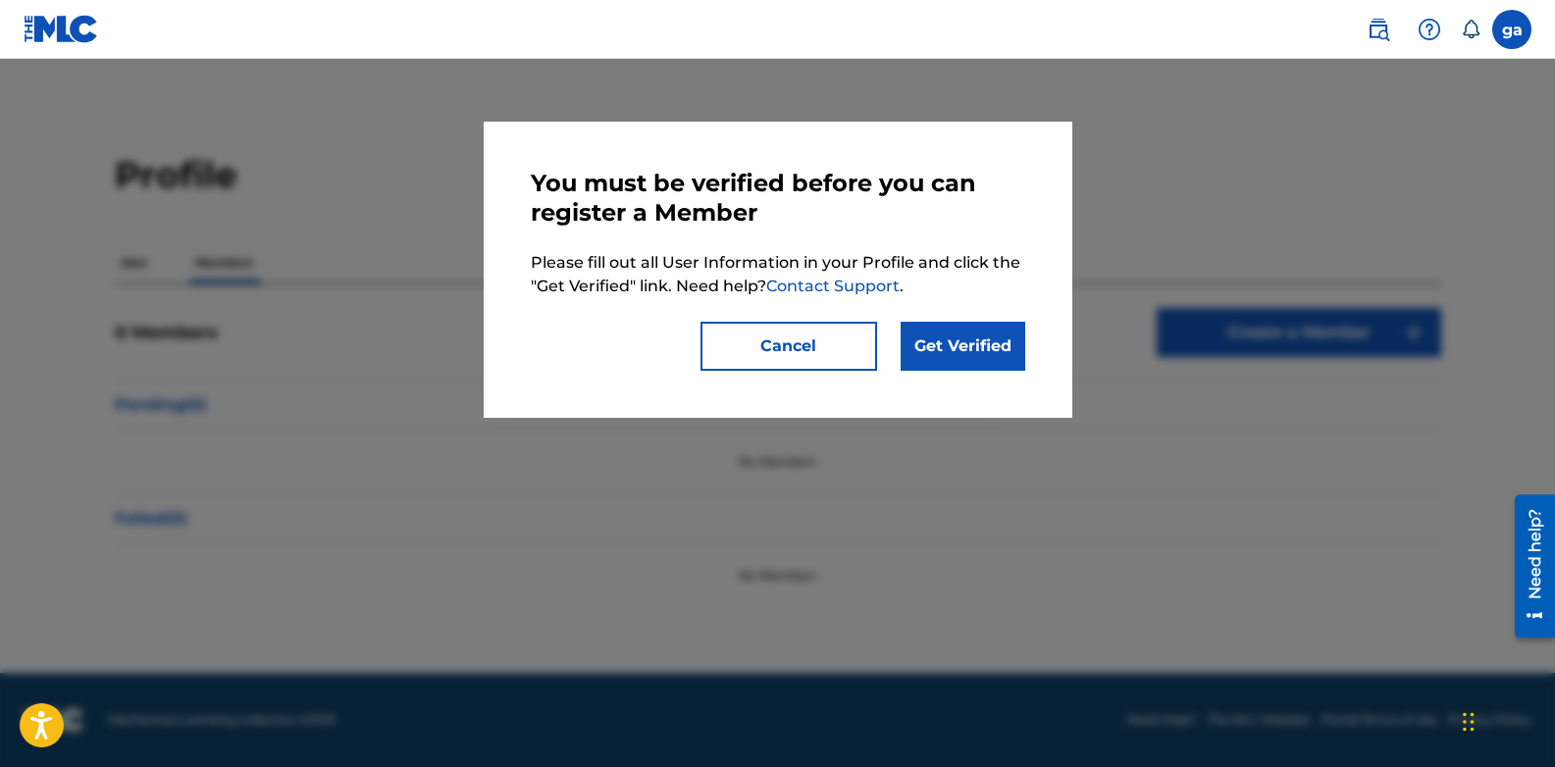
click at [939, 339] on link "Get Verified" at bounding box center [962, 346] width 125 height 49
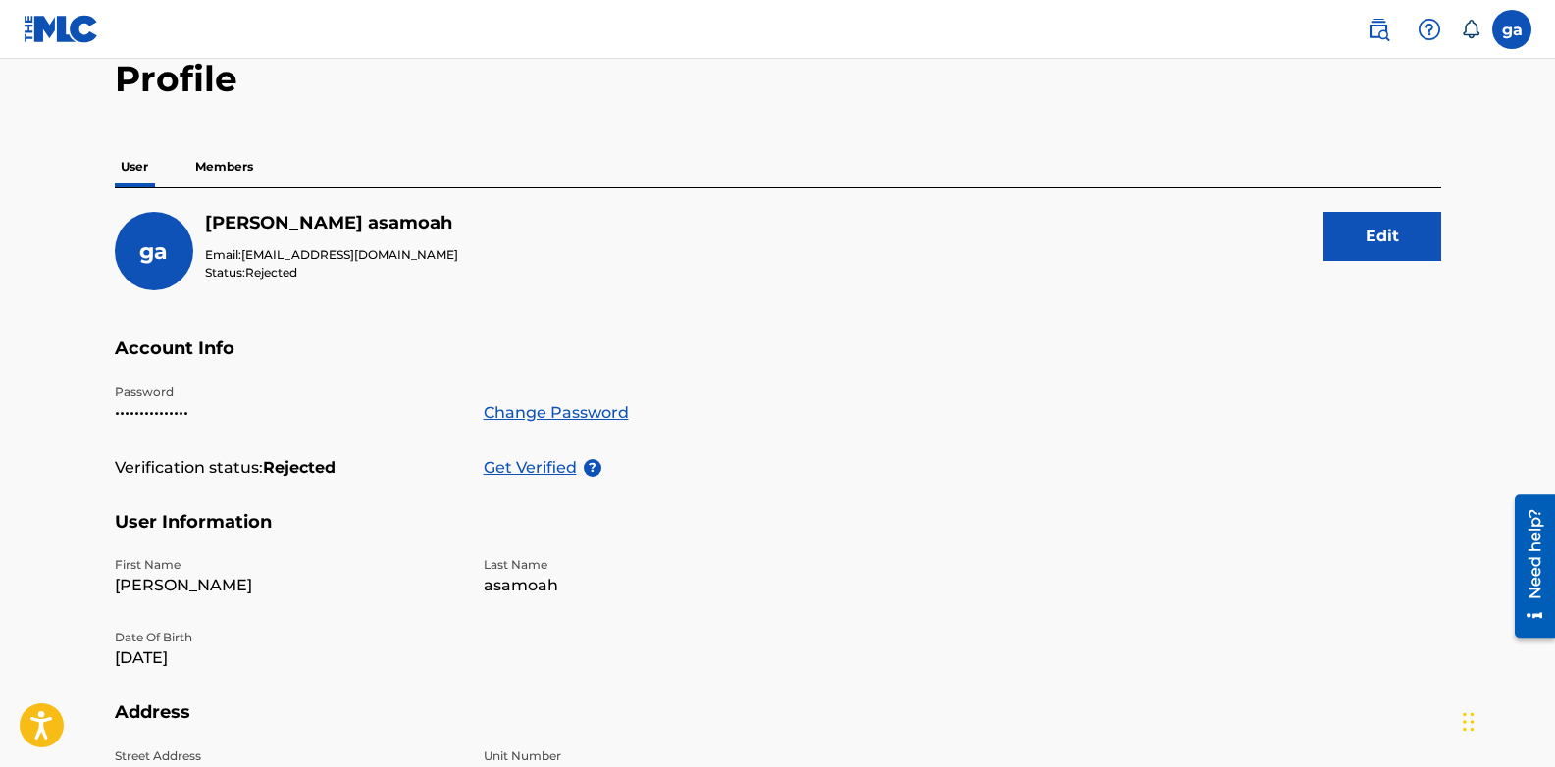
scroll to position [130, 0]
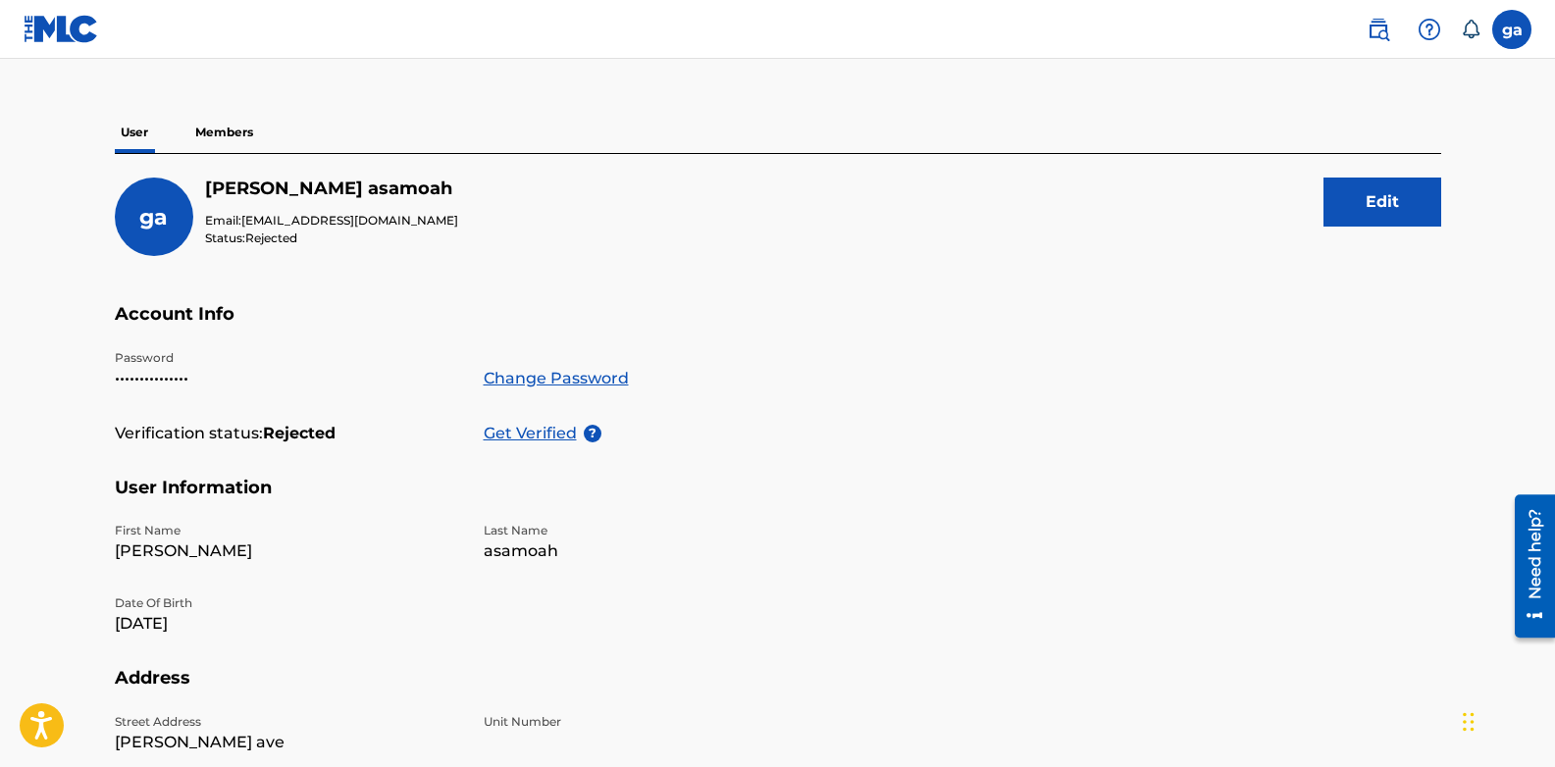
click at [567, 431] on p "Get Verified" at bounding box center [534, 434] width 100 height 24
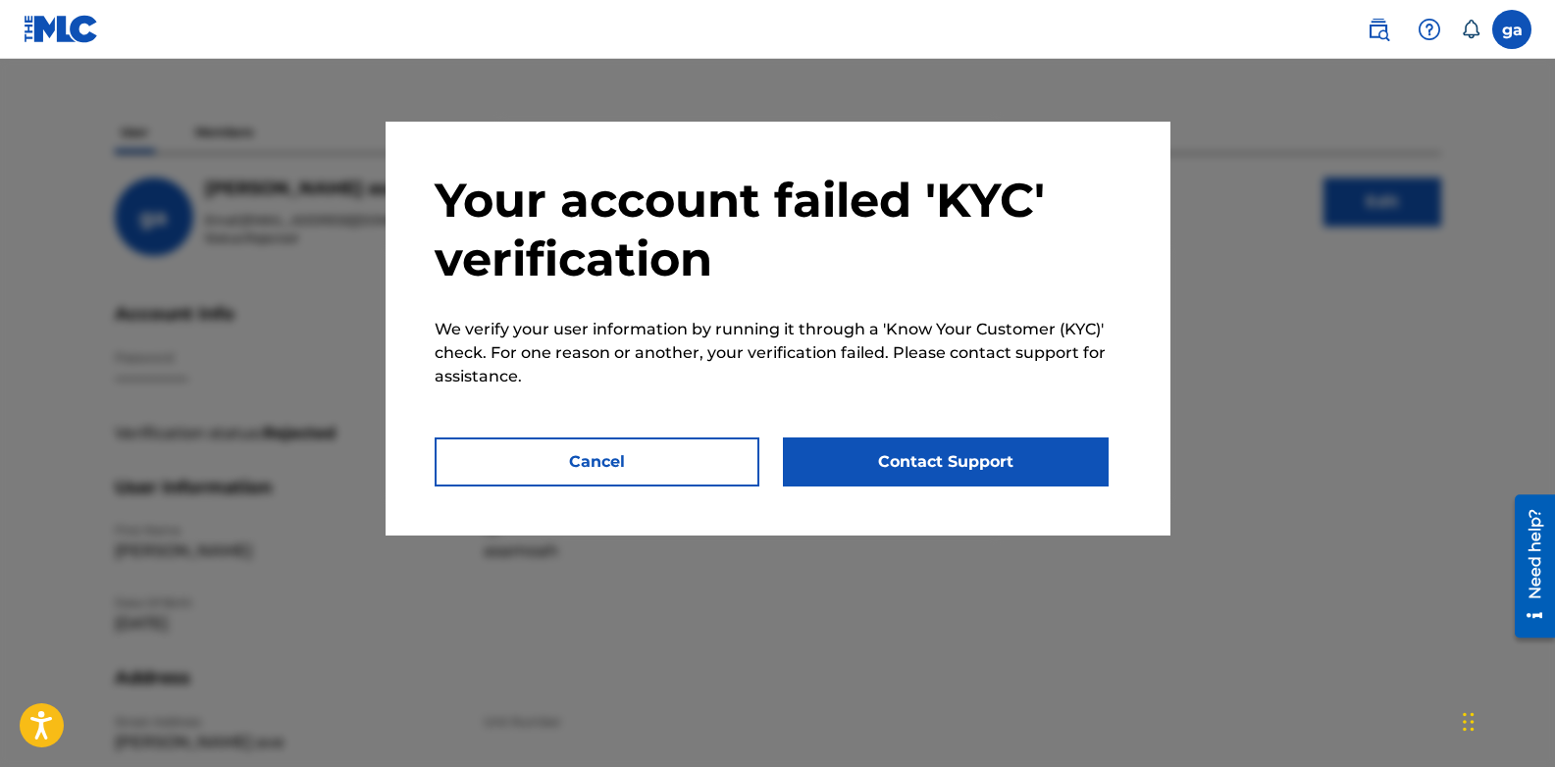
click at [899, 460] on button "Contact Support" at bounding box center [946, 461] width 326 height 49
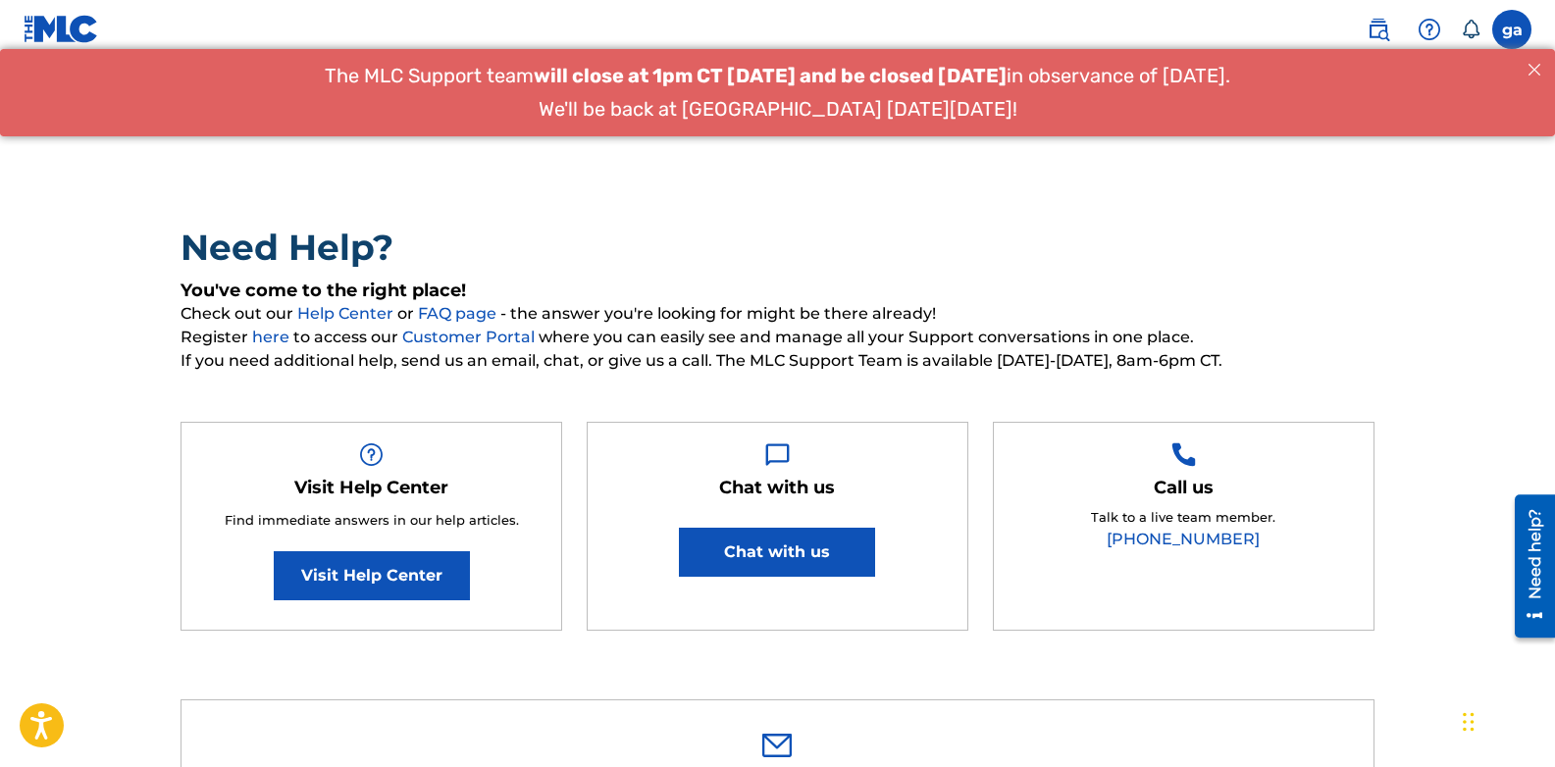
click at [732, 545] on button "Chat with us" at bounding box center [777, 552] width 196 height 49
click at [392, 587] on link "Visit Help Center" at bounding box center [372, 575] width 196 height 49
